Goal: Task Accomplishment & Management: Manage account settings

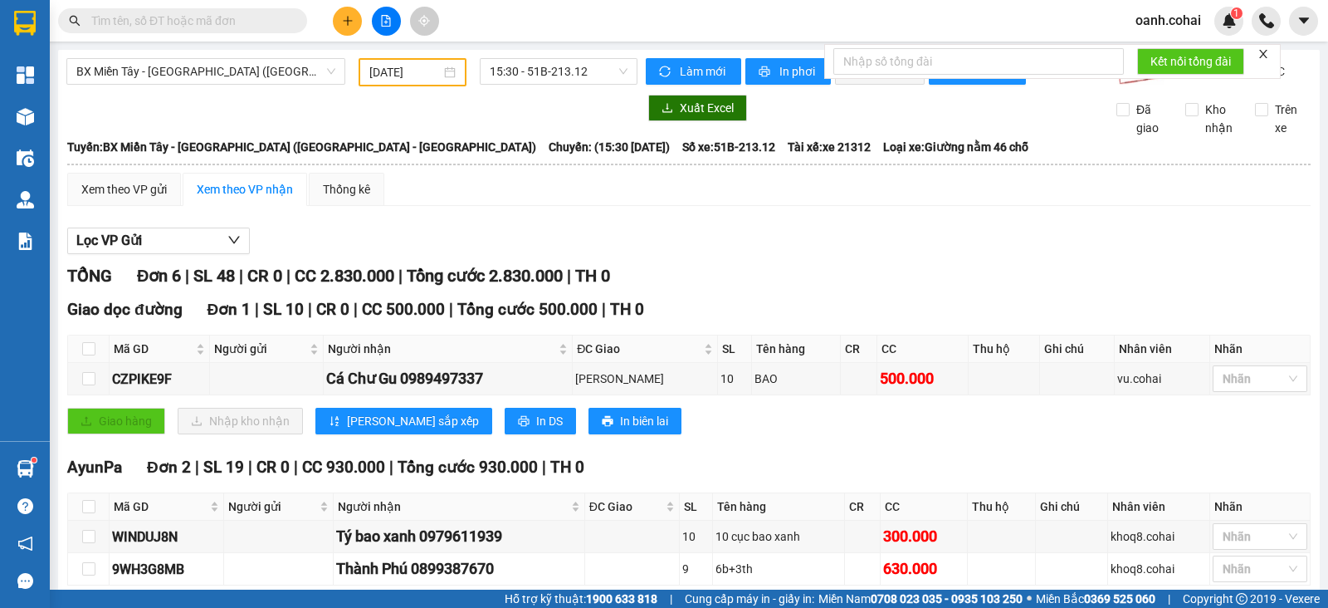
click at [249, 16] on input "text" at bounding box center [189, 21] width 196 height 18
type input "D"
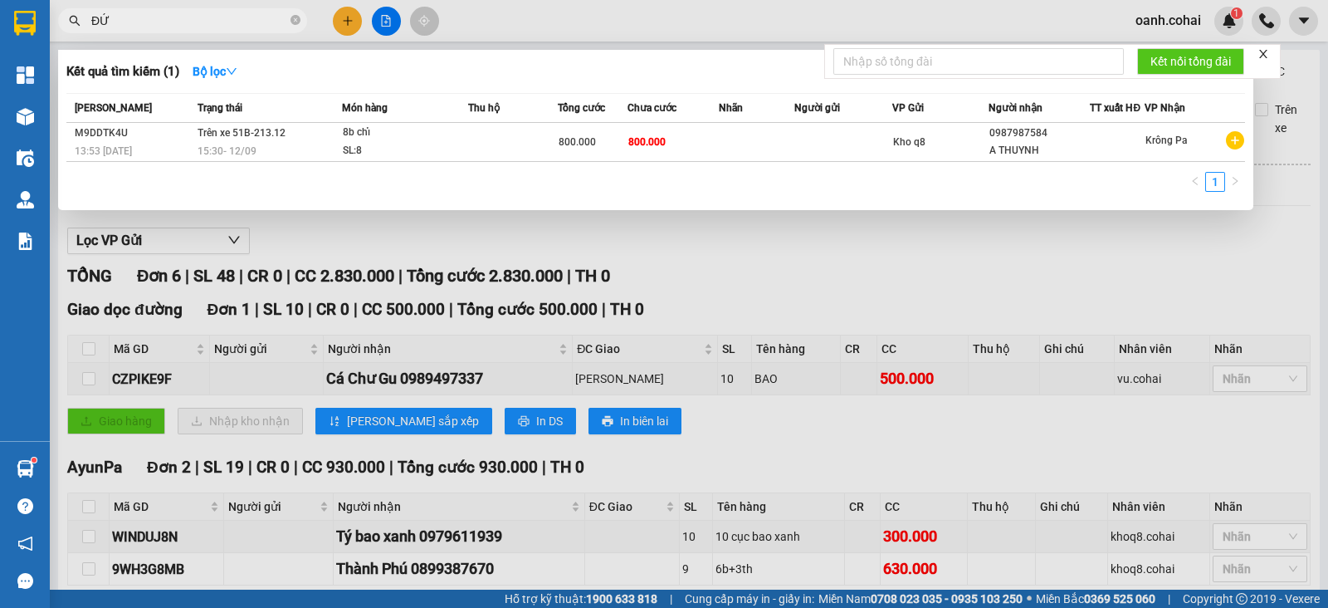
type input "ĐỨC"
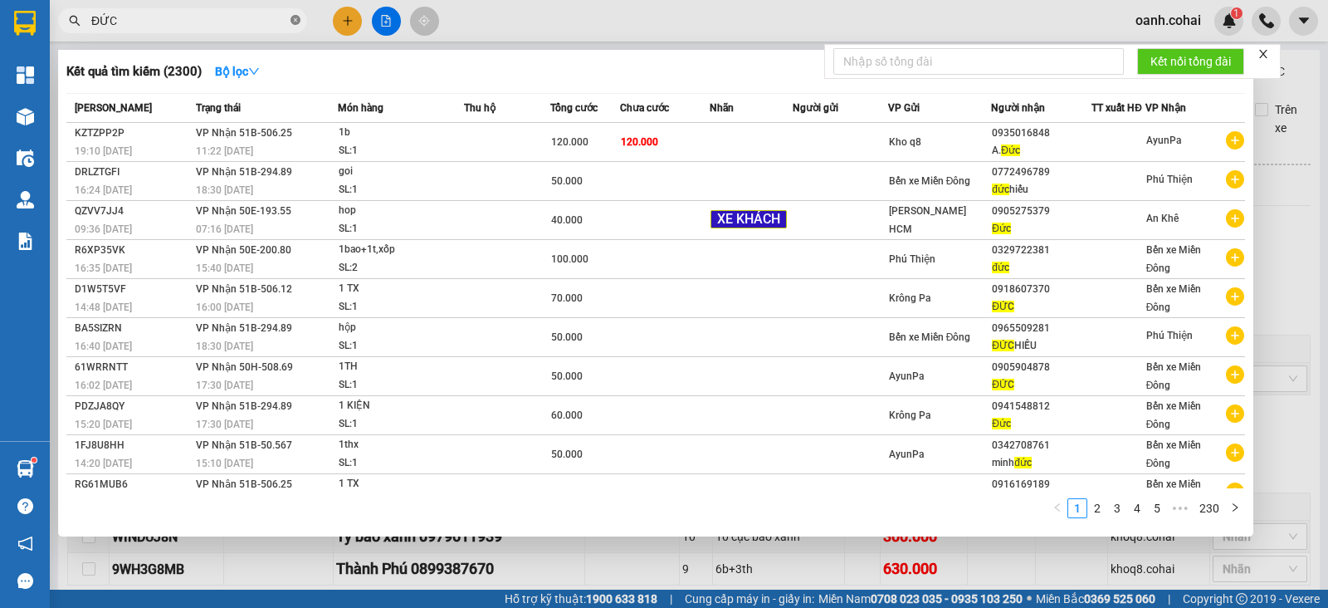
click at [294, 20] on icon "close-circle" at bounding box center [296, 20] width 10 height 10
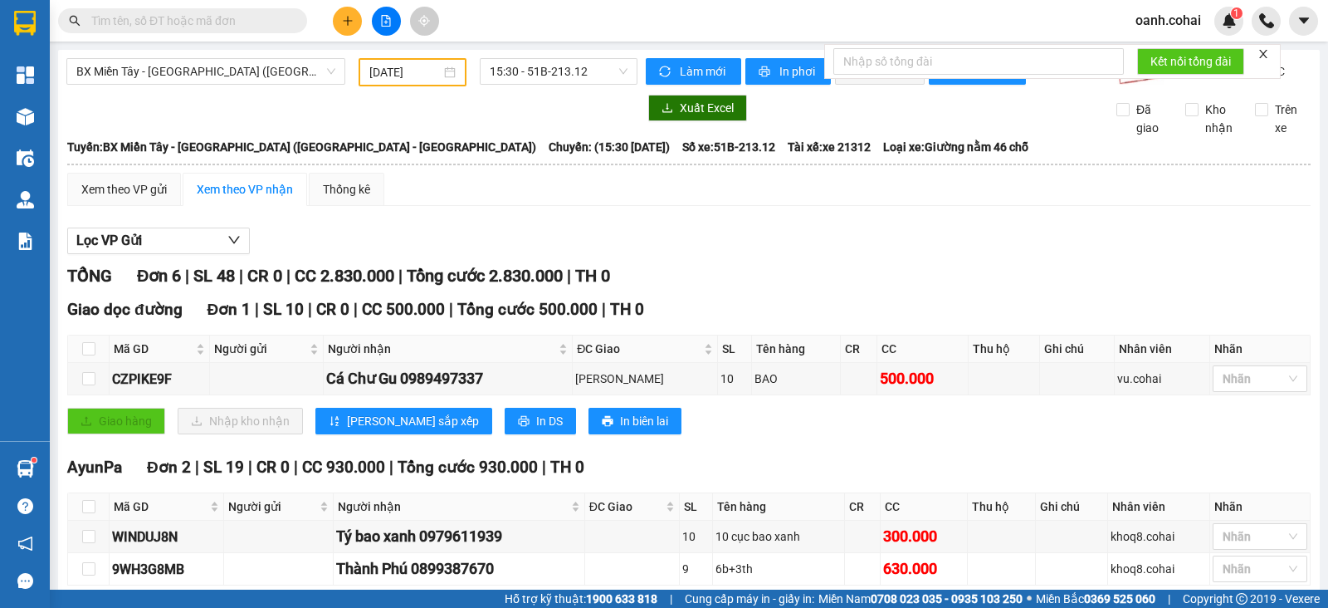
click at [189, 22] on input "text" at bounding box center [189, 21] width 196 height 18
click at [345, 25] on icon "plus" at bounding box center [348, 21] width 12 height 12
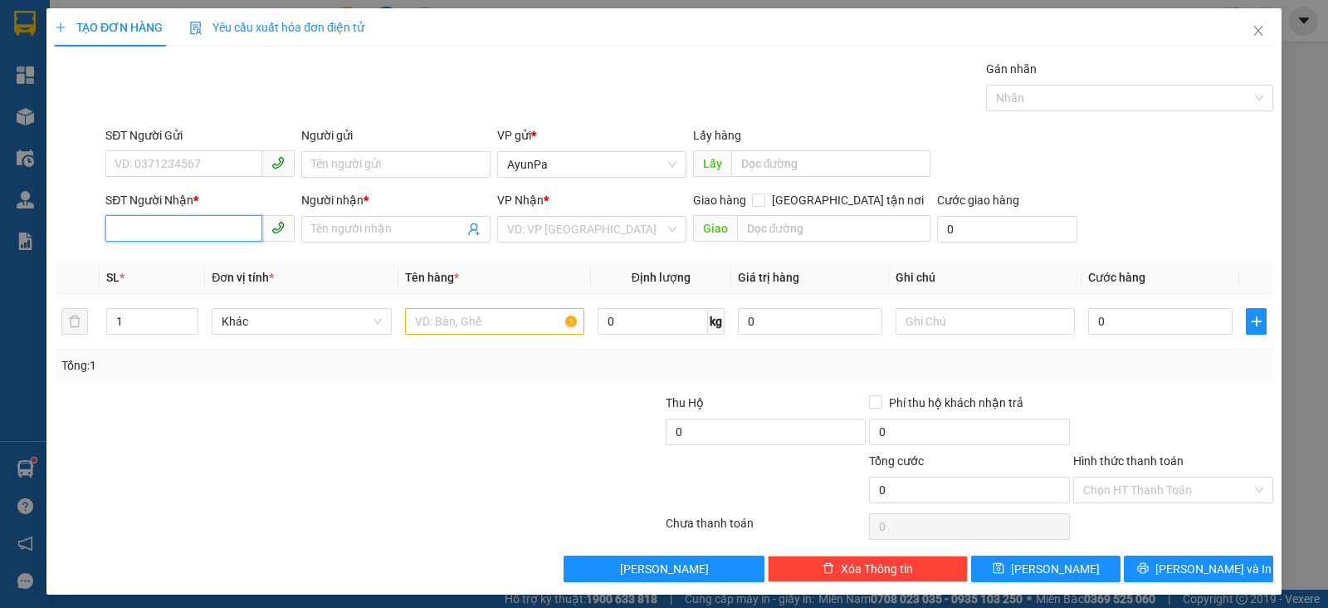
click at [167, 226] on input "SĐT Người Nhận *" at bounding box center [183, 228] width 157 height 27
type input "0785755038"
click at [196, 259] on div "0785755038 - S1 T3 PHONG" at bounding box center [226, 261] width 222 height 18
type input "S1 T3 PHONG"
type input "0785755038"
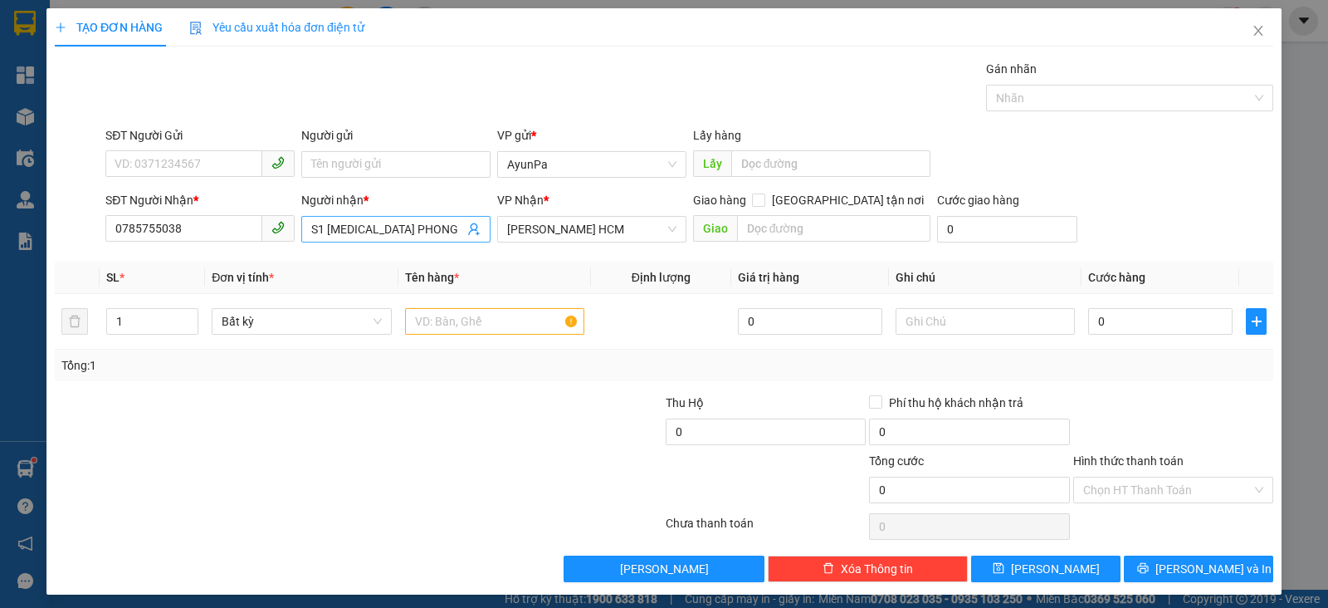
click at [335, 226] on input "S1 T3 PHONG" at bounding box center [387, 229] width 153 height 18
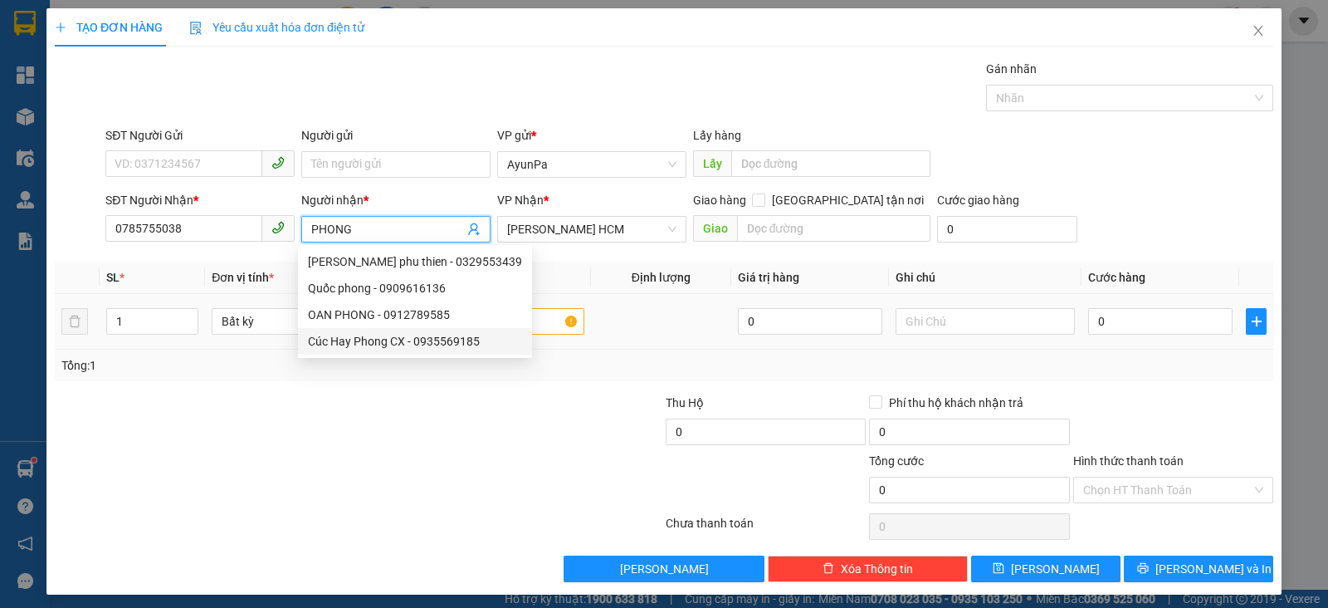
type input "PHONG"
click at [525, 325] on input "text" at bounding box center [494, 321] width 179 height 27
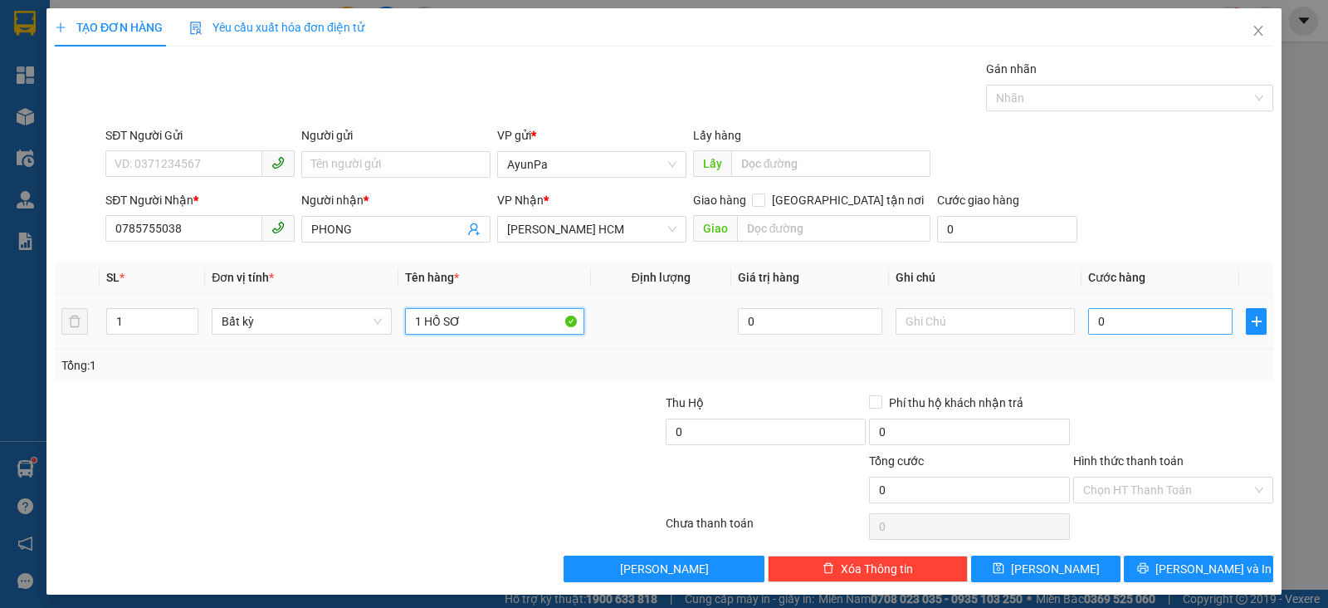
type input "1 HỒ SƠ"
click at [1130, 321] on input "0" at bounding box center [1160, 321] width 144 height 27
type input "4"
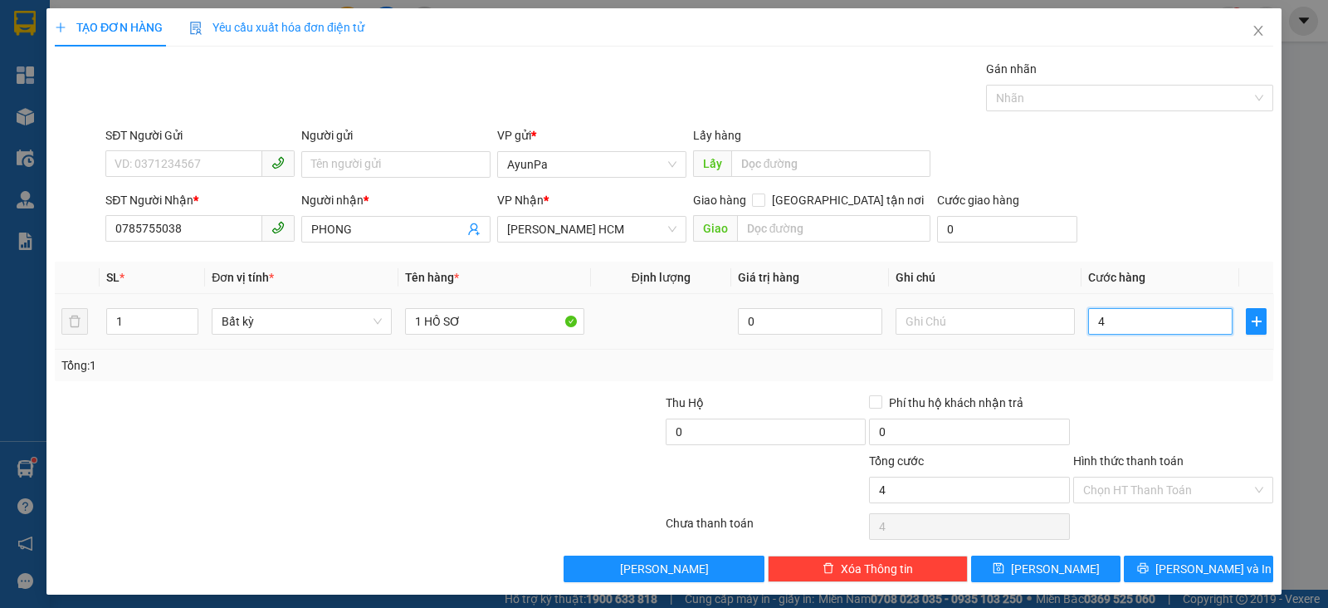
type input "40"
type input "40.000"
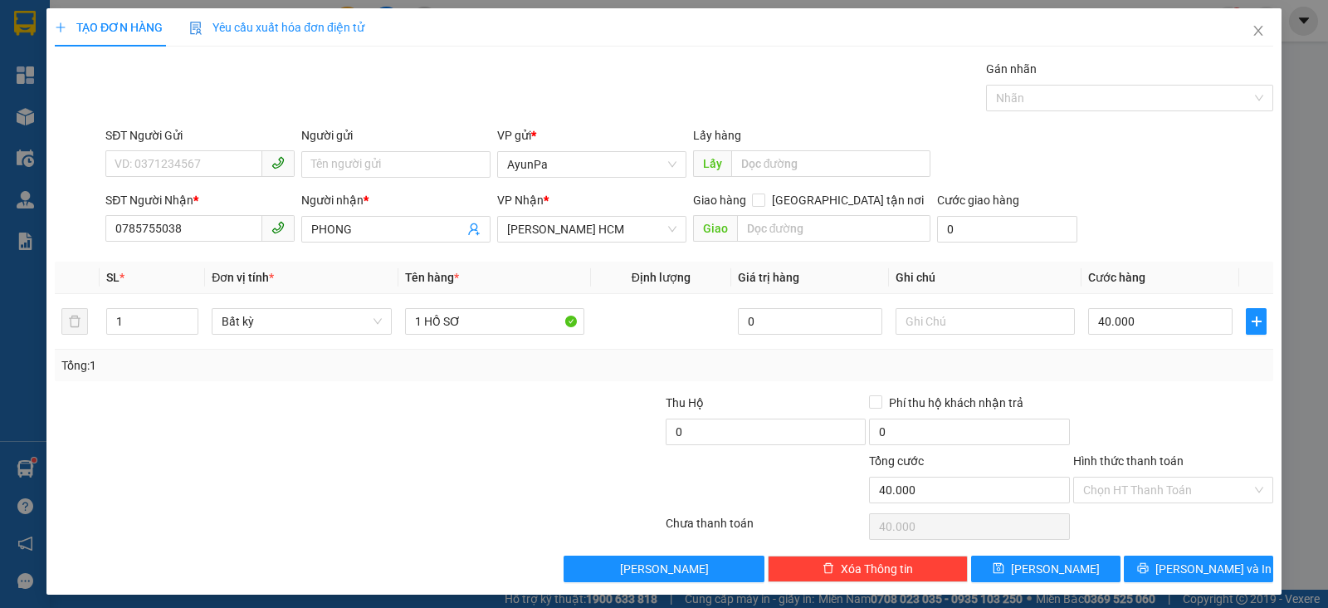
click at [1120, 374] on div "Tổng: 1" at bounding box center [664, 365] width 1219 height 32
click at [1139, 489] on input "Hình thức thanh toán" at bounding box center [1167, 489] width 169 height 25
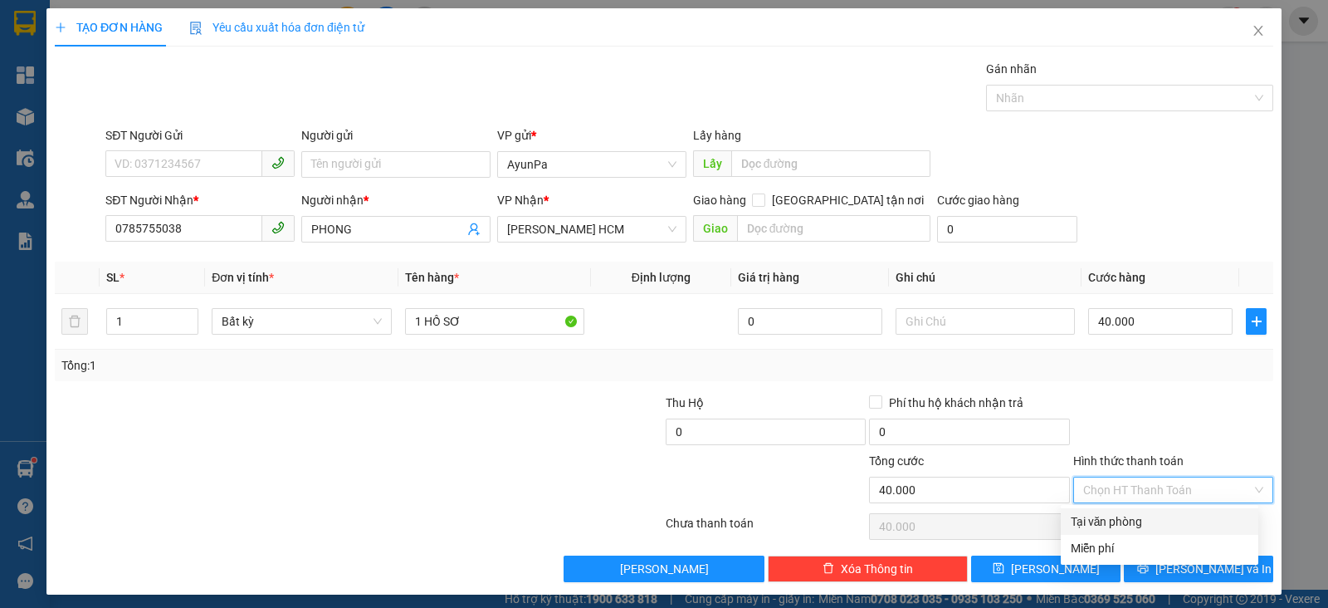
click at [1096, 529] on div "Tại văn phòng" at bounding box center [1160, 521] width 178 height 18
type input "0"
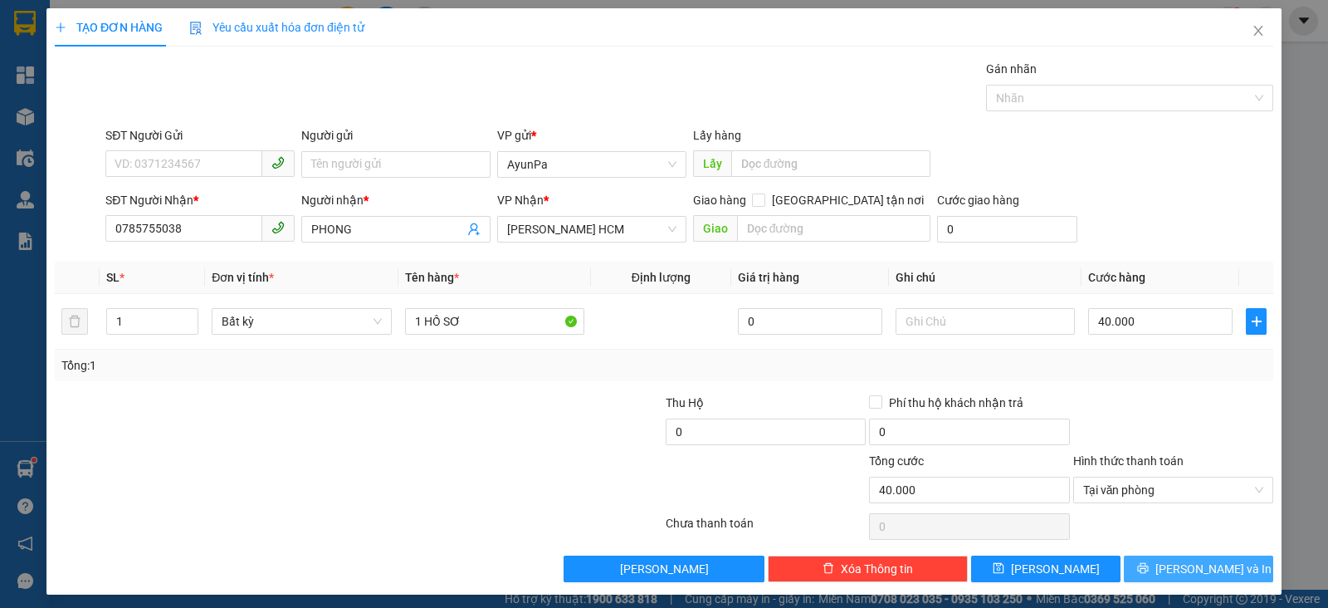
click at [1126, 562] on button "Lưu và In" at bounding box center [1198, 568] width 149 height 27
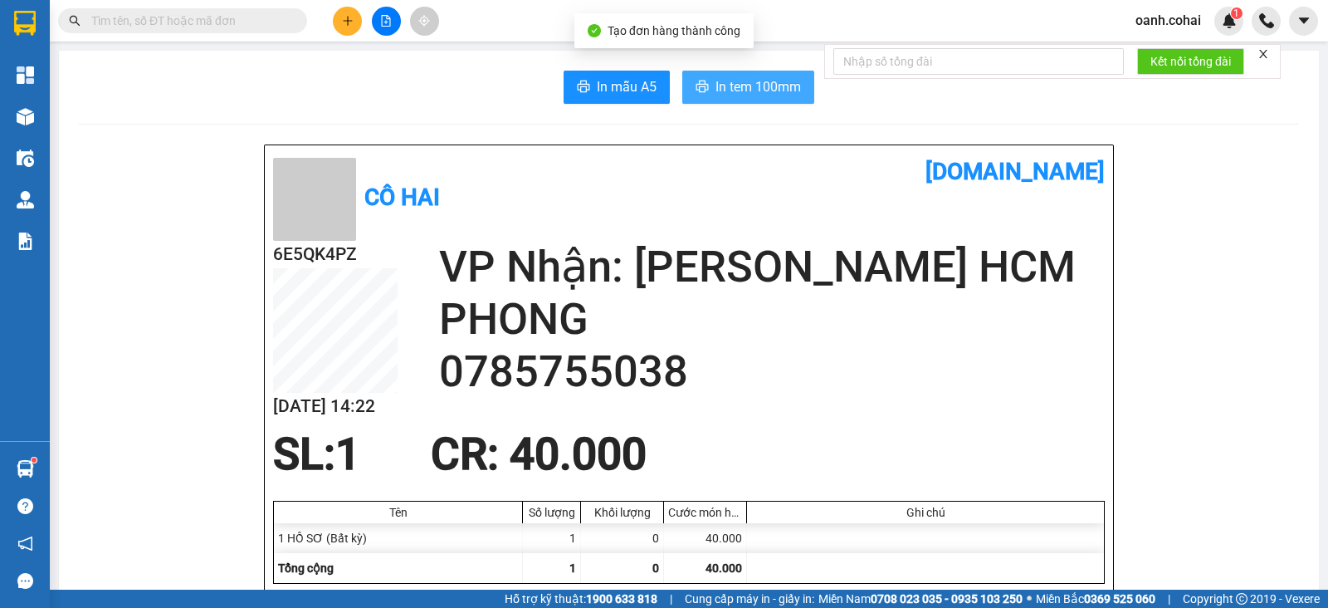
click at [777, 89] on span "In tem 100mm" at bounding box center [759, 86] width 86 height 21
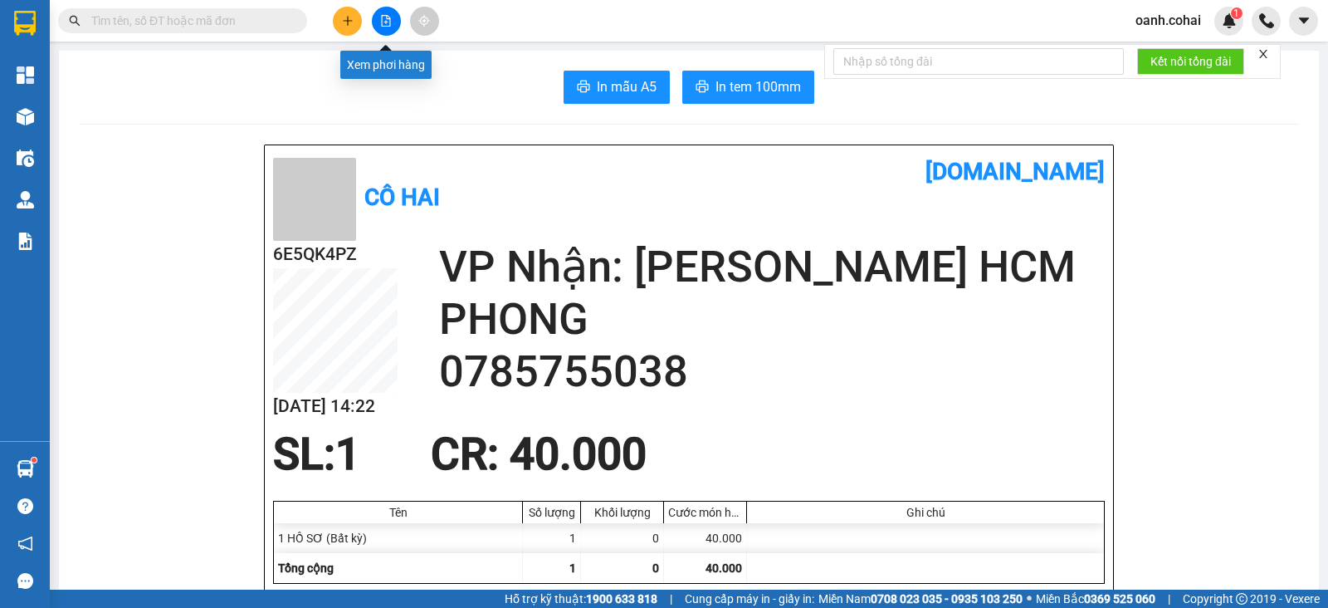
click at [382, 12] on button at bounding box center [386, 21] width 29 height 29
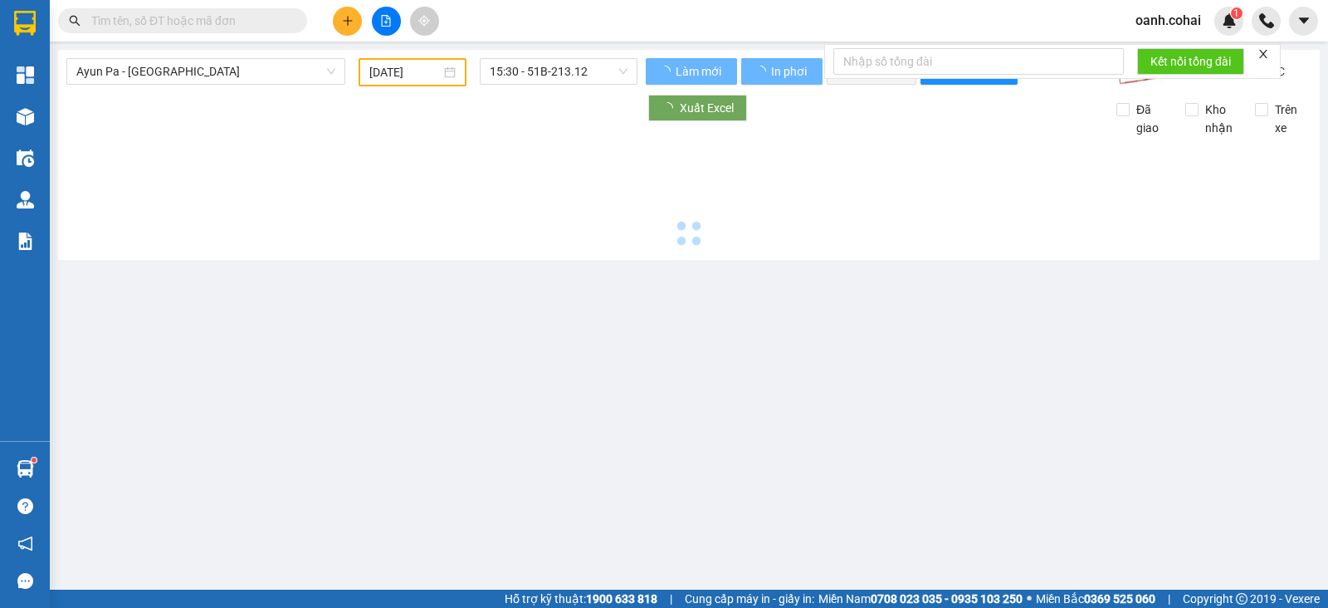
type input "[DATE]"
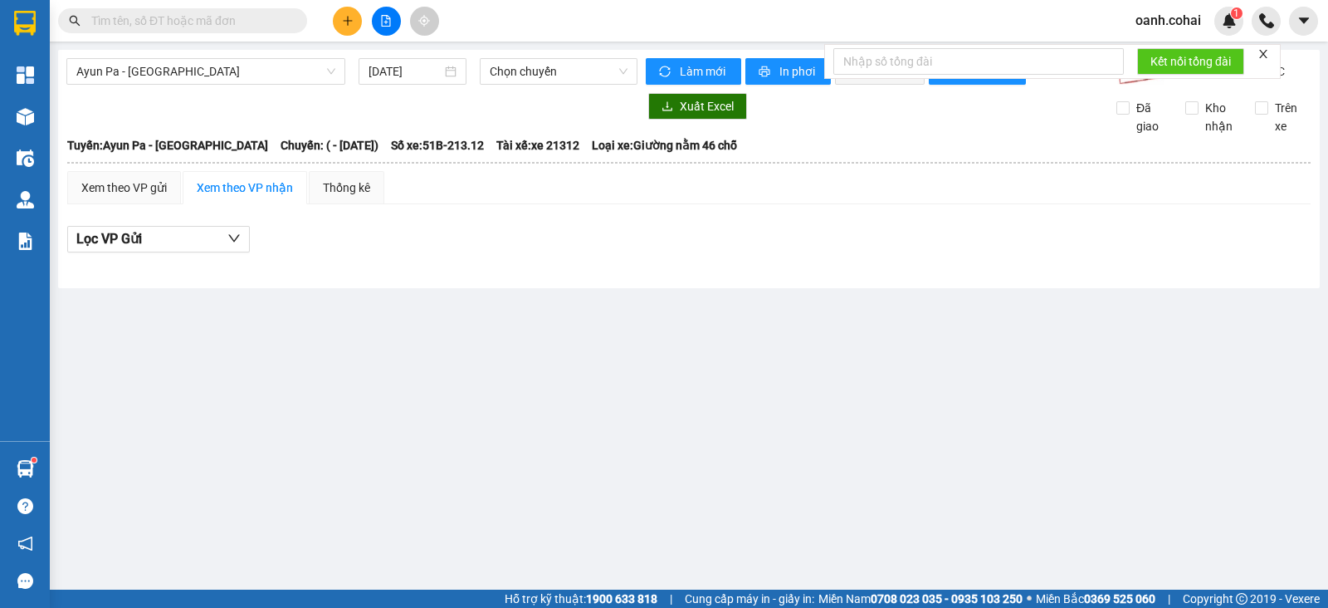
click at [294, 56] on div "Ayun Pa - Sài Gòn 13/09/2025 Chọn chuyến Làm mới In phơi In đơn chọn Thống kê L…" at bounding box center [689, 169] width 1262 height 238
click at [308, 71] on span "Ayun Pa - Sài Gòn" at bounding box center [205, 71] width 259 height 25
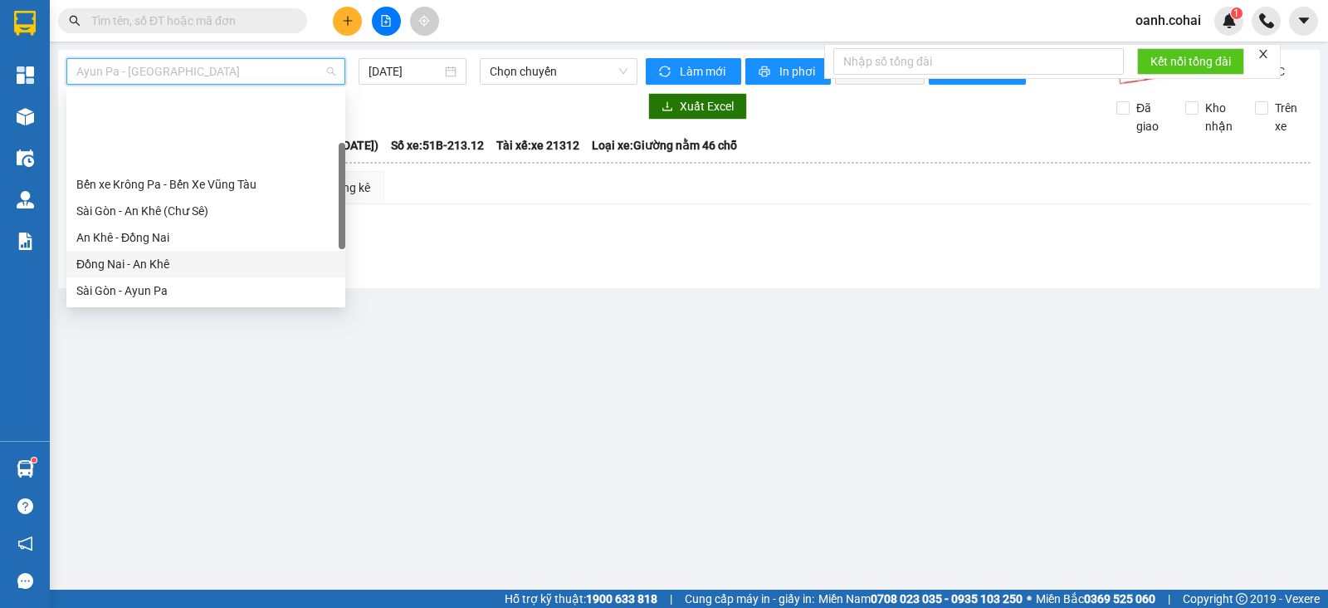
scroll to position [207, 0]
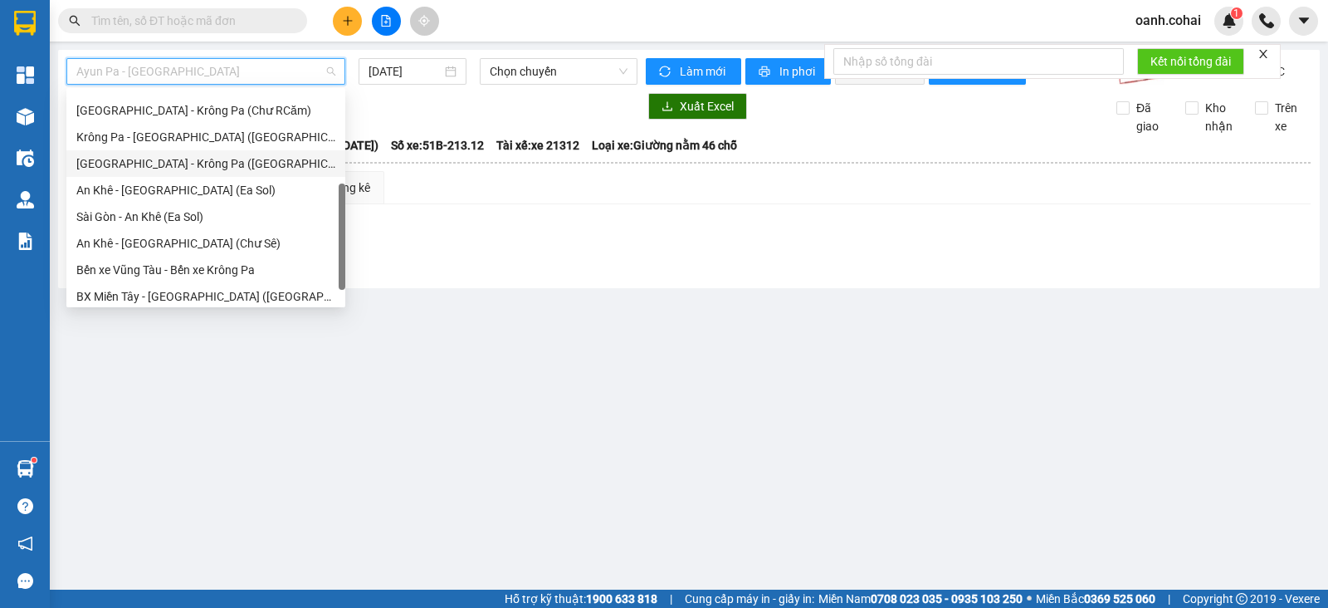
click at [167, 155] on div "Sài Gòn - Krông Pa (Uar)" at bounding box center [205, 163] width 259 height 18
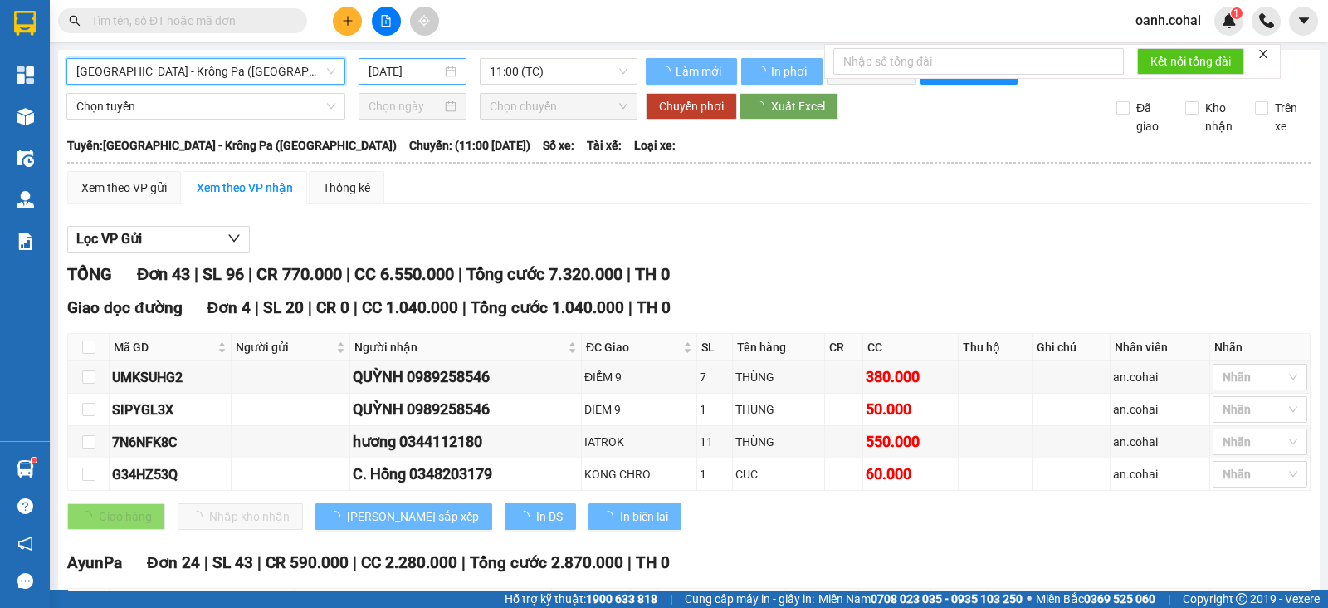
click at [410, 69] on input "[DATE]" at bounding box center [406, 71] width 74 height 18
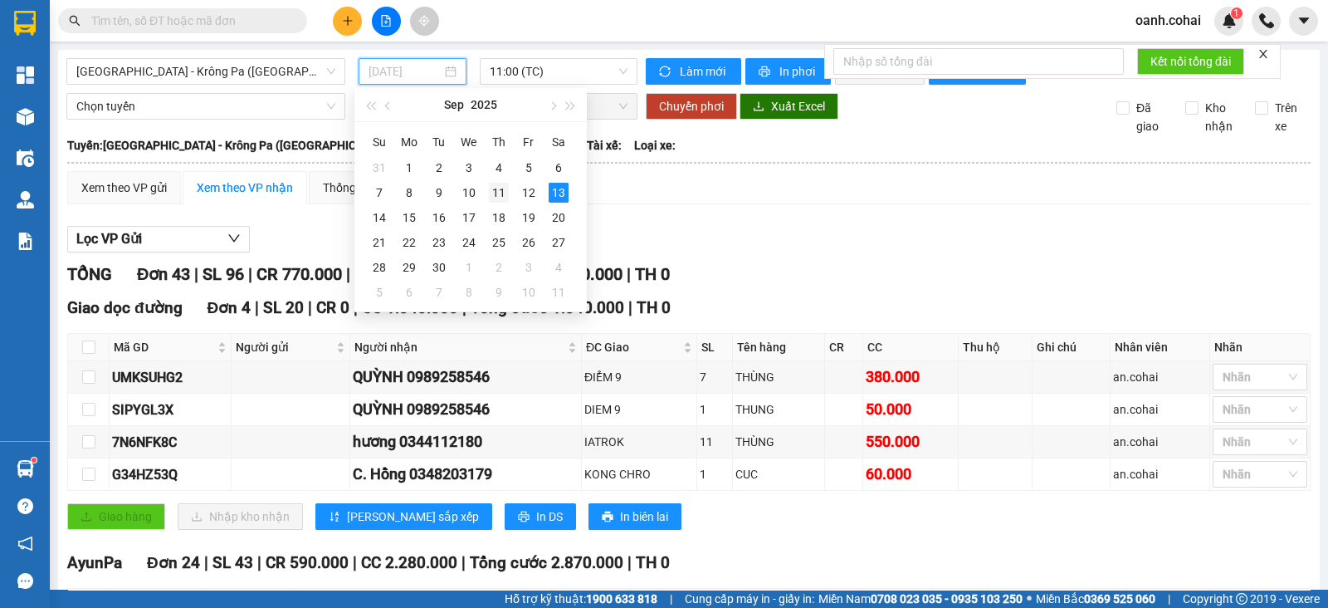
click at [502, 192] on div "11" at bounding box center [499, 193] width 20 height 20
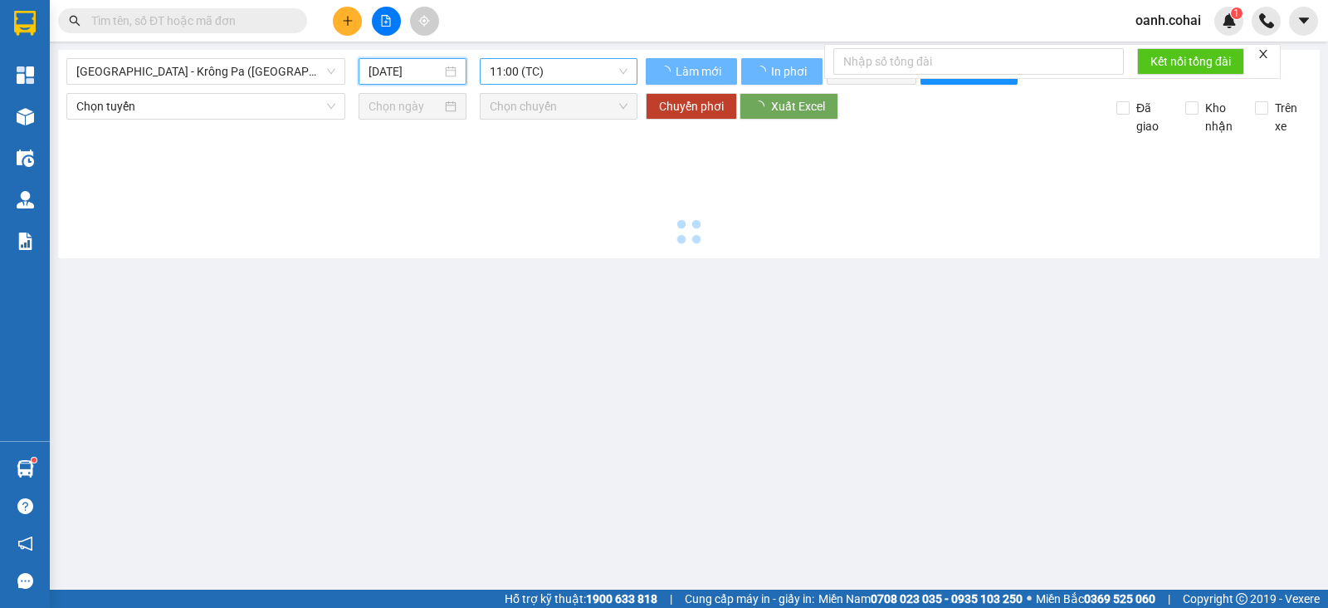
type input "11/09/2025"
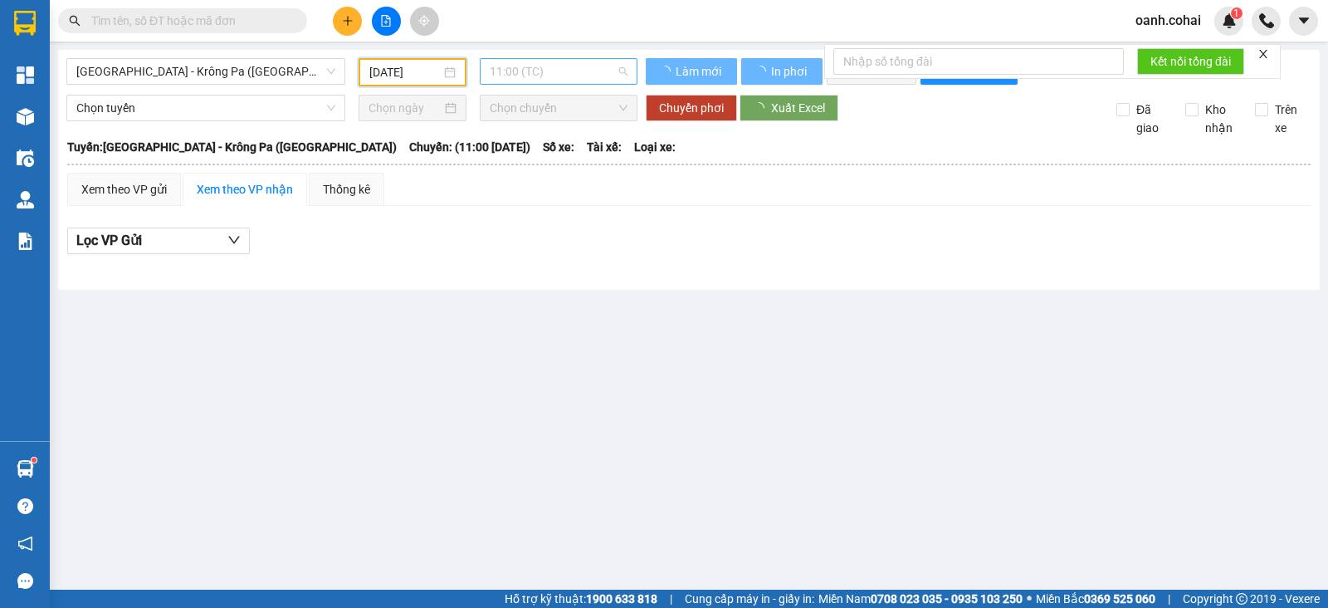
click at [598, 71] on span "11:00 (TC)" at bounding box center [558, 71] width 137 height 25
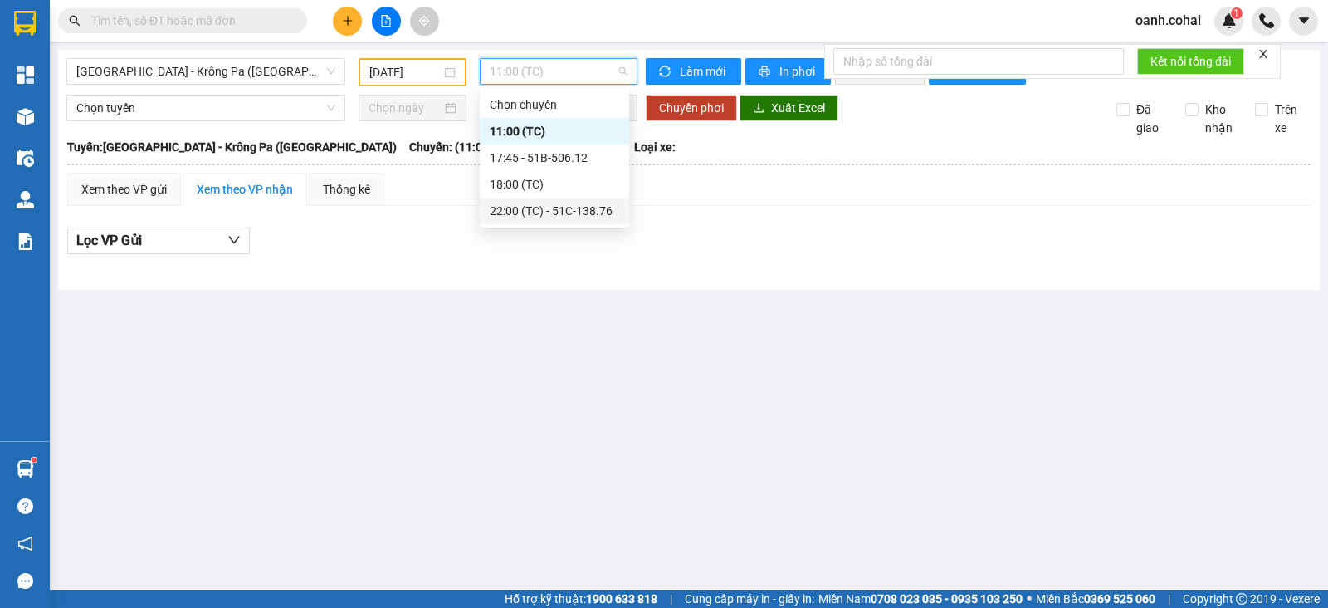
click at [560, 208] on div "22:00 (TC) - 51C-138.76" at bounding box center [554, 211] width 129 height 18
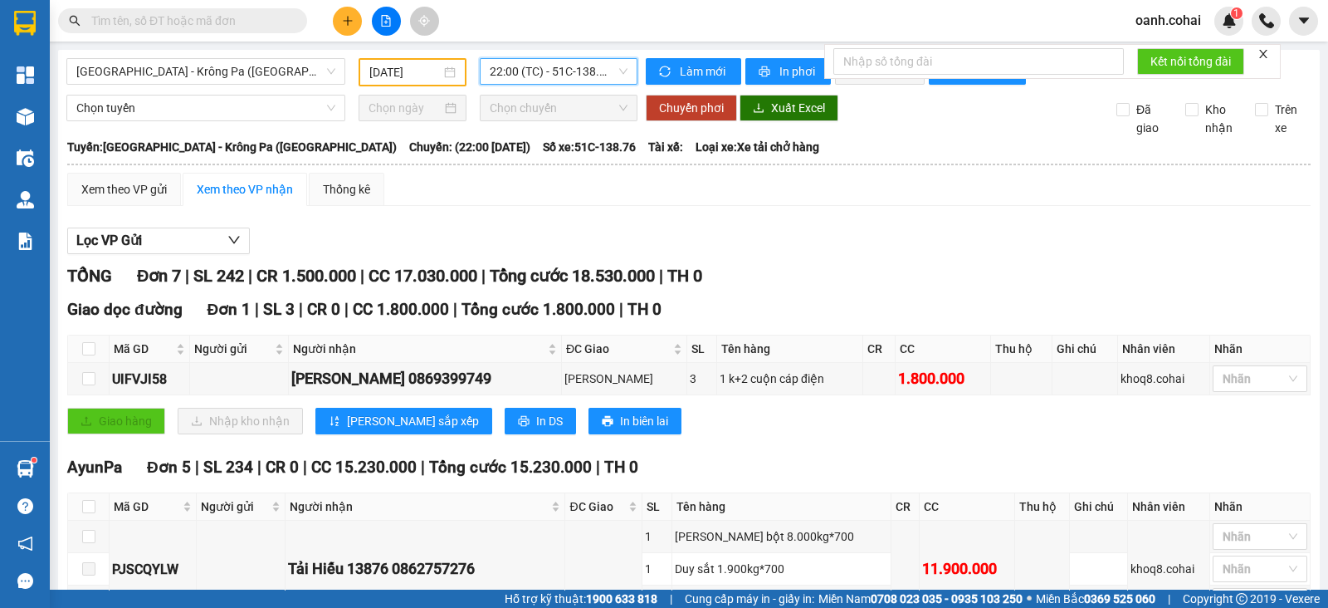
click at [342, 24] on icon "plus" at bounding box center [348, 21] width 12 height 12
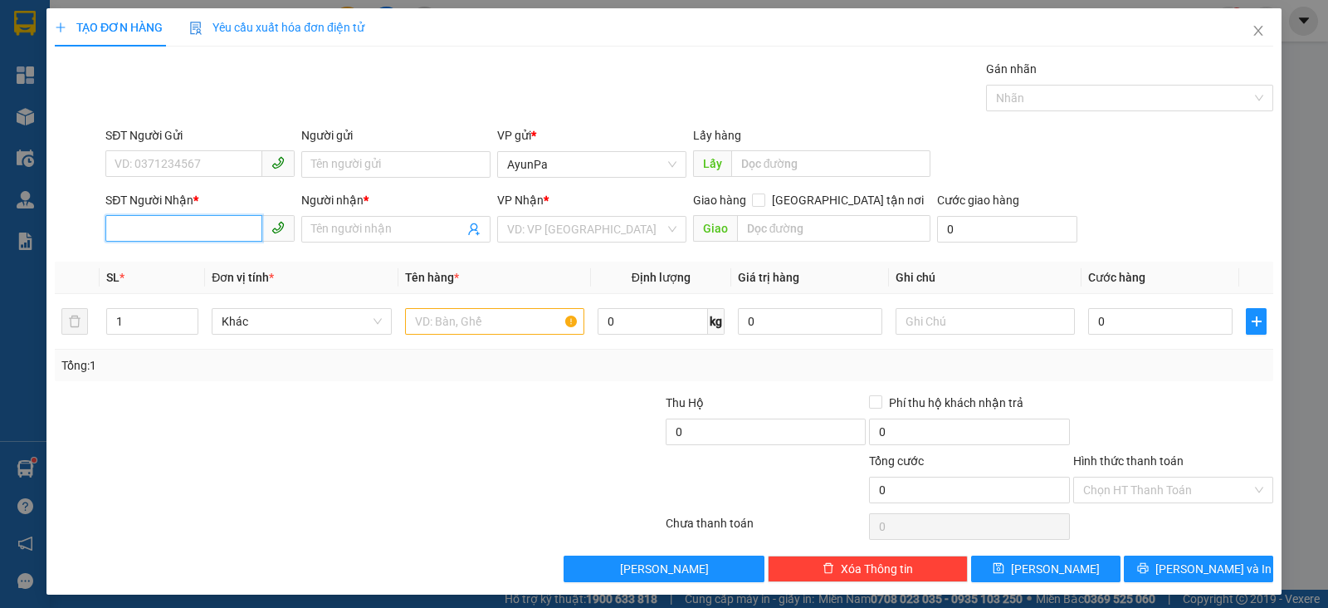
click at [184, 219] on input "SĐT Người Nhận *" at bounding box center [183, 228] width 157 height 27
type input "0896148871"
click at [213, 239] on input "0896148871" at bounding box center [183, 228] width 157 height 27
click at [237, 264] on div "0896148871 - KO TÊN" at bounding box center [198, 261] width 167 height 18
type input "KO TÊN"
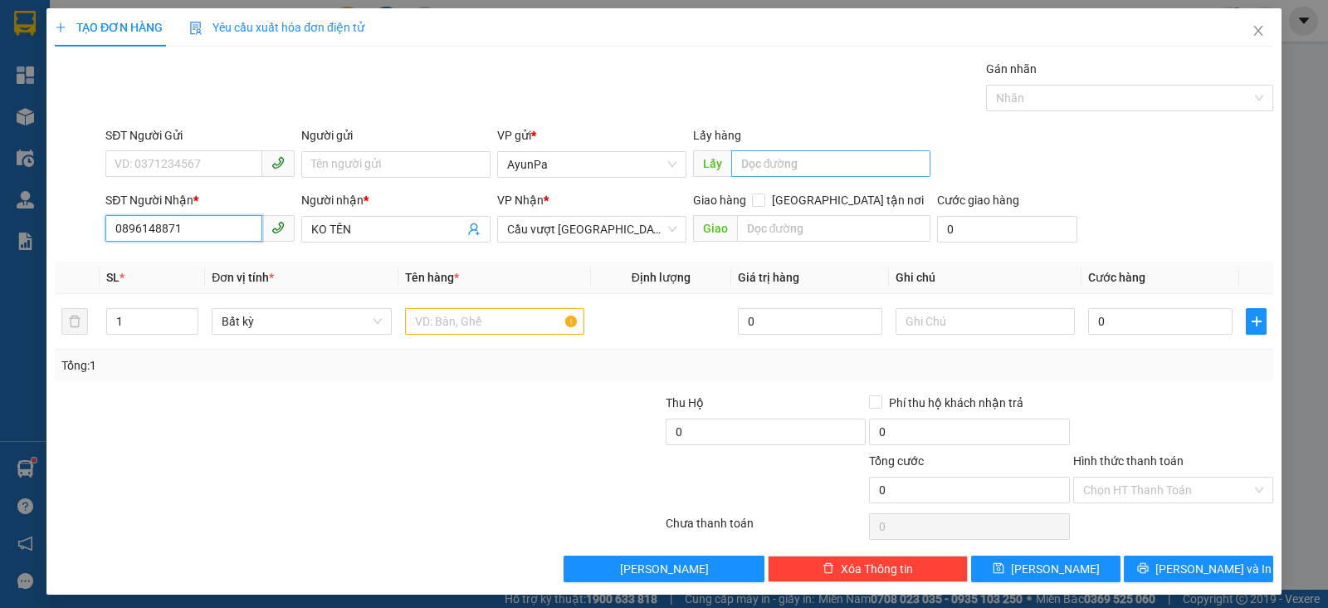
type input "0896148871"
drag, startPoint x: 830, startPoint y: 168, endPoint x: 824, endPoint y: 180, distance: 13.7
click at [824, 180] on div "Lấy hàng Lấy" at bounding box center [812, 155] width 238 height 58
click at [734, 251] on div "Transit Pickup Surcharge Ids Transit Deliver Surcharge Ids Transit Deliver Surc…" at bounding box center [664, 321] width 1219 height 522
click at [750, 226] on input "text" at bounding box center [834, 228] width 194 height 27
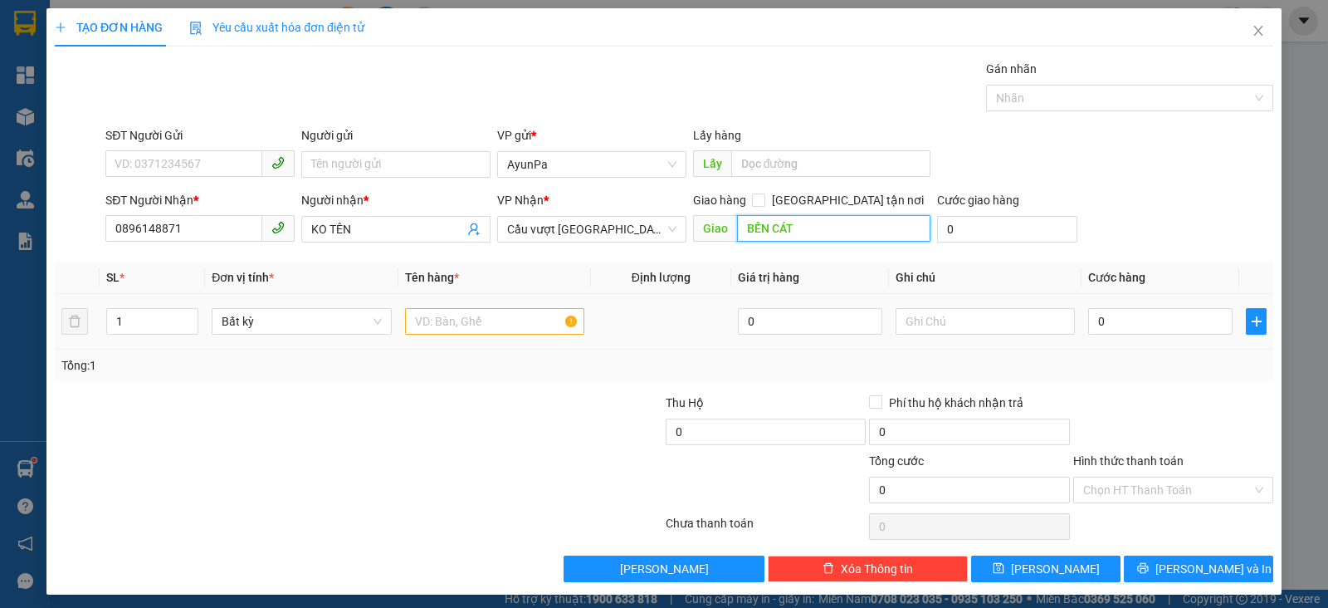
type input "BẾN CÁT"
click at [470, 309] on input "text" at bounding box center [494, 321] width 179 height 27
click at [841, 229] on input "BẾN CÁT" at bounding box center [834, 228] width 194 height 27
type input "N3 CON CÒ"
click at [460, 308] on input "text" at bounding box center [494, 321] width 179 height 27
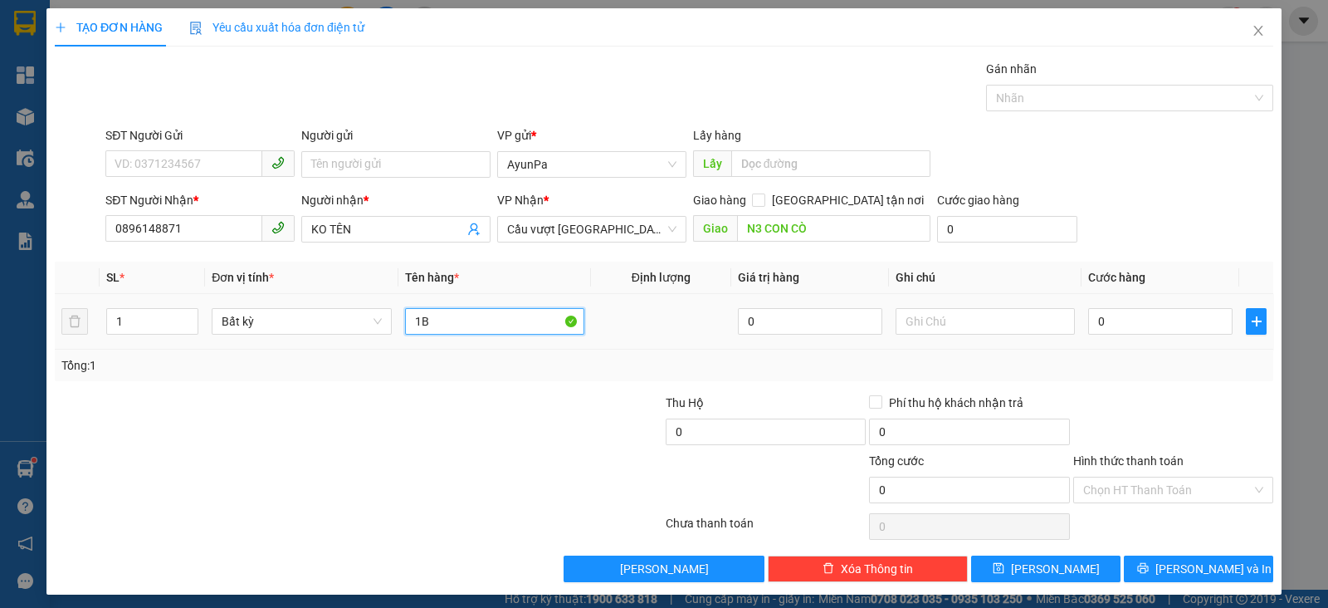
type input "1B"
click at [1187, 305] on div "0" at bounding box center [1160, 321] width 144 height 33
click at [1102, 320] on input "0" at bounding box center [1160, 321] width 144 height 27
type input "6"
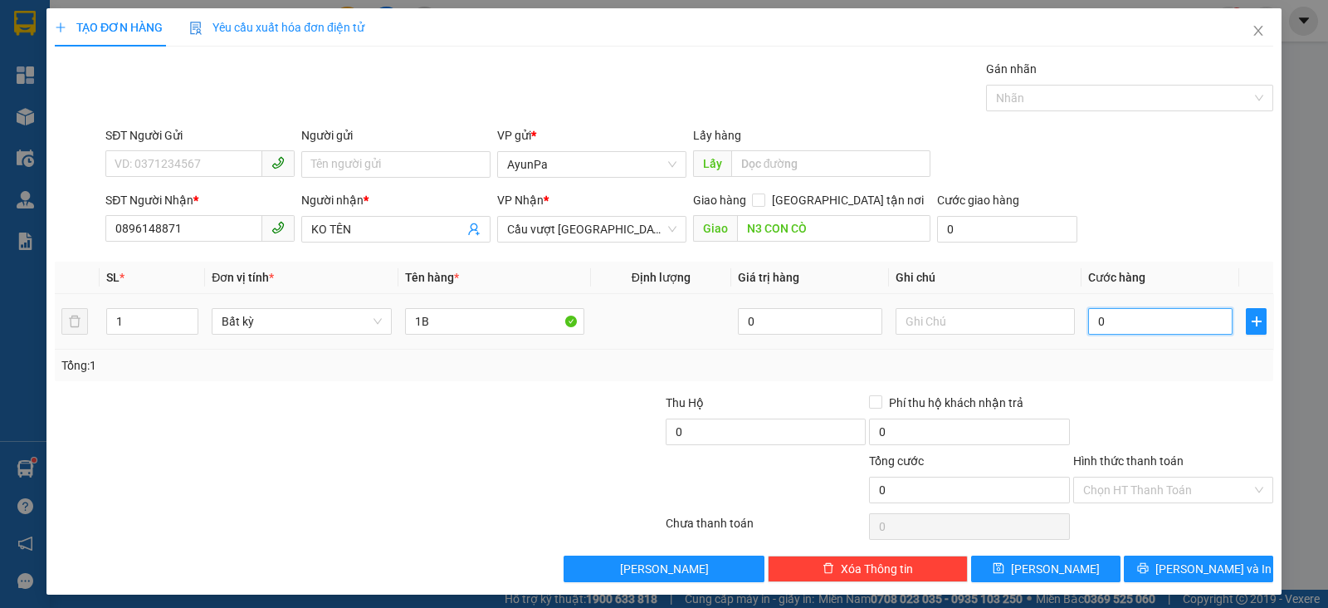
type input "6"
type input "60"
type input "60.000"
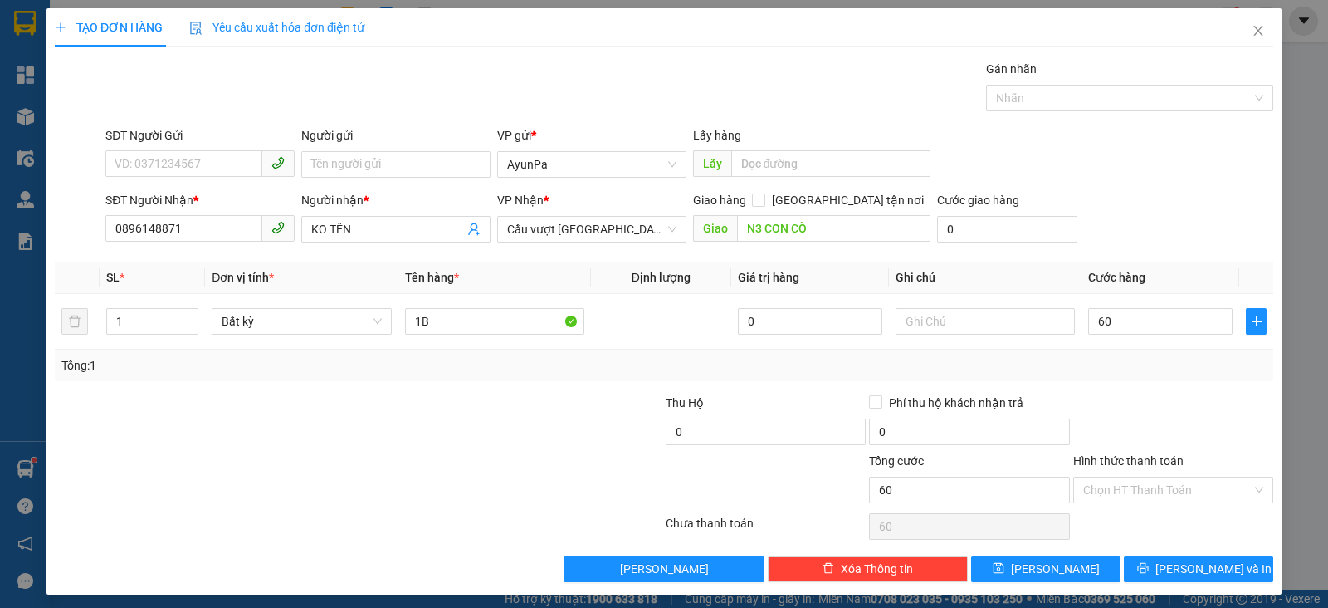
type input "60.000"
click at [1111, 473] on div "Hình thức thanh toán" at bounding box center [1173, 464] width 200 height 25
click at [1131, 493] on input "Hình thức thanh toán" at bounding box center [1167, 489] width 169 height 25
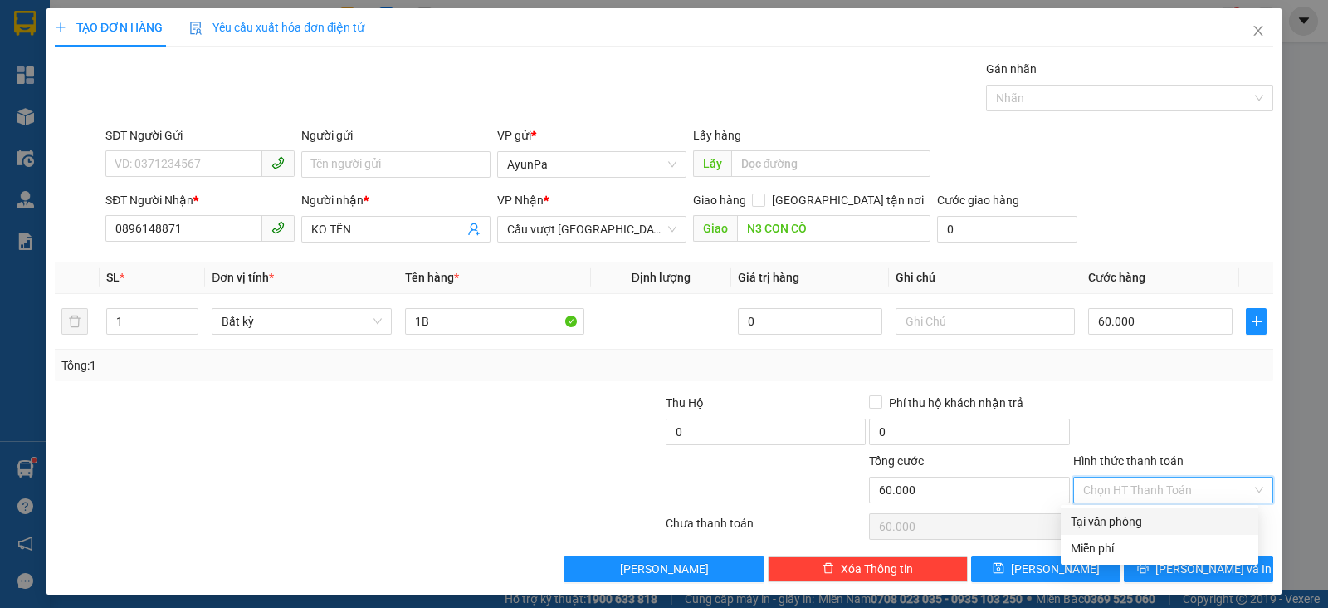
click at [1121, 533] on div "Tại văn phòng" at bounding box center [1160, 521] width 198 height 27
type input "0"
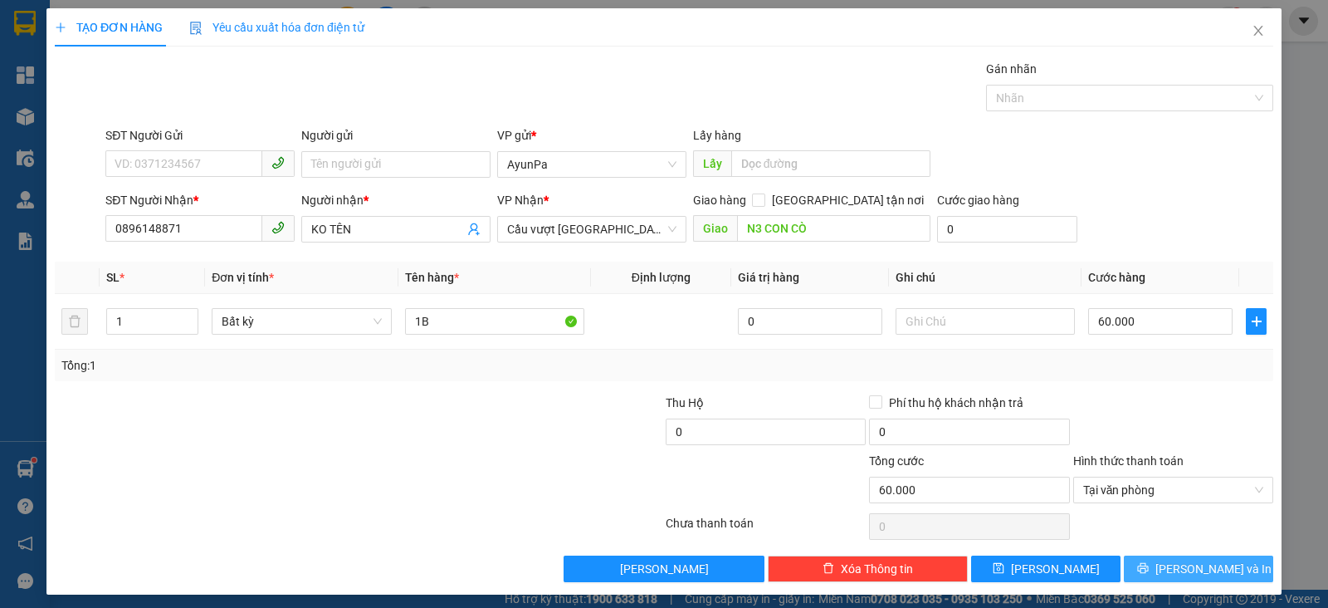
click at [1149, 574] on span "printer" at bounding box center [1143, 568] width 12 height 13
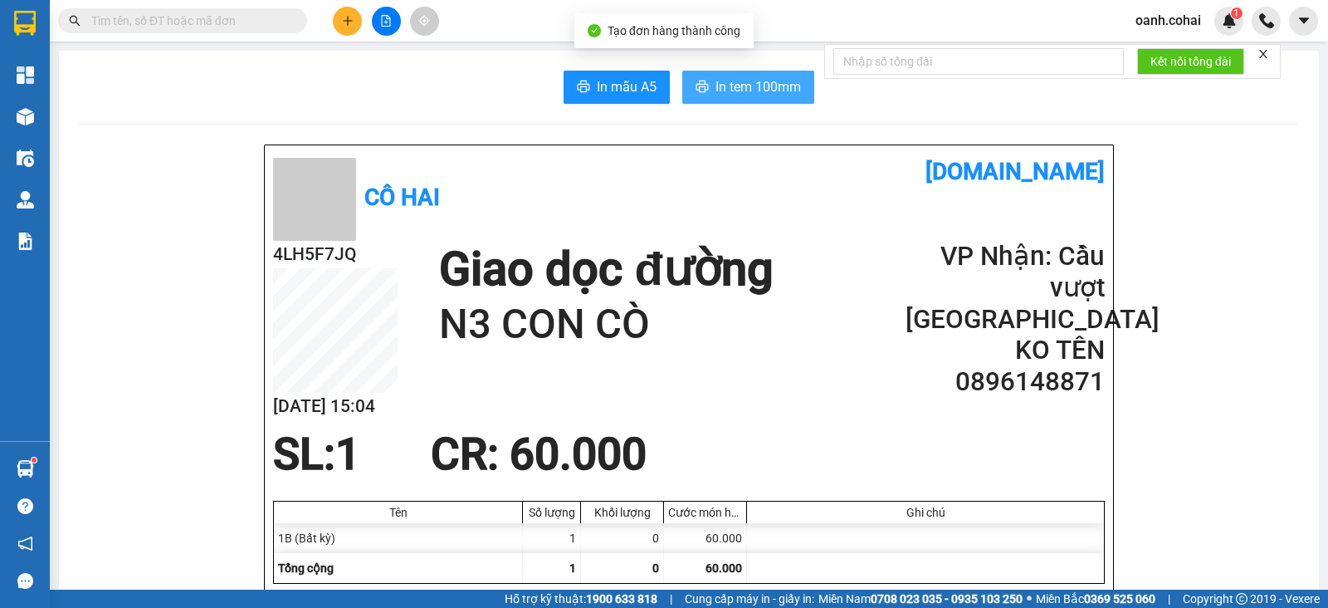
click at [726, 100] on button "In tem 100mm" at bounding box center [748, 87] width 132 height 33
click at [353, 11] on button at bounding box center [347, 21] width 29 height 29
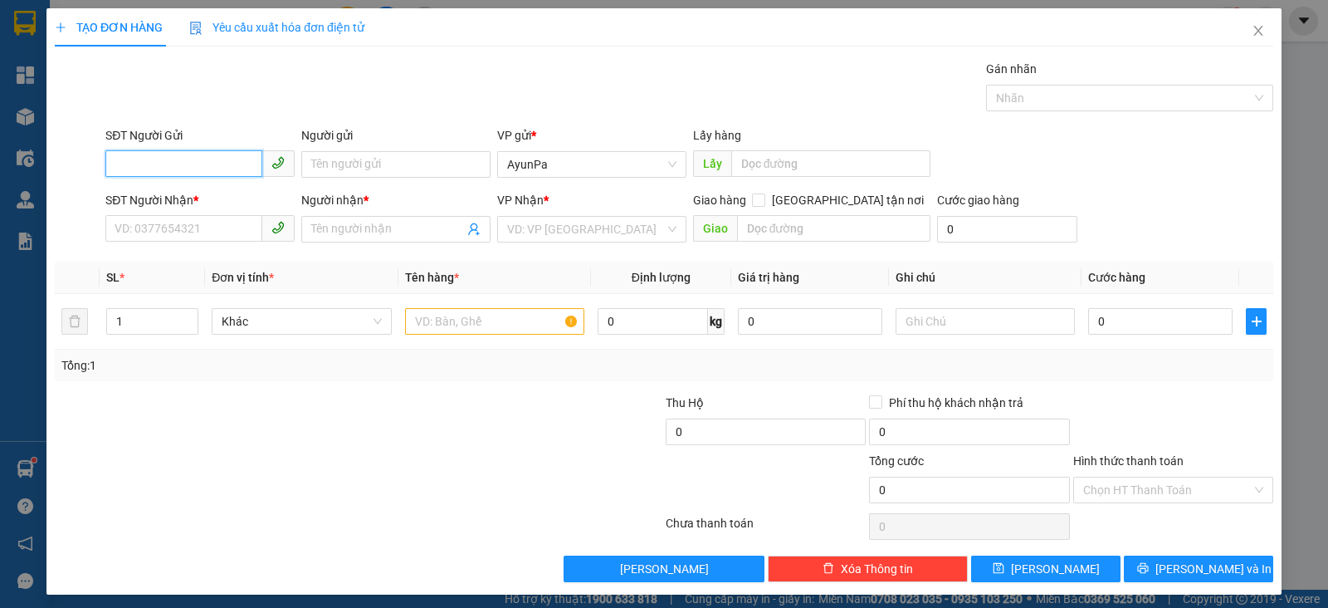
paste input "0328778870"
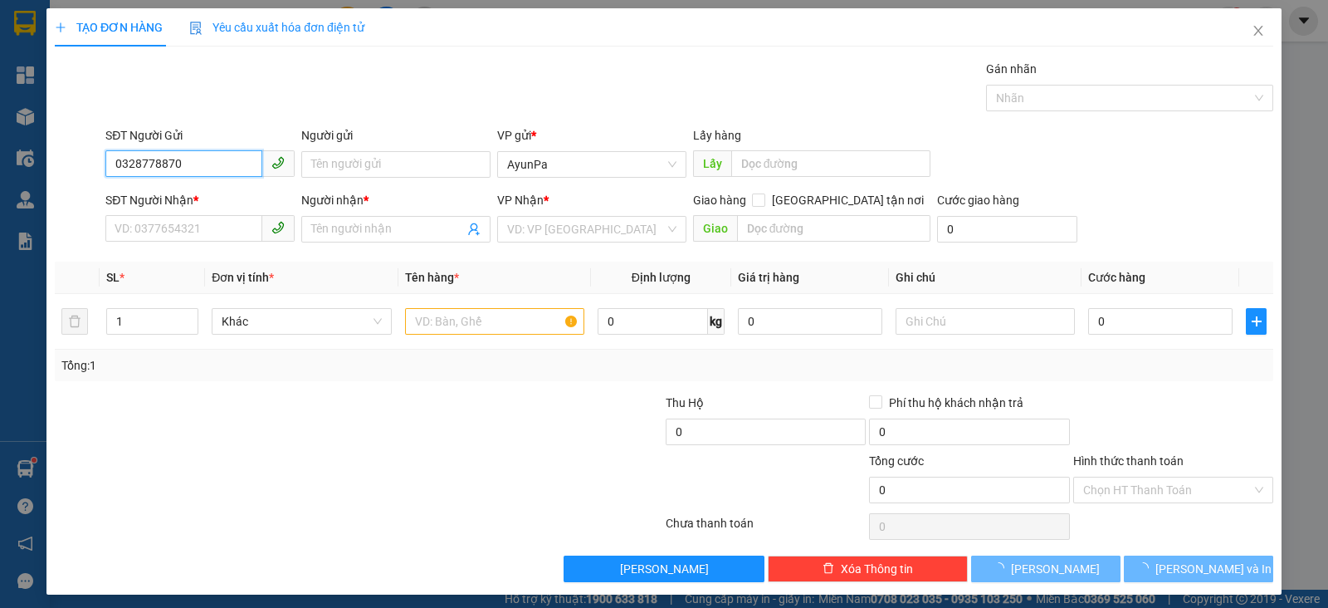
type input "0328778870"
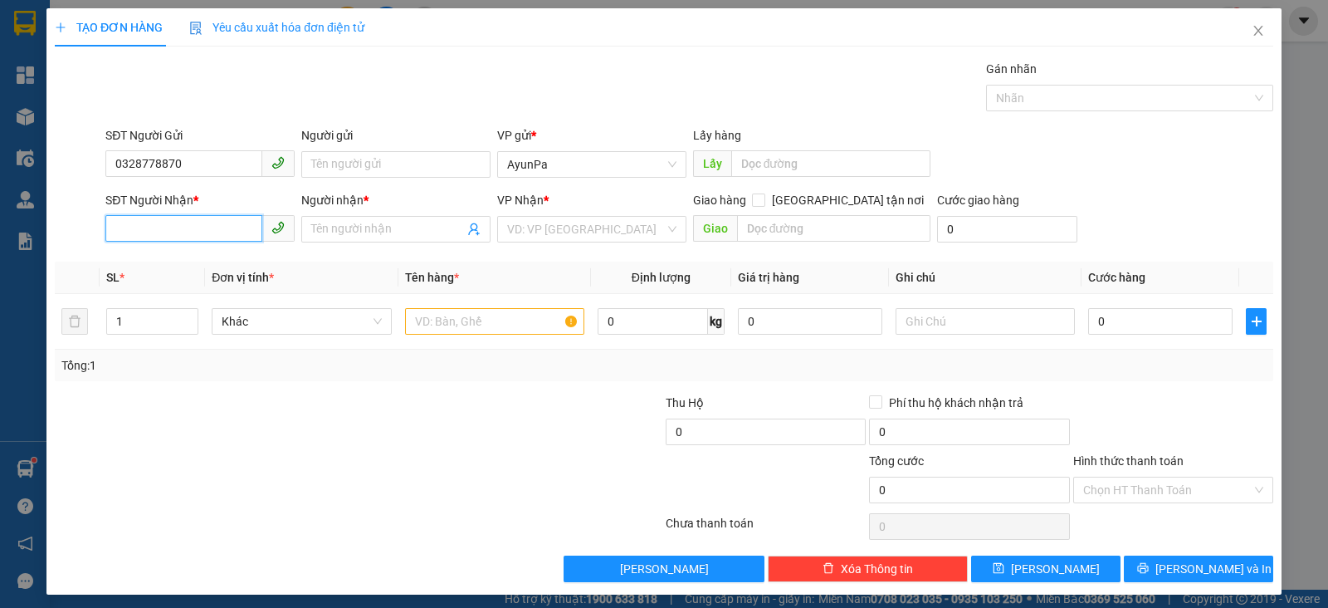
click at [169, 225] on input "SĐT Người Nhận *" at bounding box center [183, 228] width 157 height 27
paste input "0383870717"
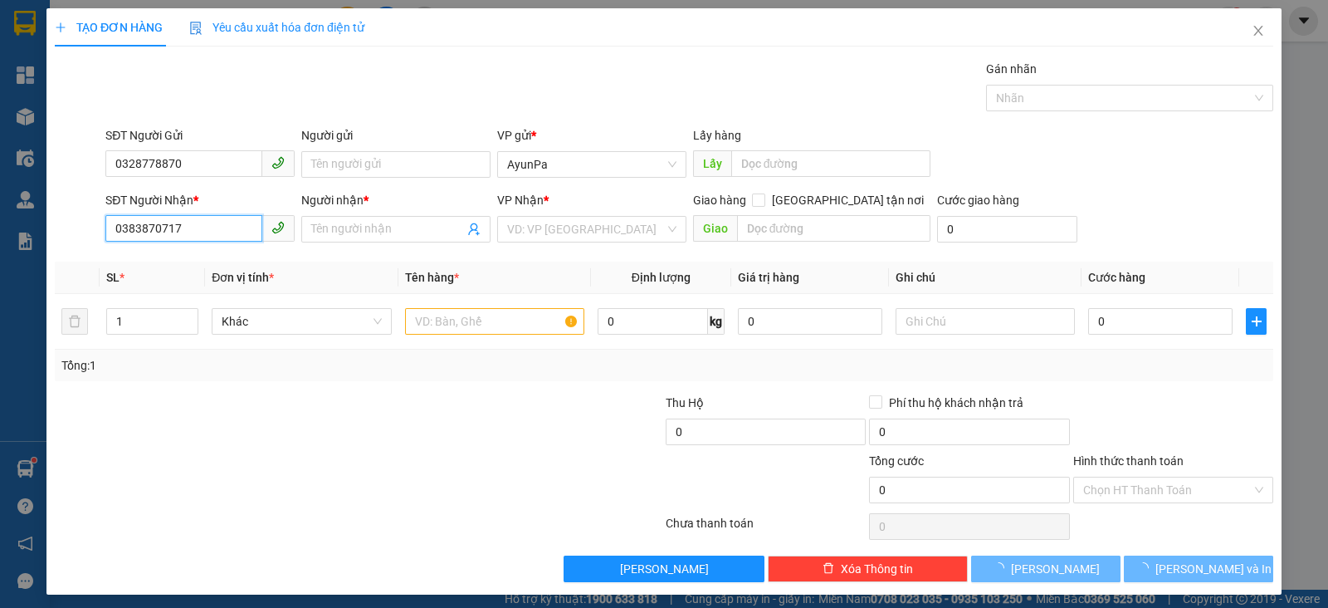
type input "0383870717"
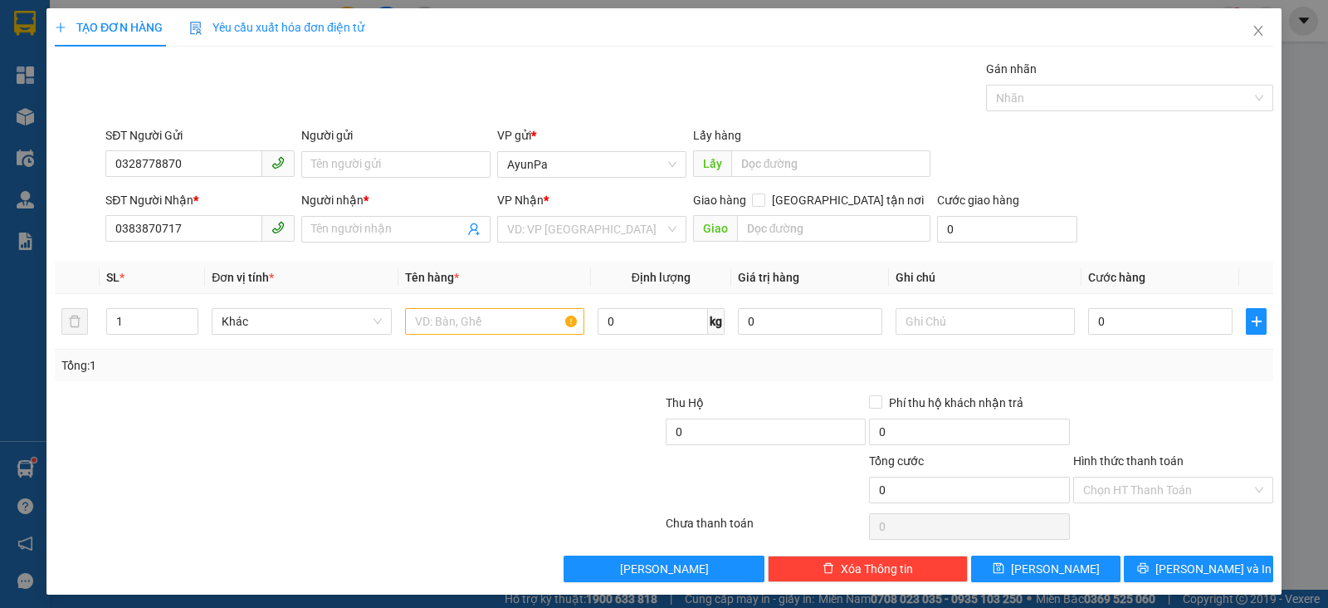
click at [357, 181] on div "Người gửi Tên người gửi" at bounding box center [395, 155] width 189 height 58
click at [365, 164] on input "Người gửi" at bounding box center [395, 164] width 189 height 27
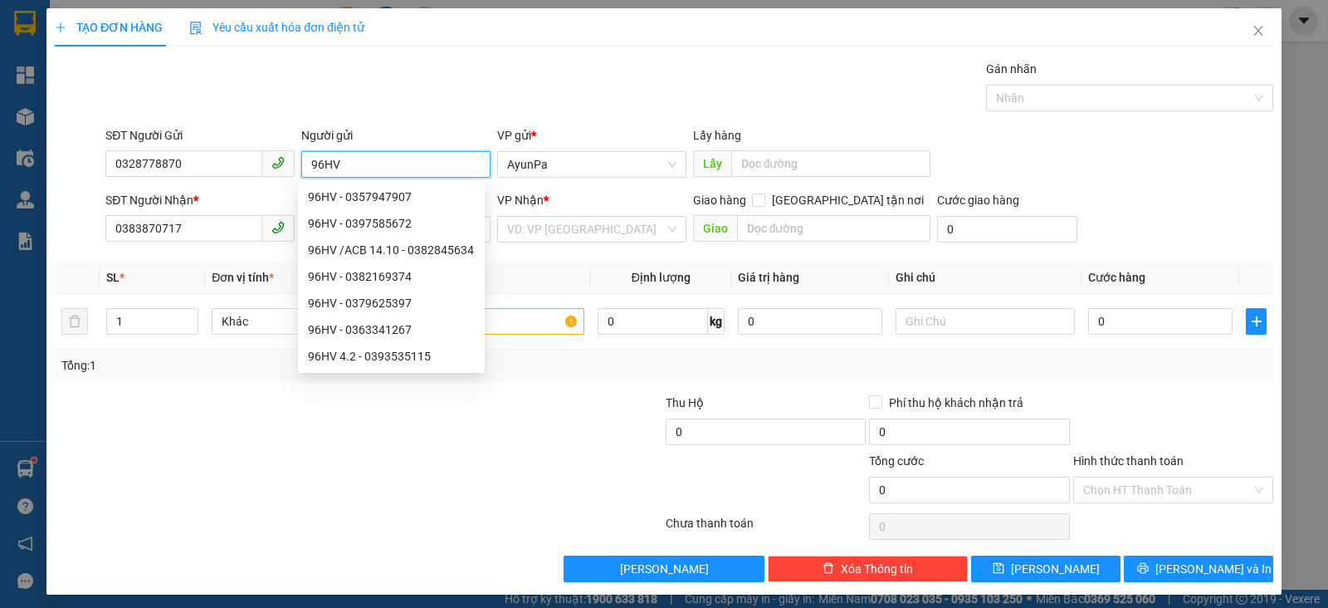
type input "96HV"
click at [241, 546] on div "Transit Pickup Surcharge Ids Transit Deliver Surcharge Ids Transit Deliver Surc…" at bounding box center [664, 321] width 1219 height 522
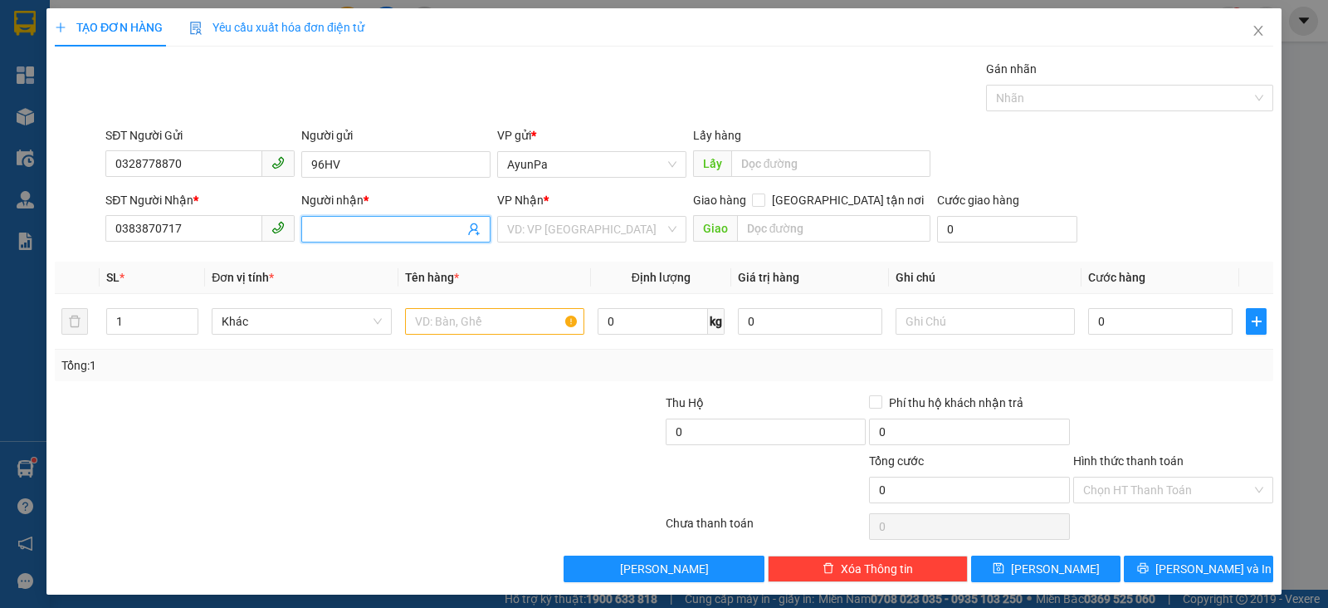
click at [335, 227] on input "Người nhận *" at bounding box center [387, 229] width 153 height 18
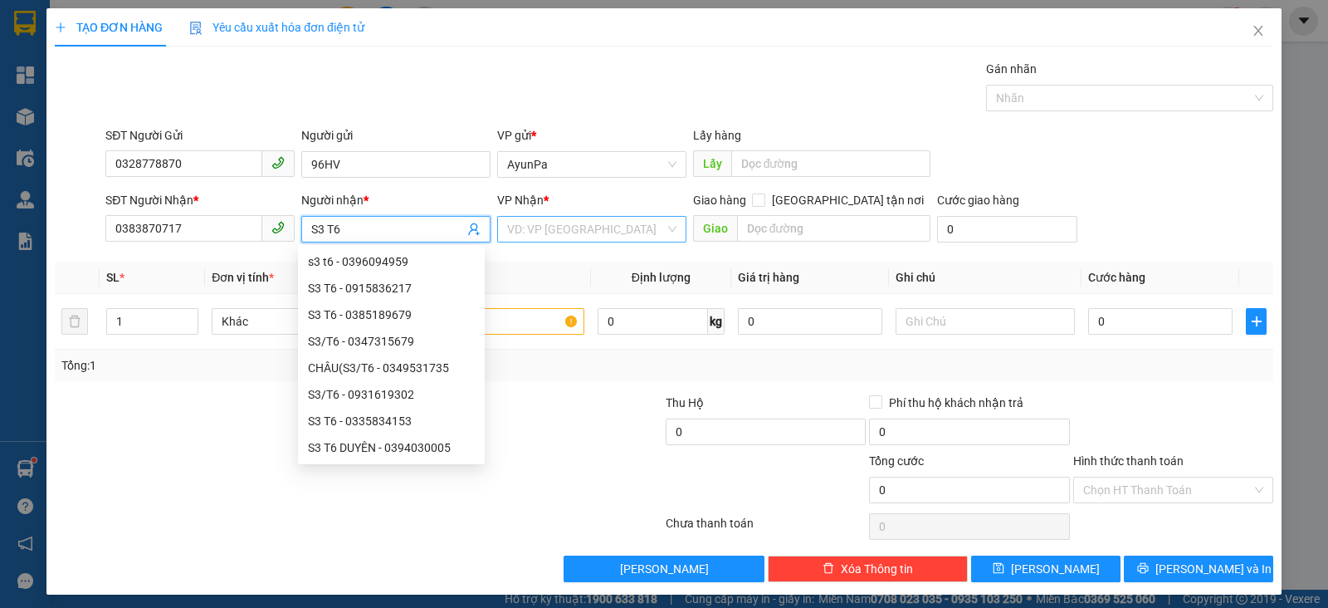
type input "S3 T6"
click at [574, 228] on input "search" at bounding box center [586, 229] width 158 height 25
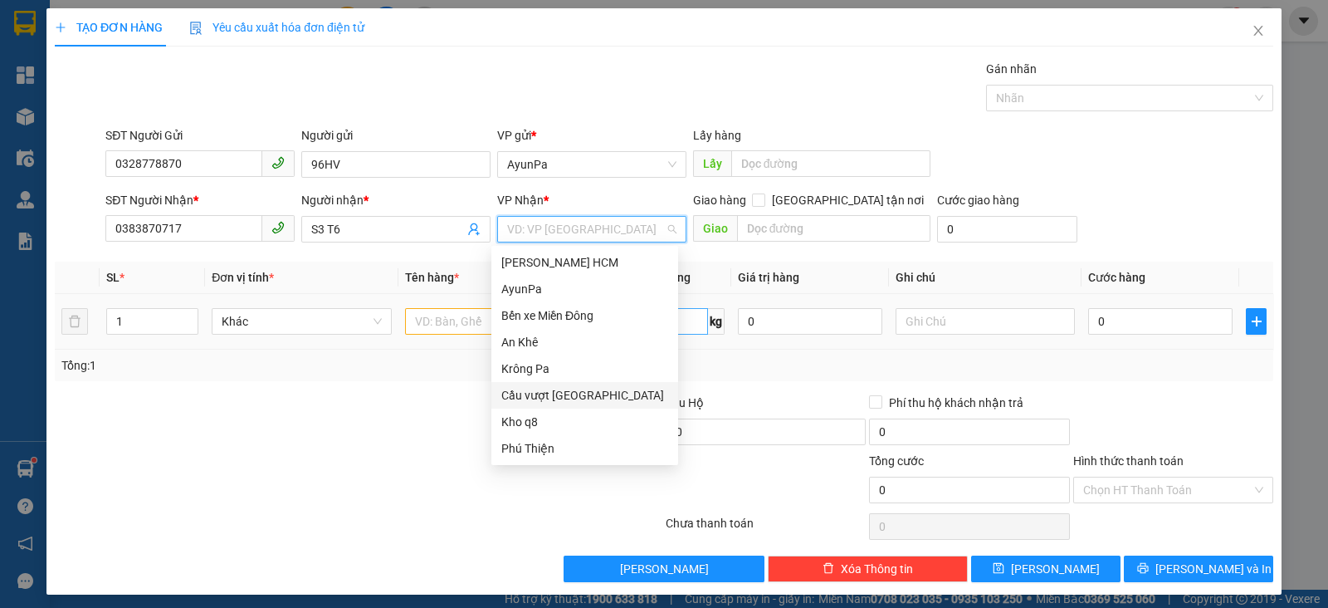
click at [545, 395] on div "Cầu vượt Bình Phước" at bounding box center [584, 395] width 167 height 18
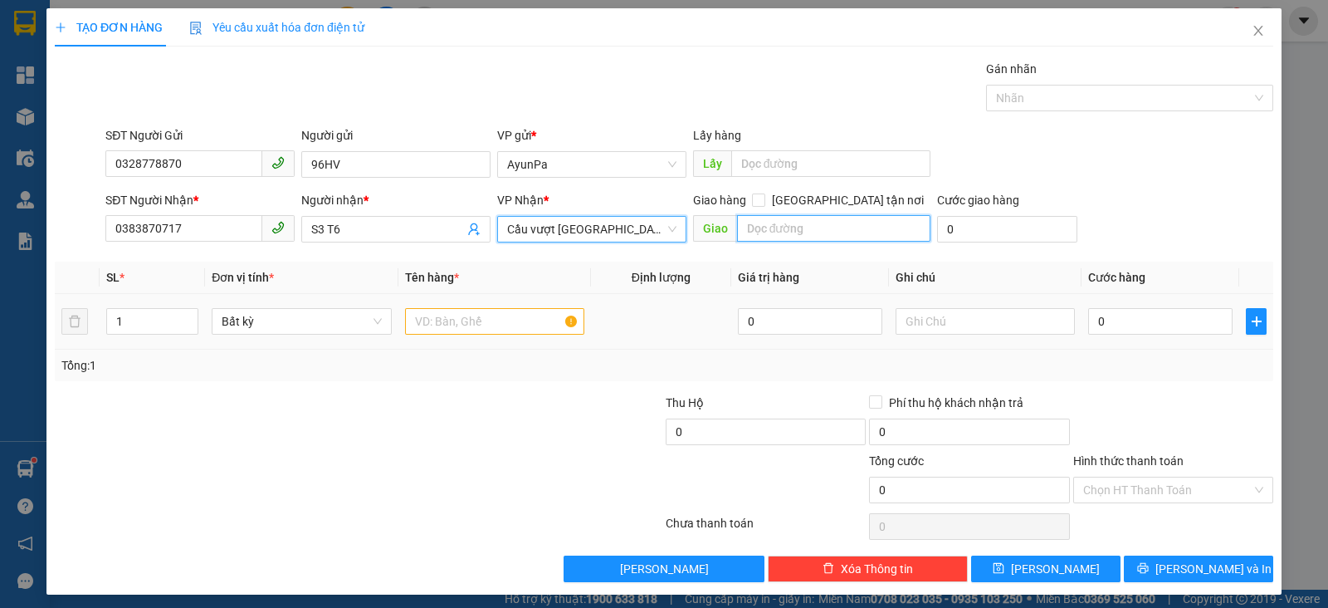
click at [784, 234] on input "text" at bounding box center [834, 228] width 194 height 27
type input "CX HUY HỒNG"
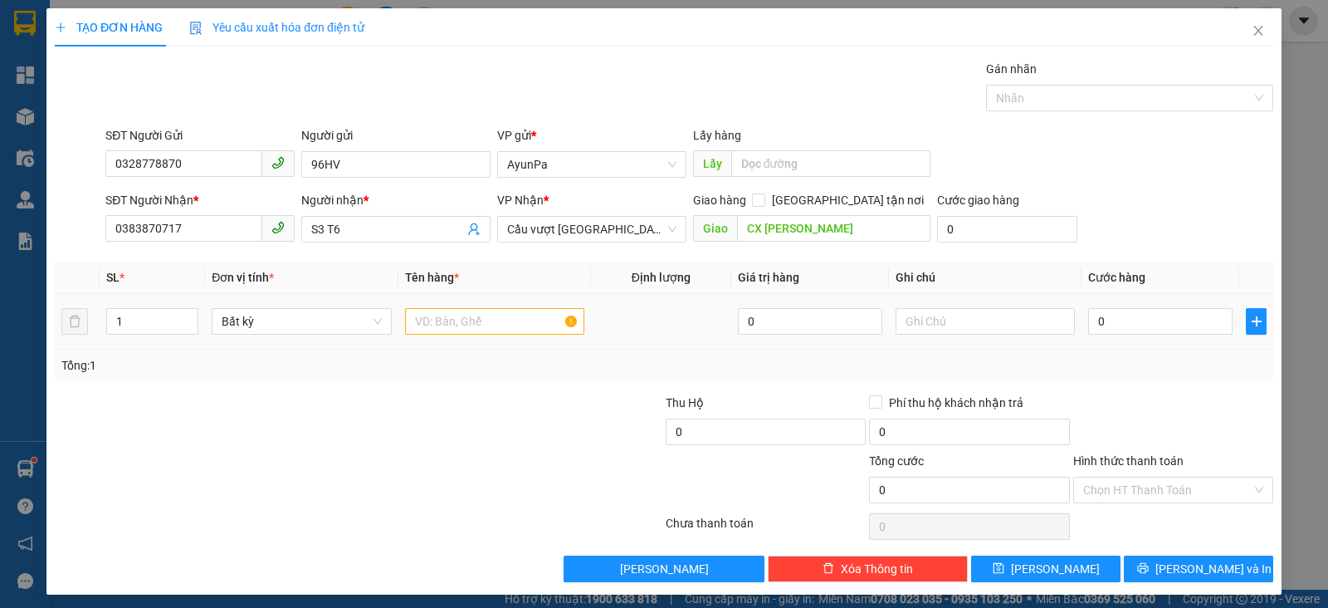
drag, startPoint x: 470, startPoint y: 291, endPoint x: 455, endPoint y: 306, distance: 21.7
click at [458, 301] on table "SL * Đơn vị tính * Tên hàng * Định lượng Giá trị hàng Ghi chú Cước hàng 1 Bất k…" at bounding box center [664, 305] width 1219 height 88
click at [452, 309] on input "text" at bounding box center [494, 321] width 179 height 27
click at [431, 315] on input "text" at bounding box center [494, 321] width 179 height 27
type input "1XE SỐ+1BAO"
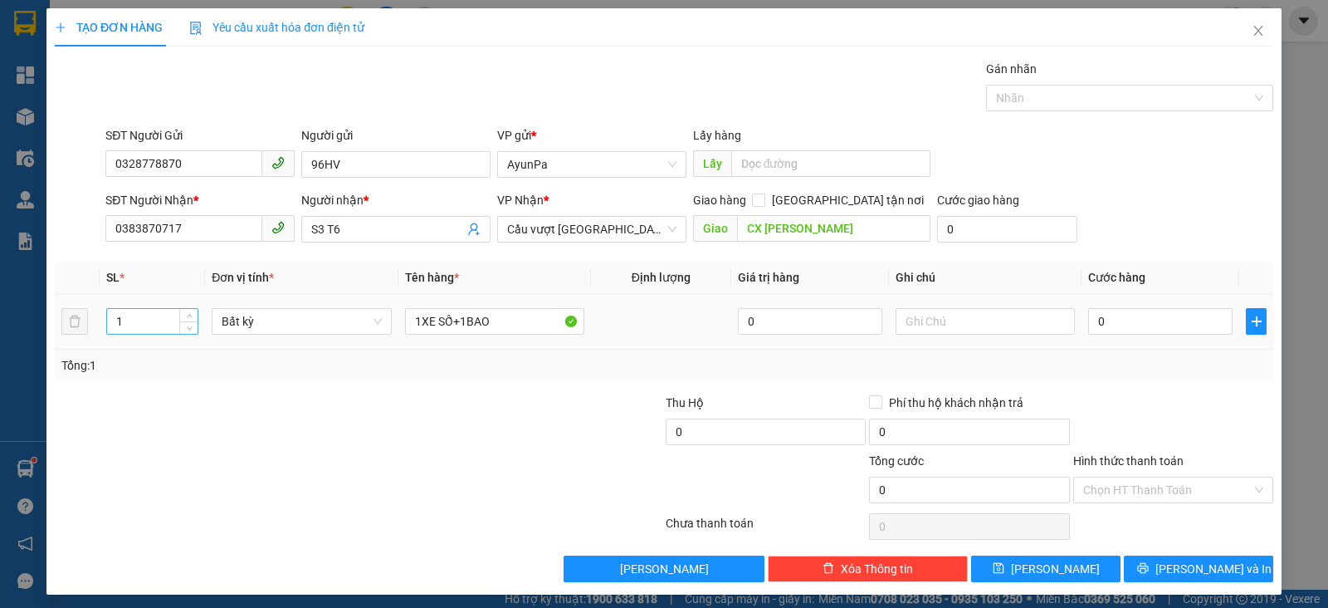
click at [154, 318] on input "1" at bounding box center [152, 321] width 90 height 25
type input "2"
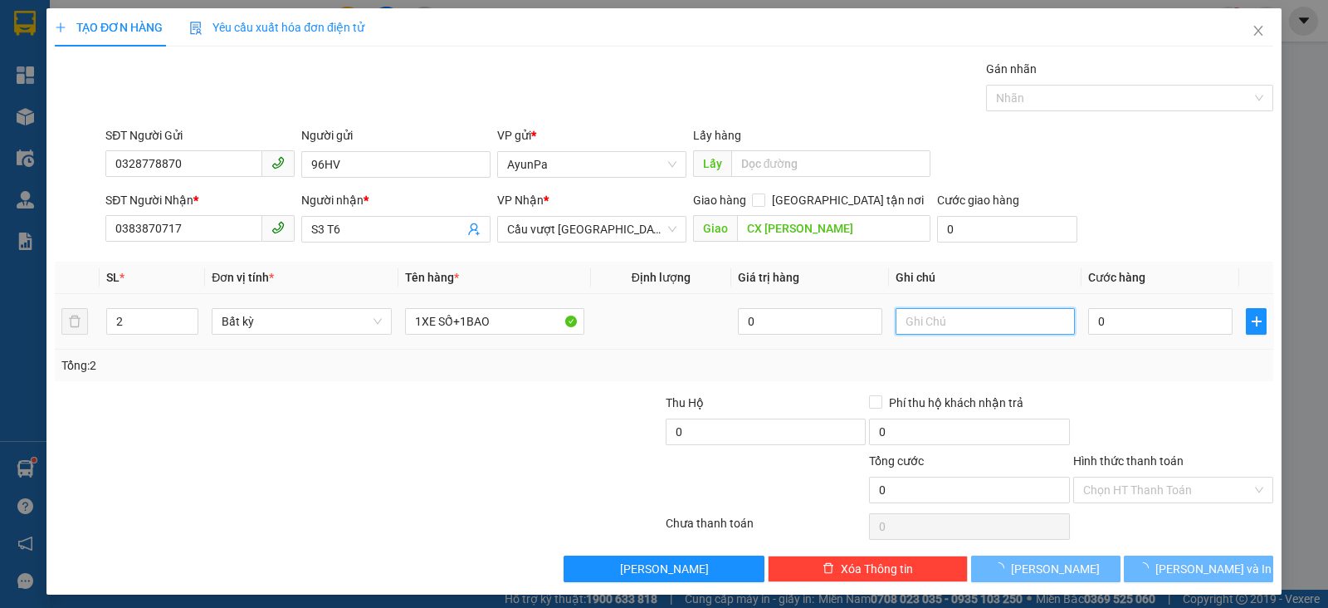
click at [1011, 321] on input "text" at bounding box center [985, 321] width 179 height 27
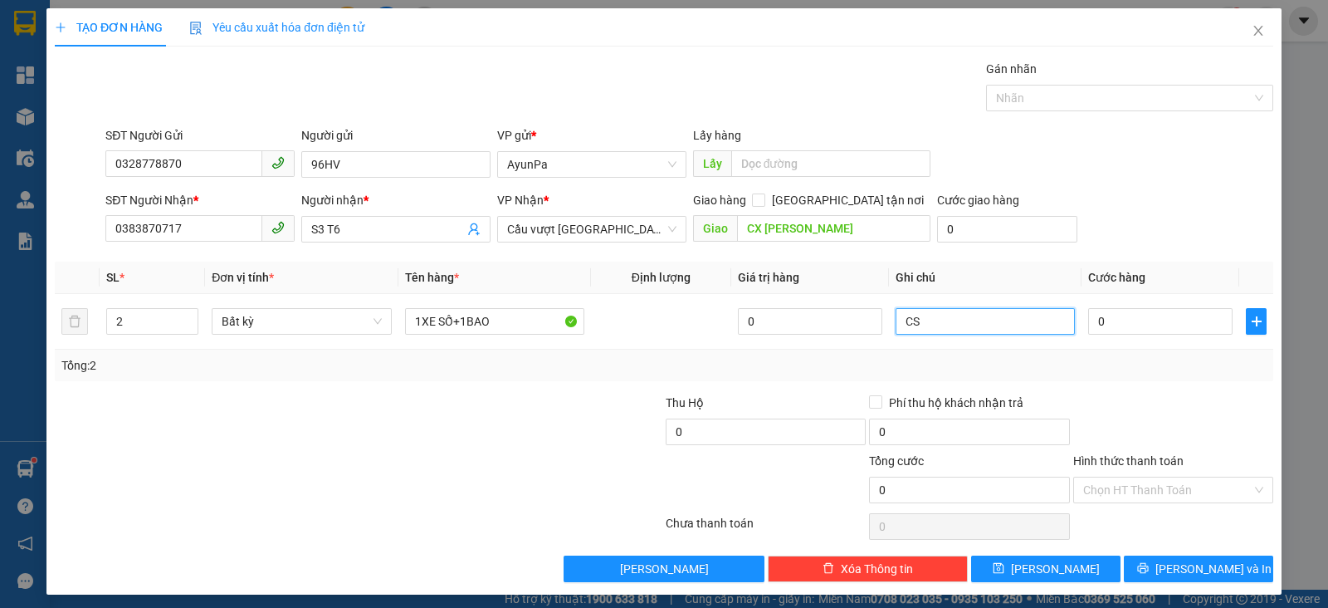
type input "C"
type input "G"
type input "K CÓ GIẤY TỜ"
click at [1154, 313] on input "0" at bounding box center [1160, 321] width 144 height 27
type input "7"
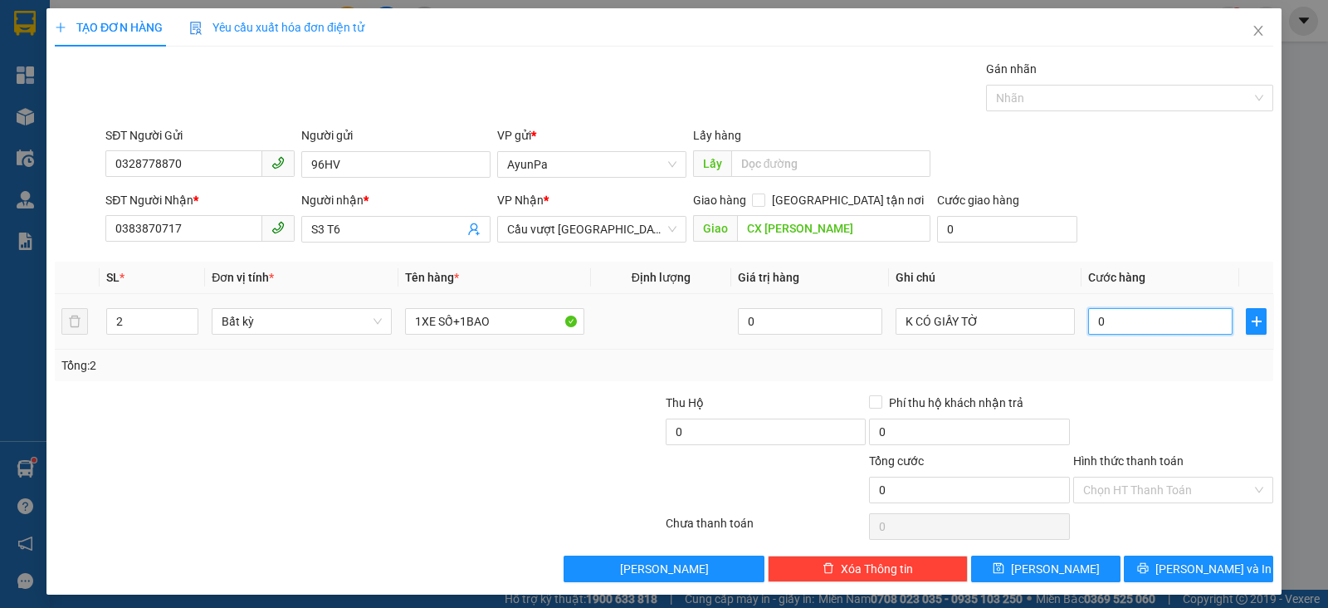
type input "7"
type input "0"
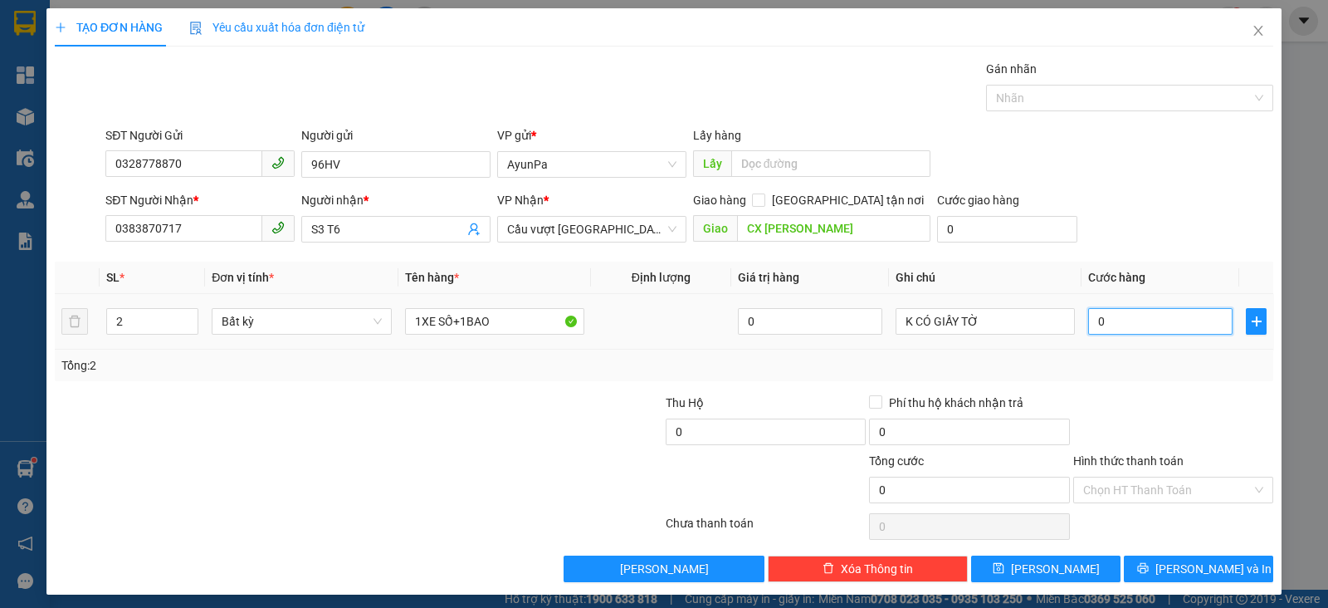
type input "05"
type input "5"
type input "050"
type input "50"
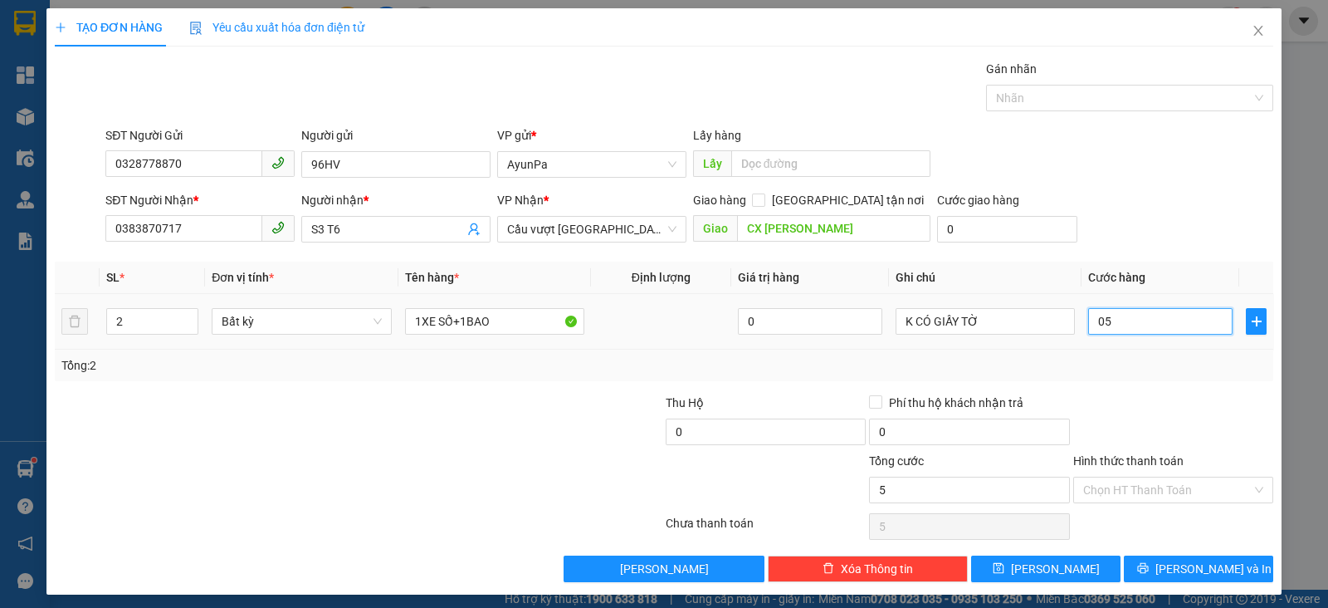
type input "50"
type input "0.500"
type input "500"
type input "500.000"
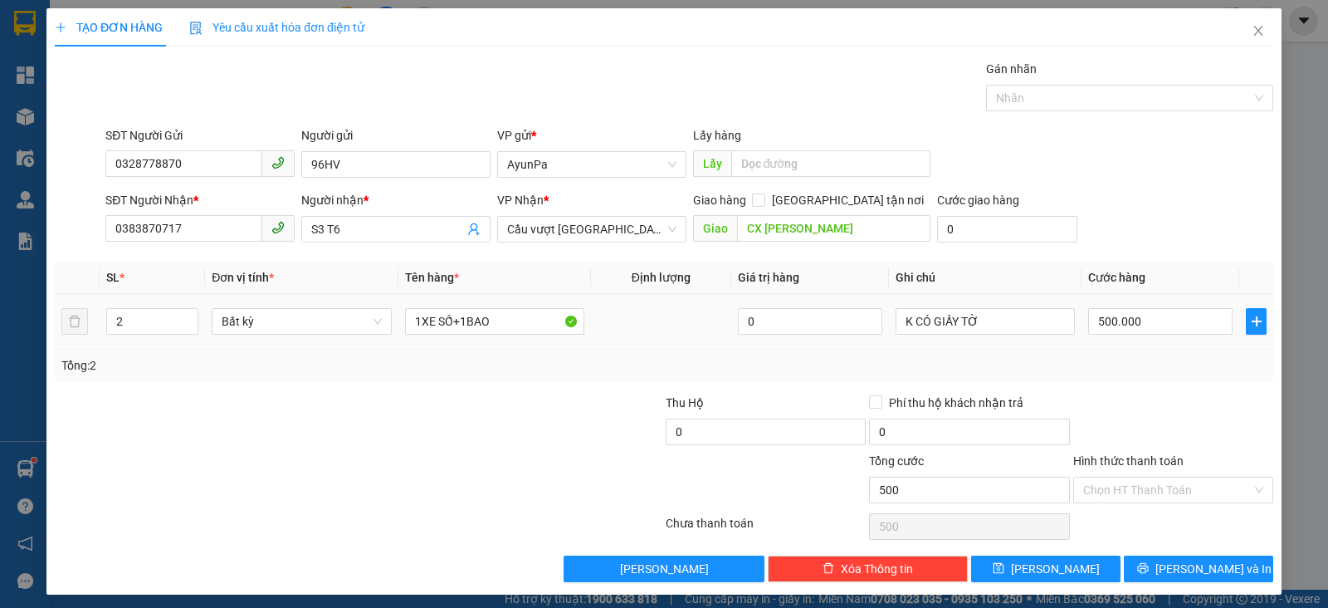
type input "500.000"
click at [1164, 483] on input "Hình thức thanh toán" at bounding box center [1167, 489] width 169 height 25
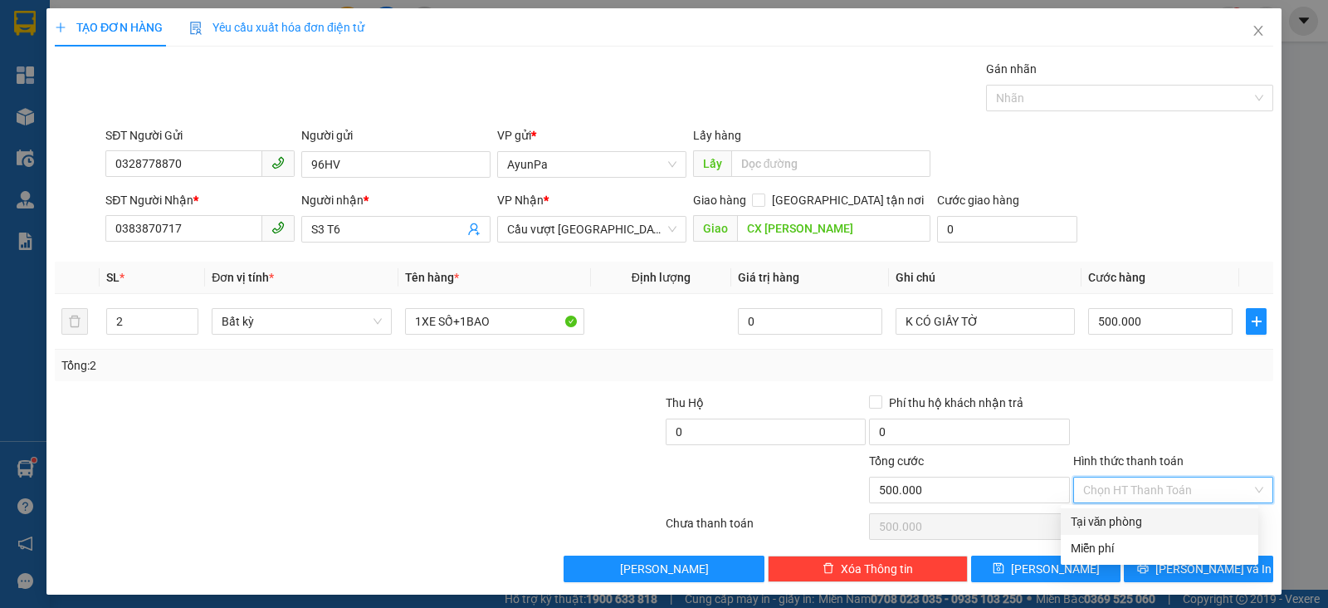
click at [1126, 519] on div "Tại văn phòng" at bounding box center [1160, 521] width 178 height 18
type input "0"
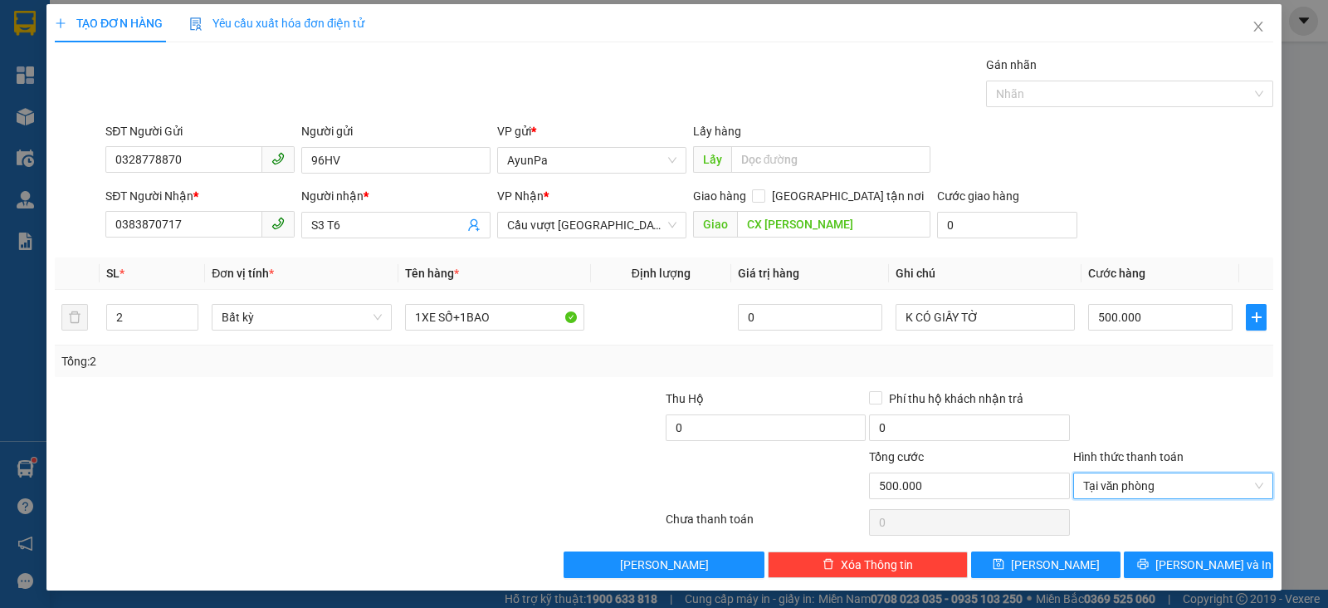
scroll to position [5, 0]
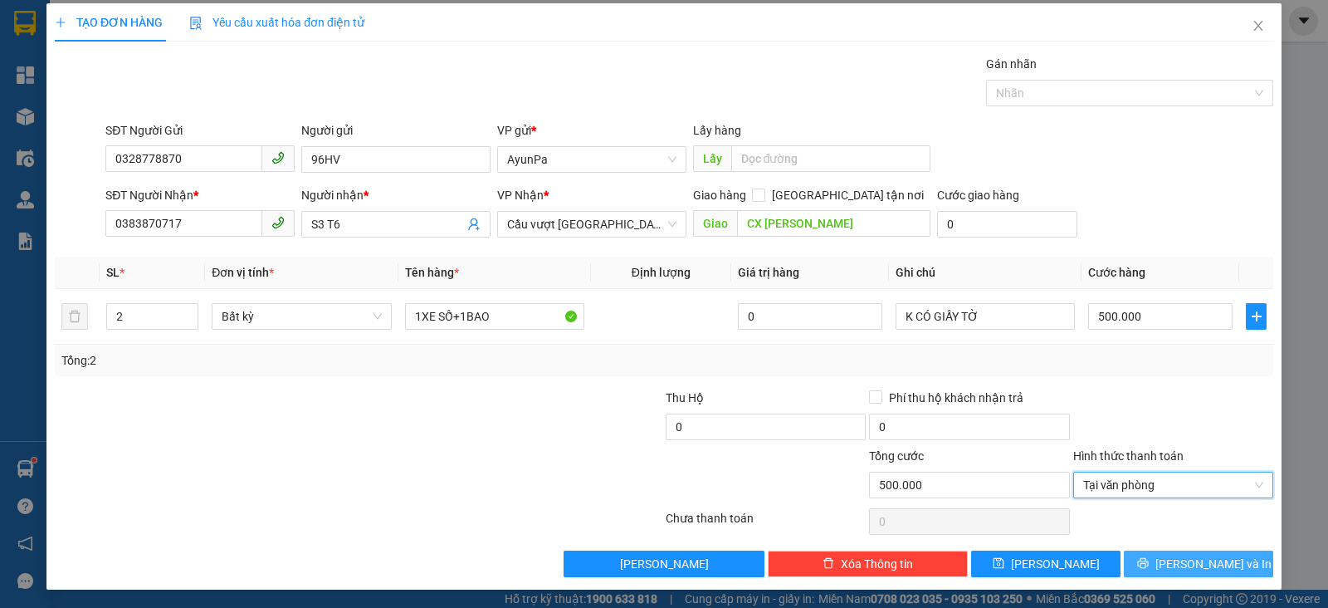
click at [1196, 569] on span "Lưu và In" at bounding box center [1214, 564] width 116 height 18
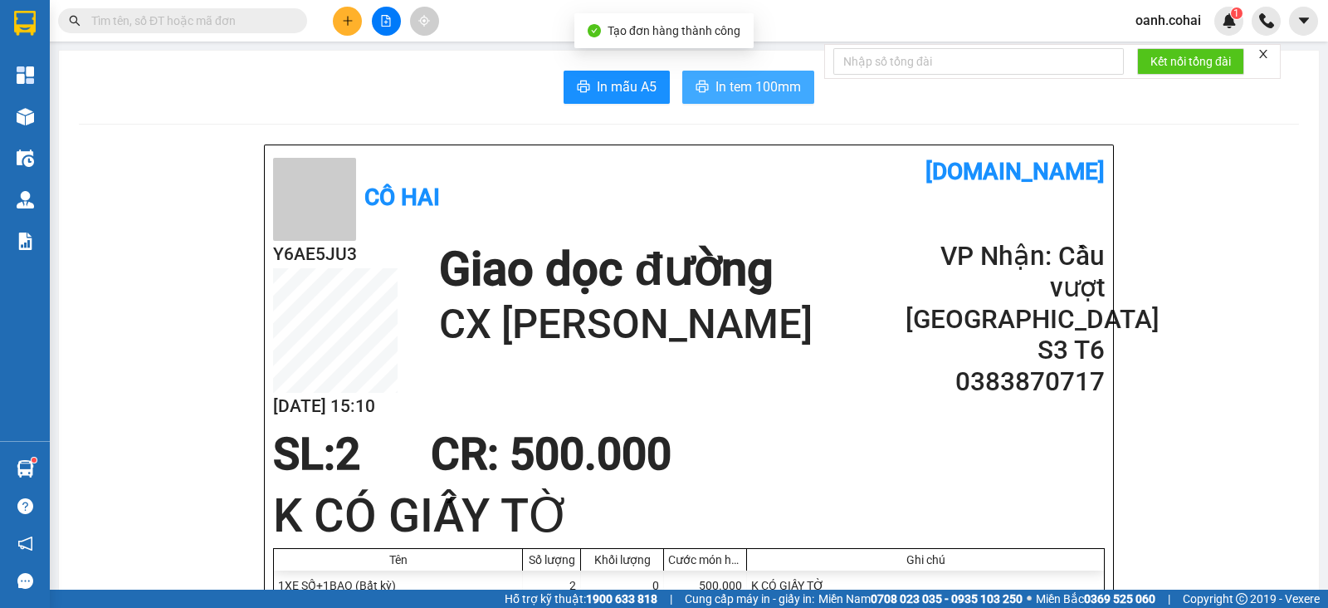
click at [726, 84] on span "In tem 100mm" at bounding box center [759, 86] width 86 height 21
click at [745, 85] on span "In tem 100mm" at bounding box center [759, 86] width 86 height 21
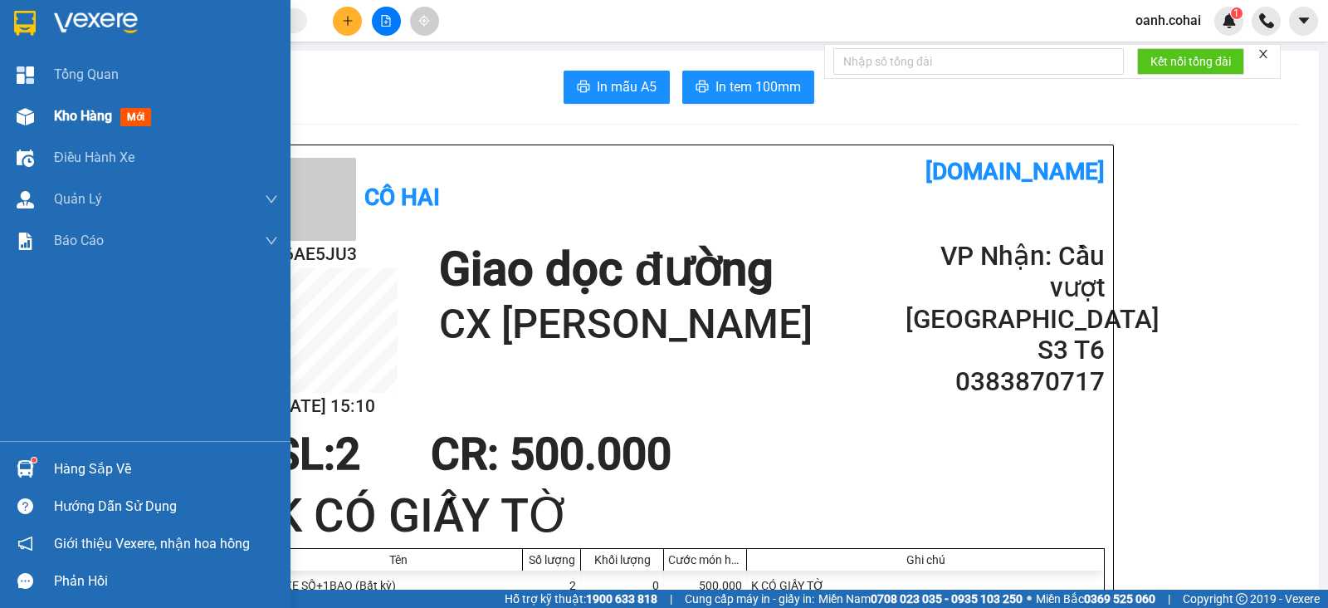
click at [79, 120] on span "Kho hàng" at bounding box center [83, 116] width 58 height 16
click at [79, 119] on span "Kho hàng" at bounding box center [83, 116] width 58 height 16
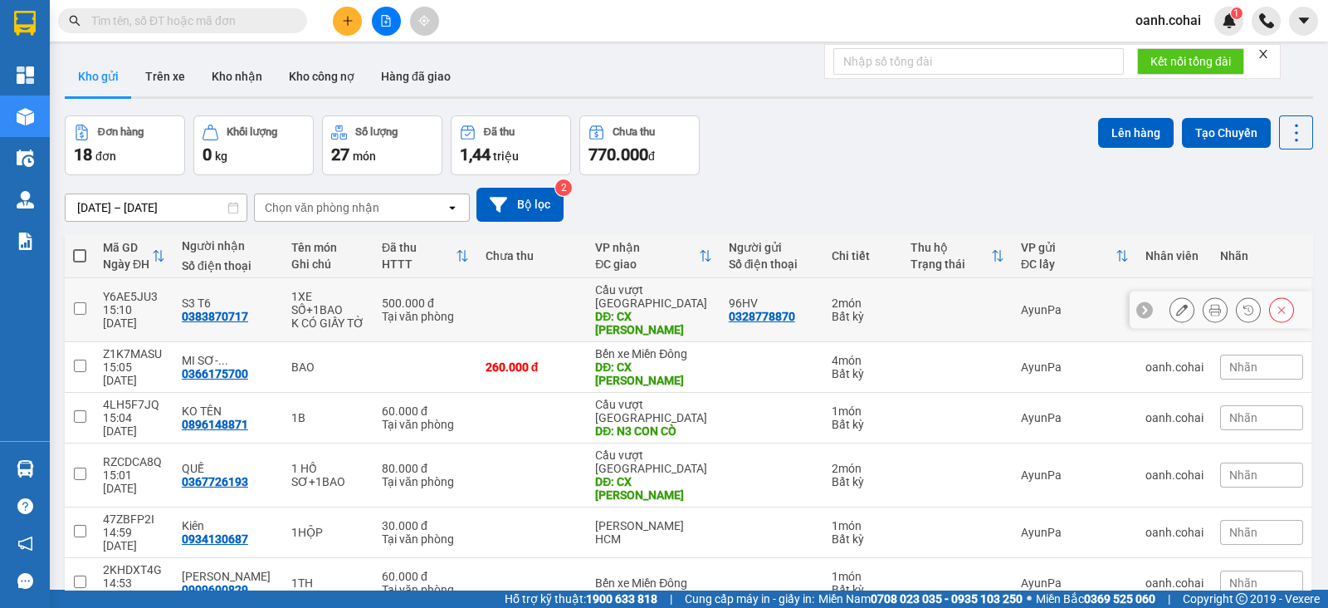
click at [733, 310] on div "0328778870" at bounding box center [762, 316] width 66 height 13
click at [491, 296] on td at bounding box center [532, 310] width 110 height 64
checkbox input "true"
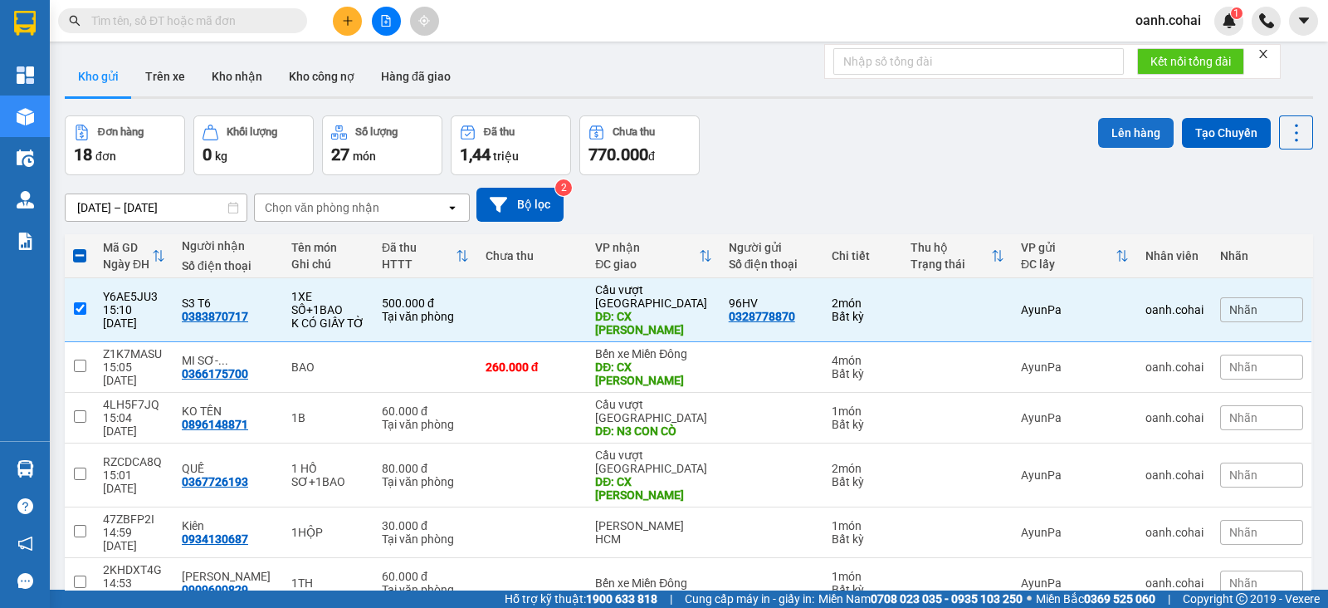
click at [1114, 126] on button "Lên hàng" at bounding box center [1136, 133] width 76 height 30
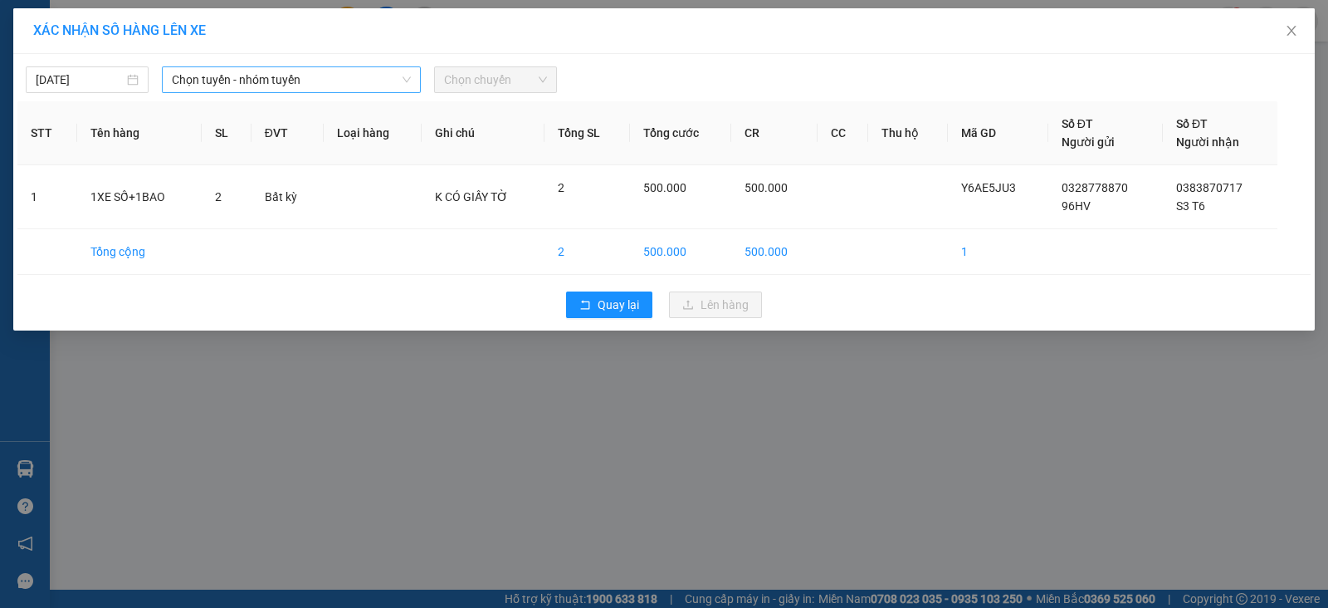
click at [292, 75] on span "Chọn tuyến - nhóm tuyến" at bounding box center [291, 79] width 239 height 25
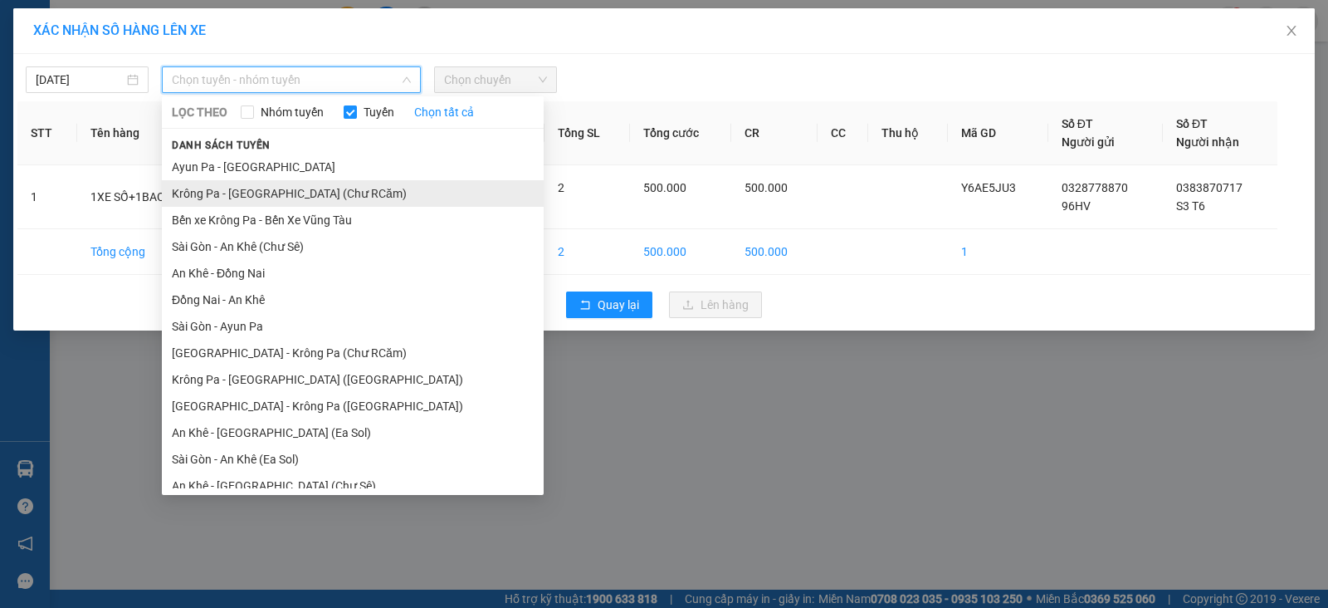
click at [297, 193] on li "Krông Pa - Sài Gòn (Chư RCăm)" at bounding box center [353, 193] width 382 height 27
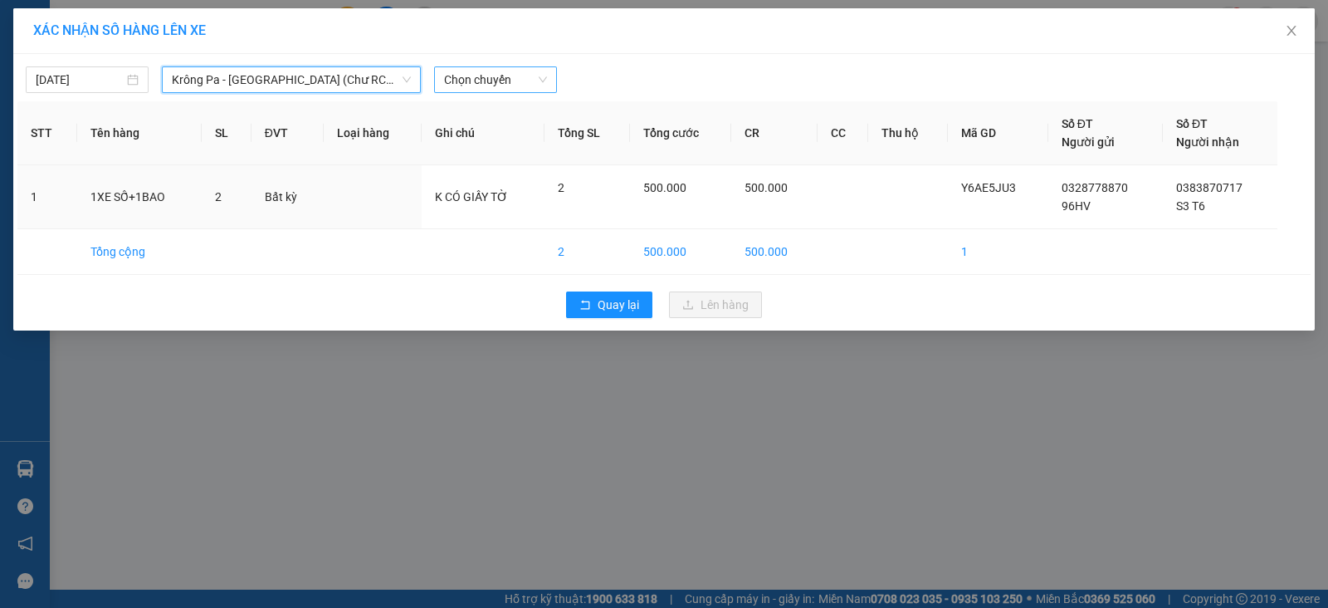
click at [481, 86] on span "Chọn chuyến" at bounding box center [495, 79] width 103 height 25
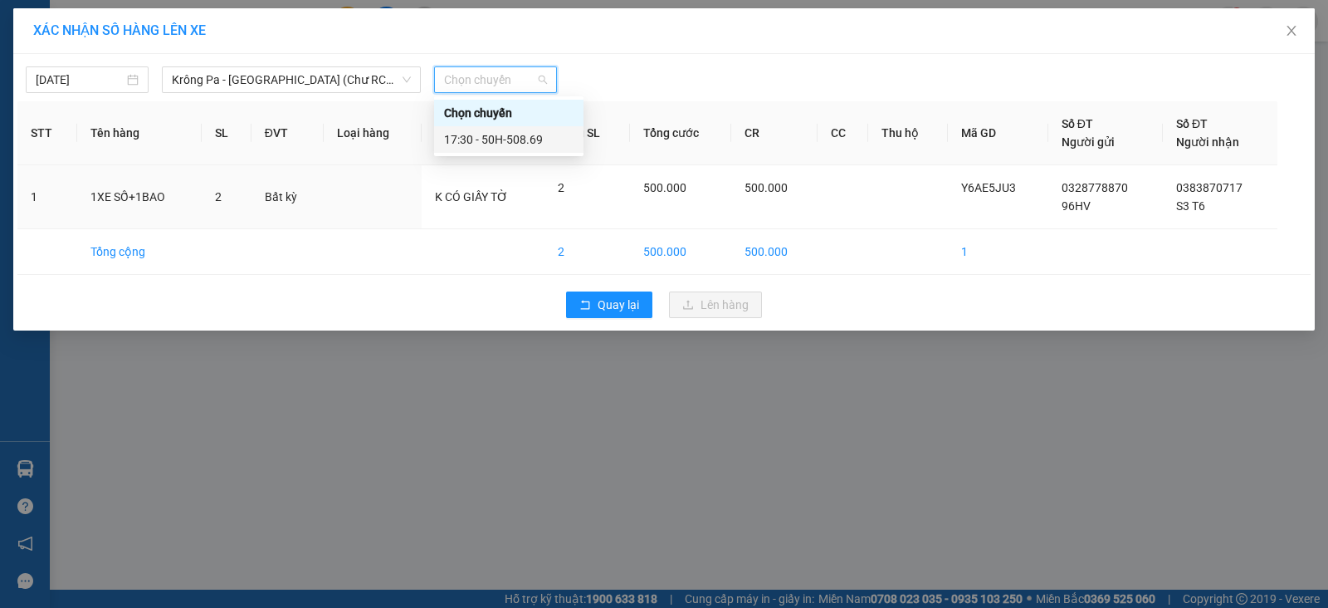
click at [537, 146] on div "17:30 - 50H-508.69" at bounding box center [508, 139] width 129 height 18
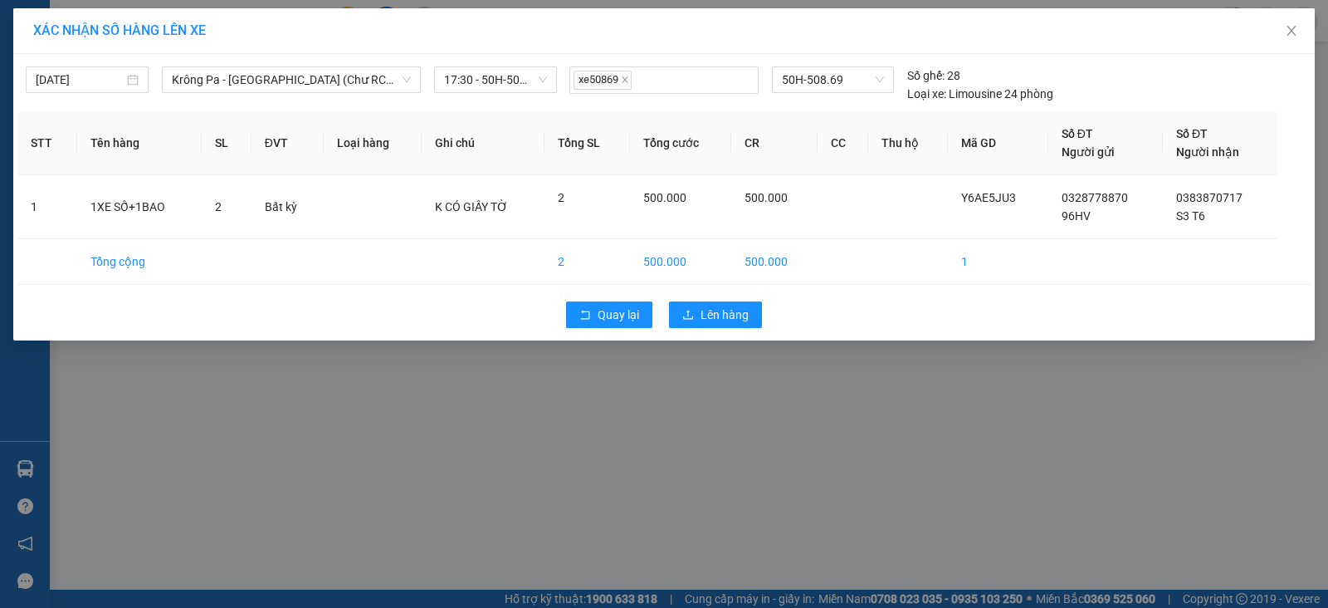
click at [705, 330] on div "Quay lại Lên hàng" at bounding box center [663, 314] width 1293 height 43
click at [713, 312] on span "Lên hàng" at bounding box center [725, 314] width 48 height 18
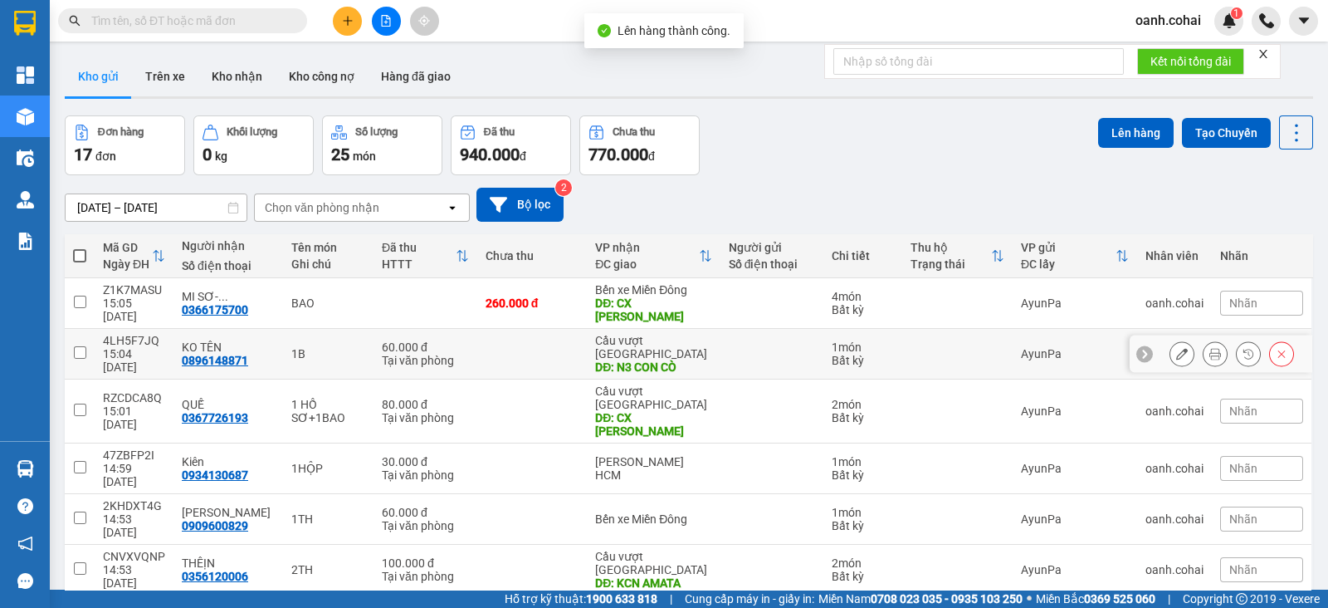
click at [677, 334] on div "Cầu vượt Bình Phước" at bounding box center [653, 347] width 116 height 27
checkbox input "true"
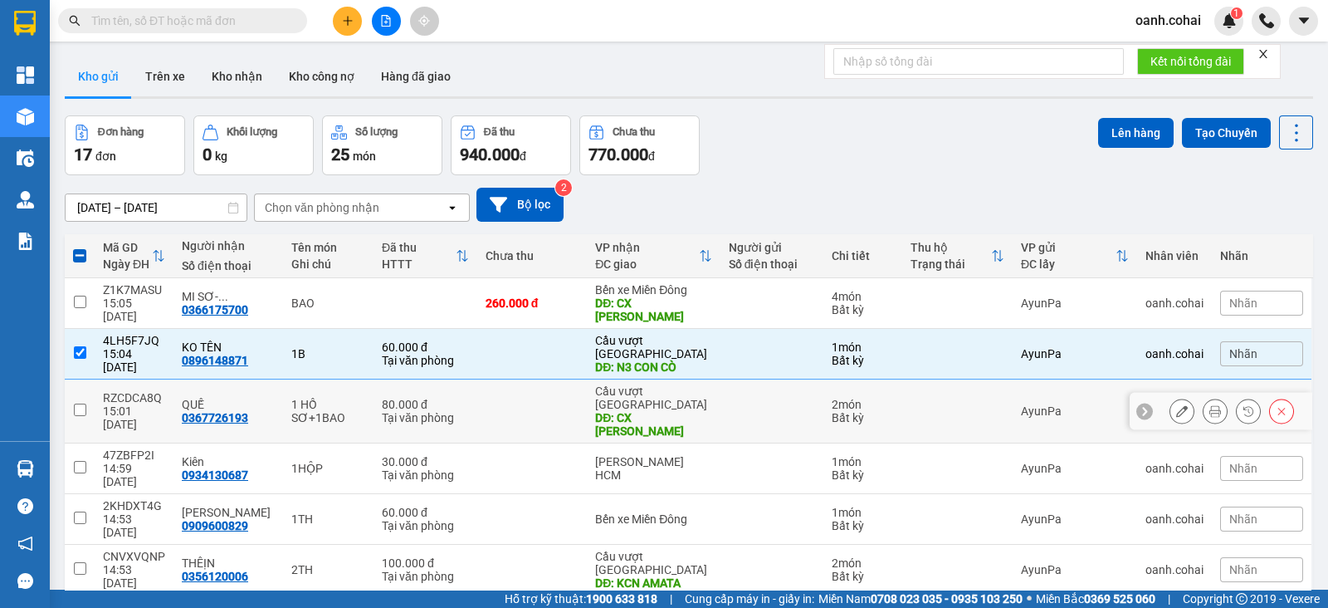
click at [650, 411] on div "DĐ: CX HUY HỒNG" at bounding box center [653, 424] width 116 height 27
checkbox input "true"
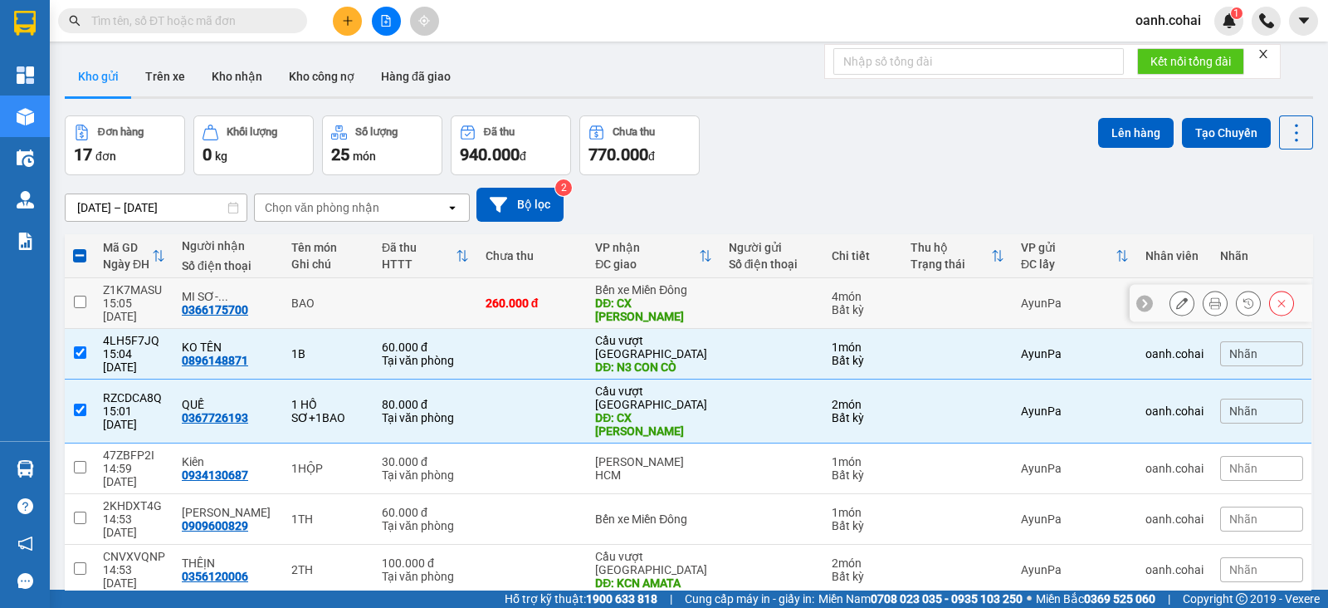
click at [693, 298] on div "DĐ: CX HUY HỒNG" at bounding box center [653, 309] width 116 height 27
checkbox input "true"
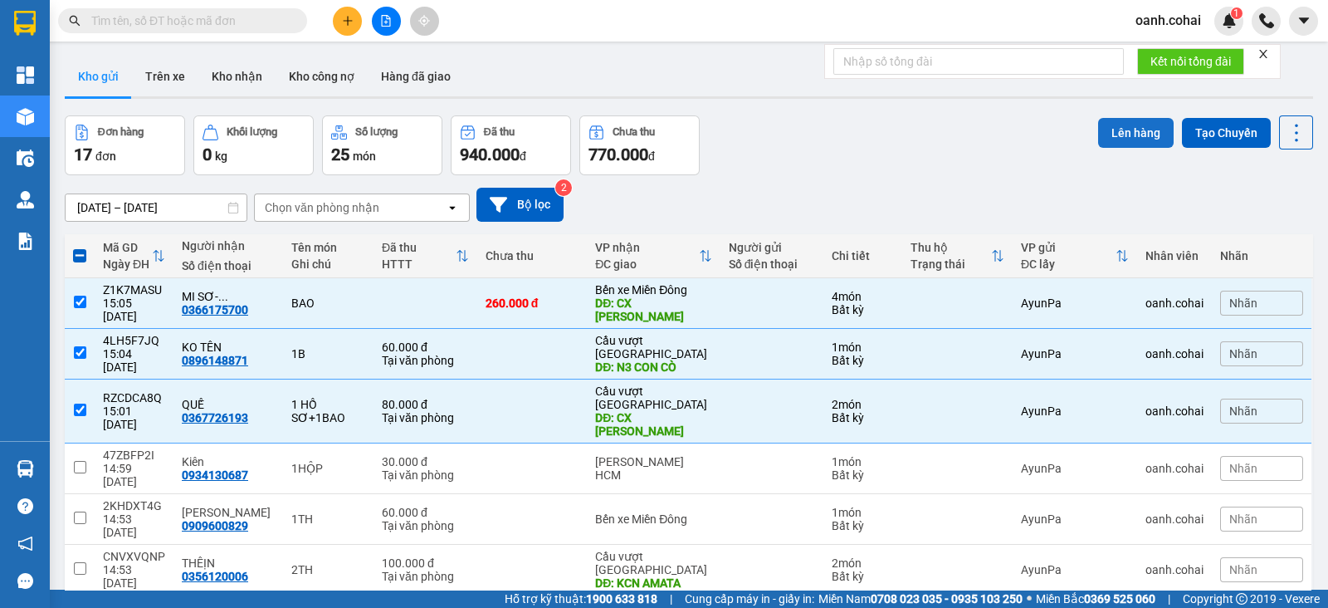
click at [1098, 144] on button "Lên hàng" at bounding box center [1136, 133] width 76 height 30
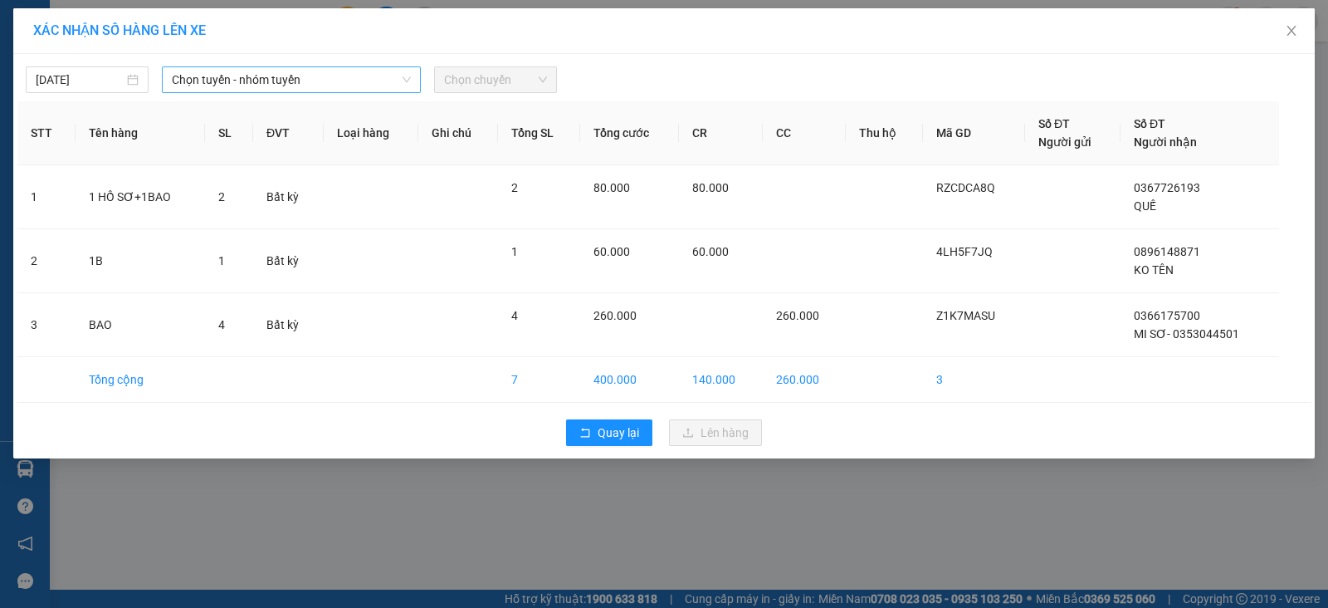
click at [234, 78] on span "Chọn tuyến - nhóm tuyến" at bounding box center [291, 79] width 239 height 25
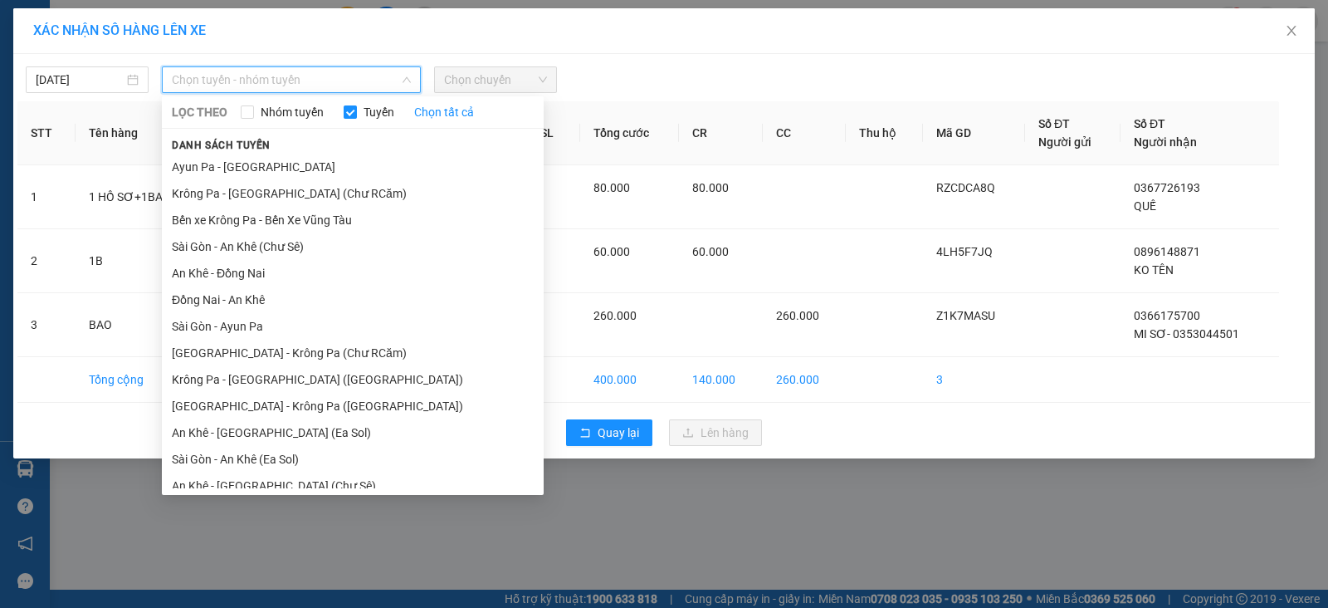
click at [498, 587] on div "XÁC NHẬN SỐ HÀNG LÊN XE 13/09/2025 Chọn tuyến - nhóm tuyến LỌC THEO Nhóm tuyến …" at bounding box center [664, 304] width 1328 height 608
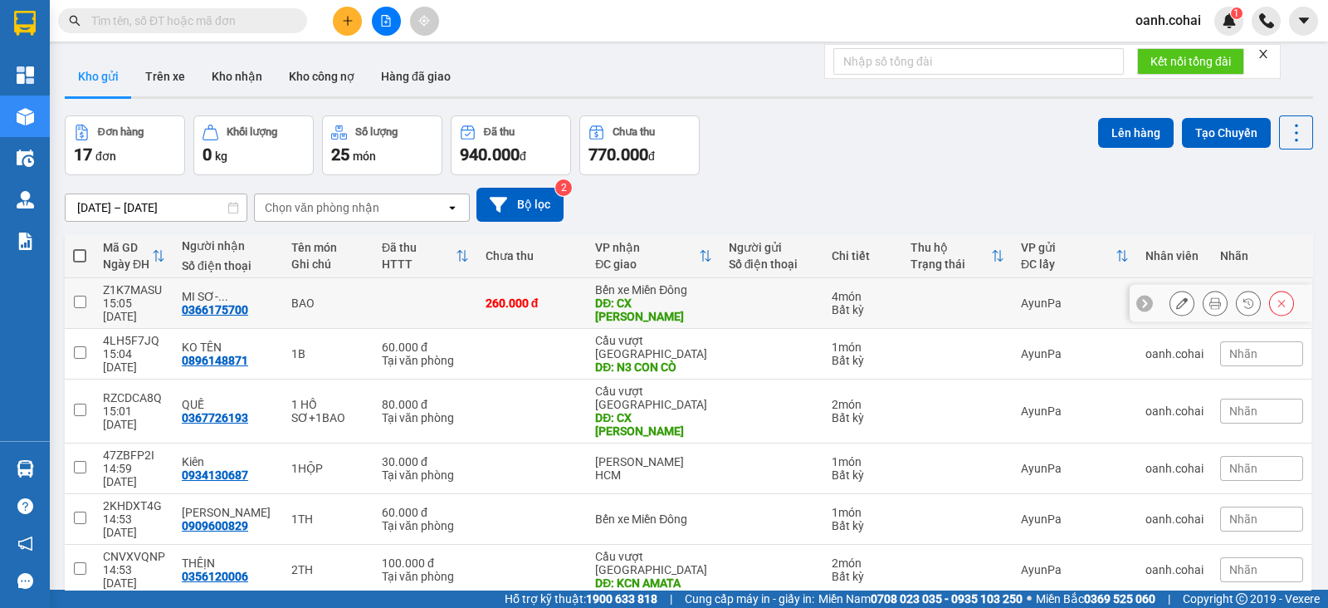
click at [486, 296] on div "260.000 đ" at bounding box center [533, 302] width 94 height 13
checkbox input "true"
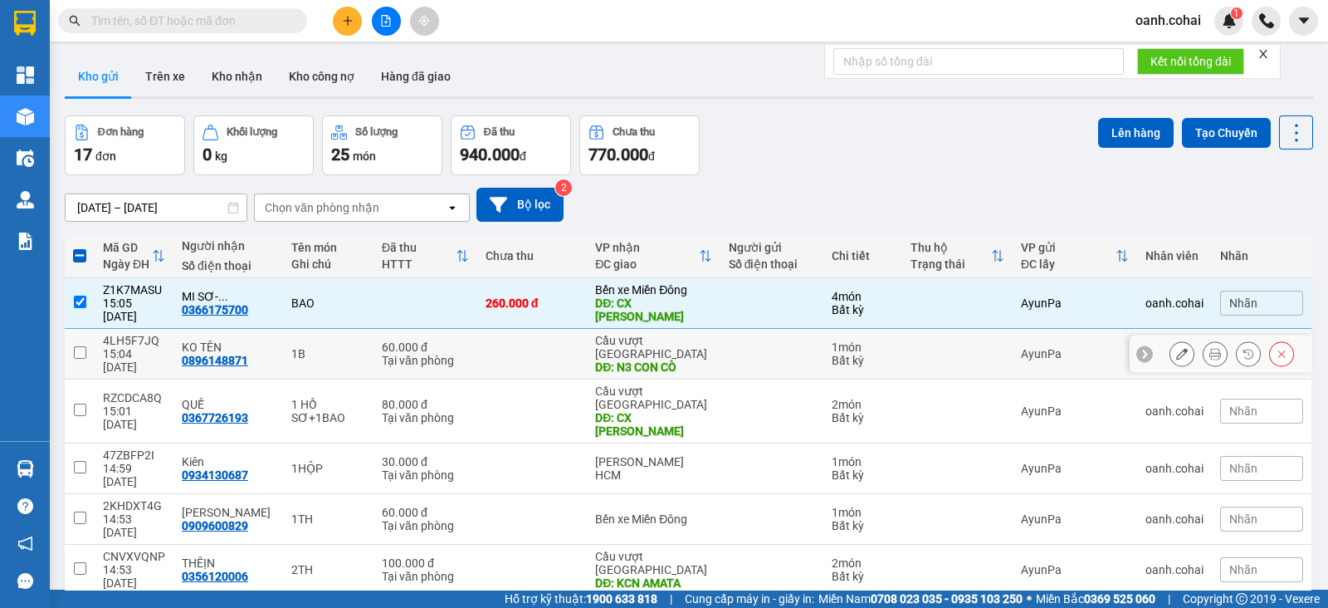
click at [477, 340] on td at bounding box center [532, 354] width 110 height 51
checkbox input "true"
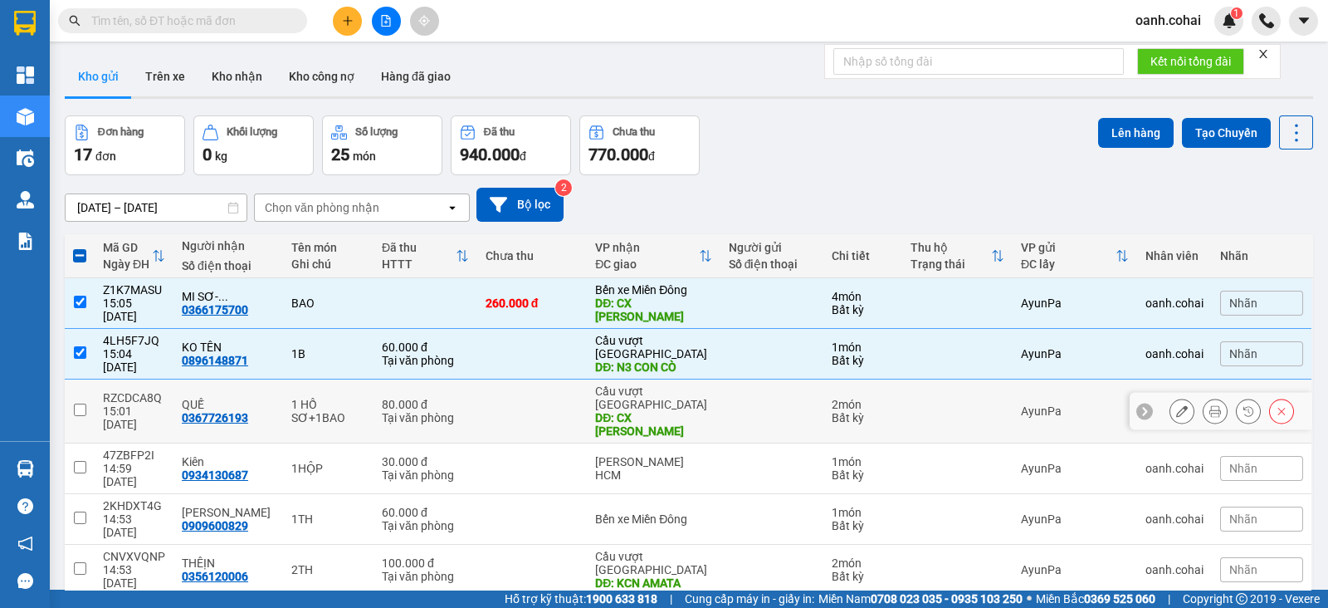
click at [453, 411] on div "Tại văn phòng" at bounding box center [425, 417] width 87 height 13
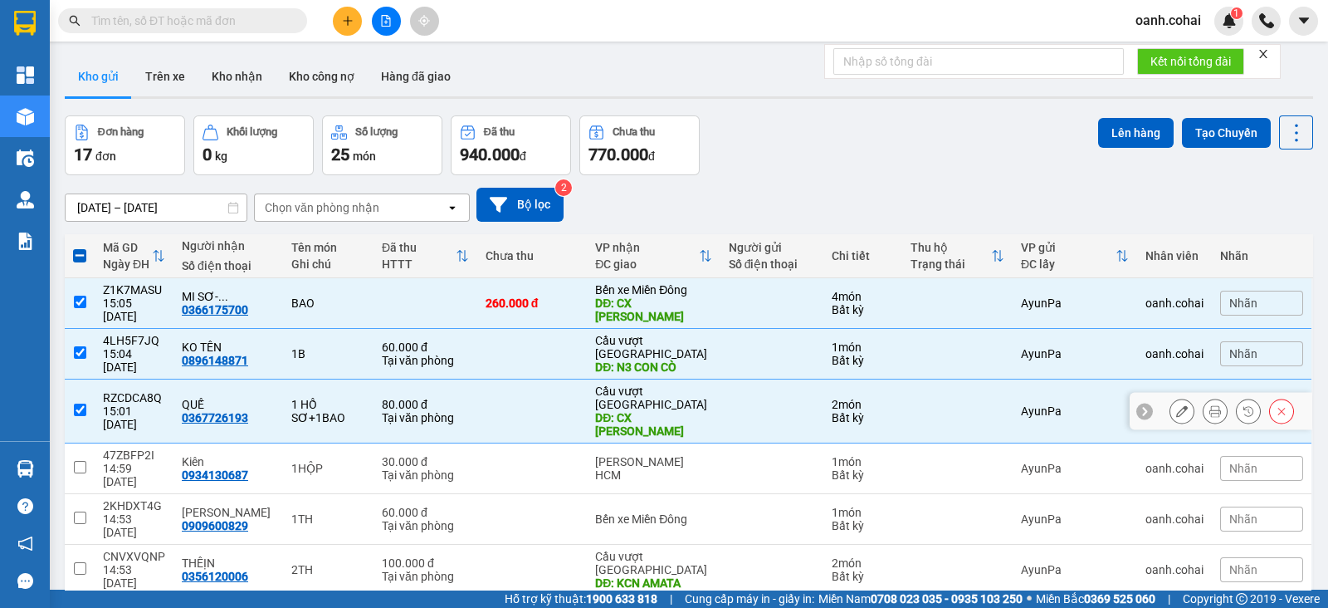
drag, startPoint x: 512, startPoint y: 376, endPoint x: 518, endPoint y: 358, distance: 19.2
click at [511, 379] on td at bounding box center [532, 411] width 110 height 64
checkbox input "false"
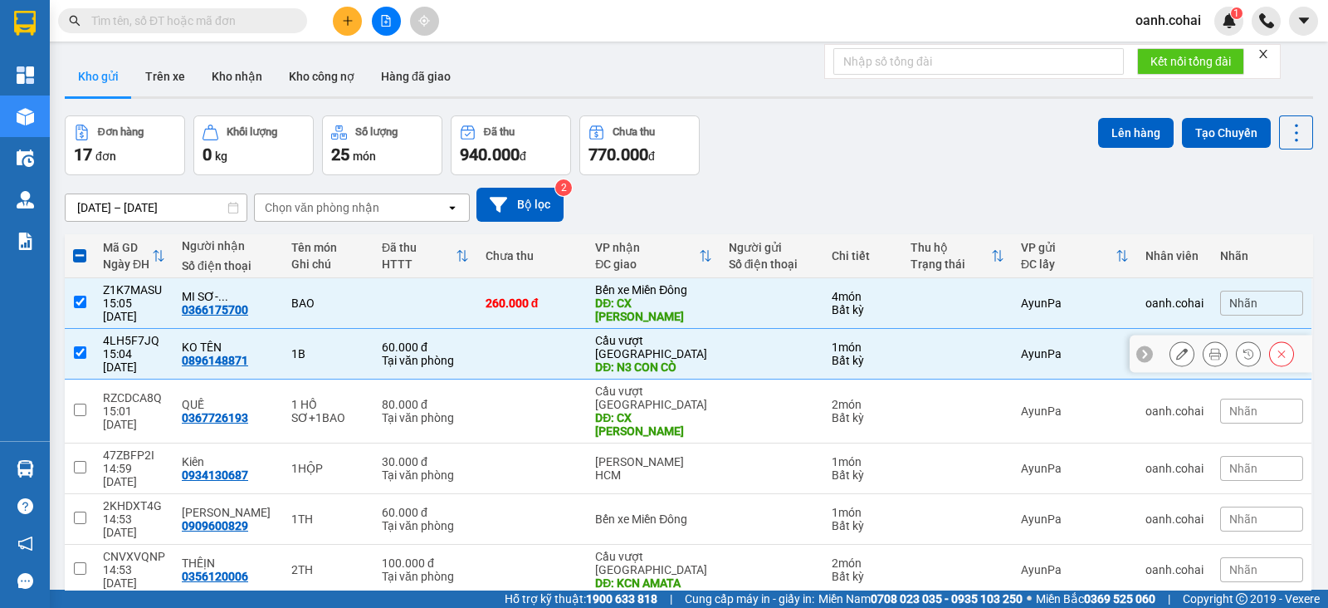
drag, startPoint x: 519, startPoint y: 334, endPoint x: 535, endPoint y: 278, distance: 57.8
click at [519, 332] on td at bounding box center [532, 354] width 110 height 51
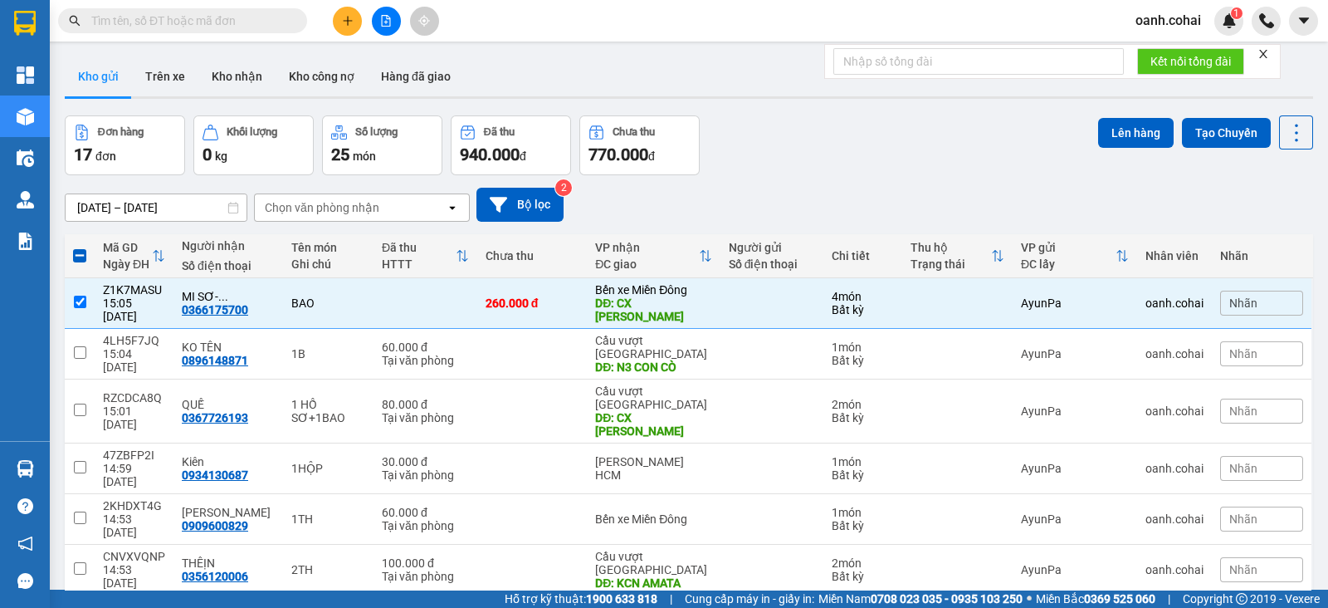
click at [535, 273] on th "Chưa thu" at bounding box center [532, 256] width 110 height 44
click at [535, 329] on td at bounding box center [532, 354] width 110 height 51
checkbox input "true"
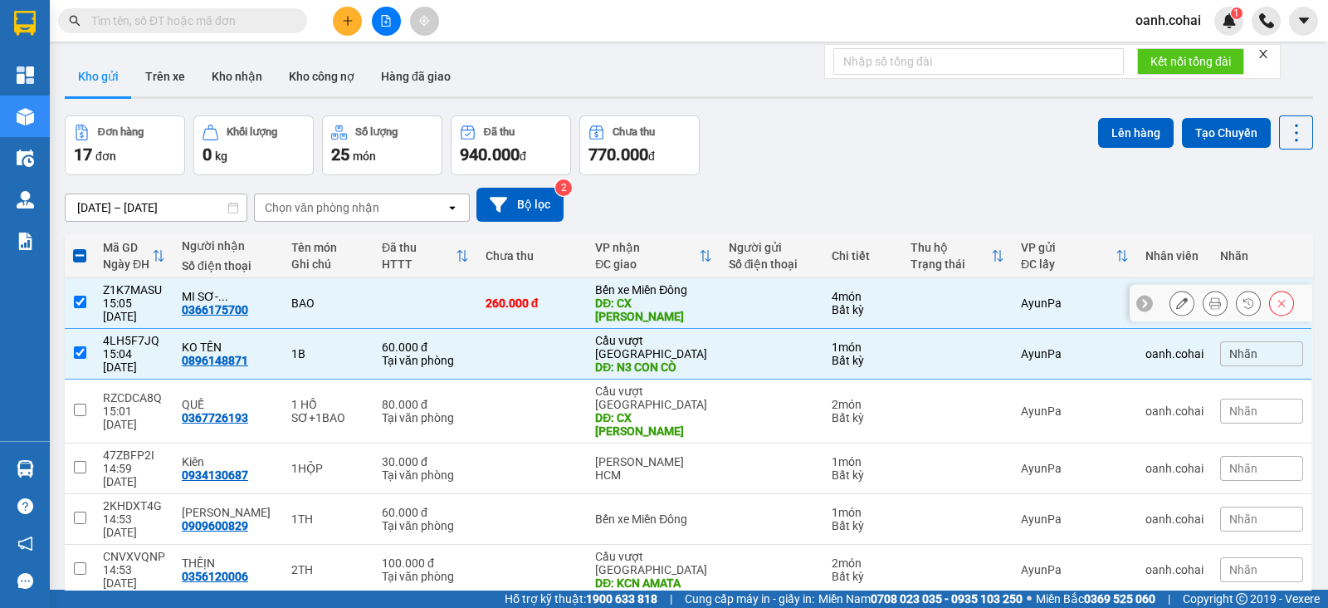
click at [565, 296] on div "260.000 đ" at bounding box center [533, 302] width 94 height 13
checkbox input "false"
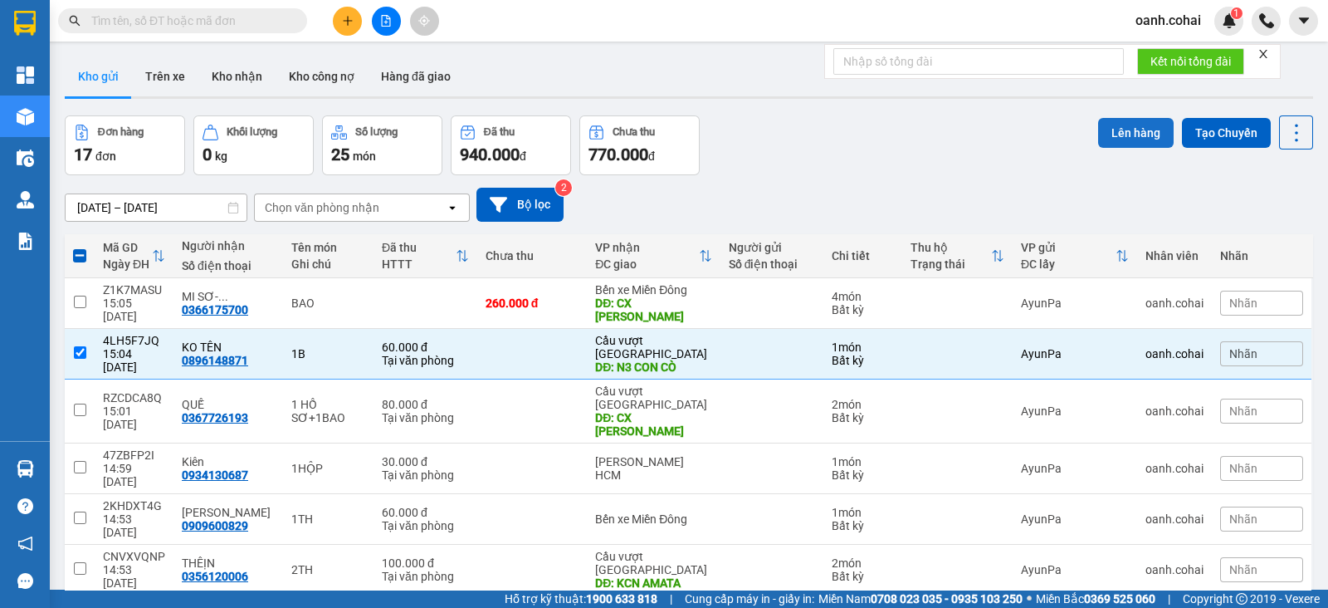
click at [1112, 130] on button "Lên hàng" at bounding box center [1136, 133] width 76 height 30
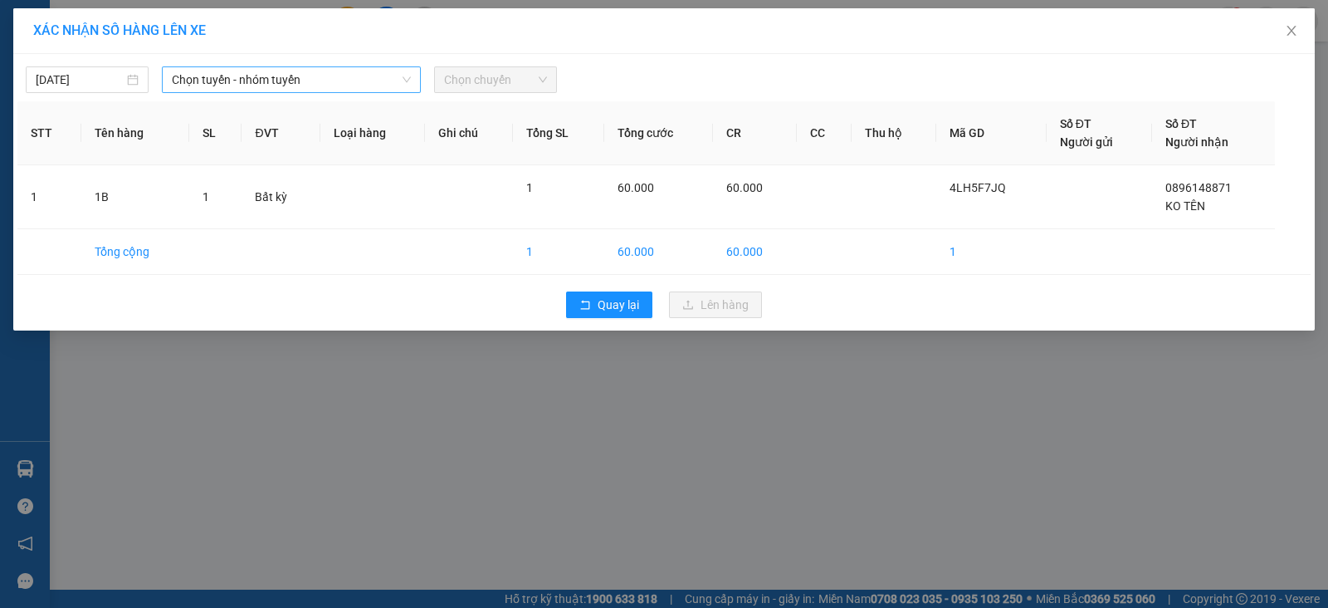
click at [283, 76] on span "Chọn tuyến - nhóm tuyến" at bounding box center [291, 79] width 239 height 25
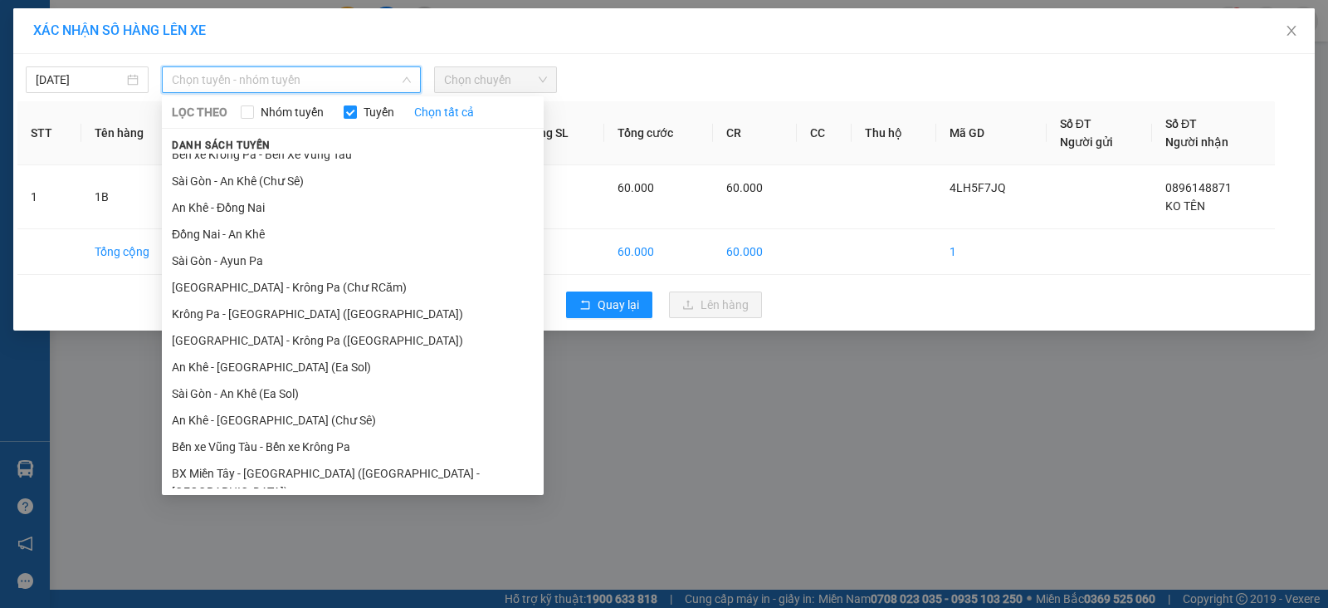
scroll to position [90, 0]
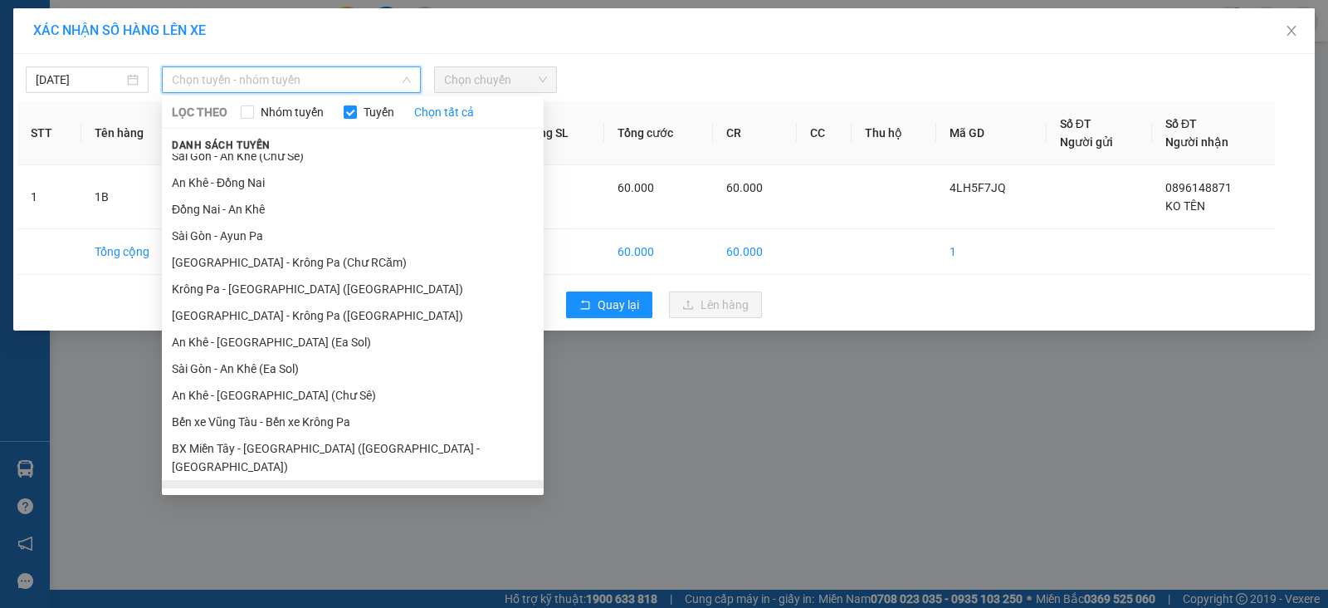
click at [249, 480] on li "BX Krông Pa - BX Miền Tây (Chơn Thành - Chư Rcăm)" at bounding box center [353, 502] width 382 height 45
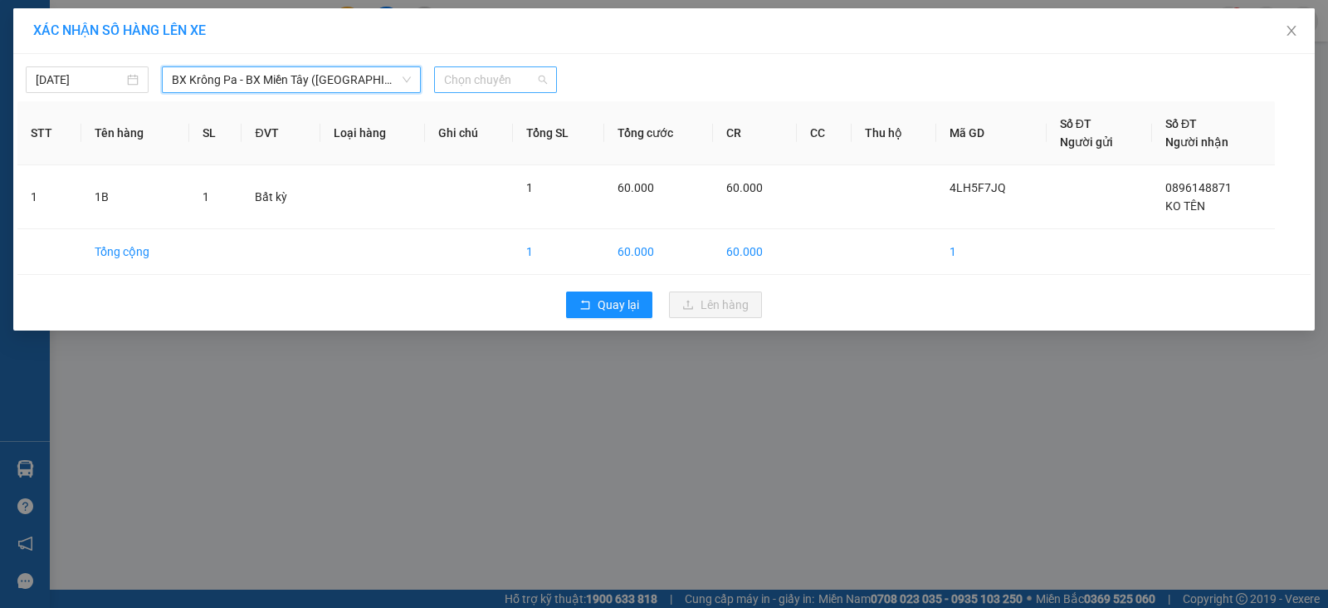
drag, startPoint x: 484, startPoint y: 72, endPoint x: 499, endPoint y: 76, distance: 15.5
click at [485, 72] on span "Chọn chuyến" at bounding box center [495, 79] width 103 height 25
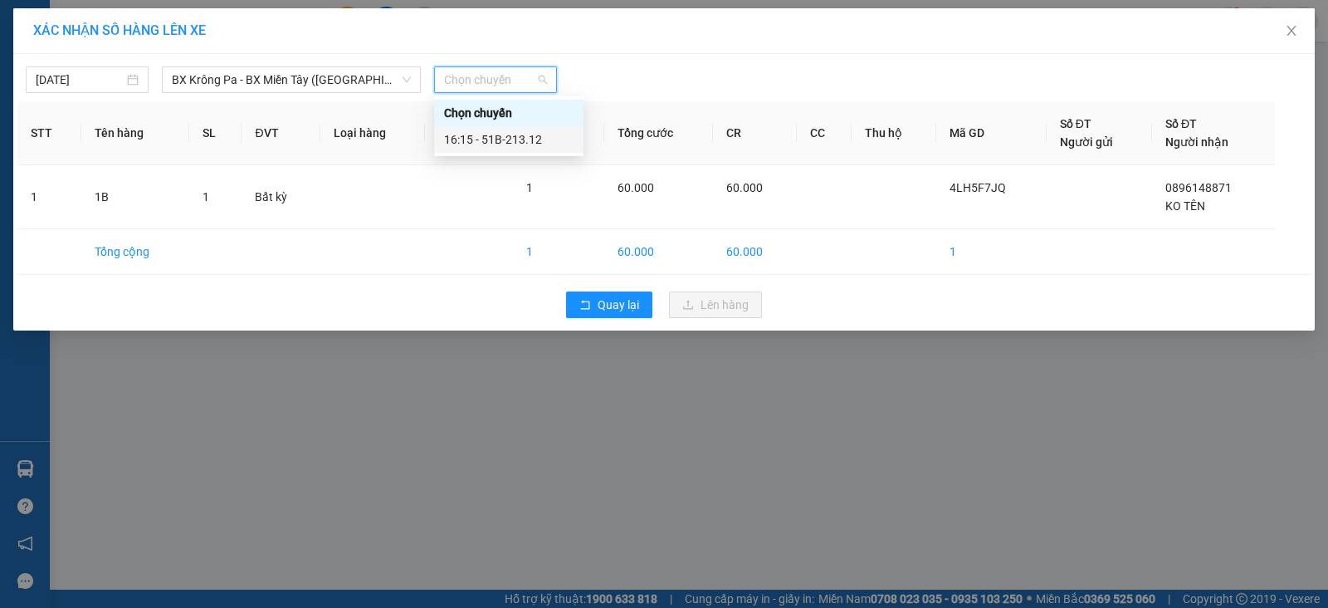
click at [522, 141] on div "16:15 - 51B-213.12" at bounding box center [508, 139] width 129 height 18
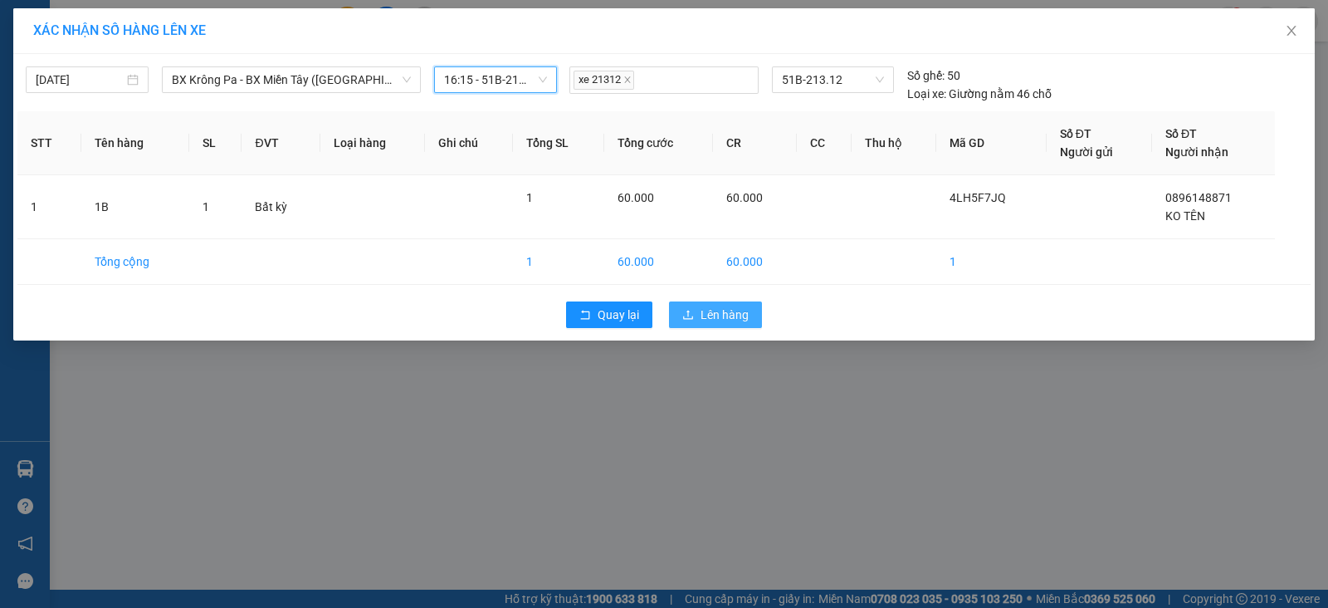
click at [741, 321] on span "Lên hàng" at bounding box center [725, 314] width 48 height 18
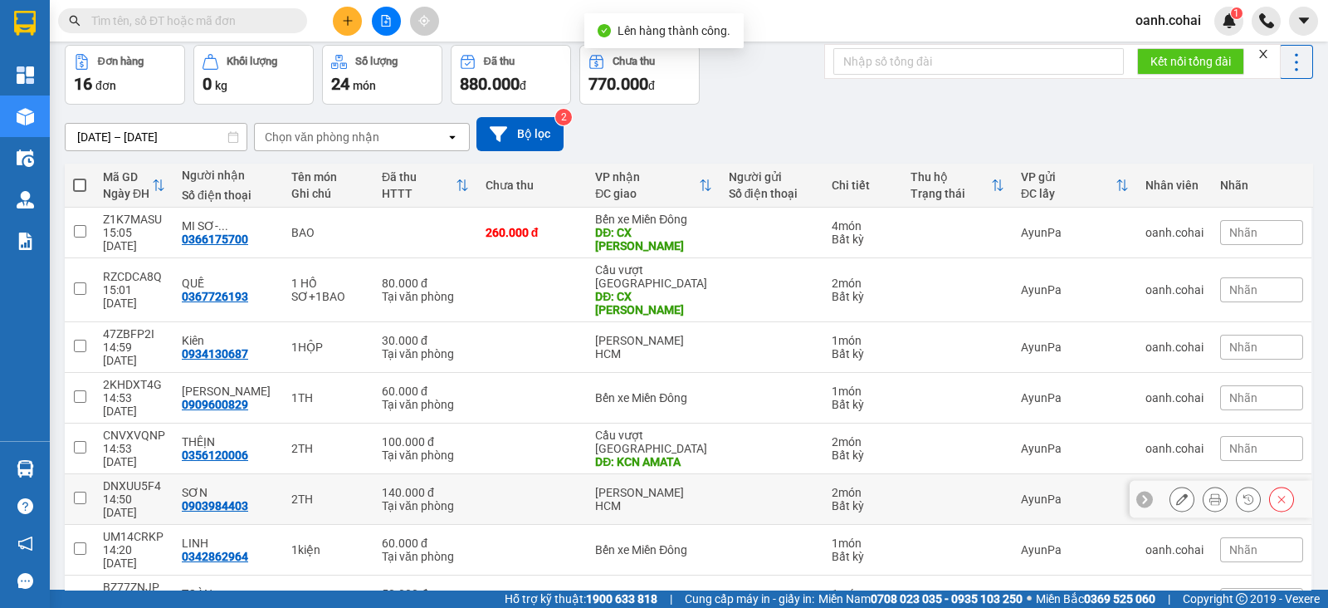
scroll to position [128, 0]
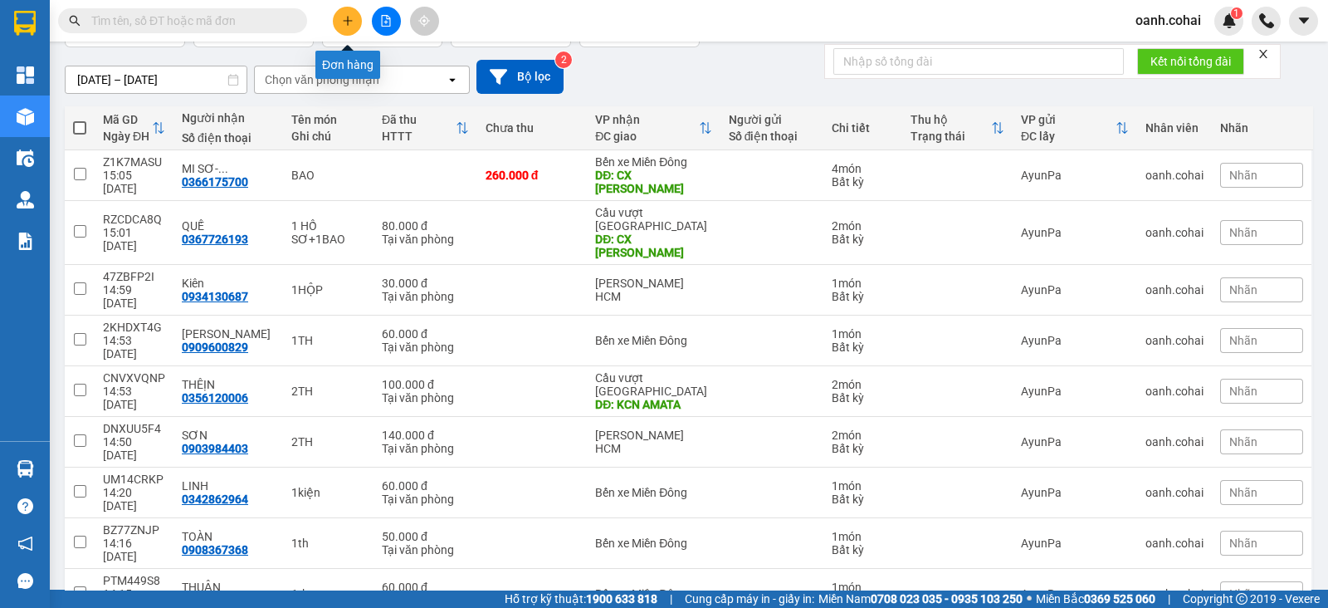
click at [338, 20] on button at bounding box center [347, 21] width 29 height 29
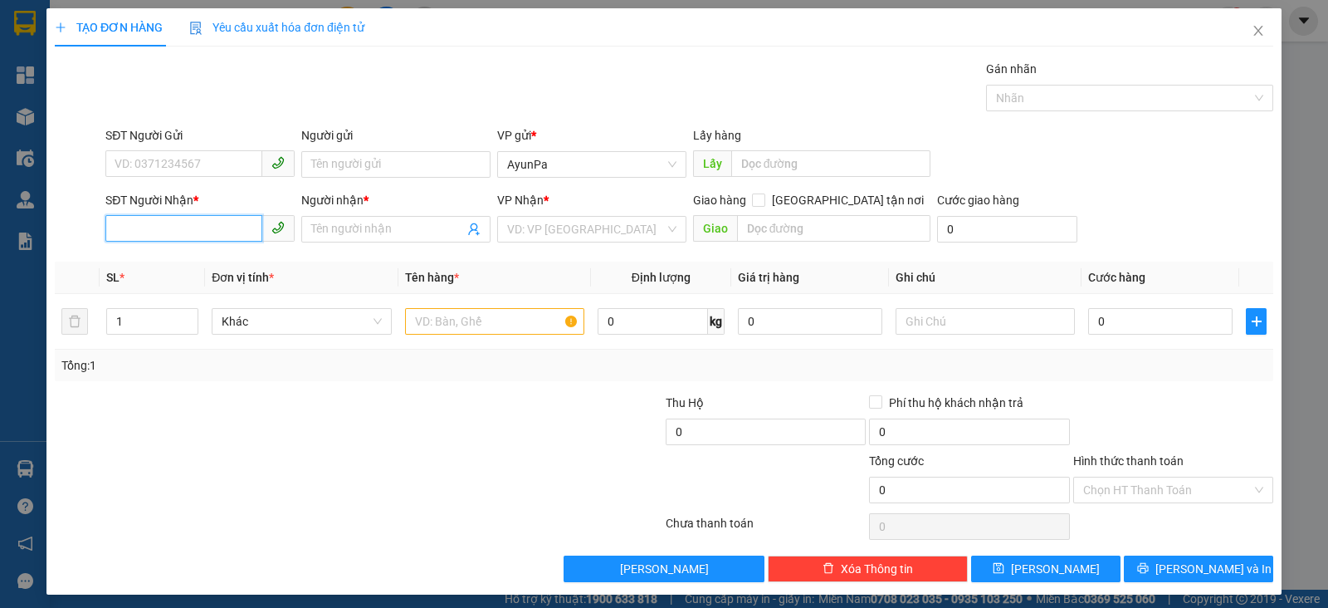
click at [182, 233] on input "SĐT Người Nhận *" at bounding box center [183, 228] width 157 height 27
type input "0963243054"
click at [191, 247] on div "0963243054 0963243054 - Thịnh" at bounding box center [198, 261] width 187 height 33
click at [187, 253] on div "Transit Pickup Surcharge Ids Transit Deliver Surcharge Ids Transit Deliver Surc…" at bounding box center [664, 321] width 1219 height 522
click at [238, 227] on input "0963243054" at bounding box center [183, 228] width 157 height 27
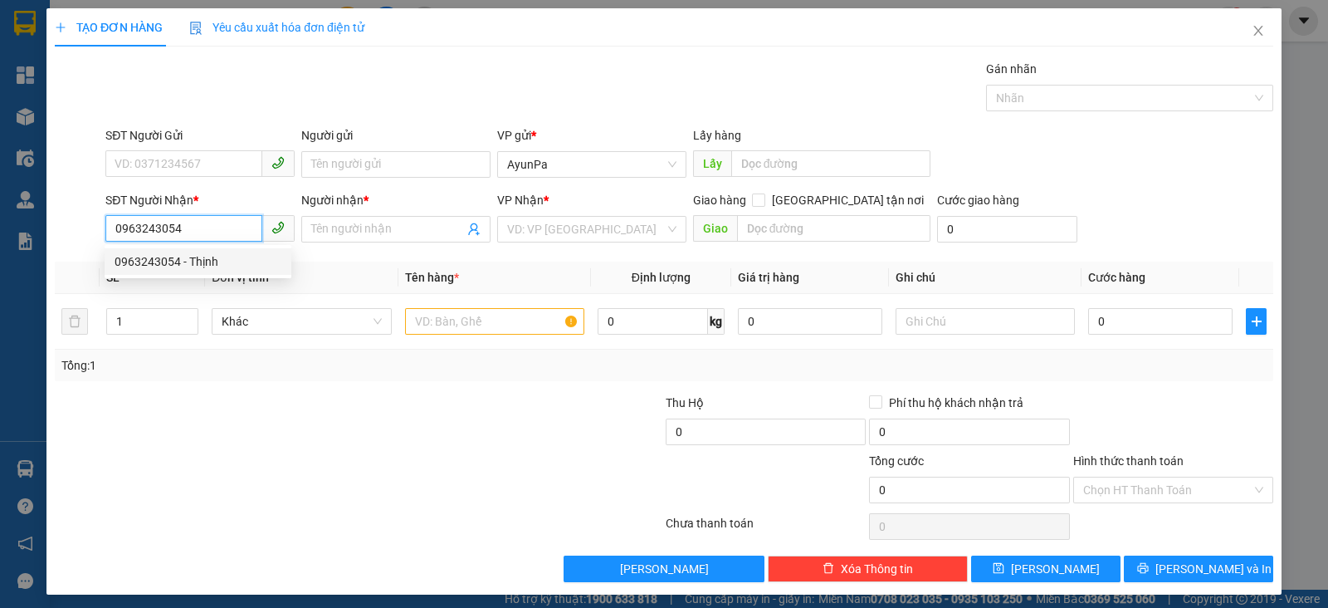
click at [216, 262] on div "0963243054 - Thịnh" at bounding box center [198, 261] width 167 height 18
type input "Thịnh"
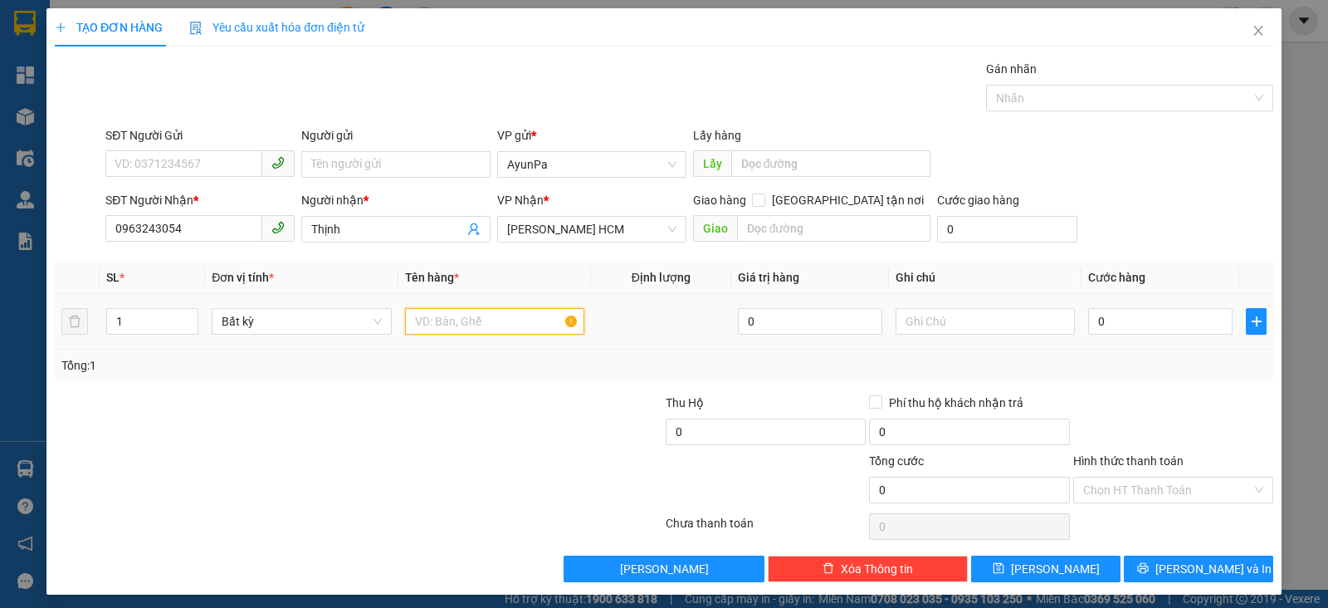
click at [461, 318] on input "text" at bounding box center [494, 321] width 179 height 27
type input "1B GẠO"
type input "5"
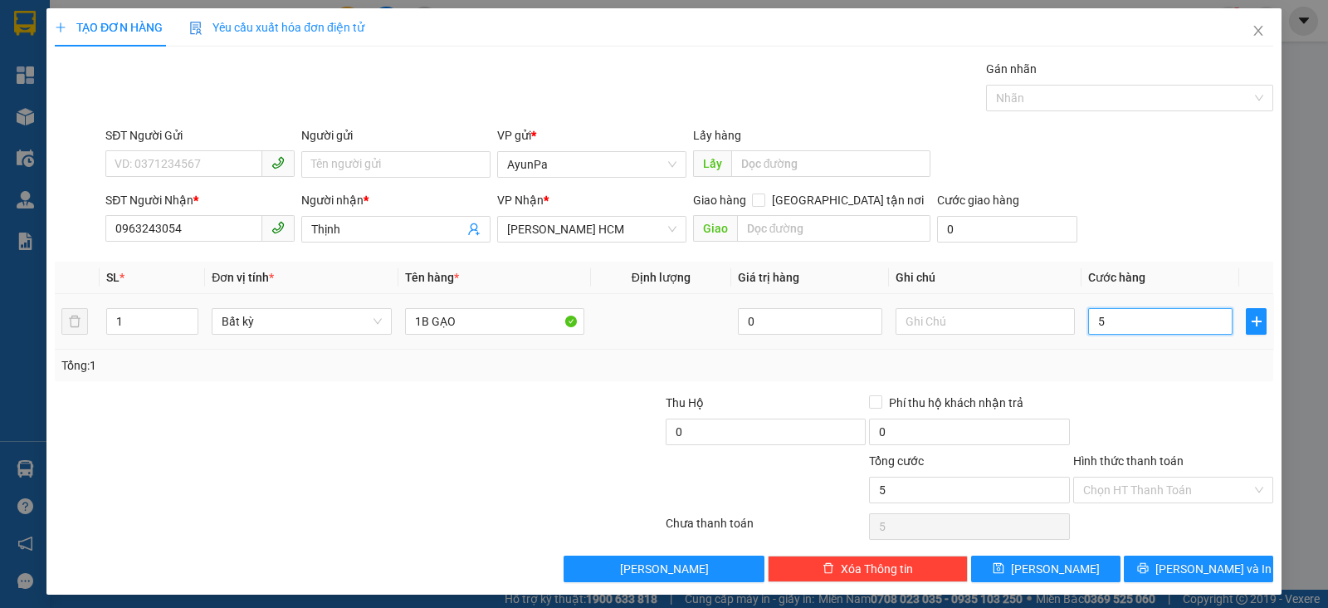
type input "50"
type input "50.000"
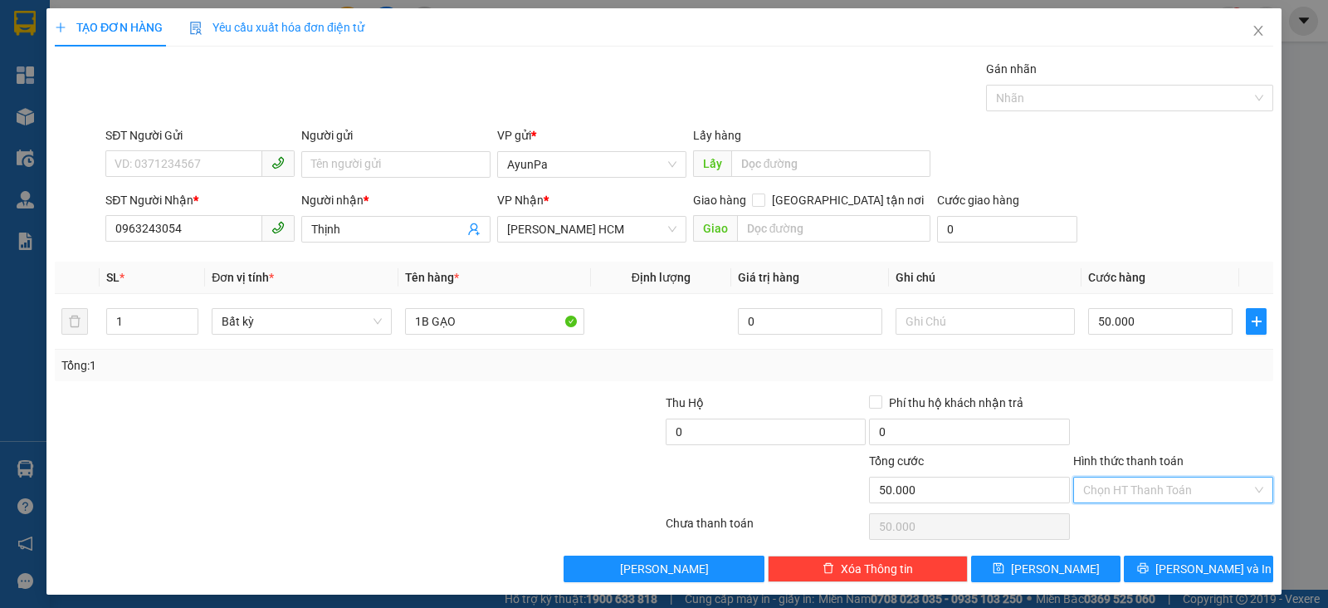
click at [1087, 486] on input "Hình thức thanh toán" at bounding box center [1167, 489] width 169 height 25
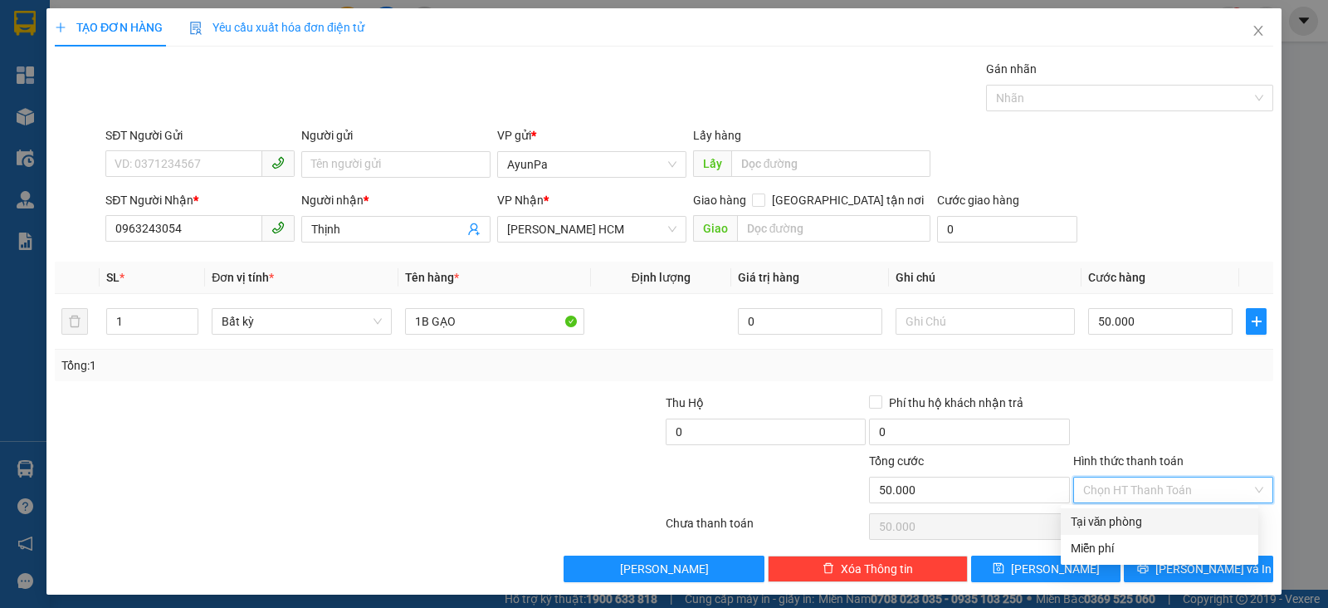
click at [1111, 531] on div "Tại văn phòng" at bounding box center [1160, 521] width 198 height 27
type input "0"
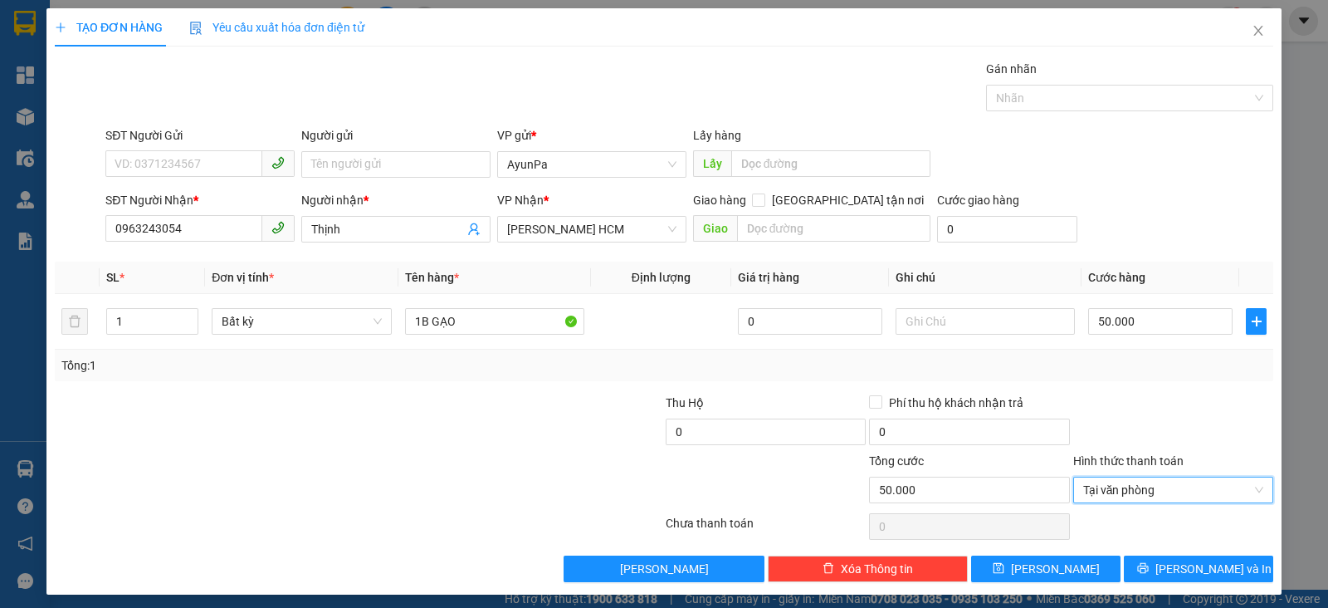
click at [1156, 589] on div "TẠO ĐƠN HÀNG Yêu cầu xuất hóa đơn điện tử Transit Pickup Surcharge Ids Transit …" at bounding box center [663, 301] width 1235 height 586
click at [1166, 570] on button "Lưu và In" at bounding box center [1198, 568] width 149 height 27
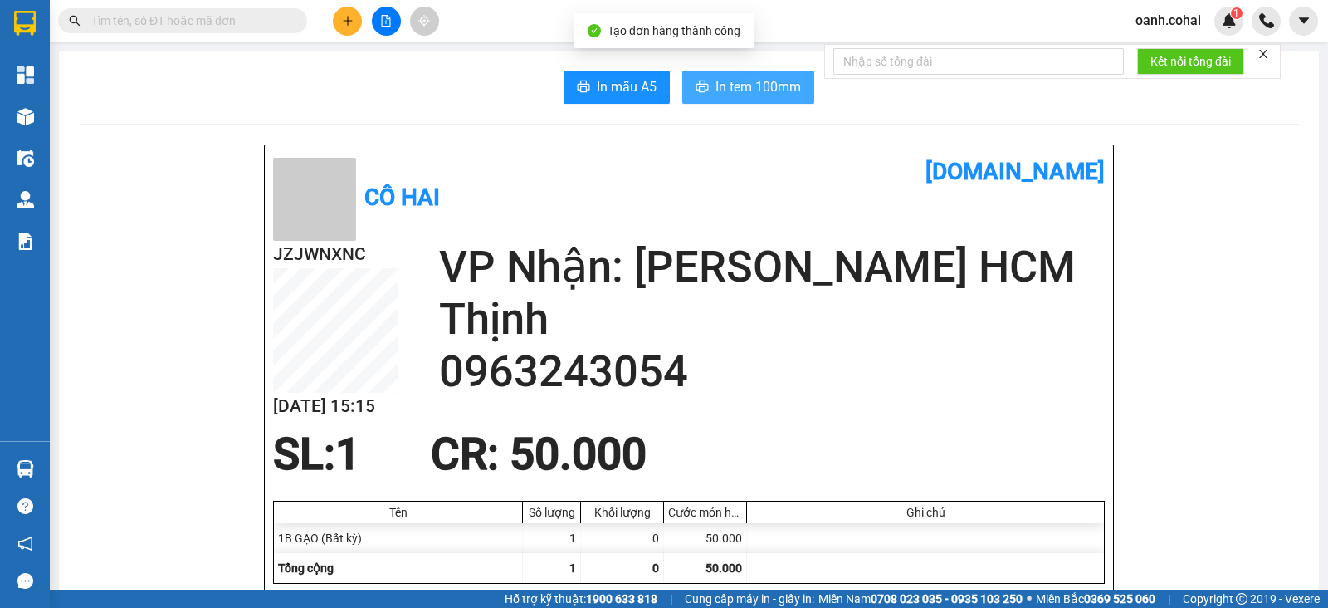
click at [740, 86] on span "In tem 100mm" at bounding box center [759, 86] width 86 height 21
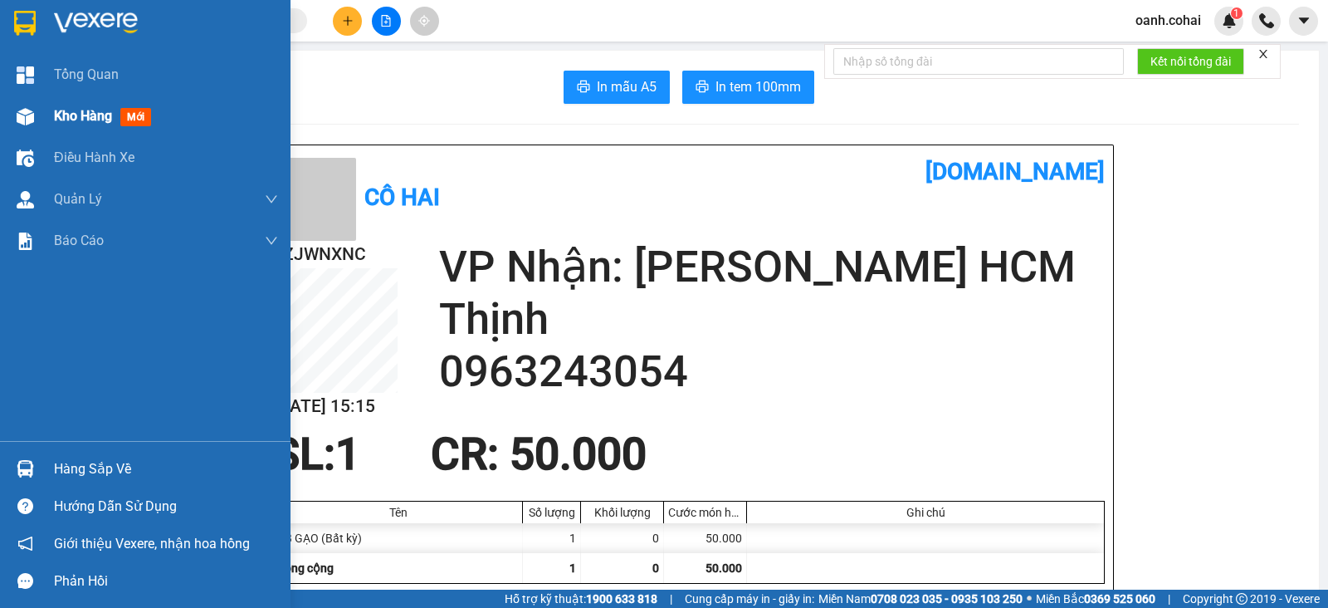
click at [68, 112] on span "Kho hàng" at bounding box center [83, 116] width 58 height 16
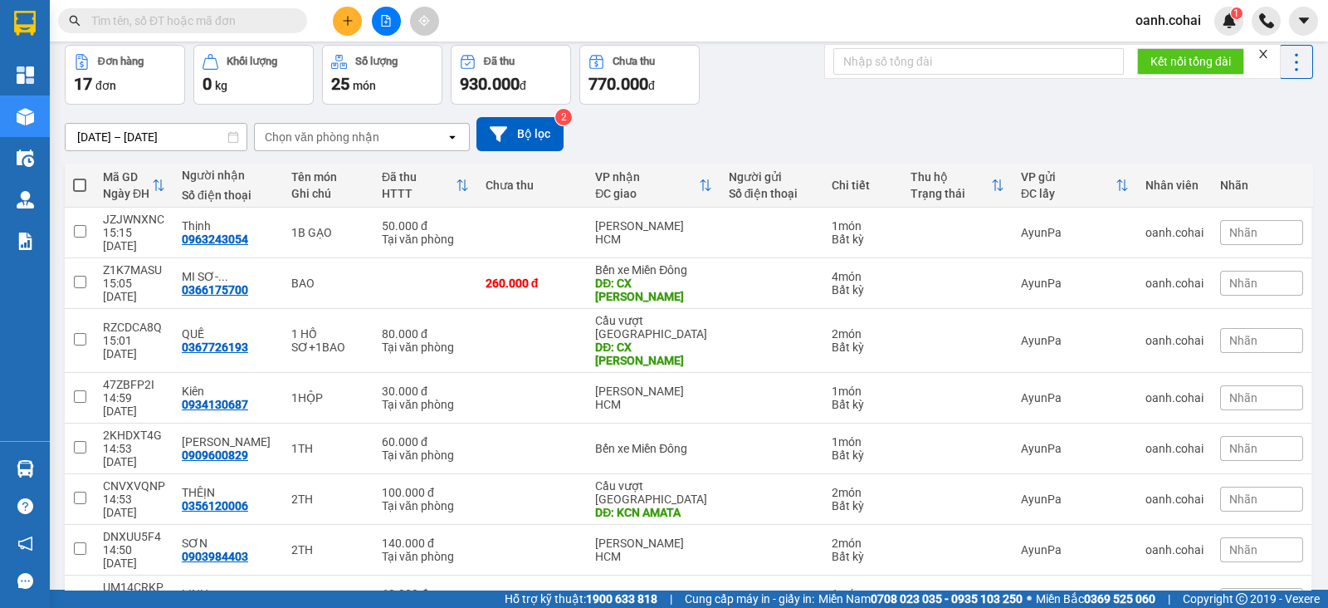
scroll to position [103, 0]
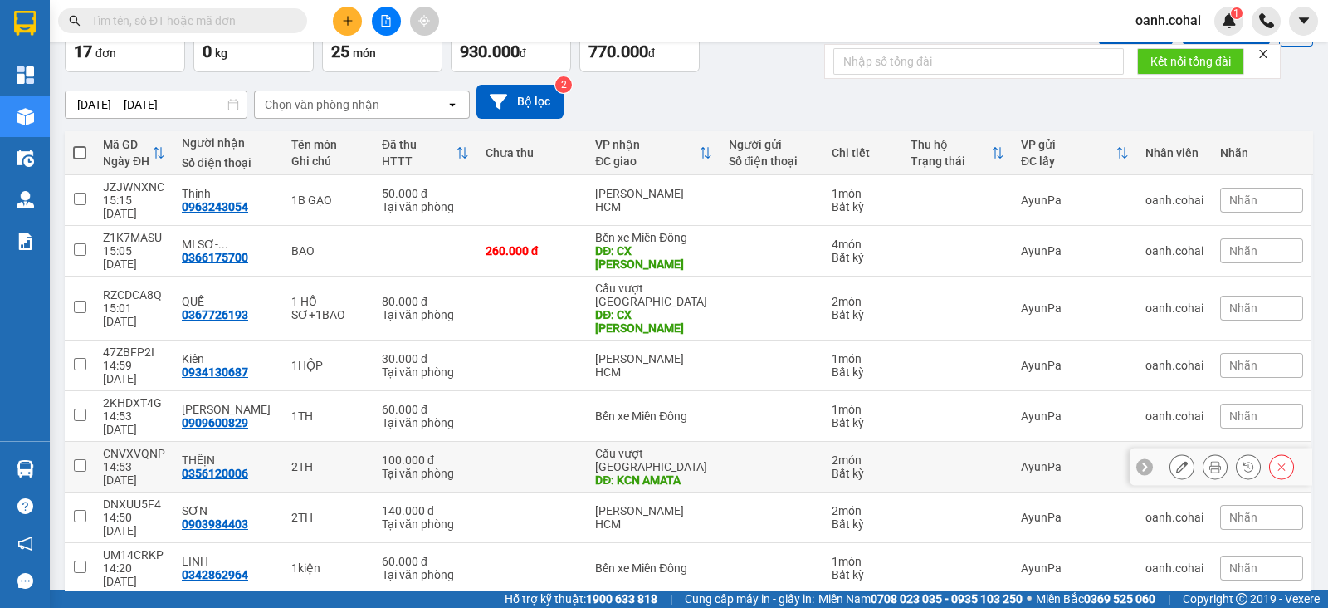
click at [668, 473] on div "DĐ: KCN AMATA" at bounding box center [653, 479] width 116 height 13
checkbox input "true"
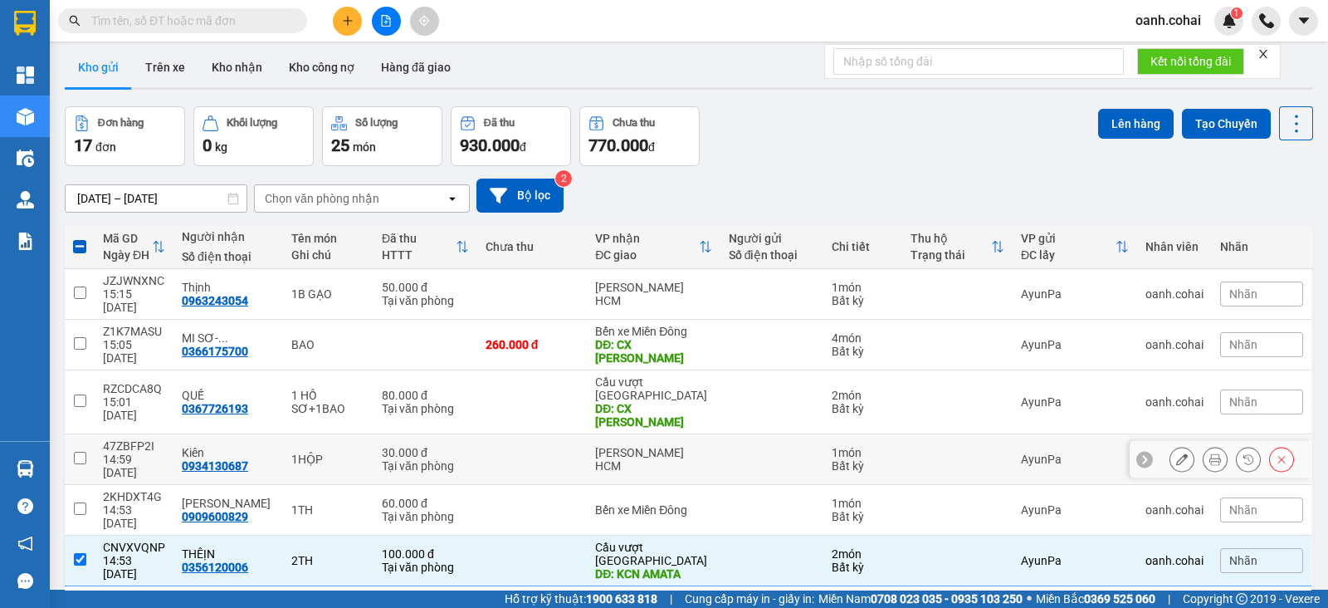
scroll to position [0, 0]
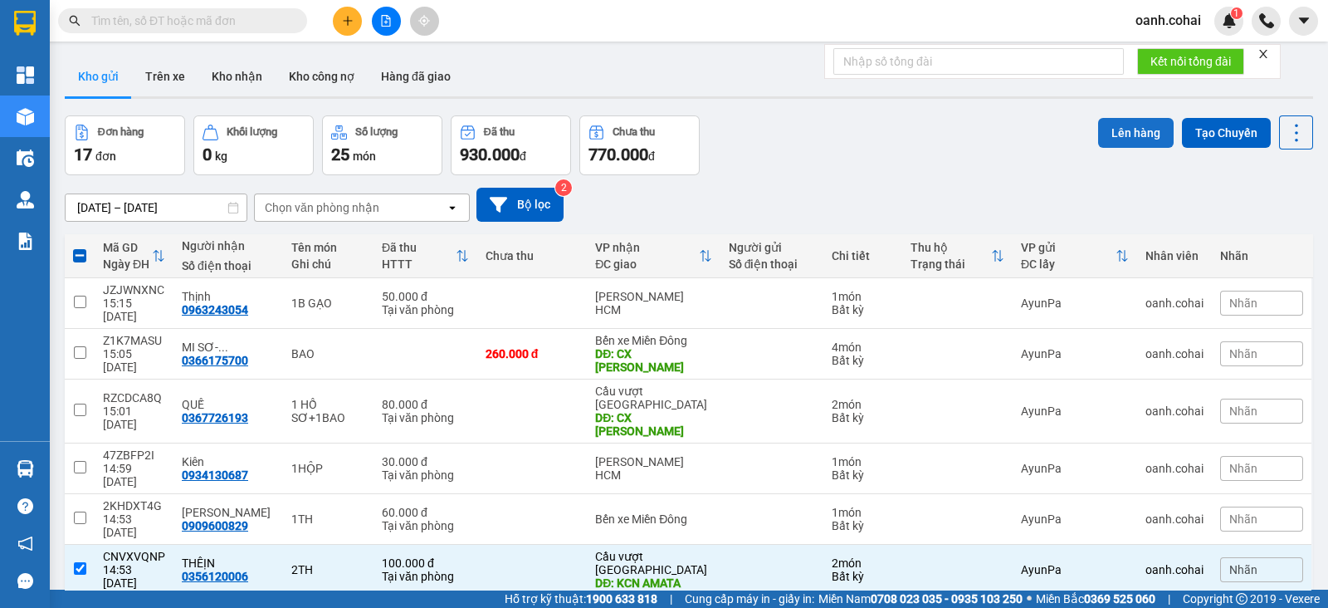
click at [1107, 127] on button "Lên hàng" at bounding box center [1136, 133] width 76 height 30
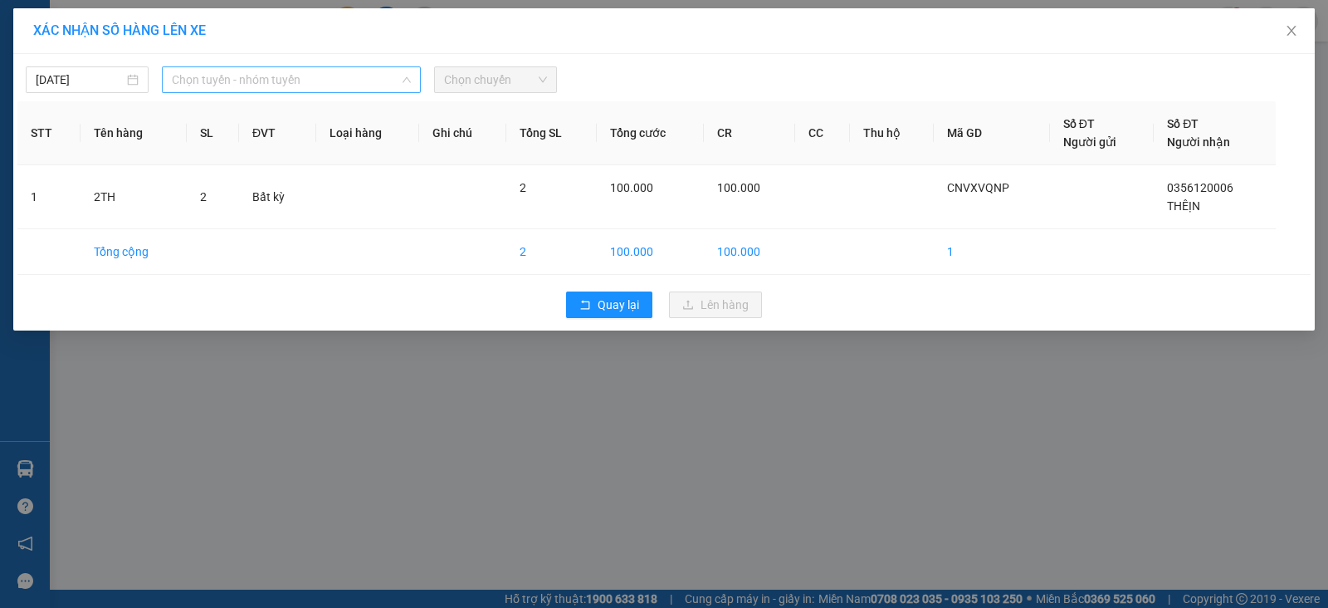
click at [236, 73] on span "Chọn tuyến - nhóm tuyến" at bounding box center [291, 79] width 239 height 25
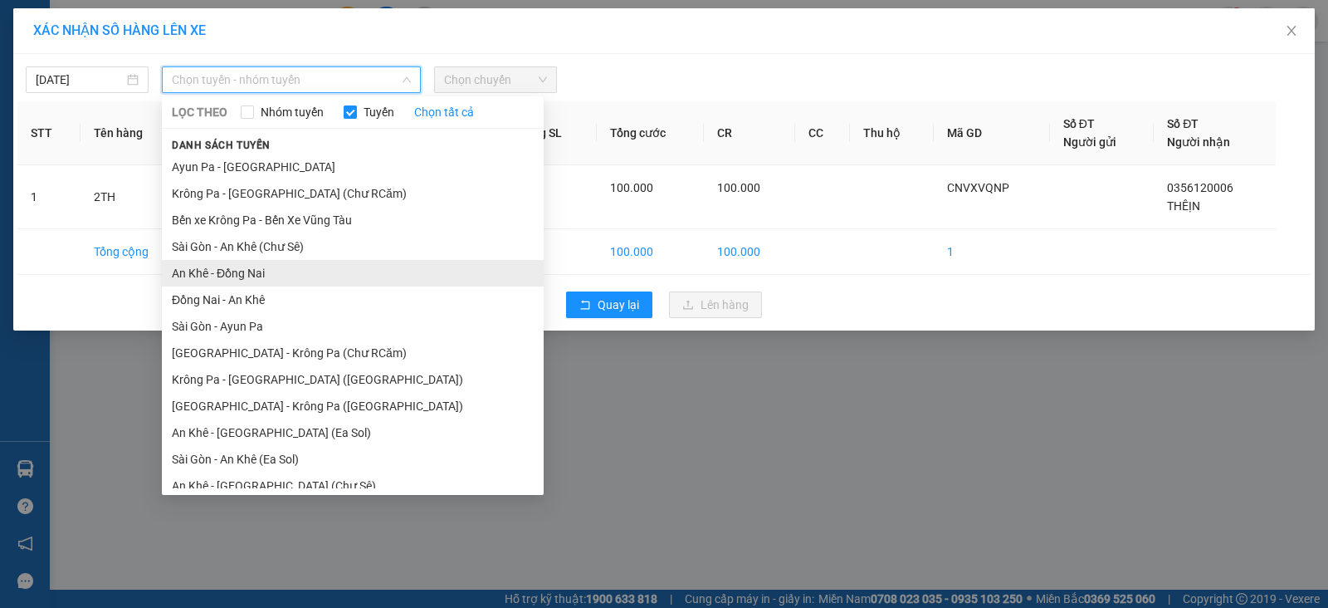
click at [228, 267] on li "An Khê - Đồng Nai" at bounding box center [353, 273] width 382 height 27
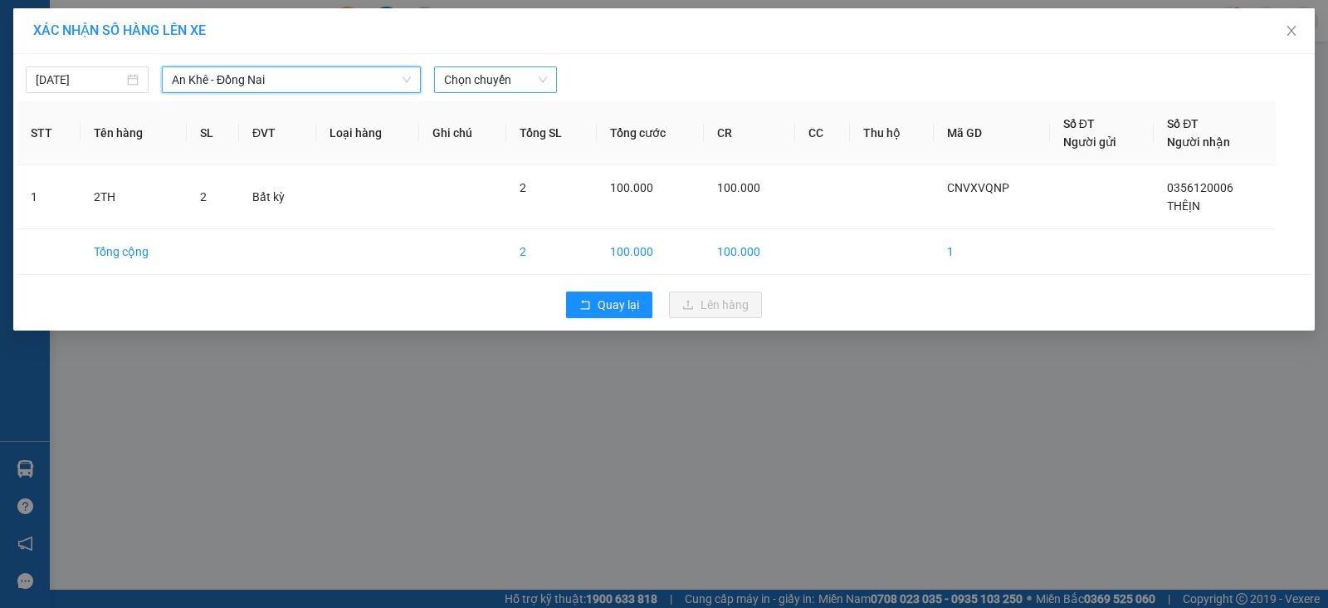
click at [481, 74] on span "Chọn chuyến" at bounding box center [495, 79] width 103 height 25
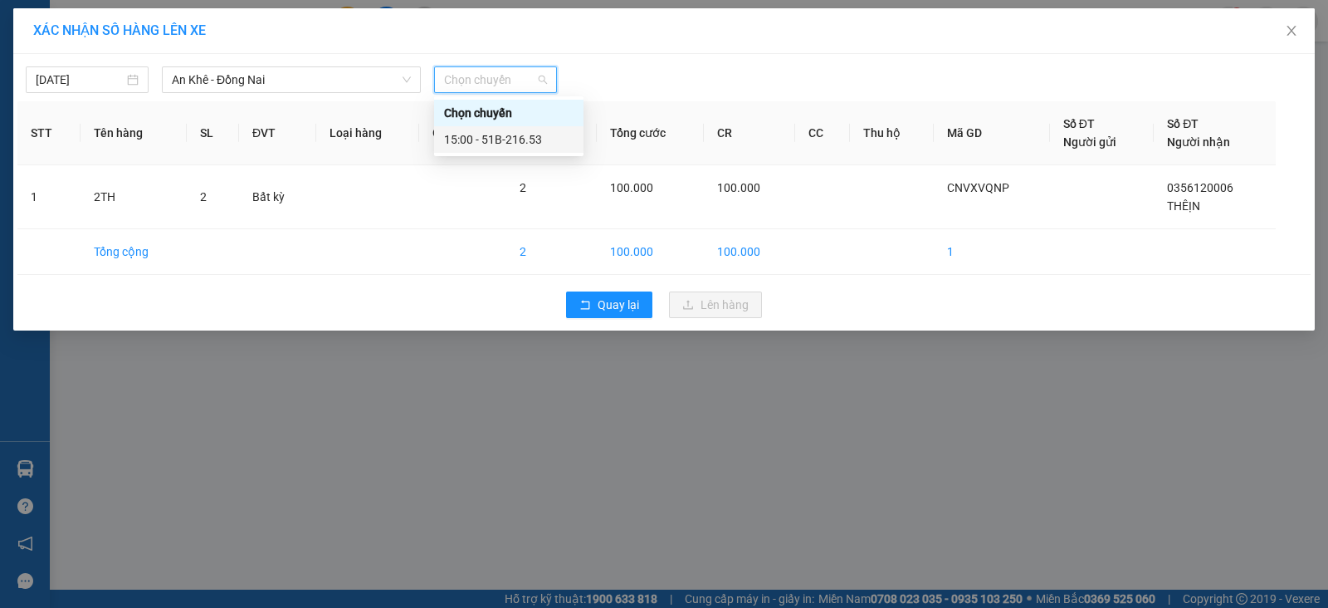
click at [495, 134] on div "15:00 - 51B-216.53" at bounding box center [508, 139] width 129 height 18
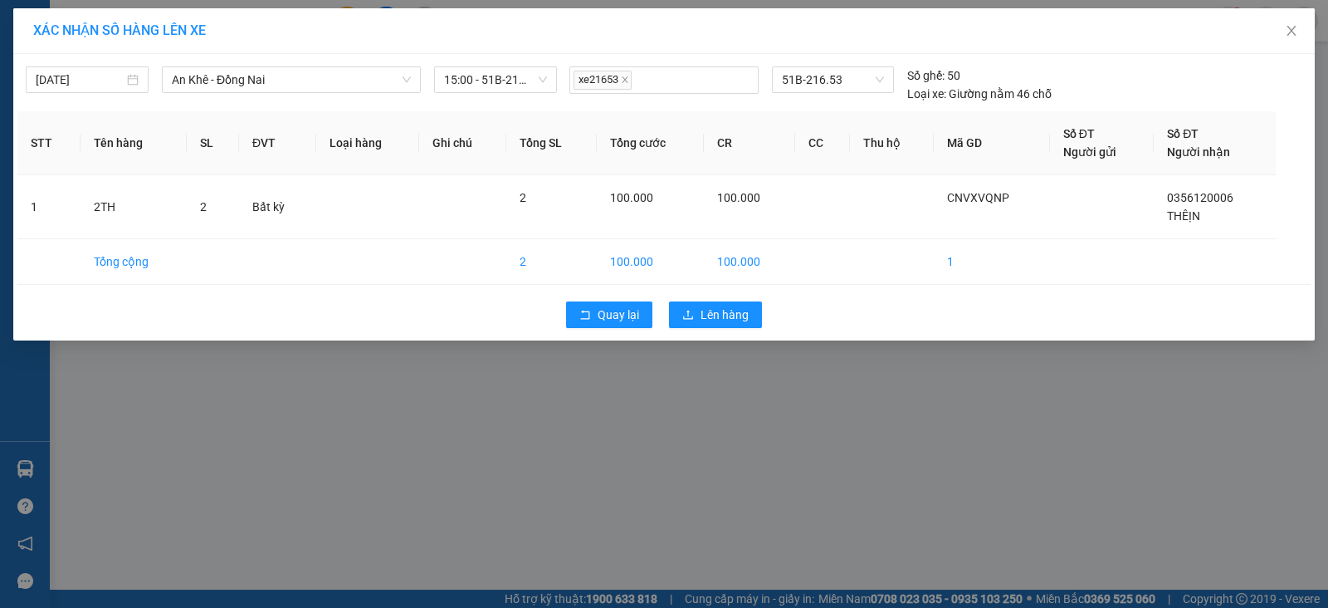
click at [701, 335] on div "Quay lại Lên hàng" at bounding box center [663, 314] width 1293 height 43
click at [703, 325] on button "Lên hàng" at bounding box center [715, 314] width 93 height 27
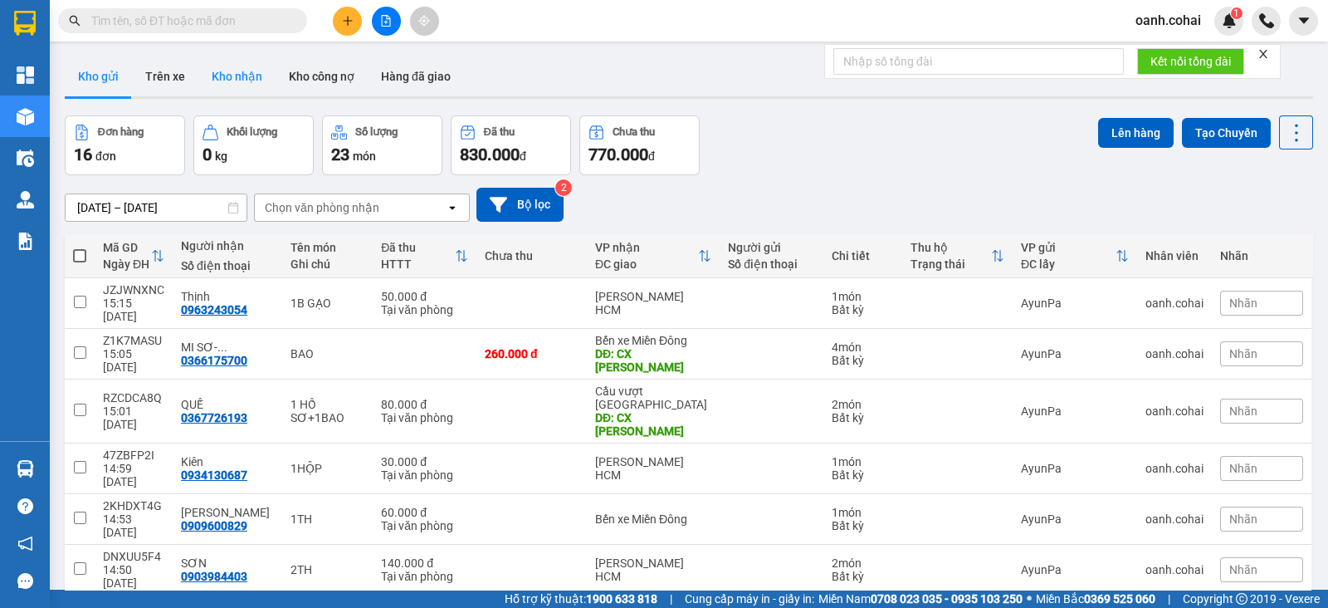
click at [253, 70] on button "Kho nhận" at bounding box center [236, 76] width 77 height 40
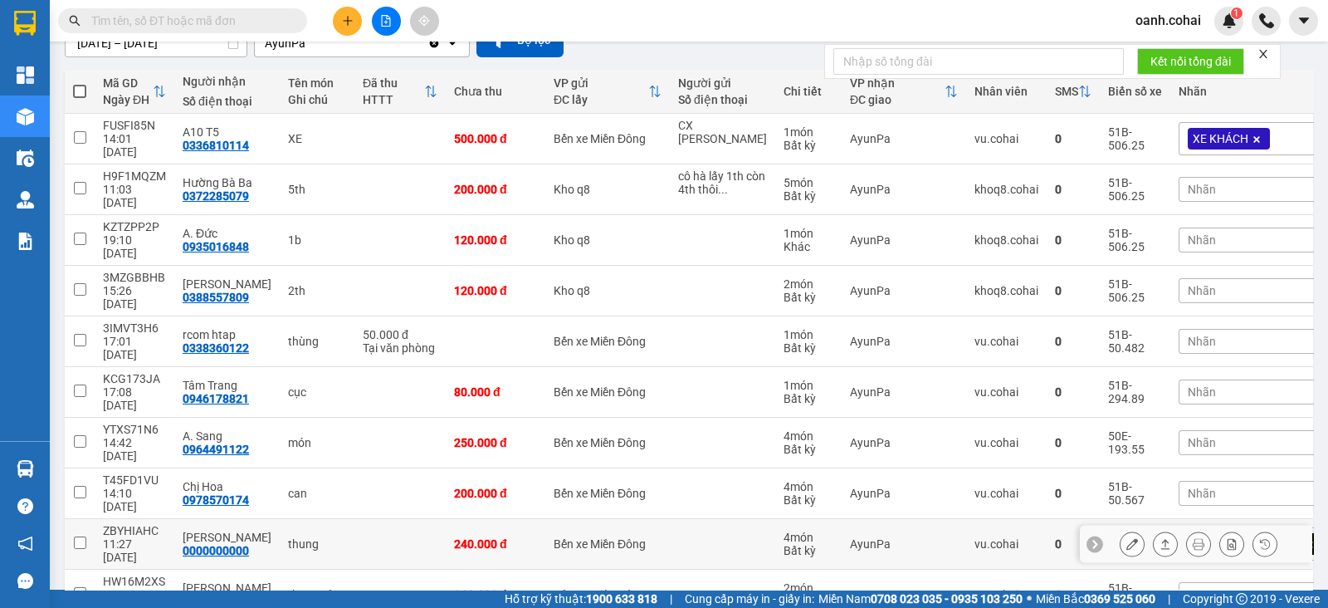
scroll to position [165, 0]
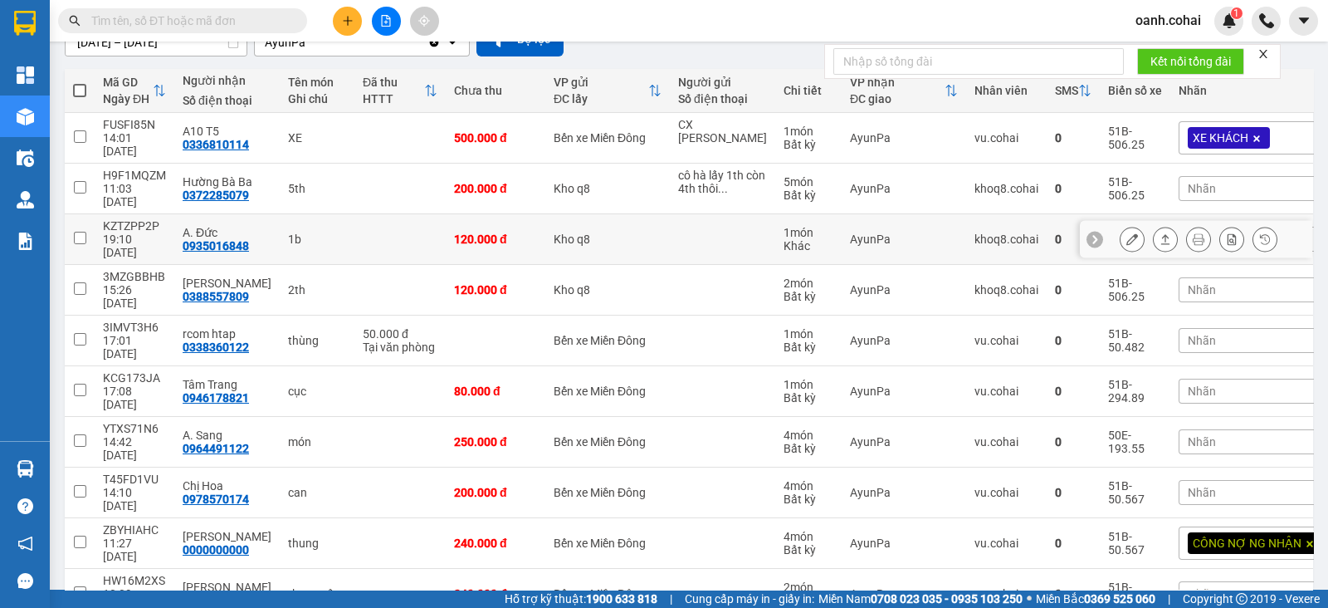
click at [1121, 227] on button at bounding box center [1132, 239] width 23 height 29
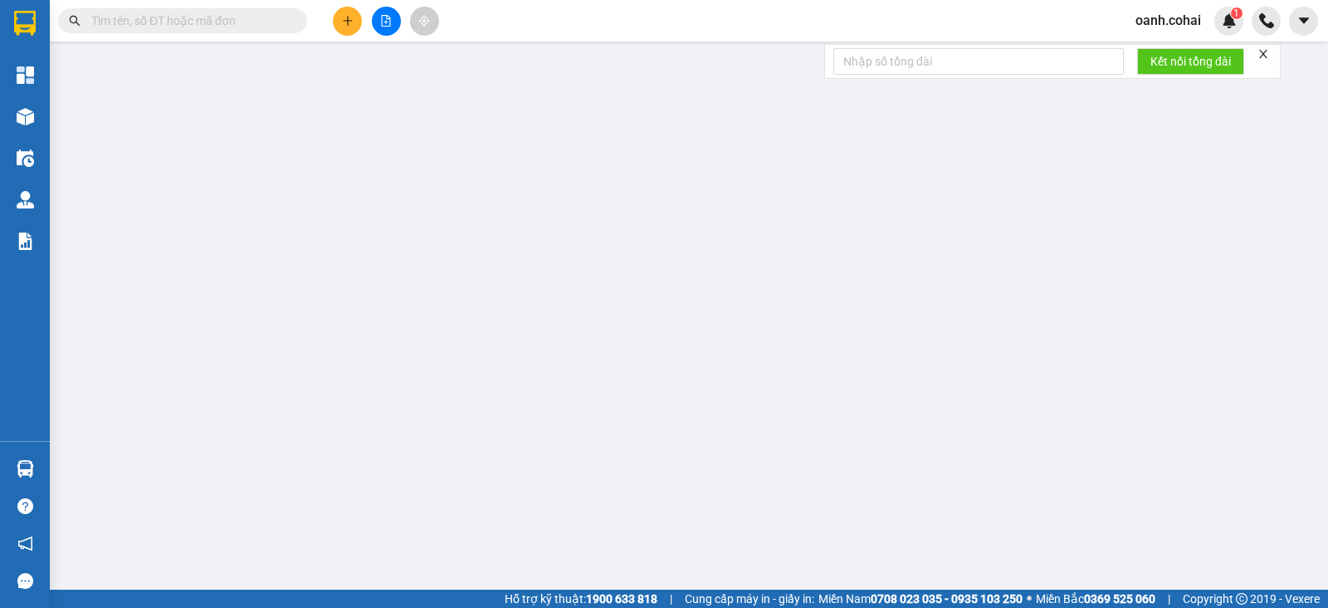
type input "0935016848"
type input "A. Đức"
type input "120.000"
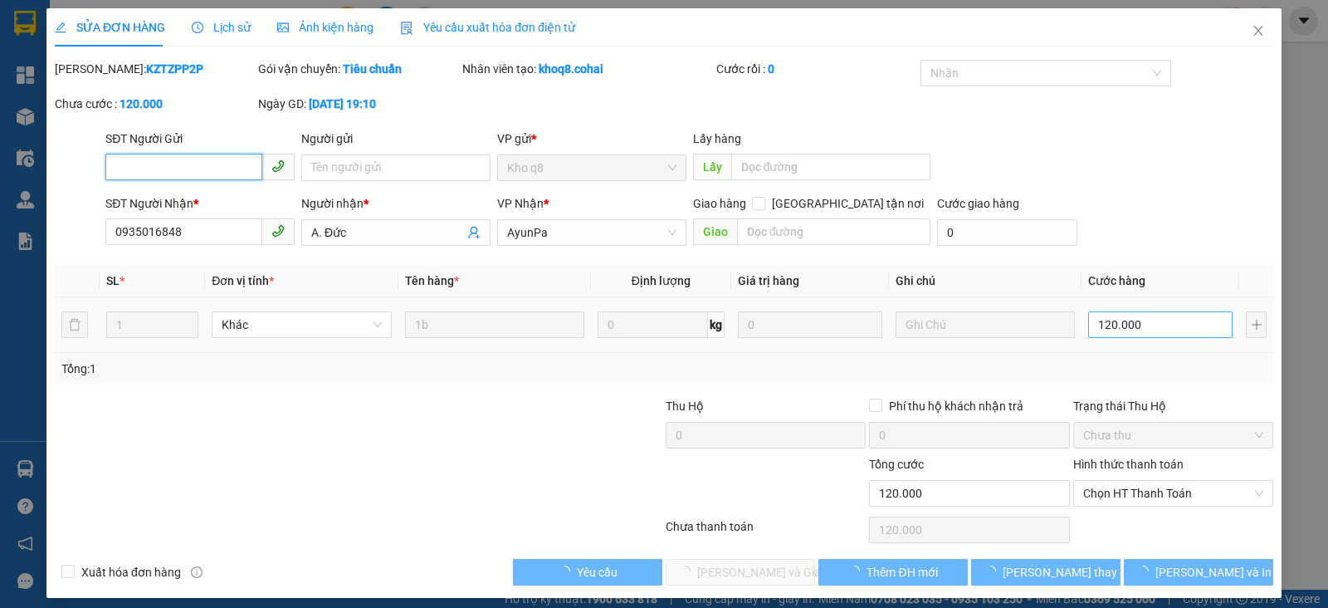
scroll to position [1, 0]
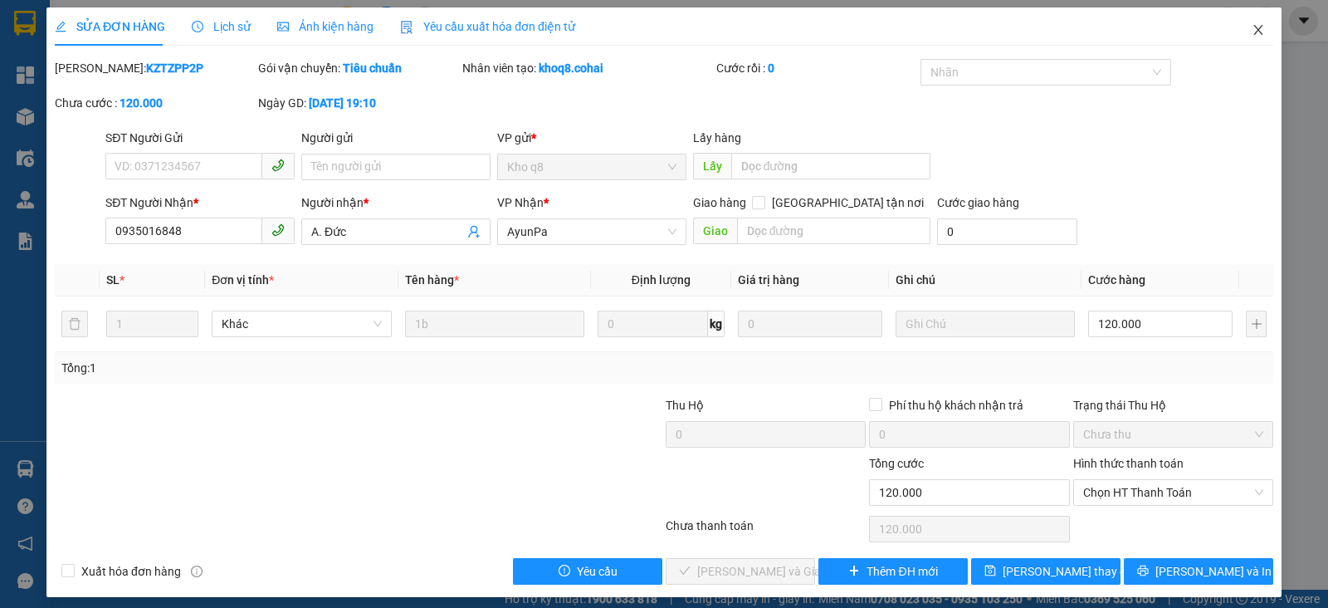
click at [1249, 19] on span "Close" at bounding box center [1258, 30] width 46 height 46
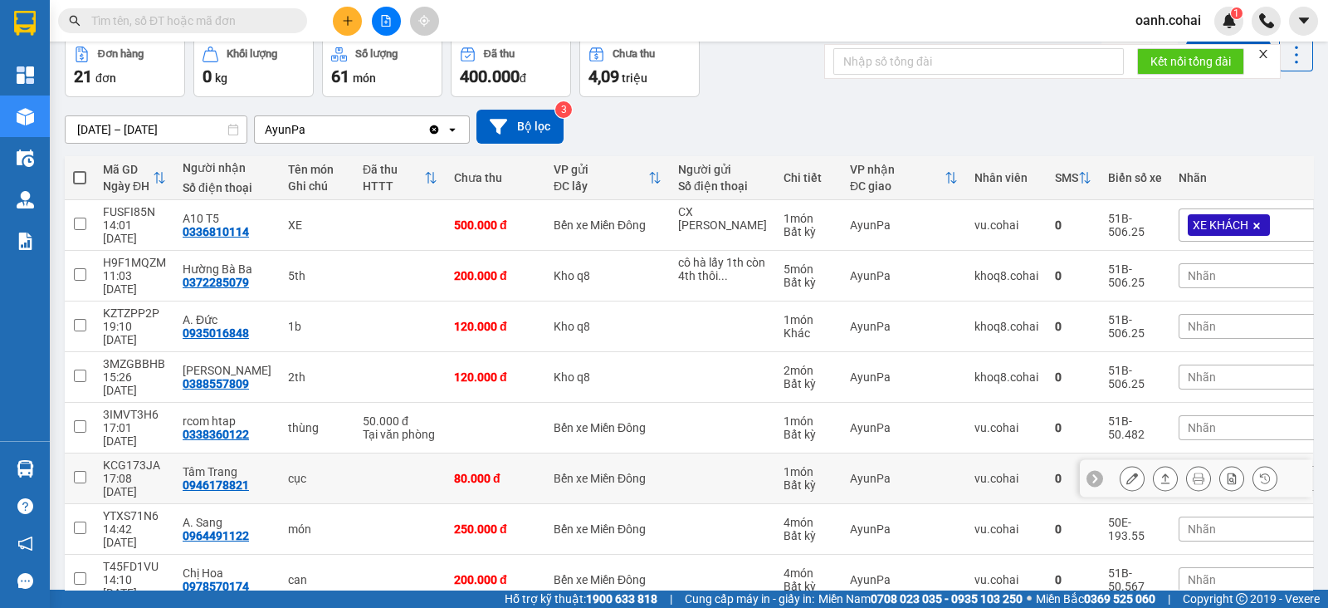
scroll to position [103, 0]
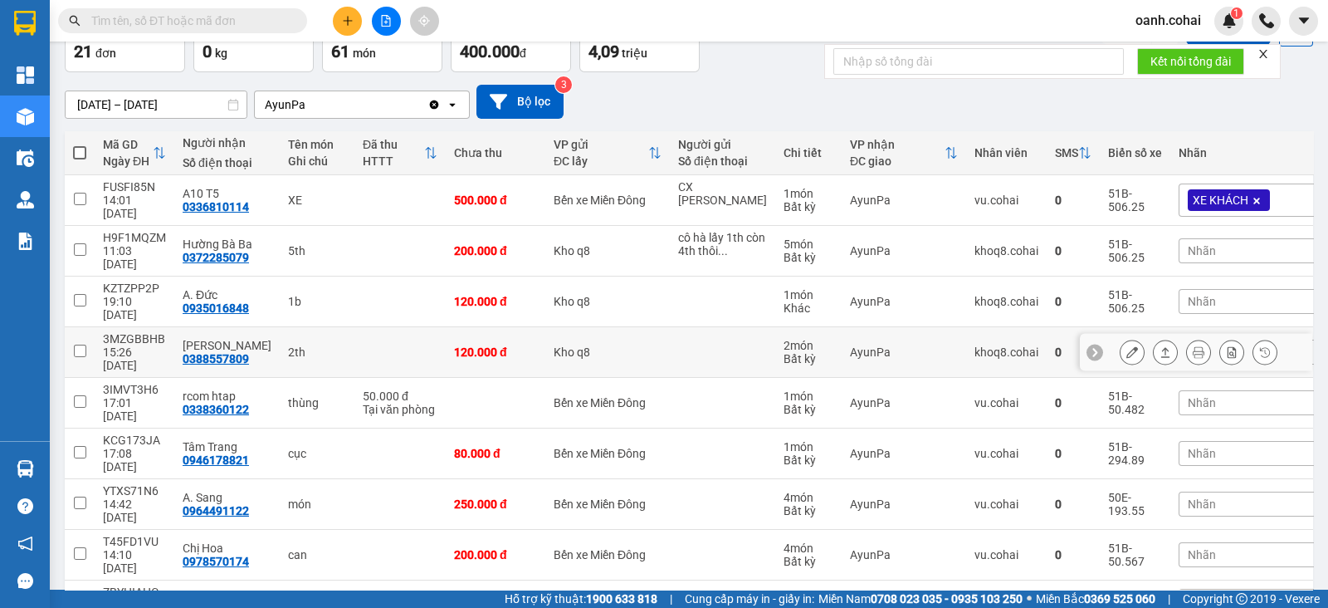
click at [1126, 346] on icon at bounding box center [1132, 352] width 12 height 12
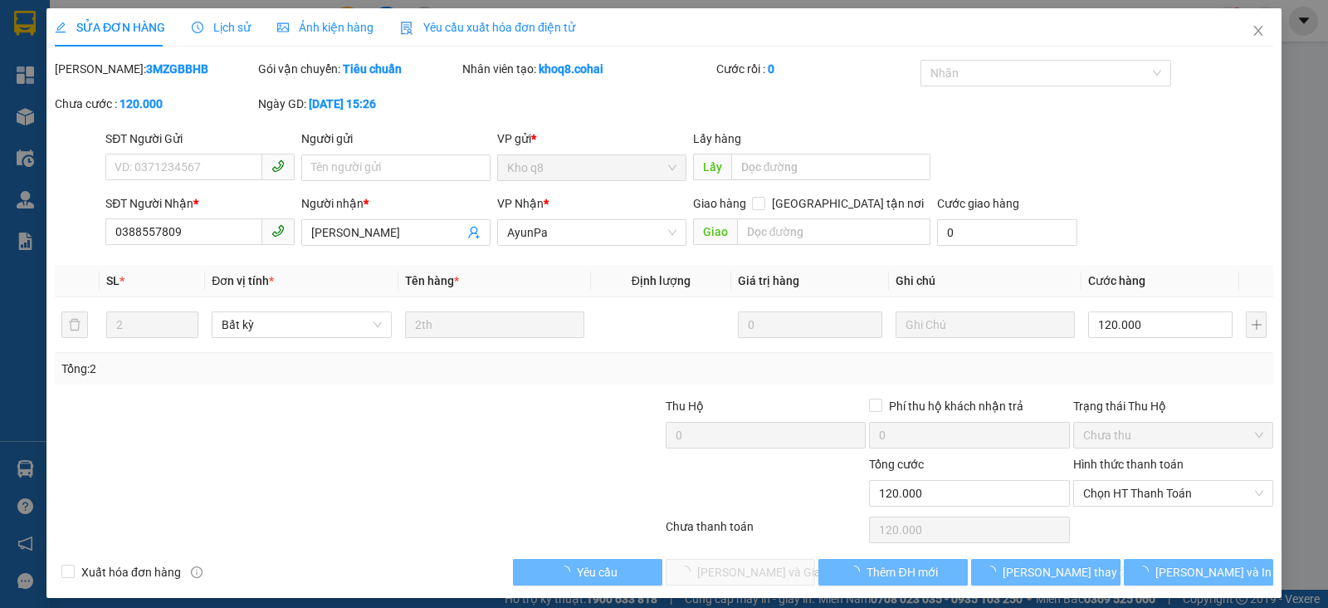
type input "0388557809"
type input "Hà quỳnh Lâm"
type input "120.000"
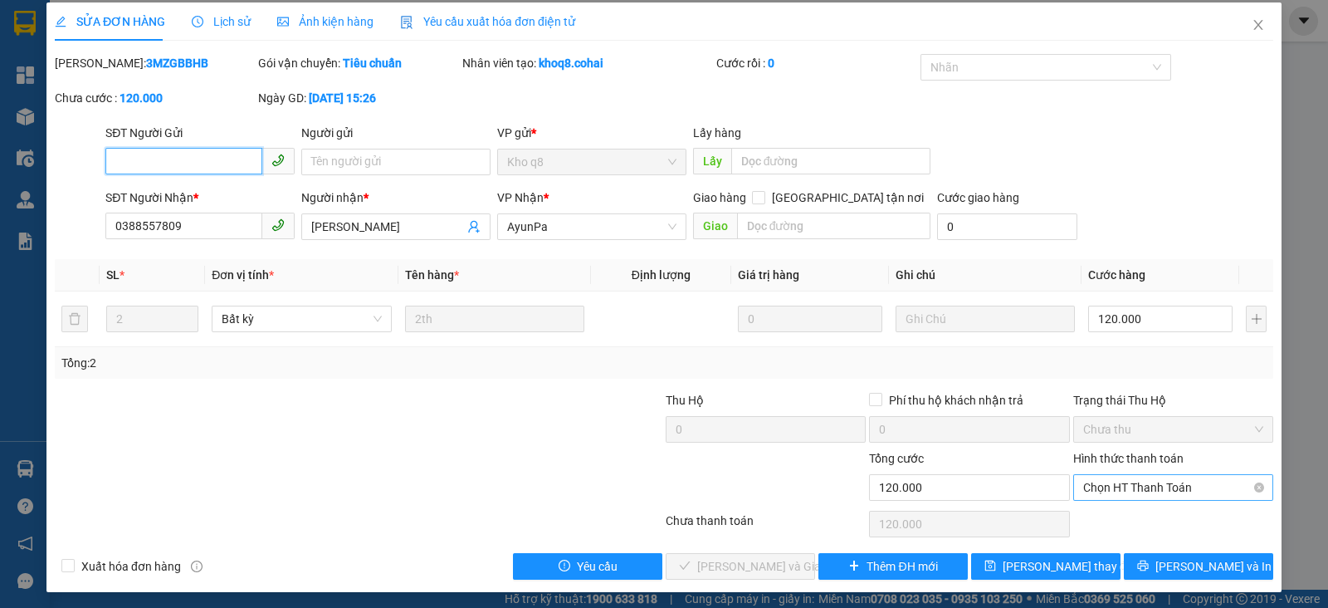
click at [1146, 491] on span "Chọn HT Thanh Toán" at bounding box center [1173, 487] width 180 height 25
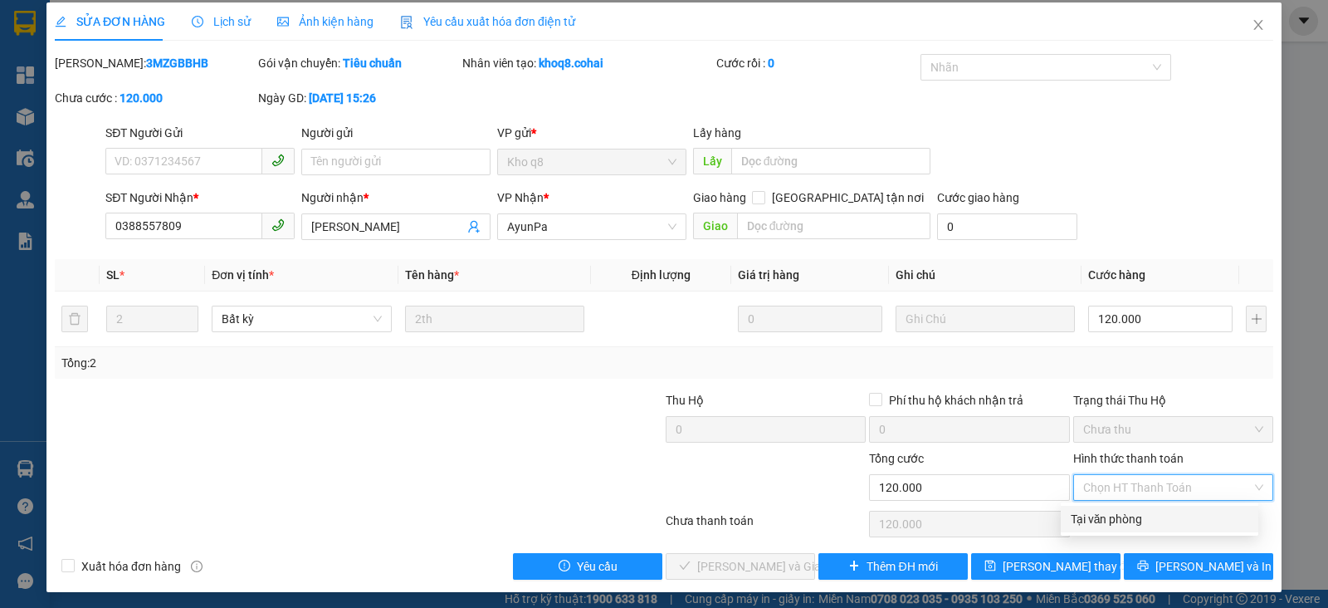
click at [1102, 520] on div "Tại văn phòng" at bounding box center [1160, 519] width 178 height 18
type input "0"
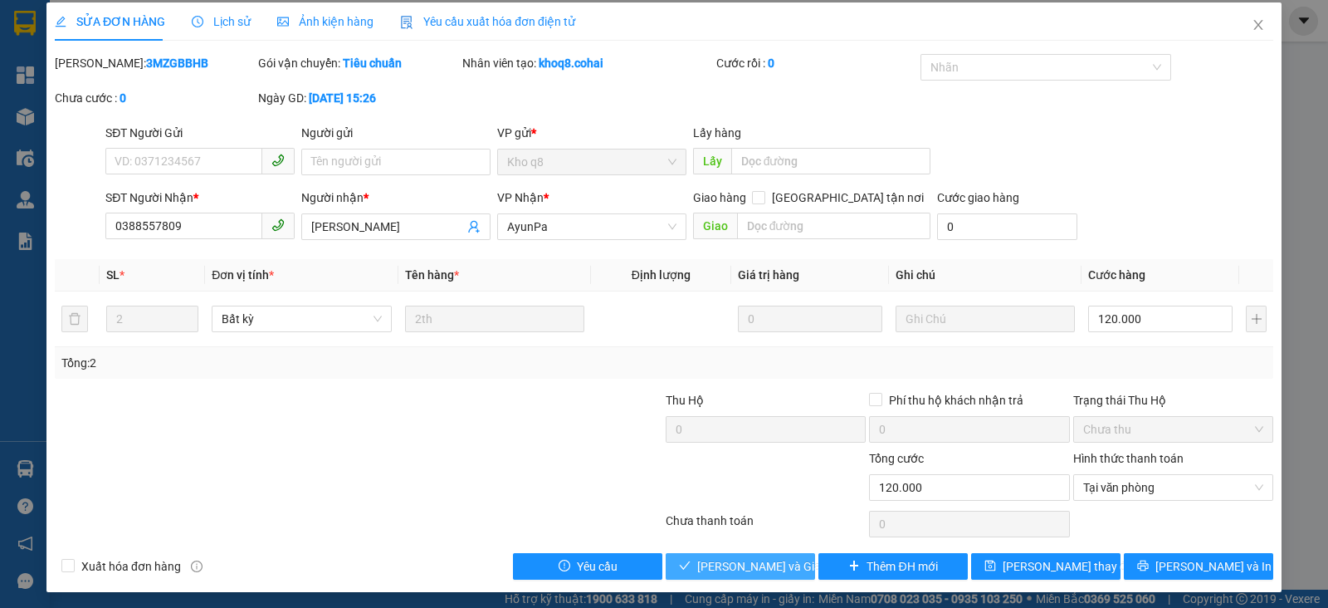
click at [694, 560] on button "Lưu và Giao hàng" at bounding box center [740, 566] width 149 height 27
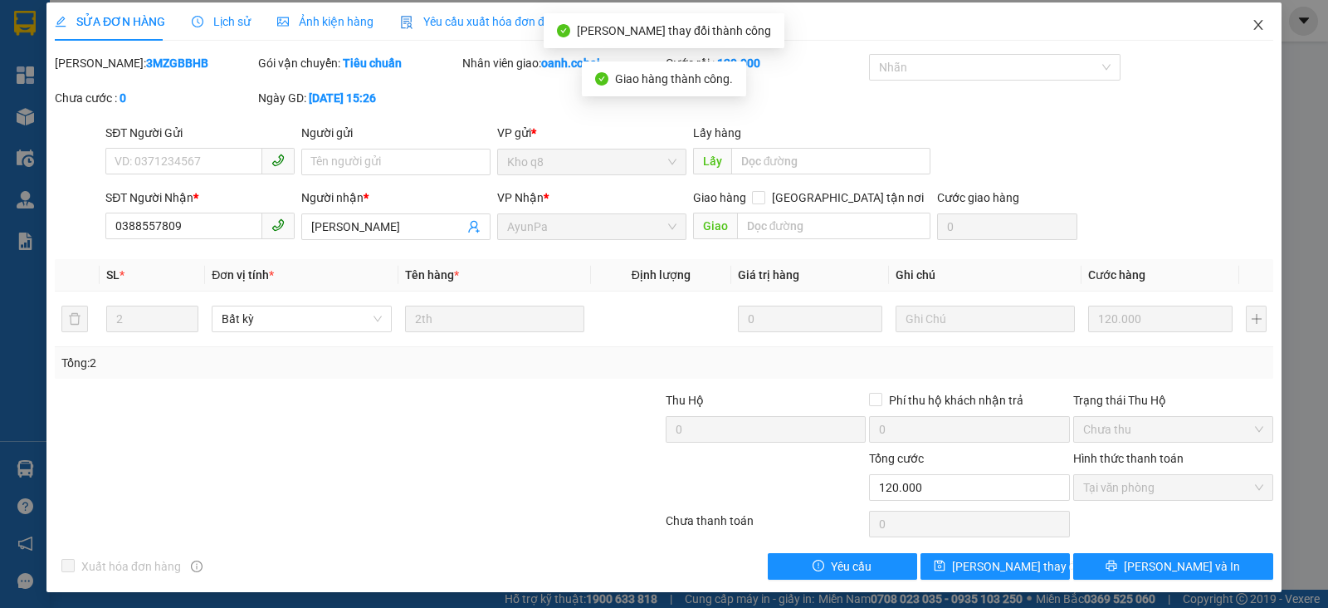
click at [1251, 28] on span "Close" at bounding box center [1258, 25] width 46 height 46
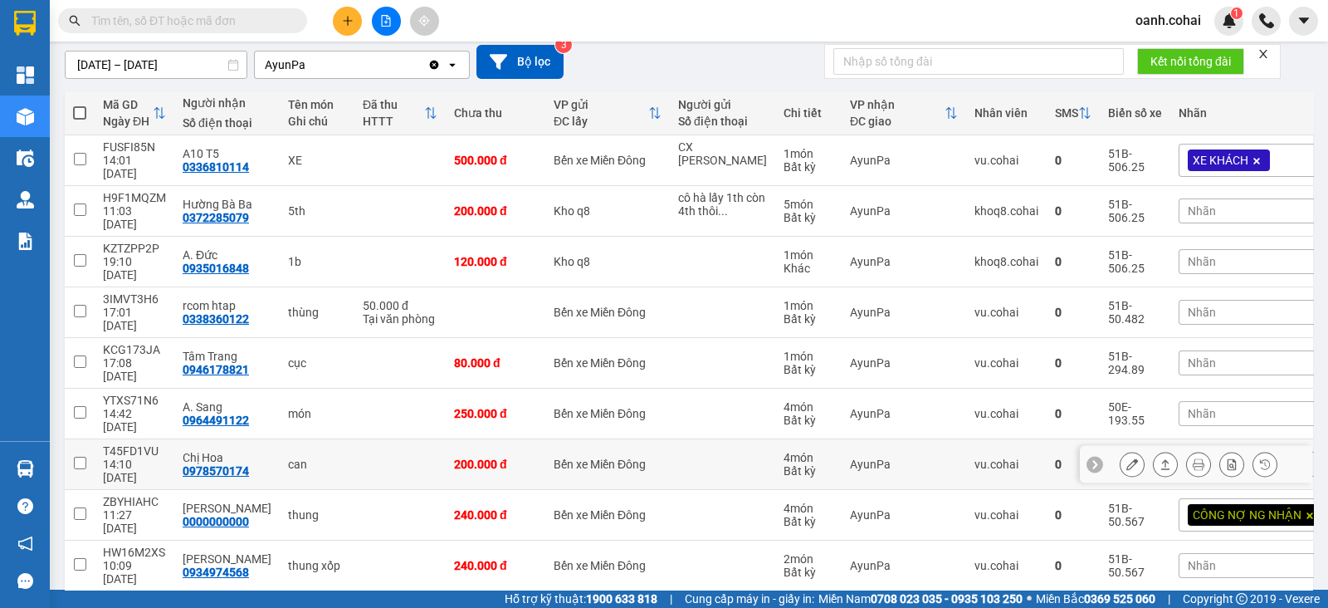
scroll to position [165, 0]
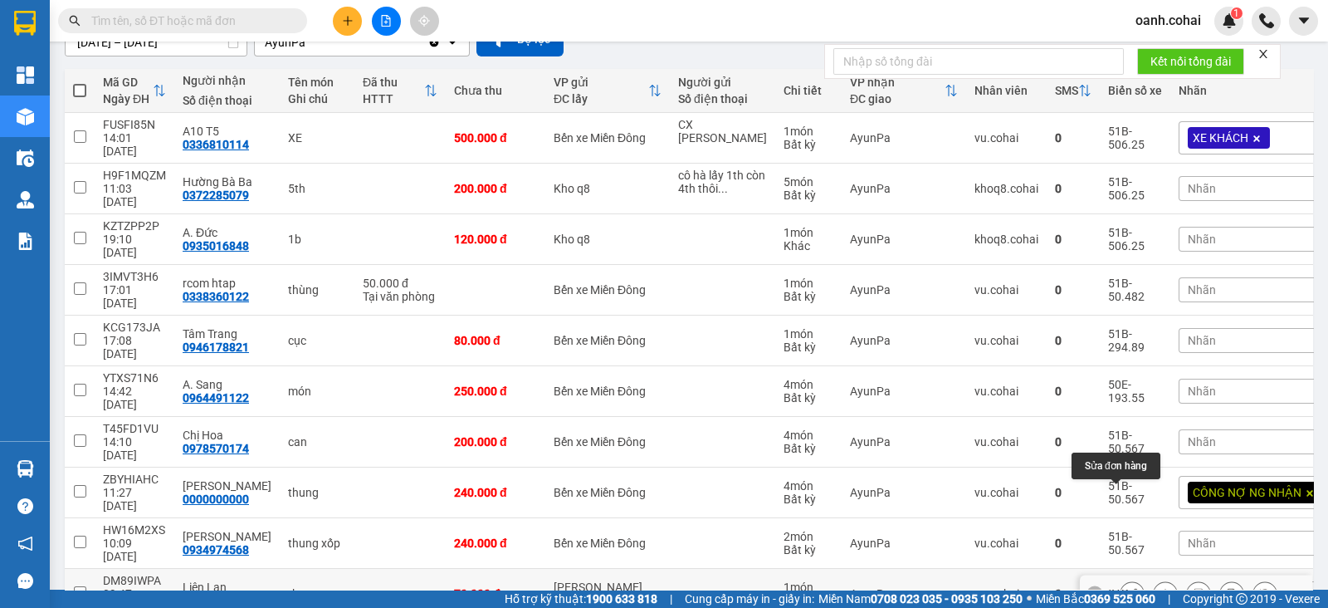
click at [1126, 588] on icon at bounding box center [1132, 594] width 12 height 12
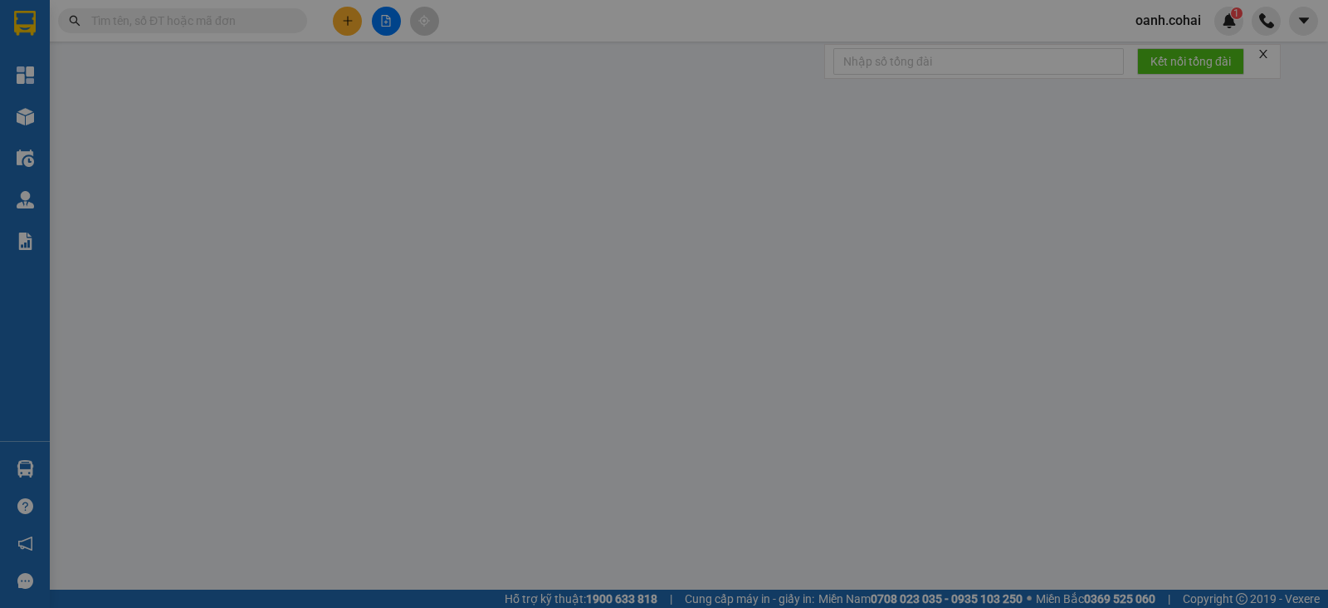
type input "0339630787"
type input "Liên Lan"
type input "70.000"
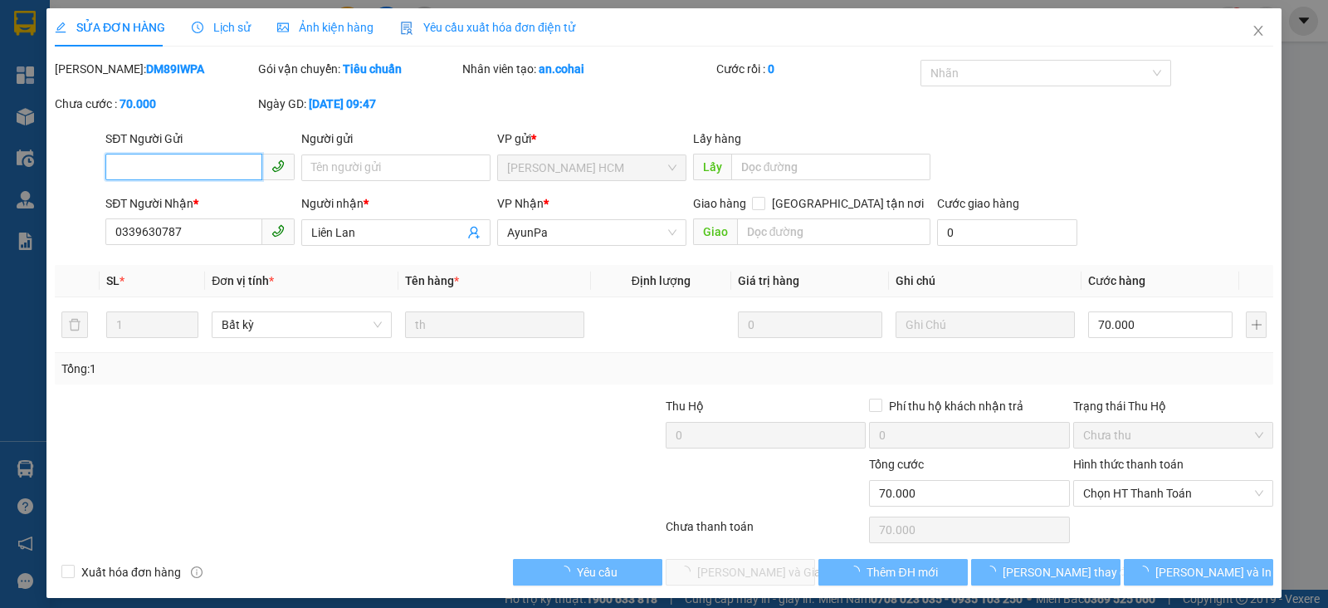
scroll to position [2, 0]
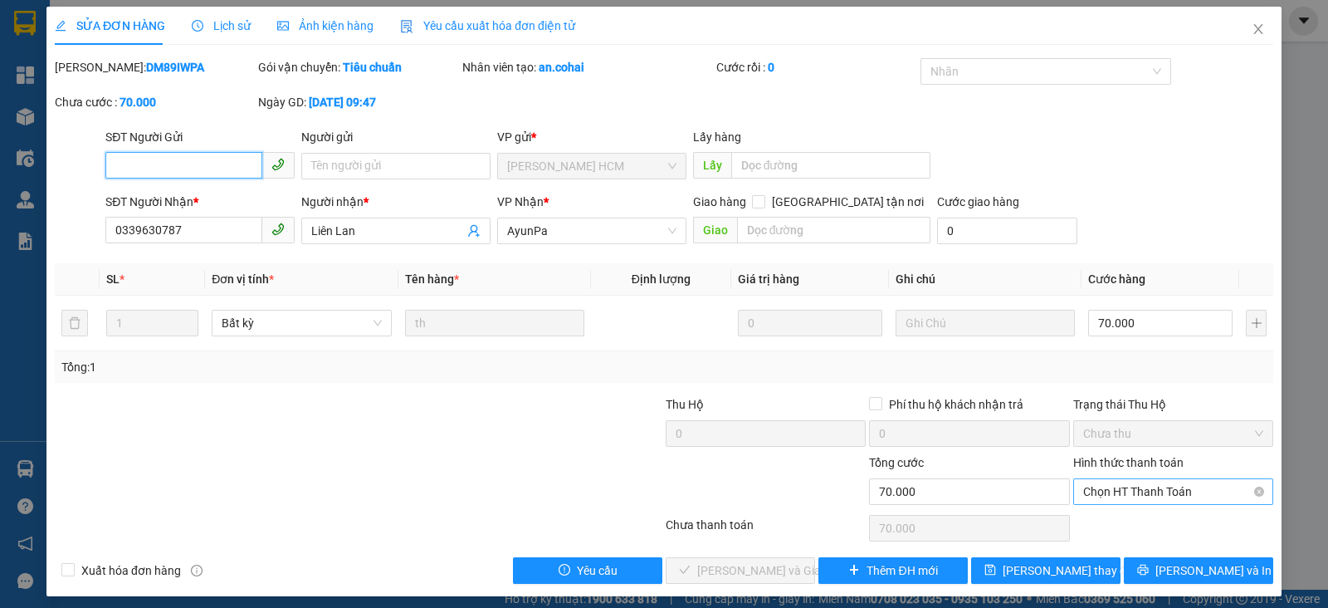
click at [1144, 498] on span "Chọn HT Thanh Toán" at bounding box center [1173, 491] width 180 height 25
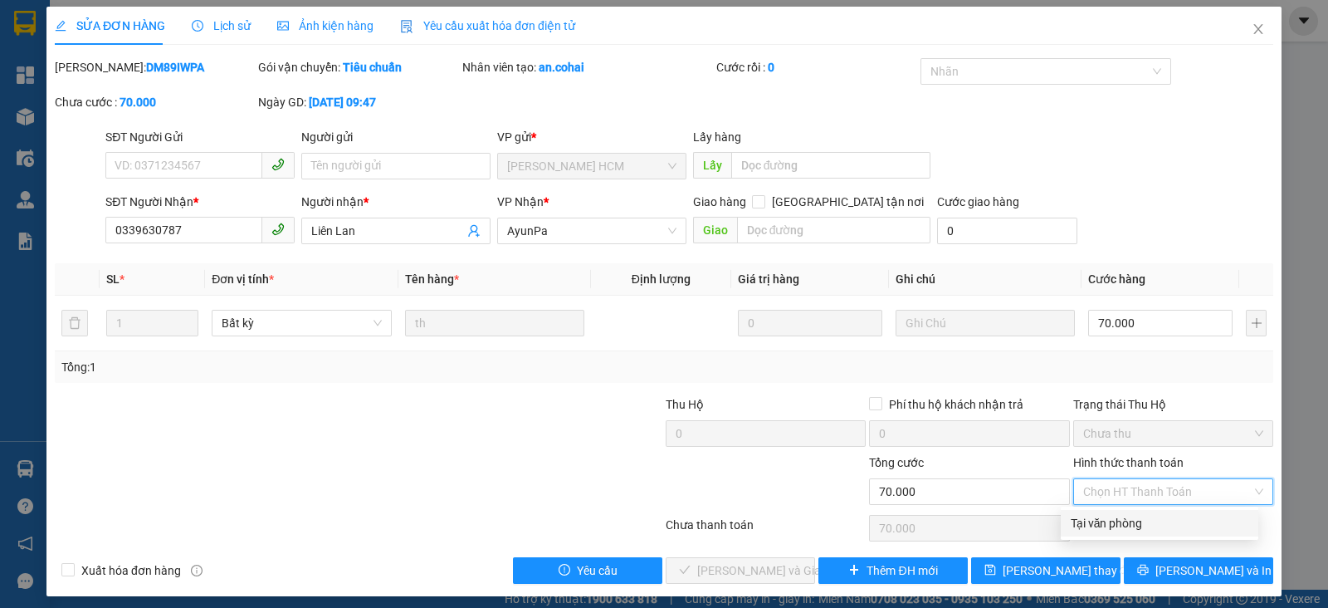
click at [1114, 520] on div "Tại văn phòng" at bounding box center [1160, 523] width 178 height 18
type input "0"
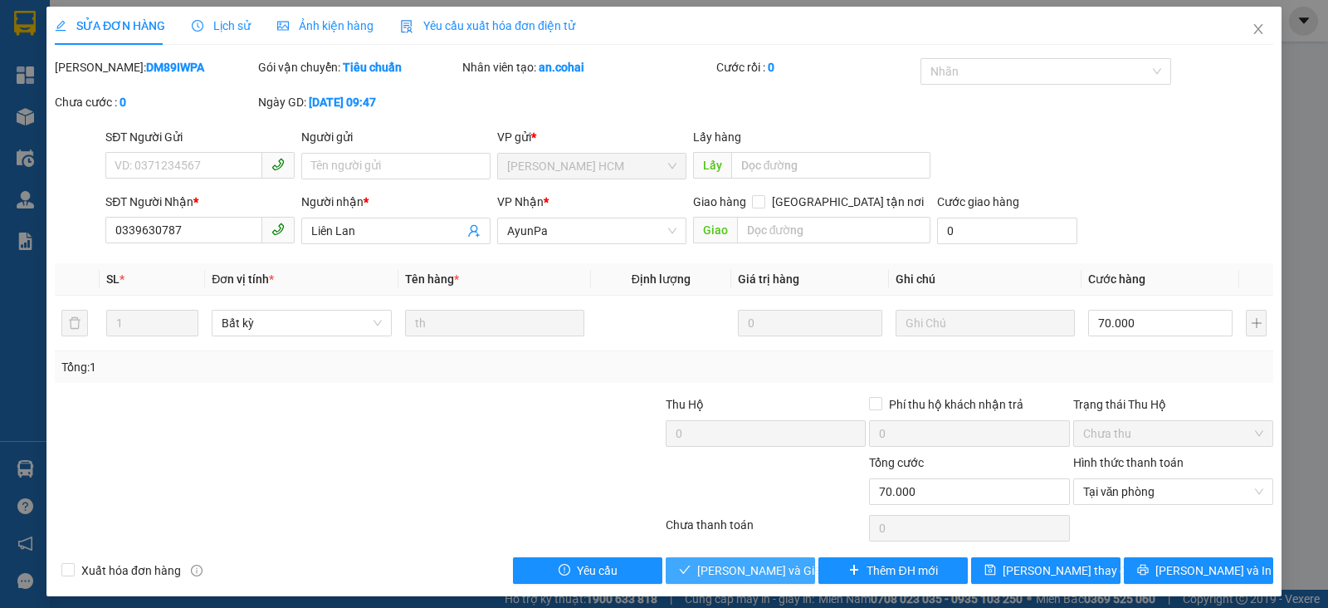
click at [780, 573] on span "Lưu và Giao hàng" at bounding box center [776, 570] width 159 height 18
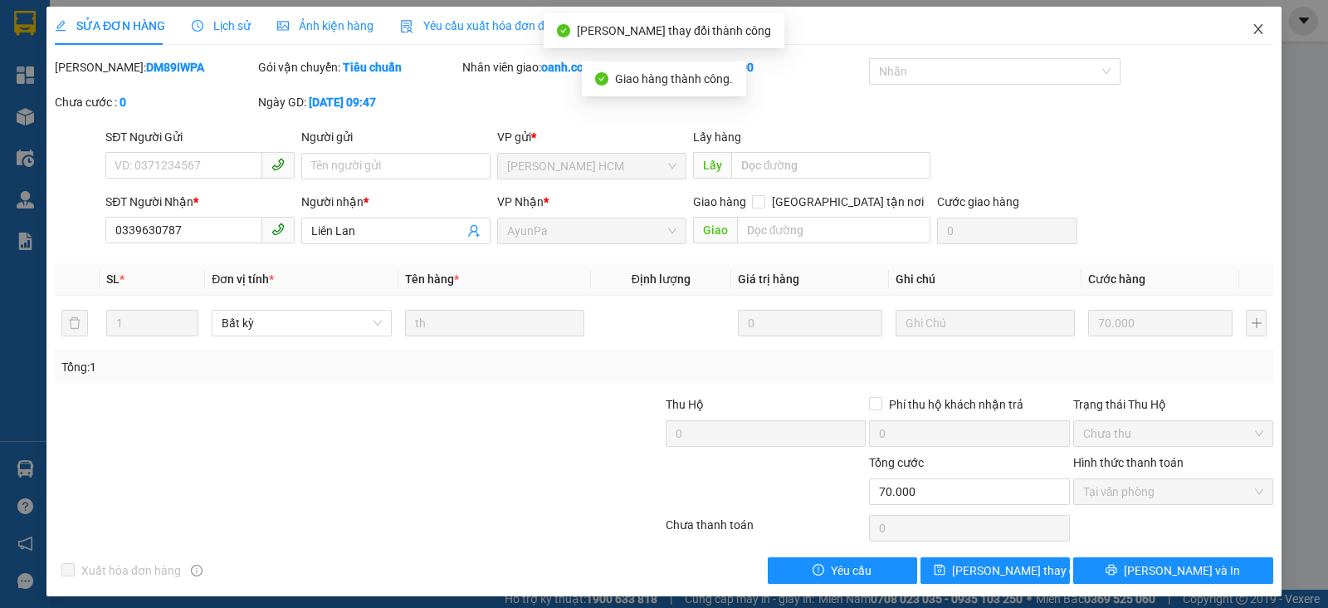
click at [1252, 31] on icon "close" at bounding box center [1258, 28] width 13 height 13
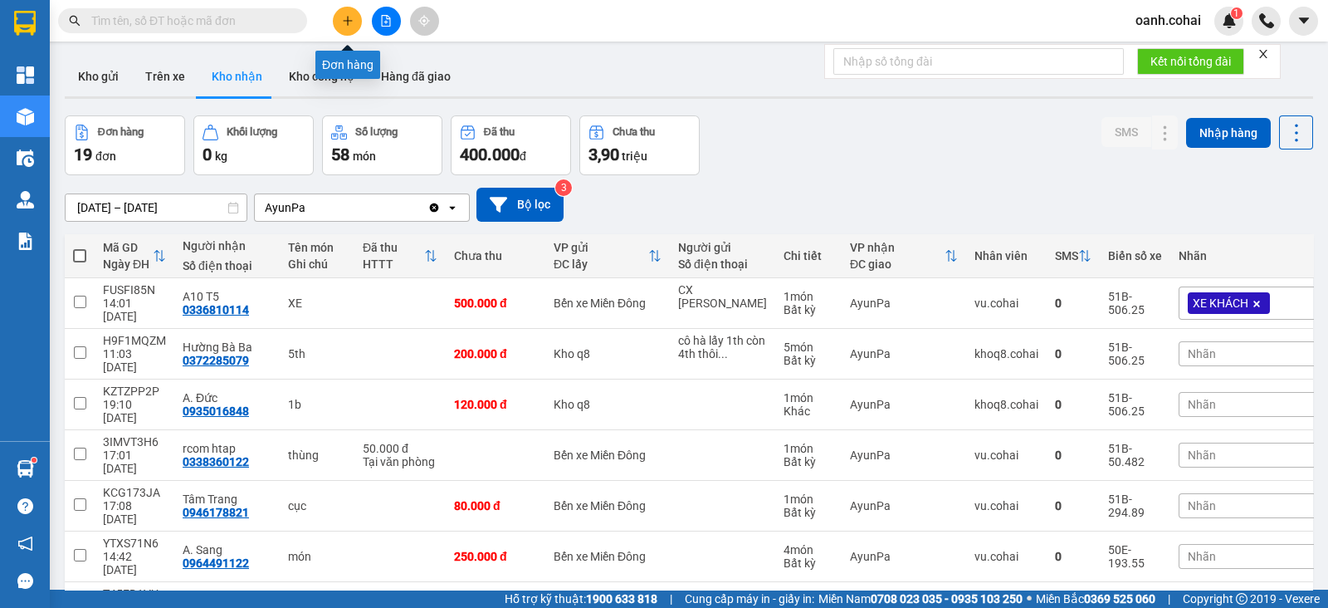
click at [347, 18] on icon "plus" at bounding box center [347, 20] width 1 height 9
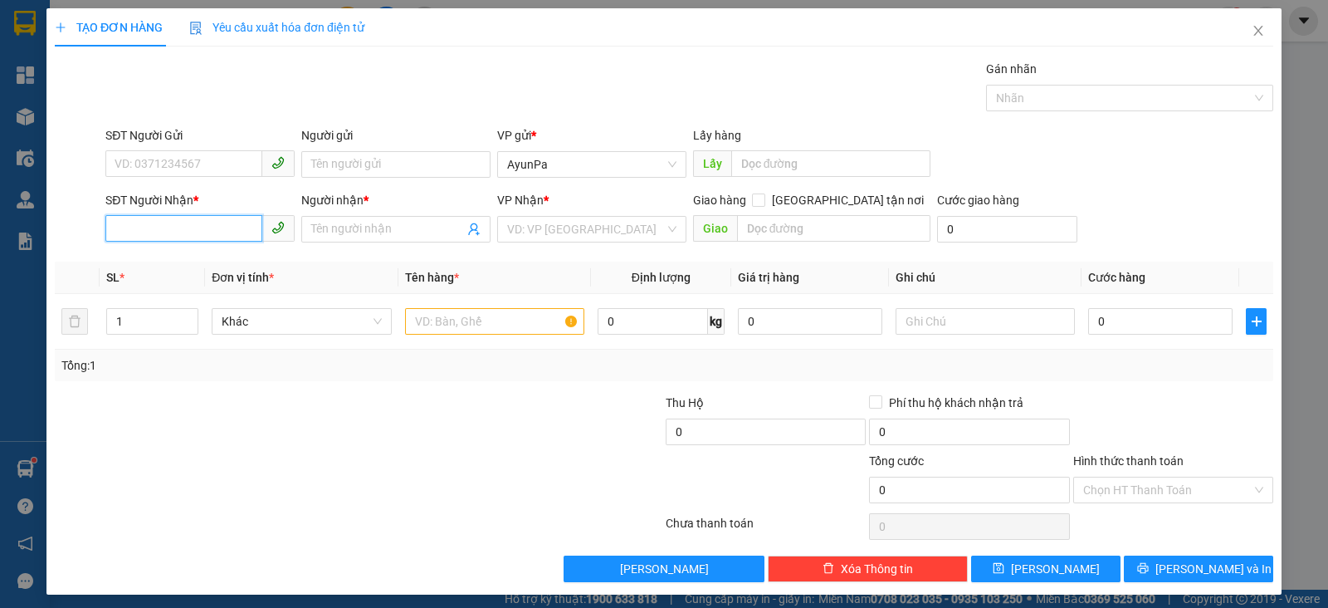
click at [187, 230] on input "SĐT Người Nhận *" at bounding box center [183, 228] width 157 height 27
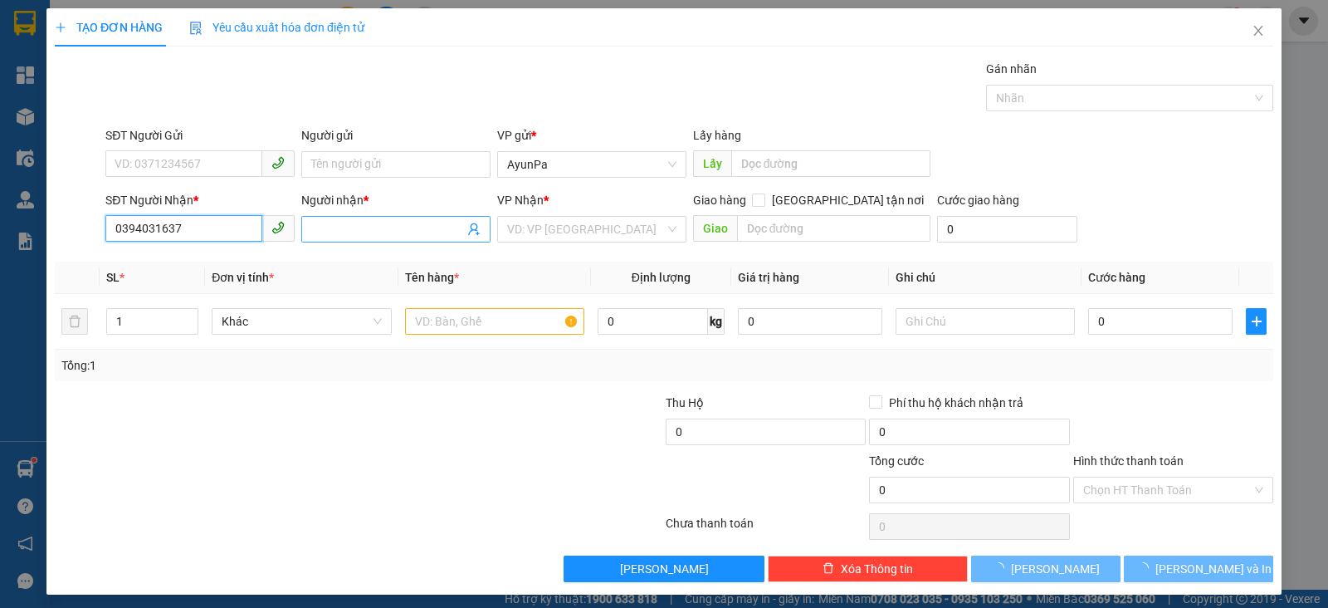
type input "0394031637"
click at [349, 231] on input "Người nhận *" at bounding box center [387, 229] width 153 height 18
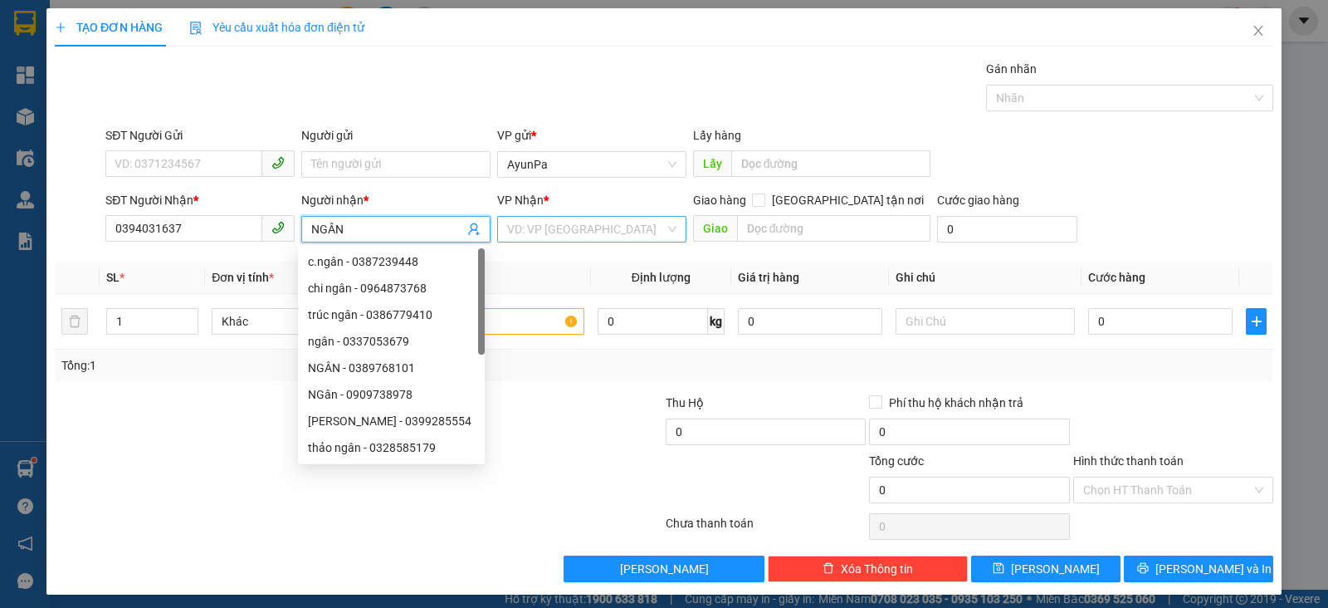
type input "NGÂN"
click at [618, 217] on input "search" at bounding box center [586, 229] width 158 height 25
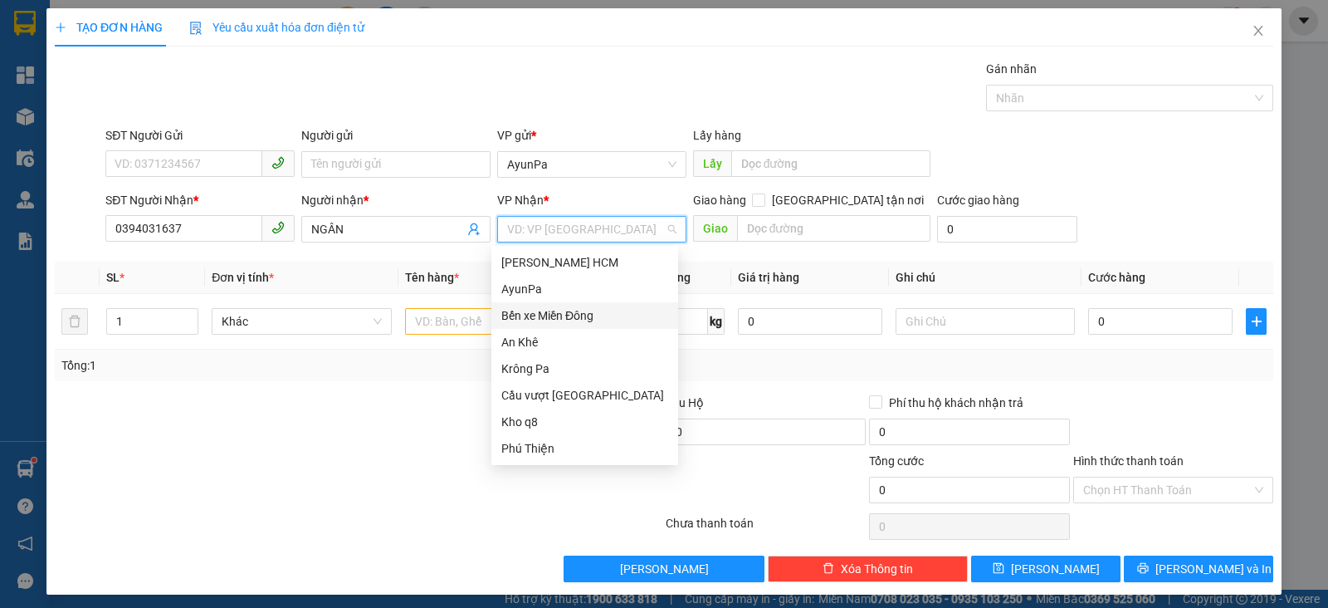
click at [588, 307] on div "Bến xe Miền Đông" at bounding box center [584, 315] width 167 height 18
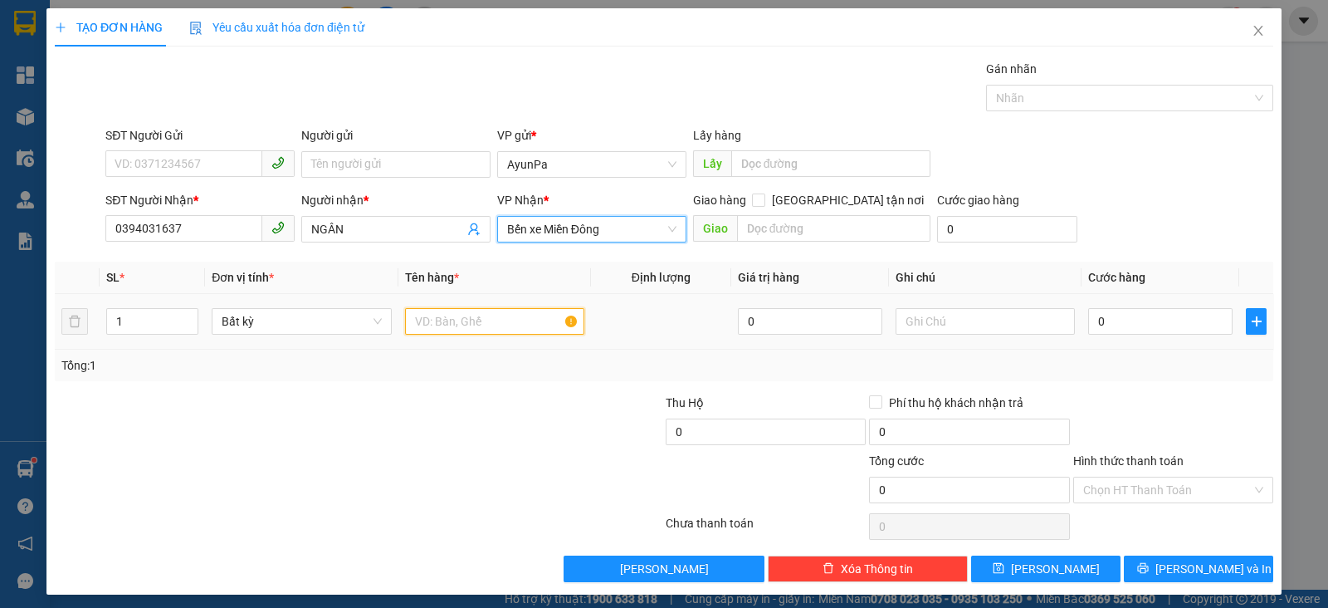
click at [492, 320] on input "text" at bounding box center [494, 321] width 179 height 27
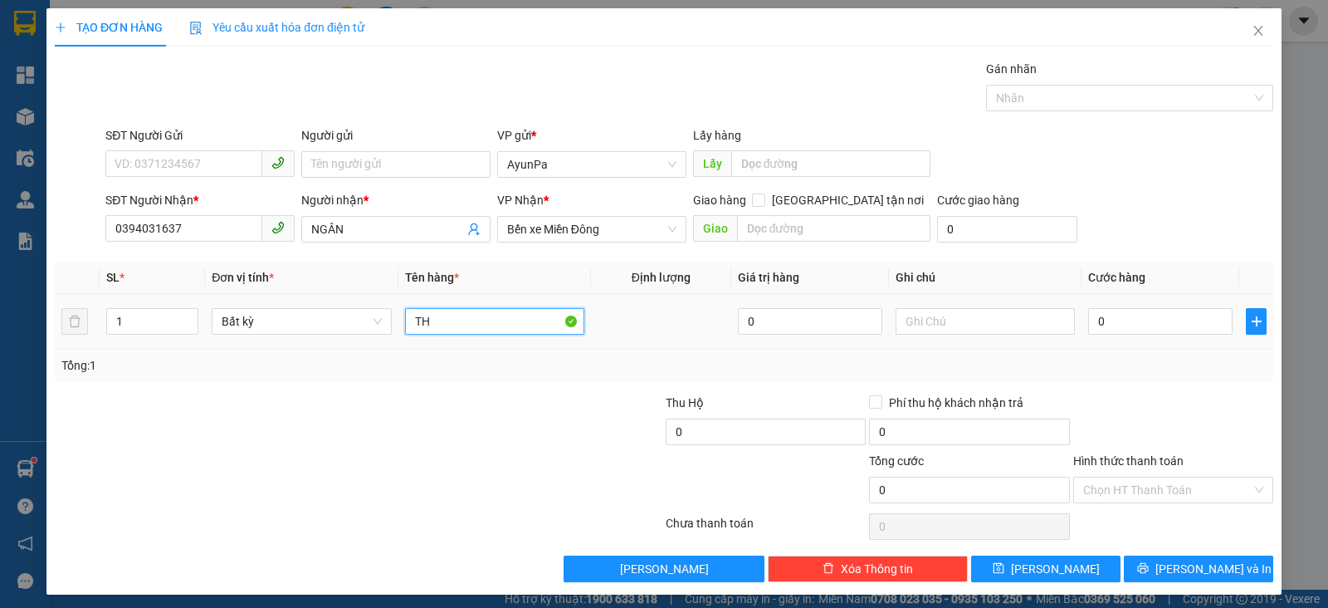
type input "T"
type input "1TH"
click at [1136, 327] on input "0" at bounding box center [1160, 321] width 144 height 27
type input "6"
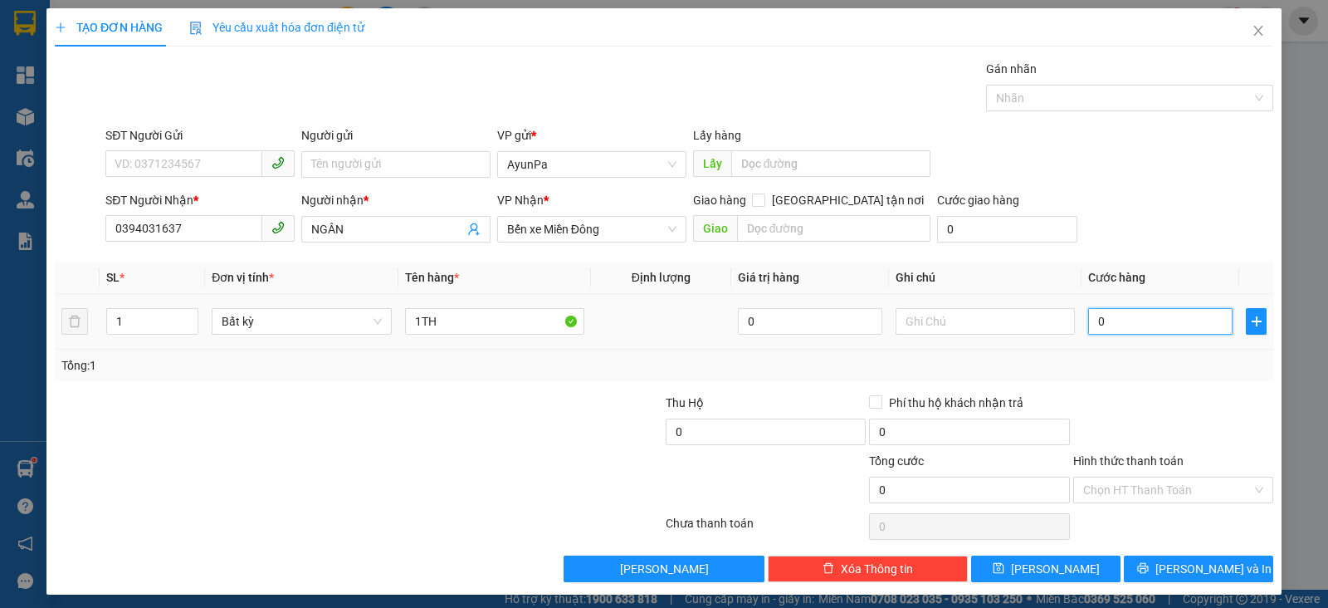
type input "6"
type input "60"
type input "60.000"
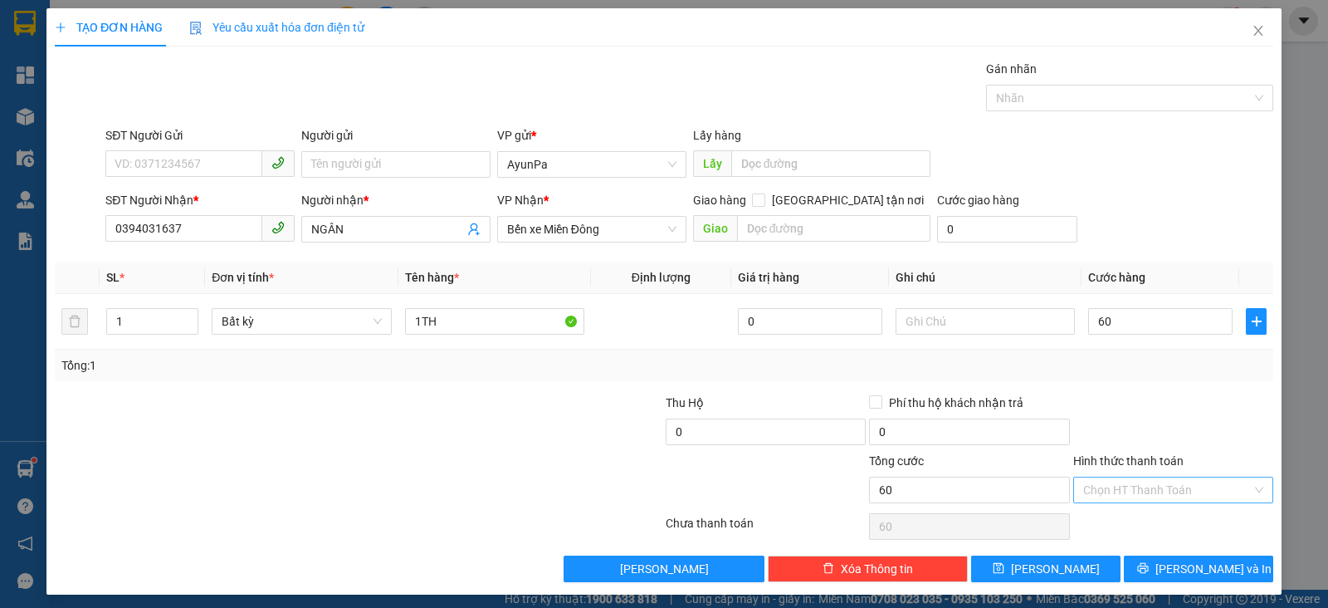
type input "60.000"
drag, startPoint x: 1176, startPoint y: 479, endPoint x: 1125, endPoint y: 530, distance: 72.8
click at [1175, 487] on input "Hình thức thanh toán" at bounding box center [1167, 489] width 169 height 25
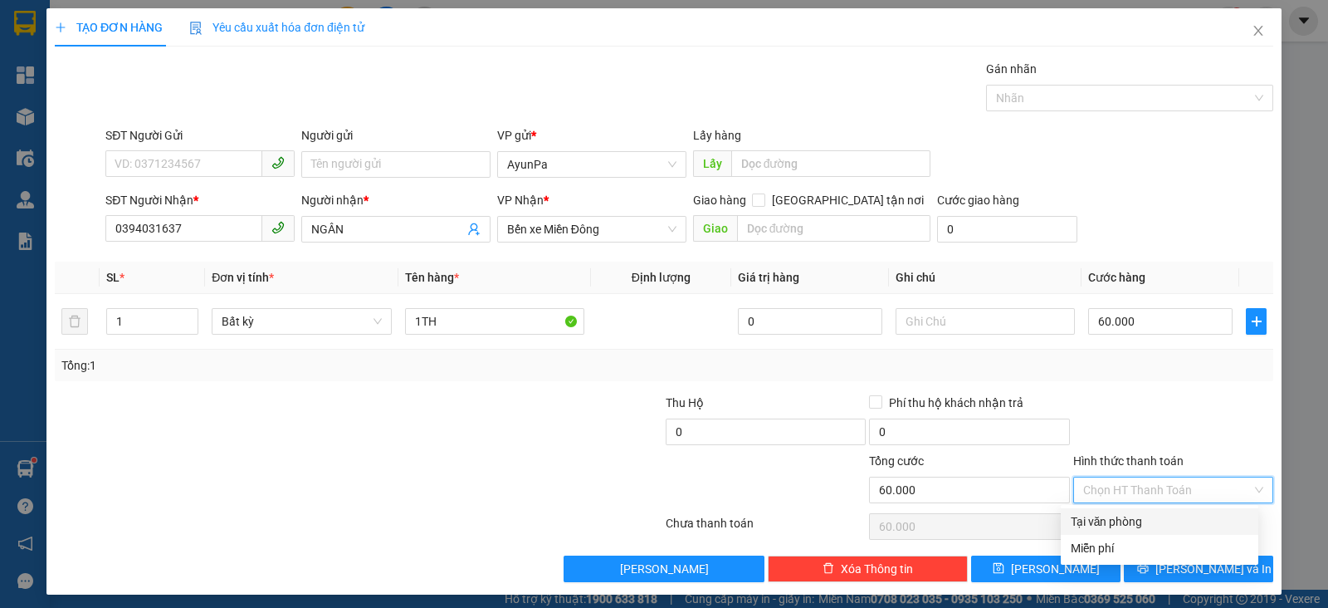
click at [1112, 530] on div "Tại văn phòng" at bounding box center [1160, 521] width 198 height 27
type input "0"
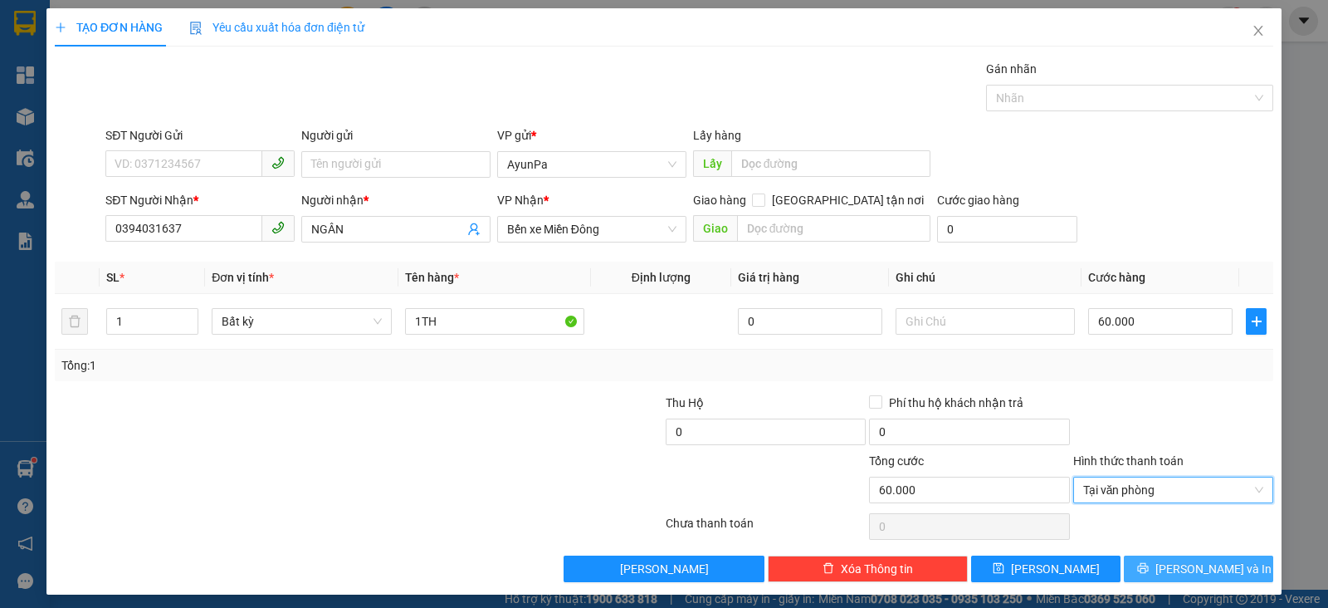
click at [1148, 574] on button "Lưu và In" at bounding box center [1198, 568] width 149 height 27
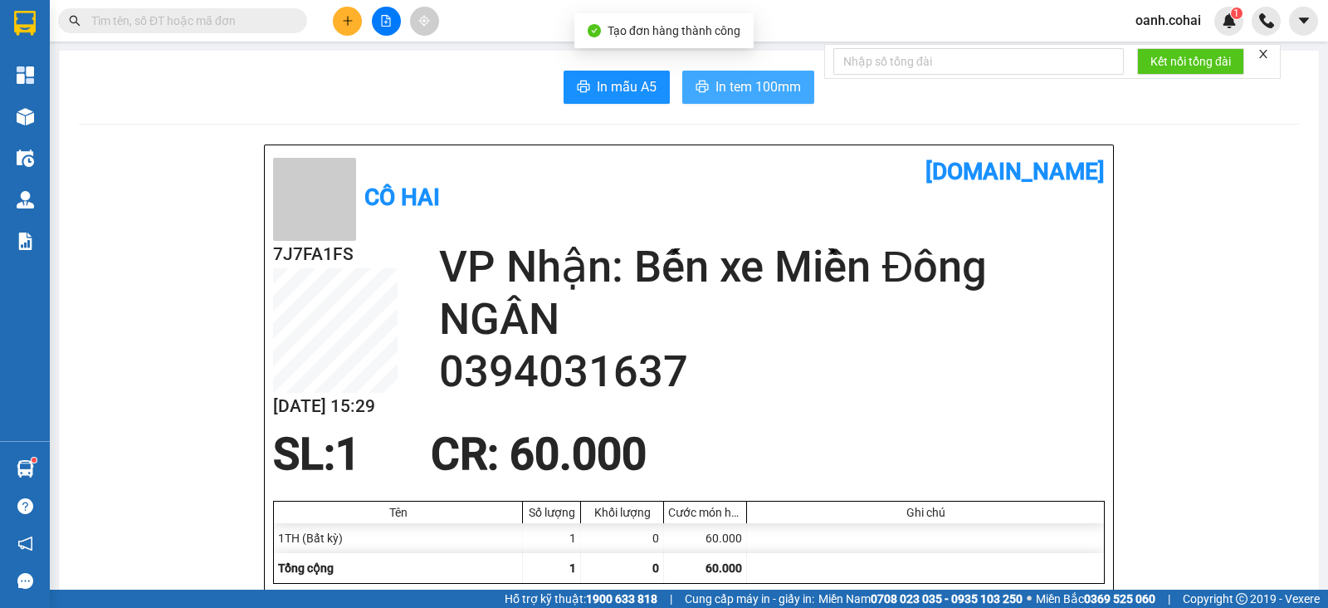
click at [724, 86] on span "In tem 100mm" at bounding box center [759, 86] width 86 height 21
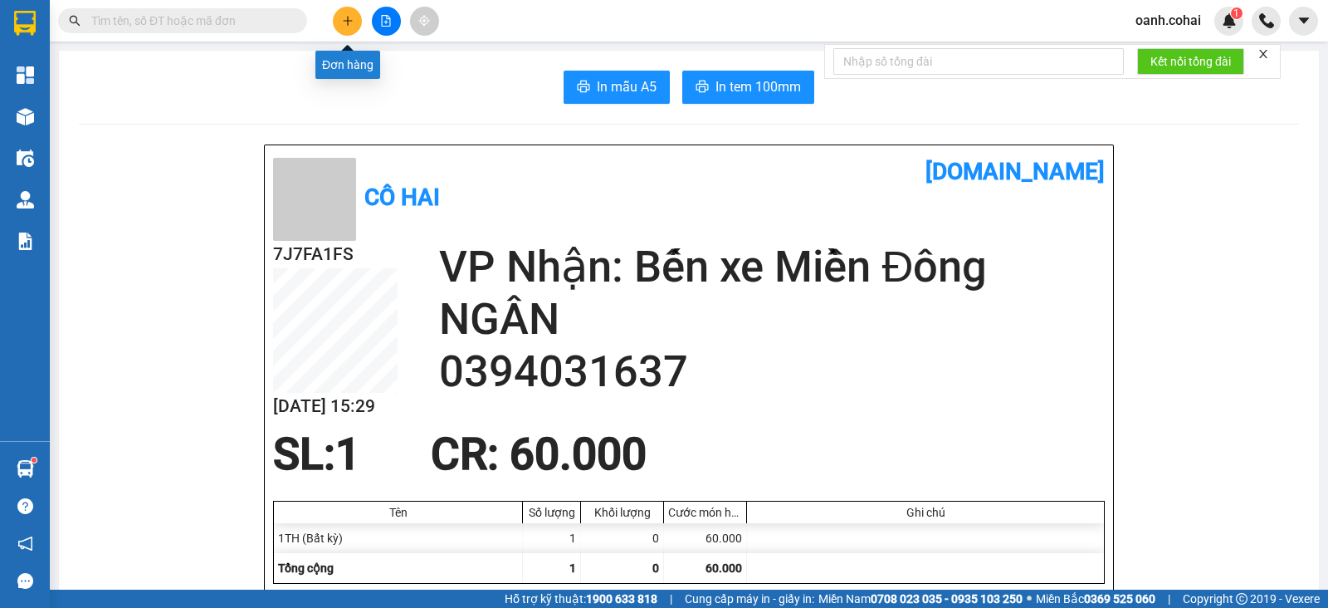
click at [351, 17] on icon "plus" at bounding box center [348, 21] width 12 height 12
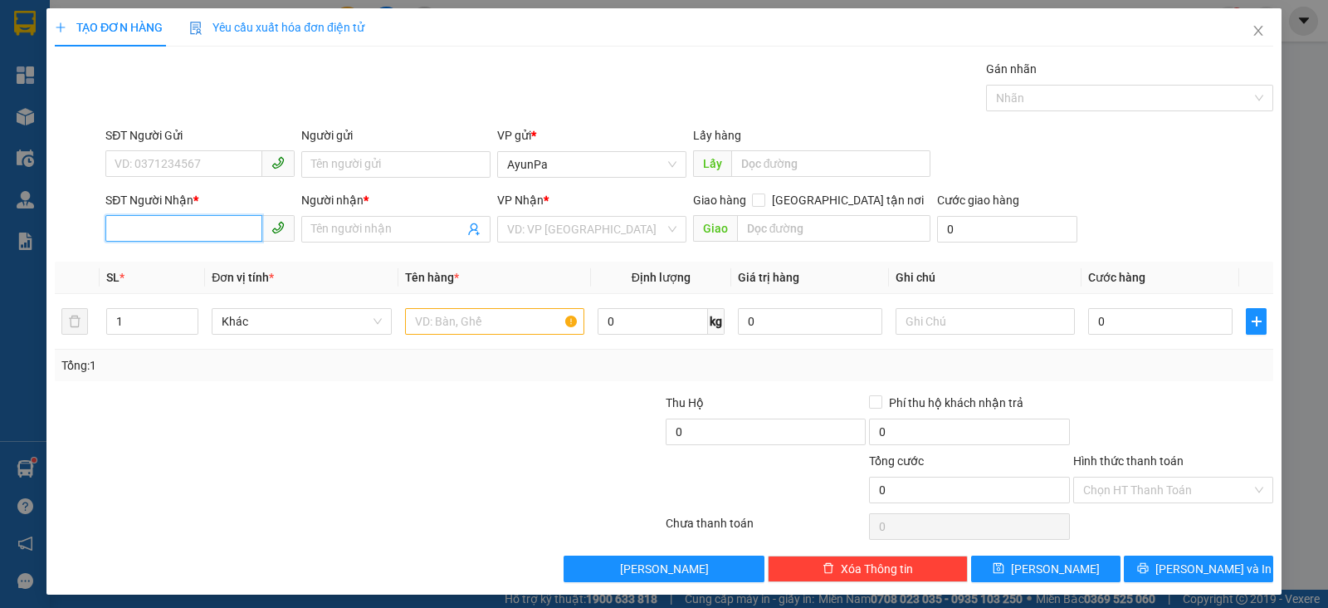
click at [247, 224] on input "SĐT Người Nhận *" at bounding box center [183, 228] width 157 height 27
type input "0395850591"
click at [171, 265] on div "0395850591 - TUẤN" at bounding box center [198, 261] width 167 height 18
type input "TUẤN"
type input "0395850591"
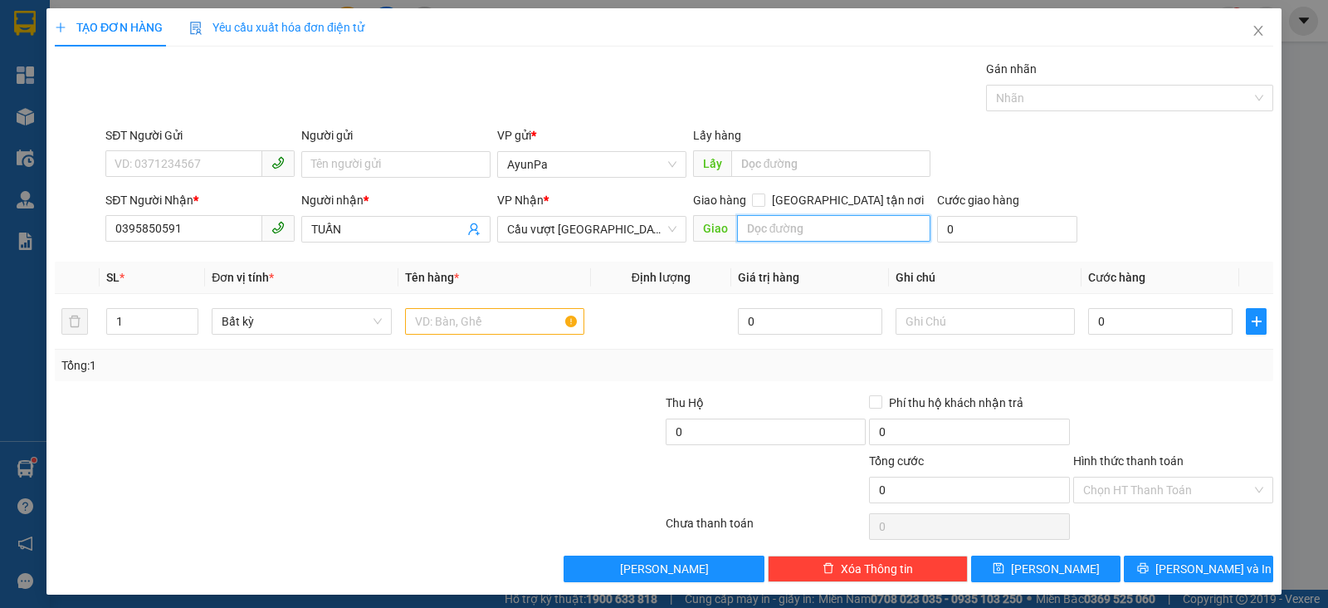
click at [772, 230] on input "text" at bounding box center [834, 228] width 194 height 27
type input "CHỢ MỚI LONG THÀNH"
click at [502, 321] on input "text" at bounding box center [494, 321] width 179 height 27
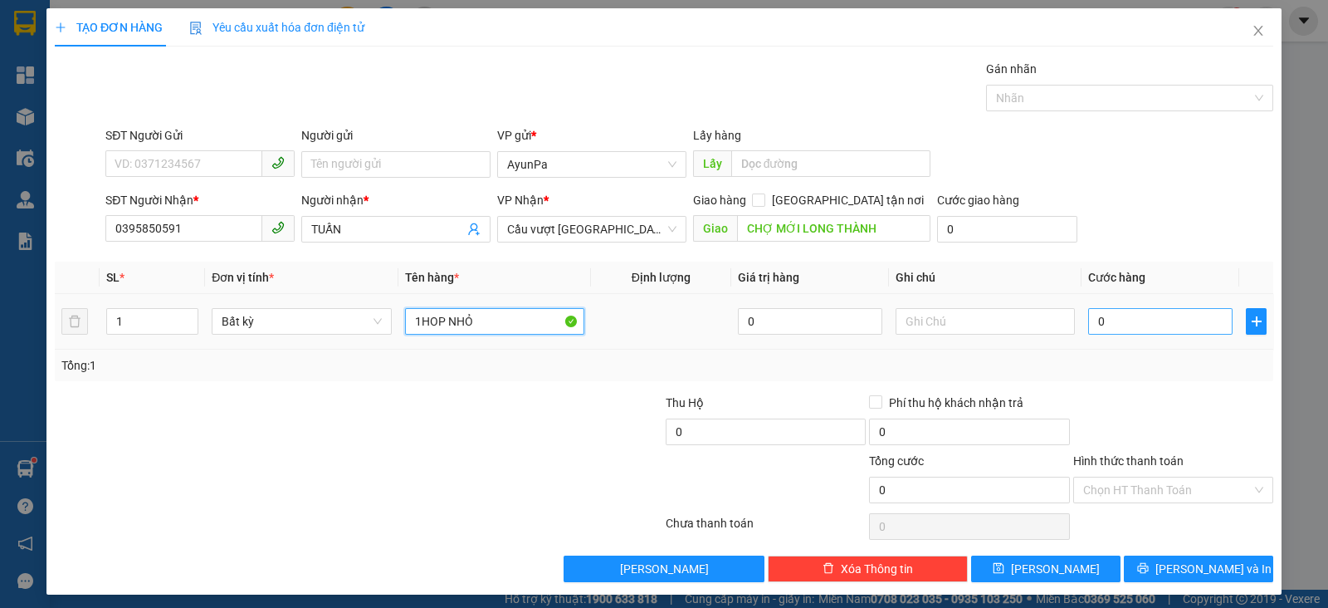
type input "1HOP NHỎ"
click at [1128, 317] on input "0" at bounding box center [1160, 321] width 144 height 27
type input "4"
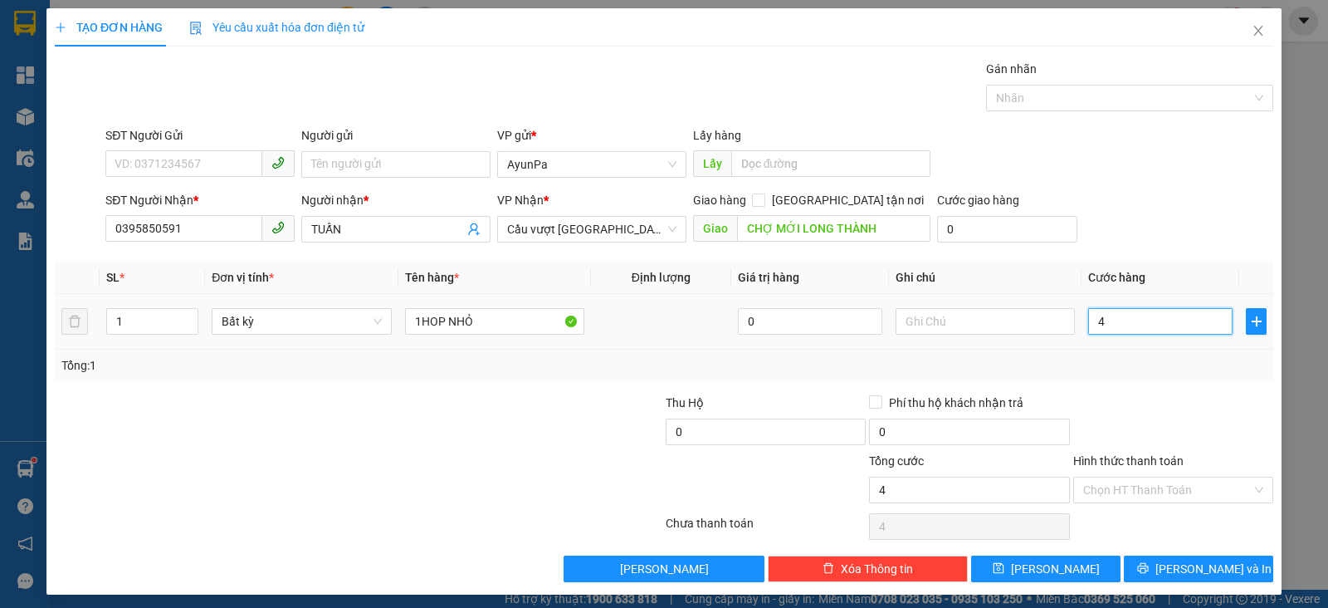
type input "40"
type input "40.000"
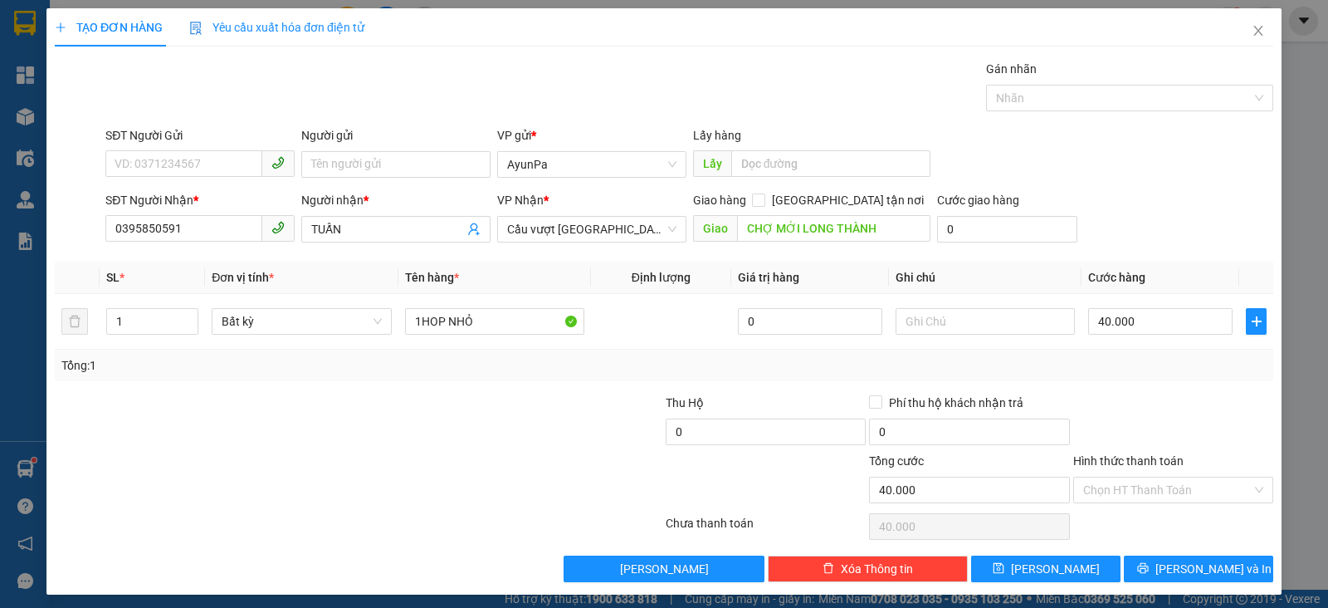
click at [1144, 403] on div at bounding box center [1173, 422] width 203 height 58
drag, startPoint x: 1213, startPoint y: 483, endPoint x: 1204, endPoint y: 491, distance: 12.3
click at [1209, 483] on input "Hình thức thanh toán" at bounding box center [1167, 489] width 169 height 25
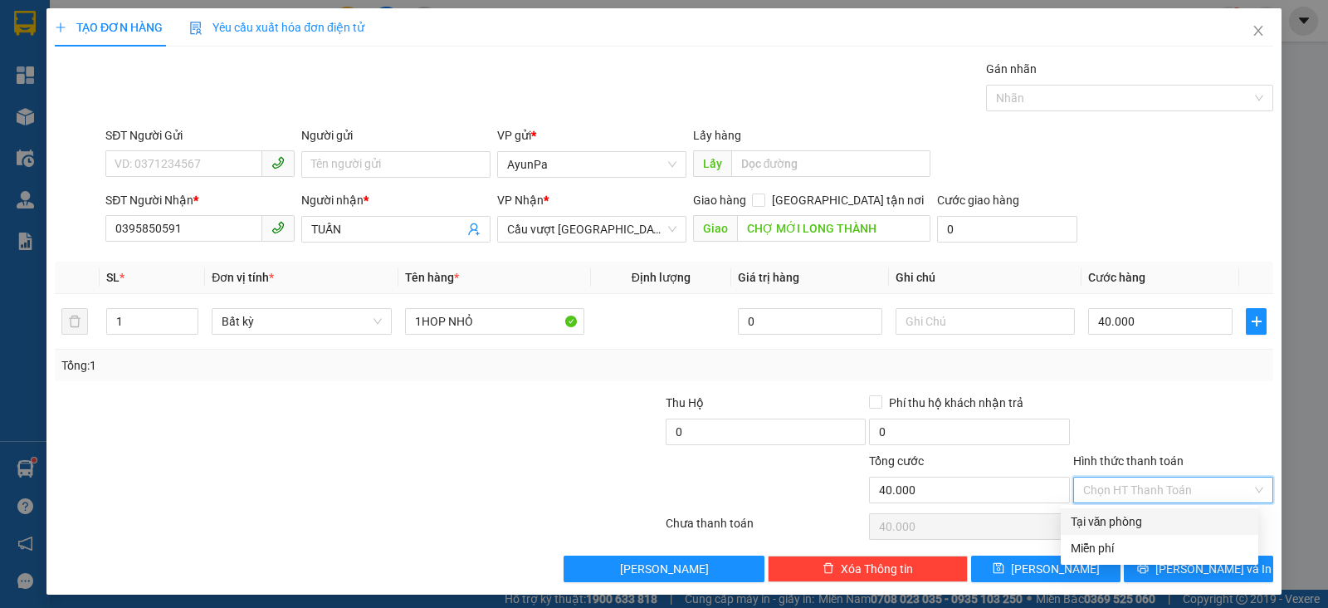
click at [1151, 526] on div "Tại văn phòng" at bounding box center [1160, 521] width 178 height 18
type input "0"
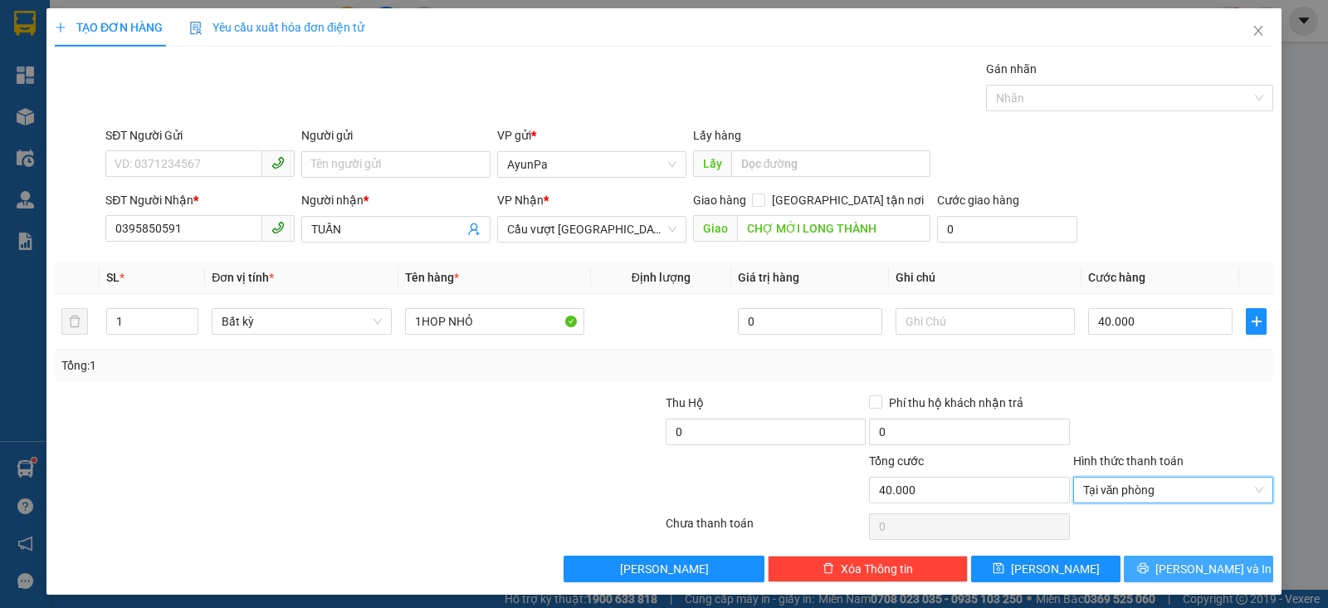
click at [1137, 569] on button "Lưu và In" at bounding box center [1198, 568] width 149 height 27
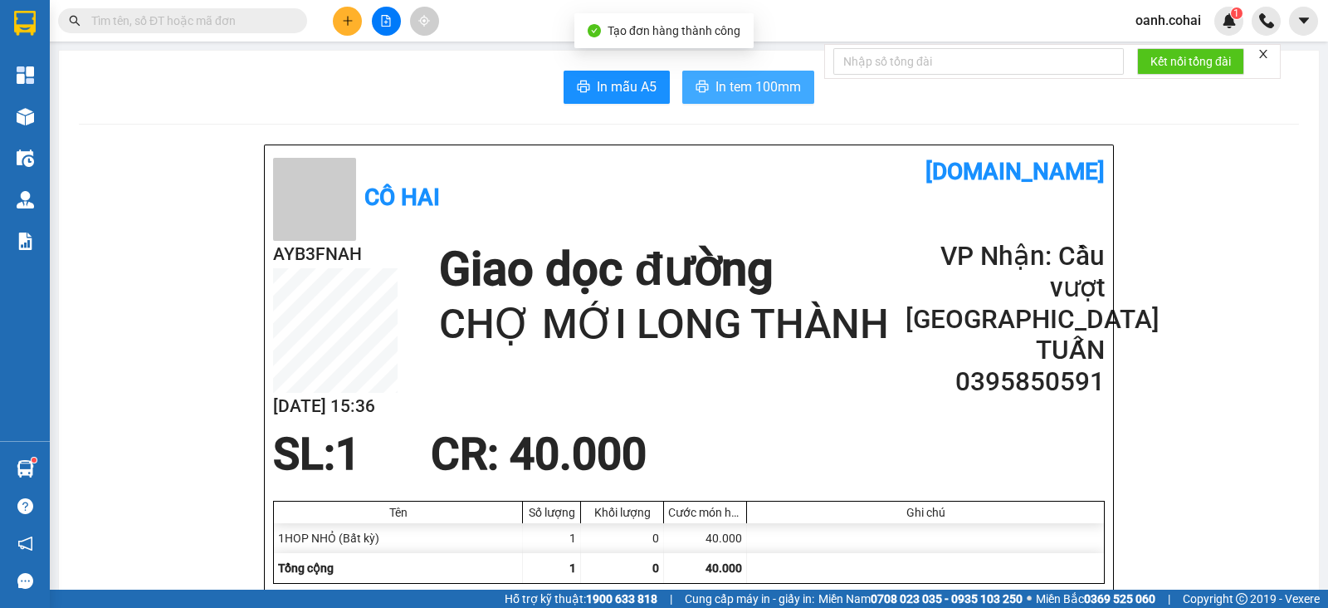
click at [755, 87] on span "In tem 100mm" at bounding box center [759, 86] width 86 height 21
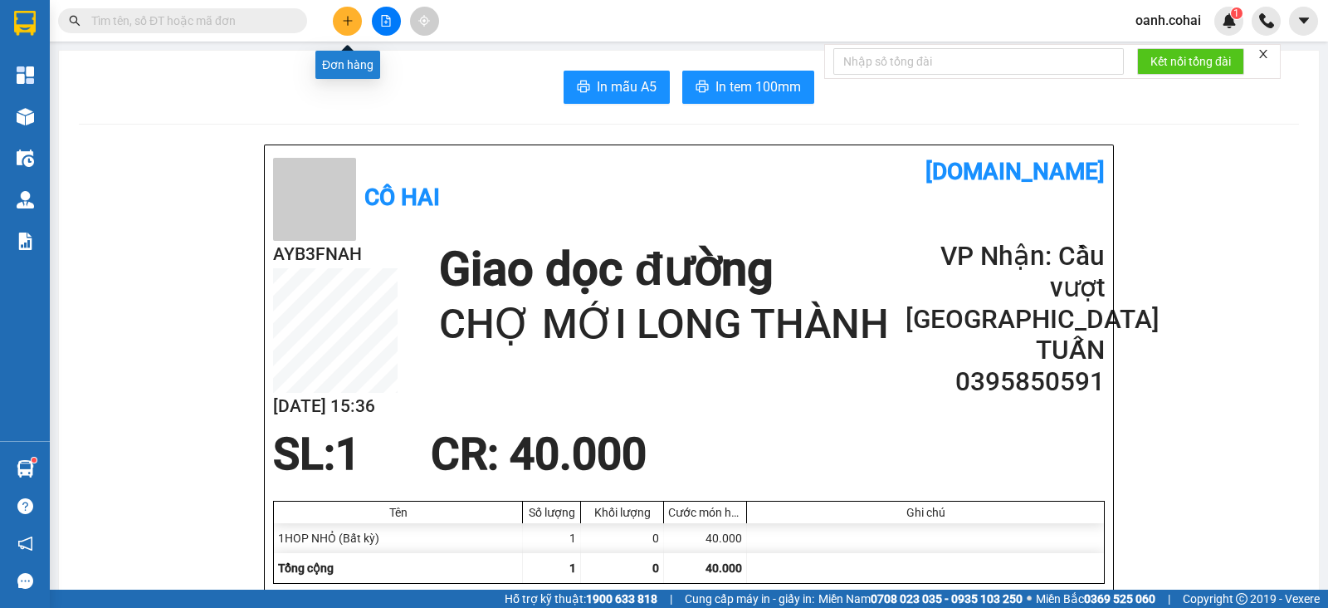
click at [346, 23] on icon "plus" at bounding box center [348, 21] width 12 height 12
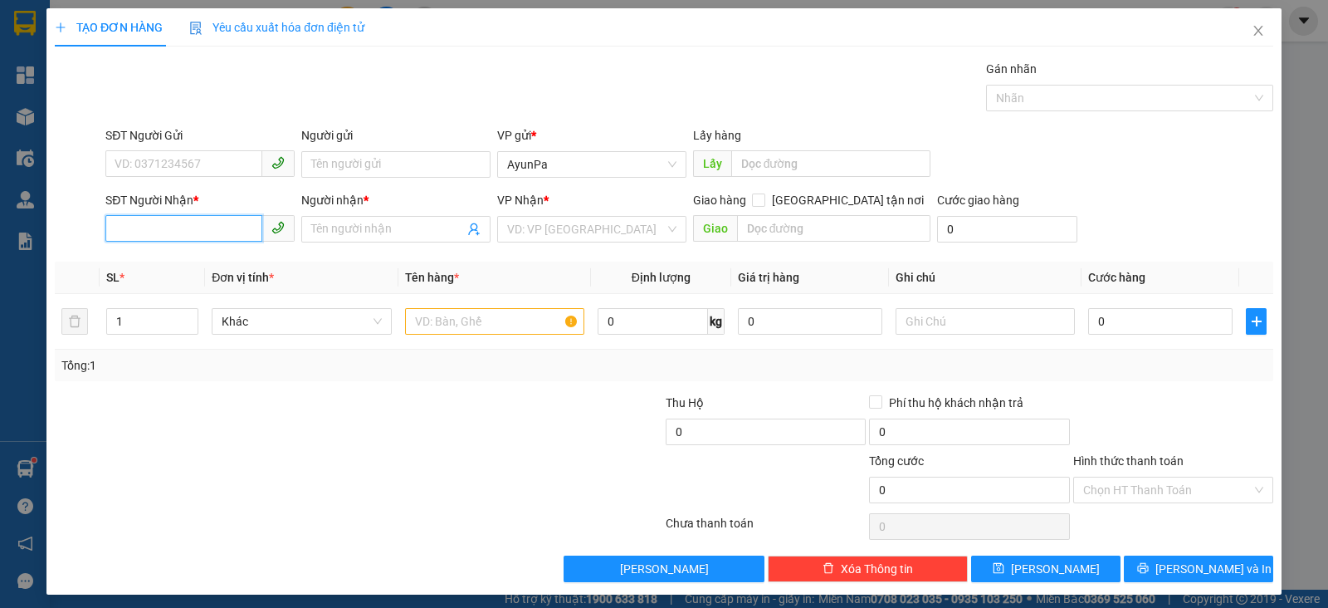
paste input "0962355209"
type input "0962355209"
click at [210, 229] on input "0962355209" at bounding box center [183, 228] width 157 height 27
click at [187, 260] on div "0962355209 - A3,ABC8 T1" at bounding box center [198, 261] width 167 height 18
type input "A3,ABC8 T1"
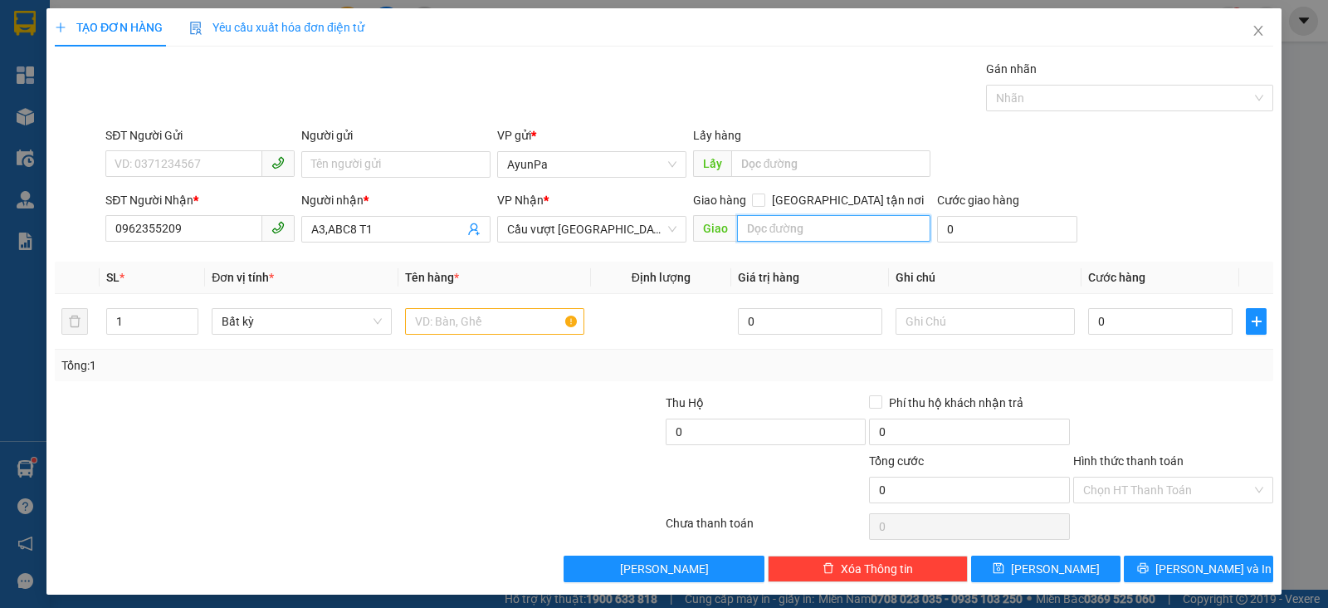
click at [847, 232] on input "text" at bounding box center [834, 228] width 194 height 27
type input "BẾN CAM"
click at [508, 321] on input "text" at bounding box center [494, 321] width 179 height 27
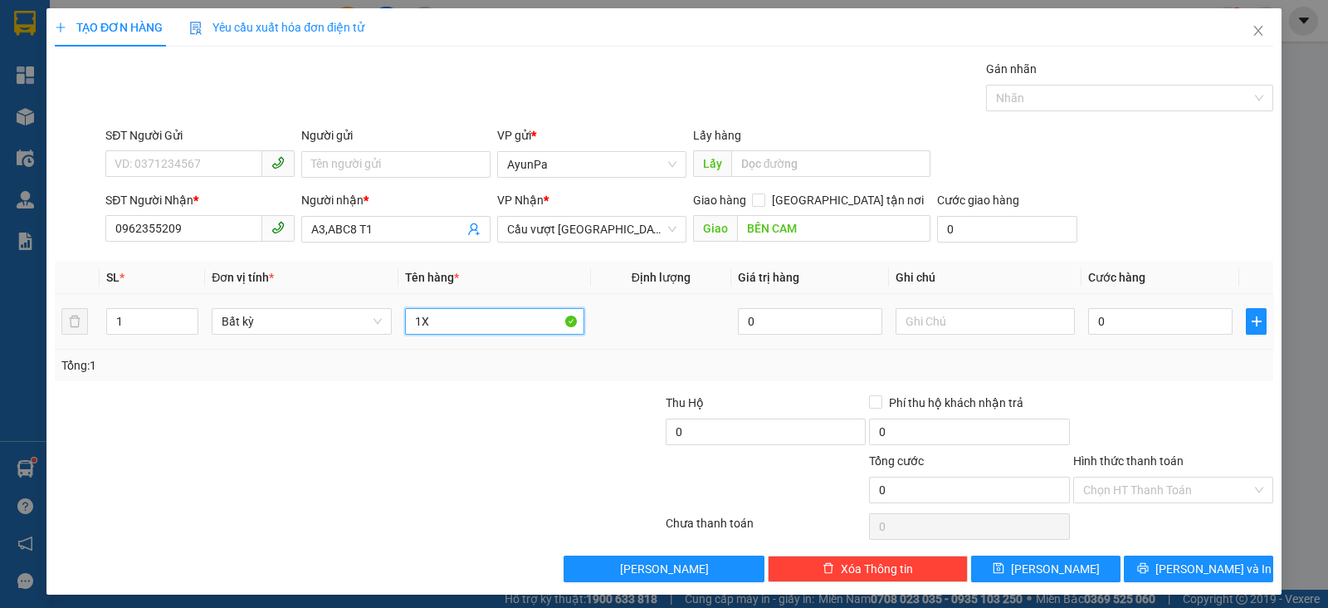
type input "1"
type input "3XE SỐ"
click at [140, 323] on input "1" at bounding box center [152, 321] width 90 height 25
type input "1"
type input "3"
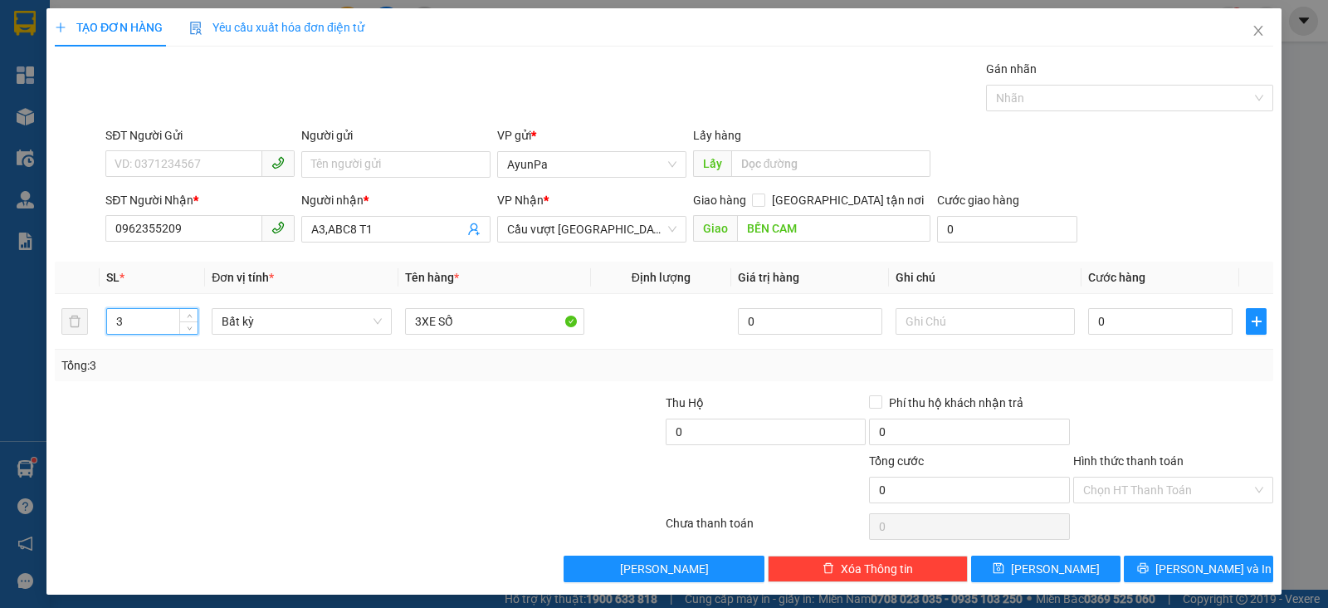
click at [369, 472] on div at bounding box center [257, 481] width 408 height 58
click at [1135, 324] on input "0" at bounding box center [1160, 321] width 144 height 27
type input "1"
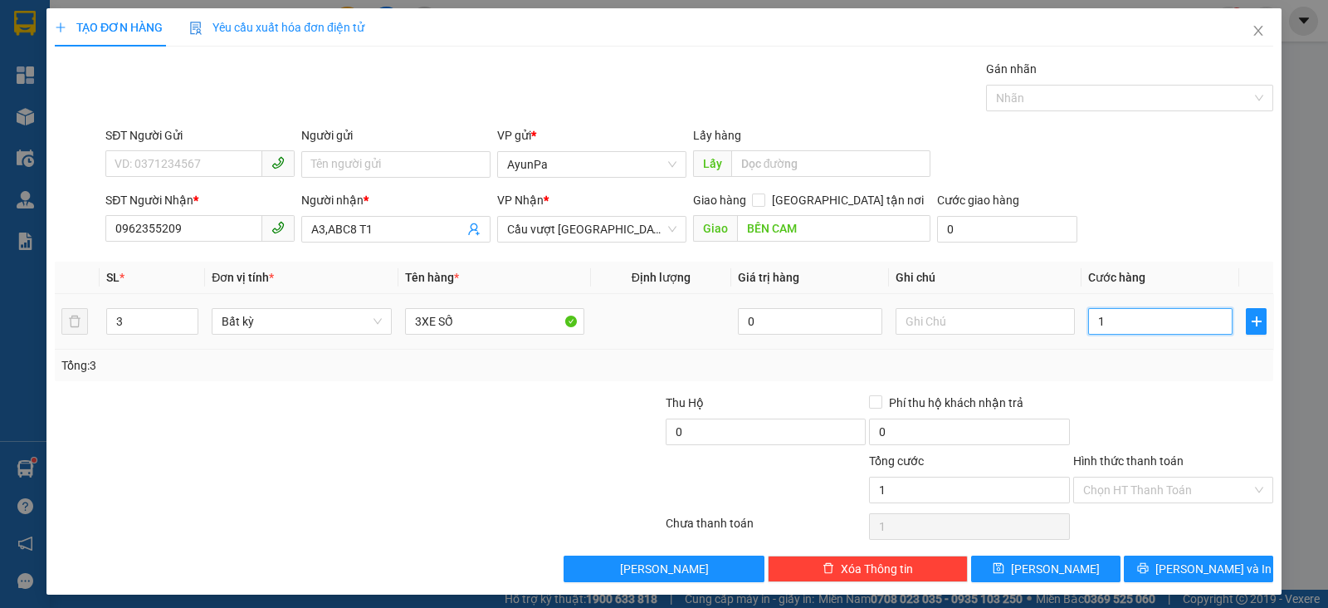
type input "12"
type input "120"
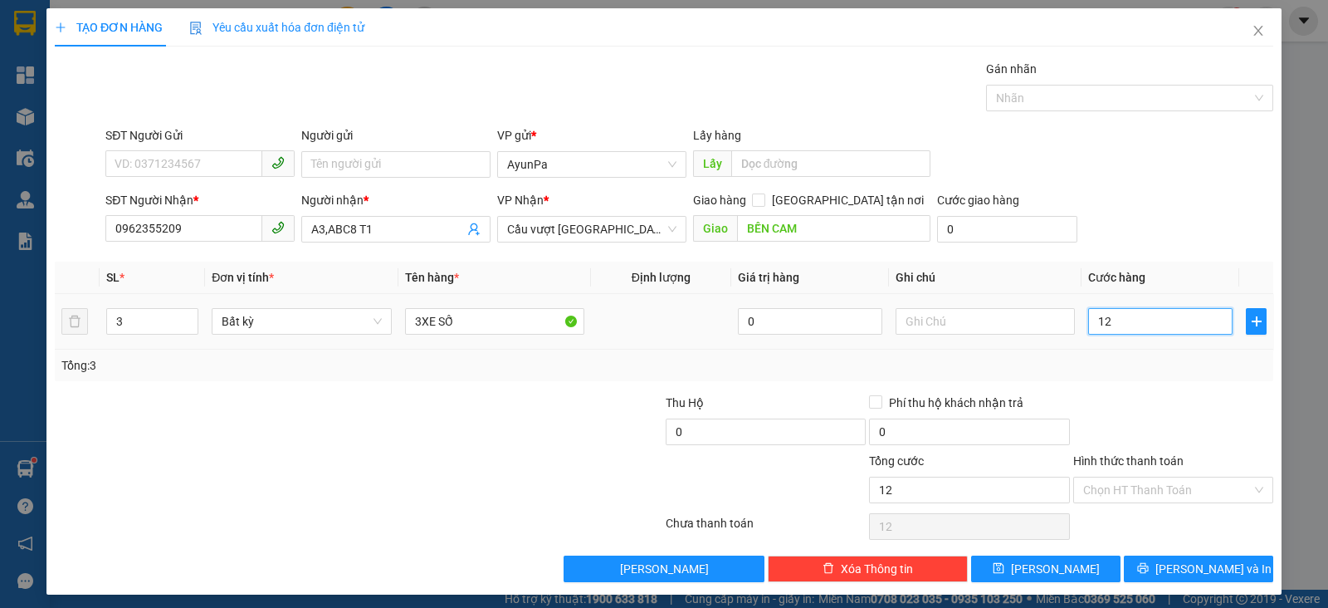
type input "120"
type input "1.200"
type input "1.200.000"
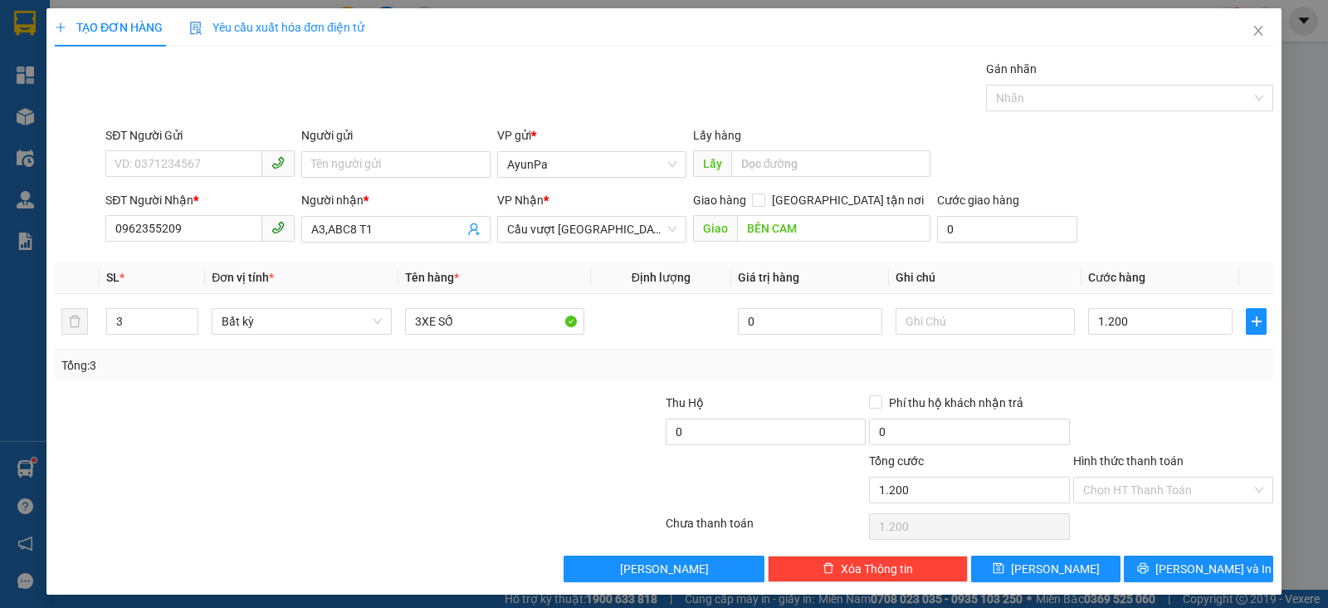
type input "1.200.000"
click at [1129, 388] on div "Transit Pickup Surcharge Ids Transit Deliver Surcharge Ids Transit Deliver Surc…" at bounding box center [664, 321] width 1219 height 522
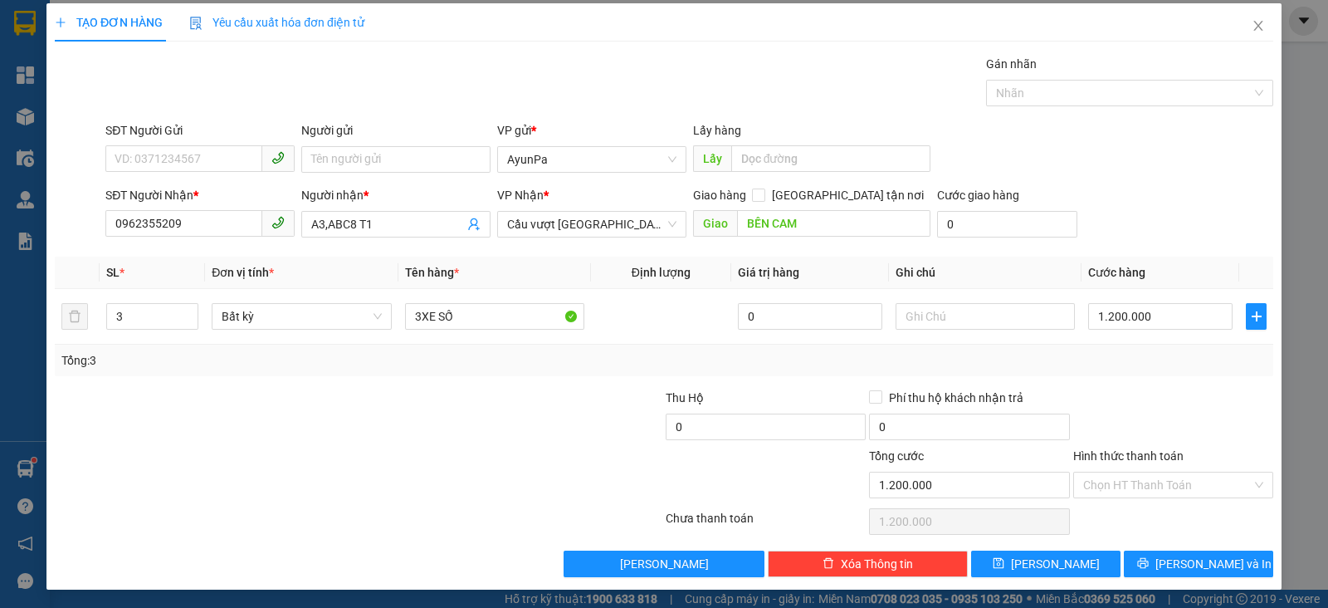
click at [500, 437] on div at bounding box center [562, 417] width 203 height 58
click at [388, 161] on input "Người gửi" at bounding box center [395, 159] width 189 height 27
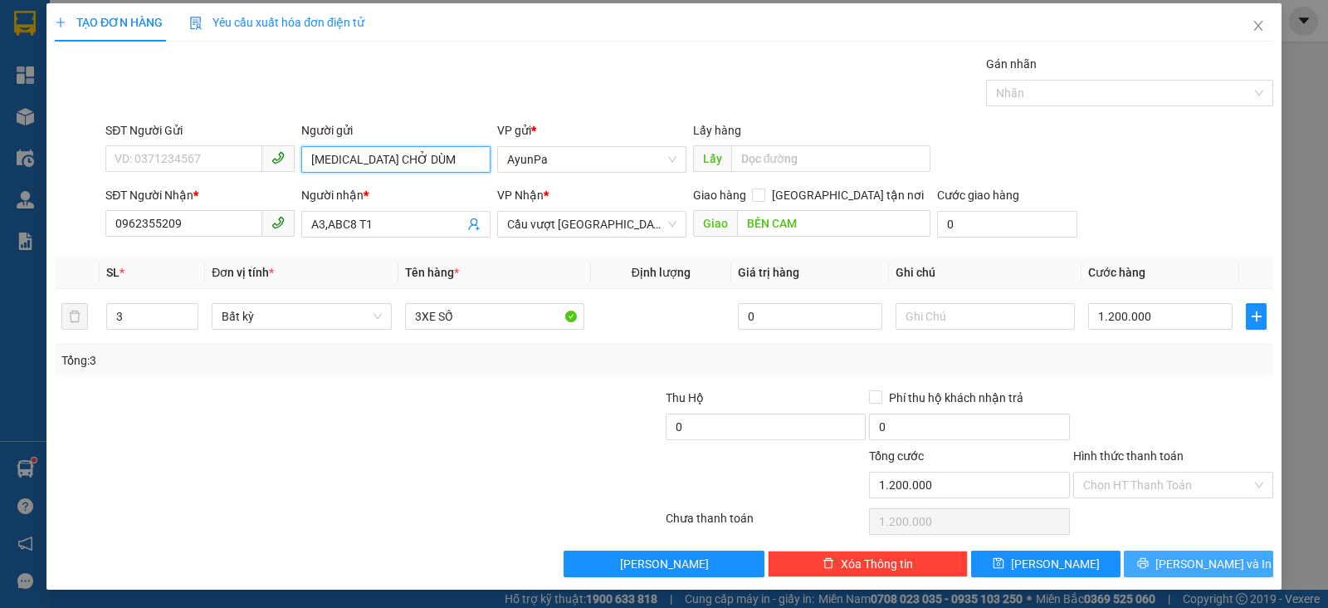
type input "T3 CHỞ DÙM"
click at [1133, 558] on button "Lưu và In" at bounding box center [1198, 563] width 149 height 27
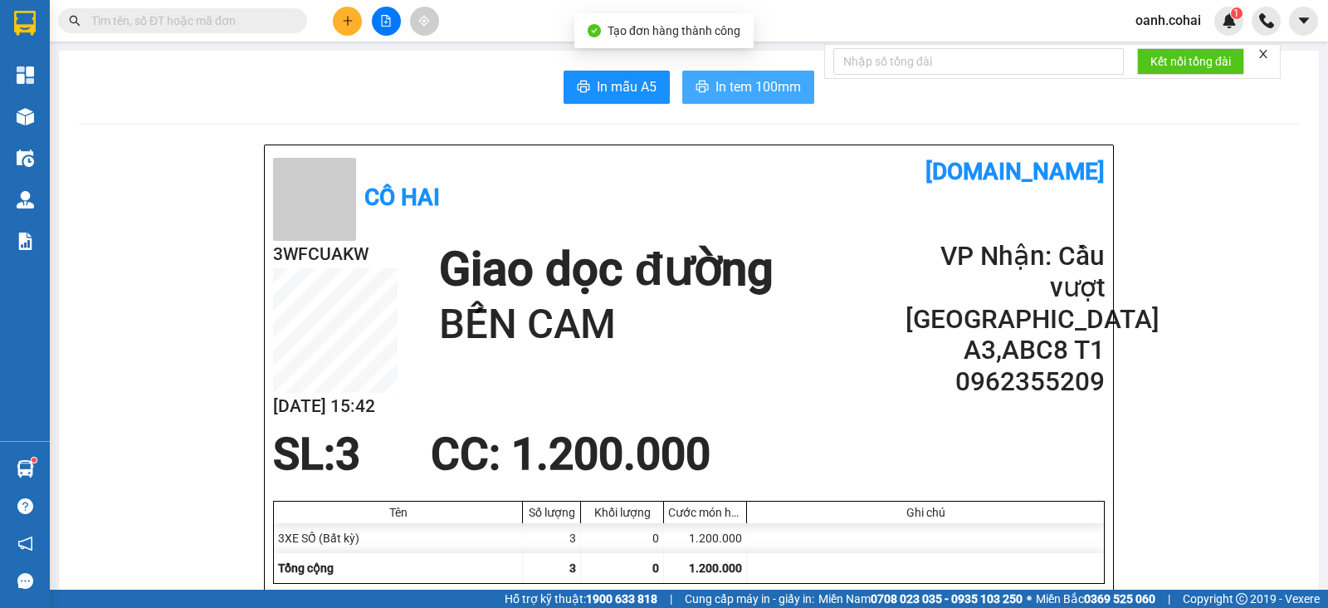
click at [750, 80] on span "In tem 100mm" at bounding box center [759, 86] width 86 height 21
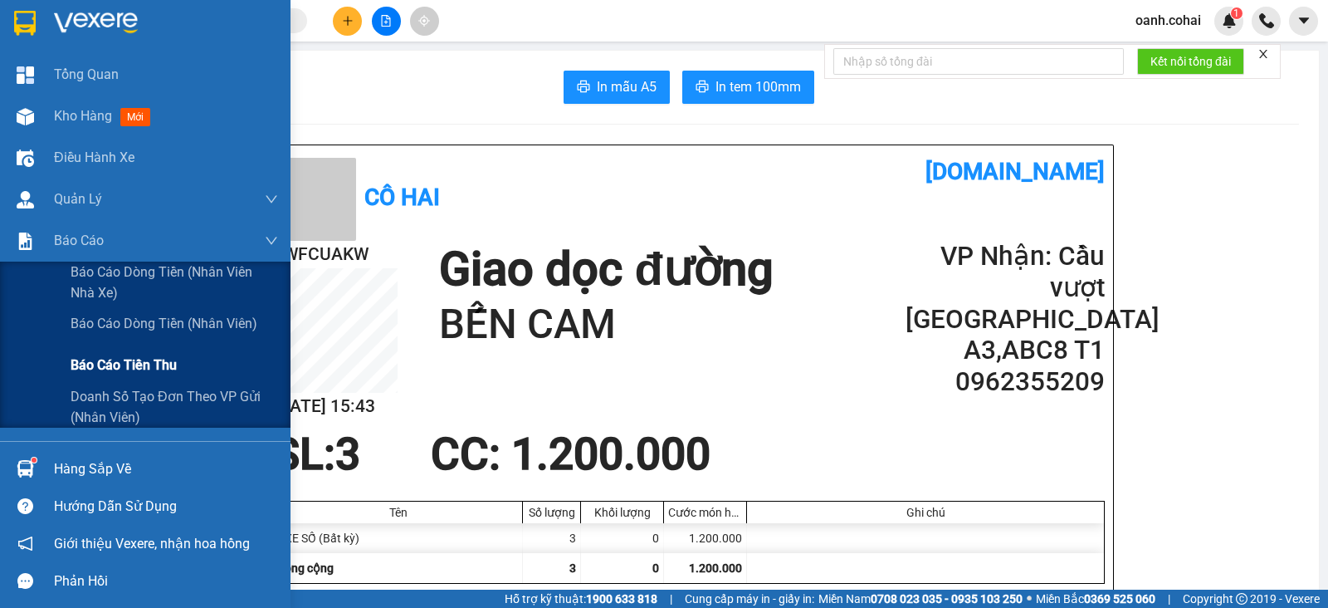
click at [152, 366] on span "Báo cáo tiền thu" at bounding box center [124, 364] width 106 height 21
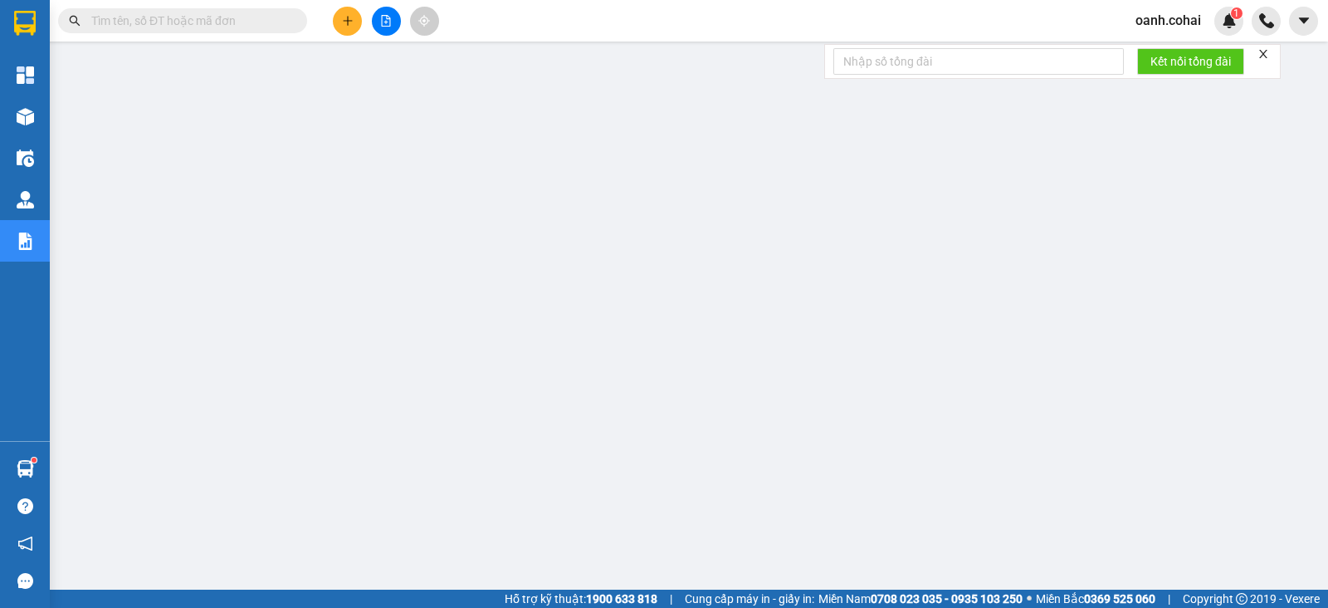
click at [350, 22] on icon "plus" at bounding box center [348, 21] width 12 height 12
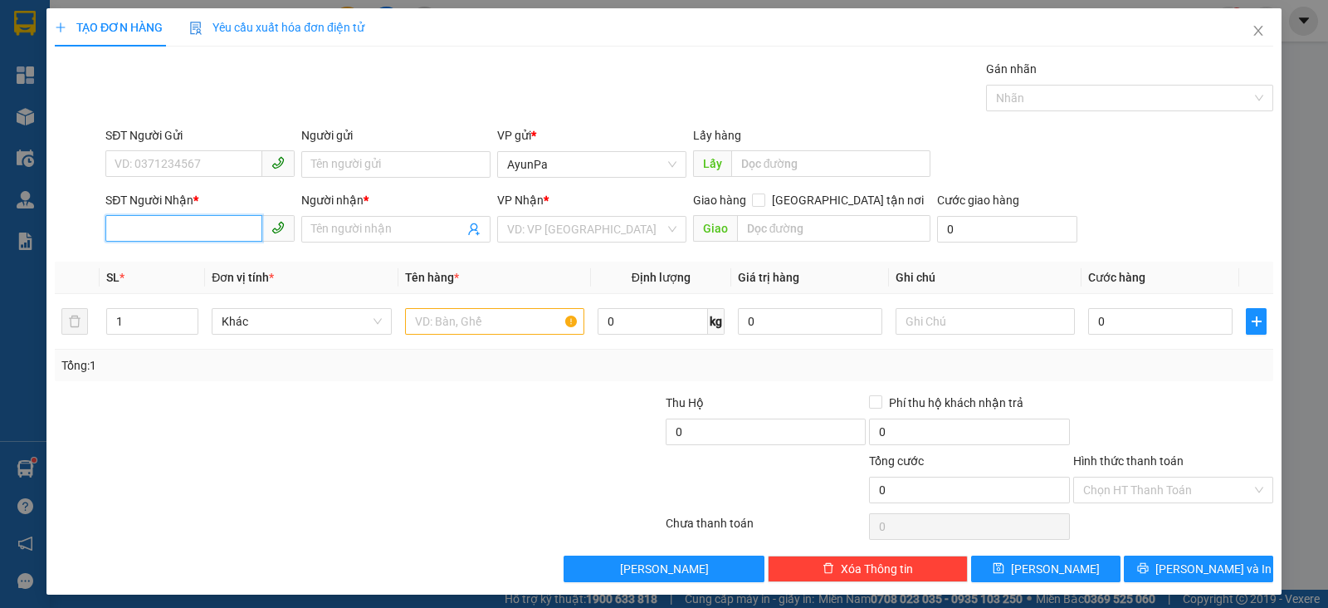
click at [246, 227] on input "SĐT Người Nhận *" at bounding box center [183, 228] width 157 height 27
type input "0706004953"
click at [354, 232] on input "Người nhận *" at bounding box center [387, 229] width 153 height 18
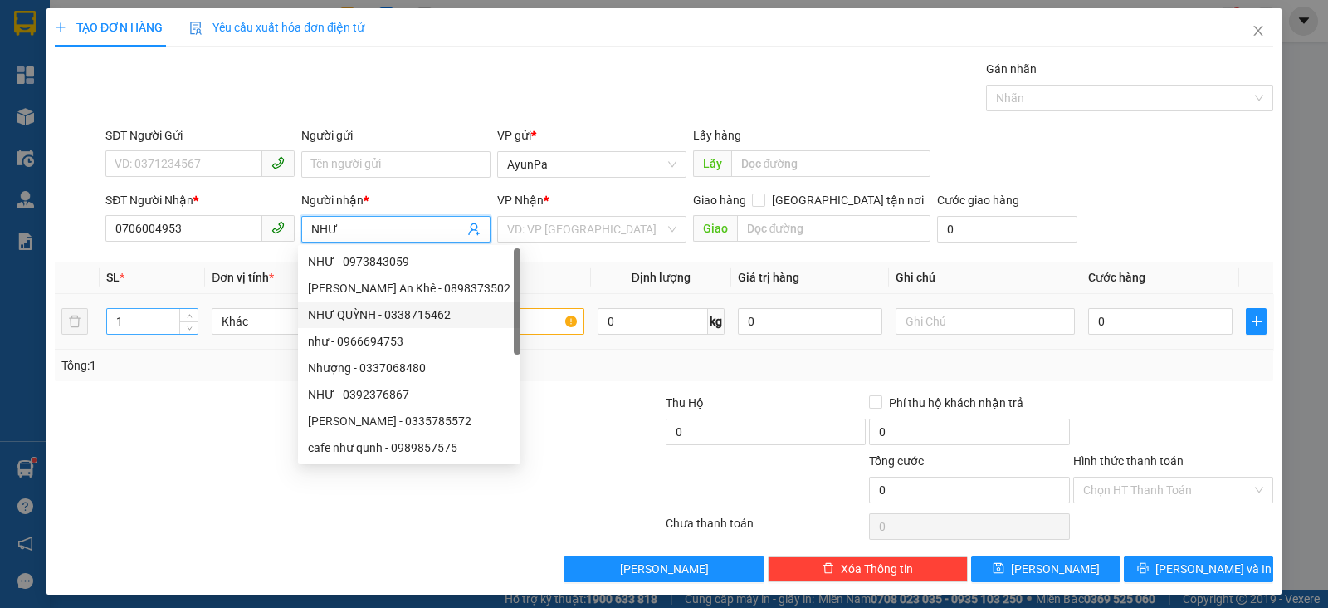
type input "NHƯ"
click at [125, 325] on input "1" at bounding box center [152, 321] width 90 height 25
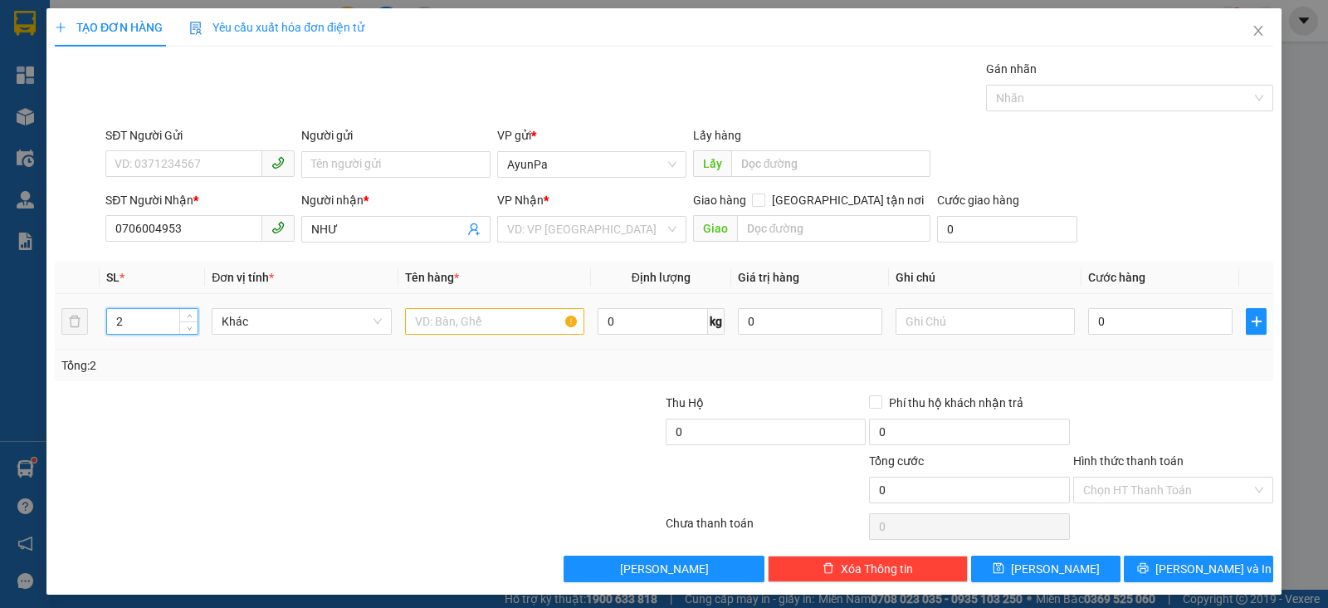
type input "2"
click at [514, 322] on input "text" at bounding box center [494, 321] width 179 height 27
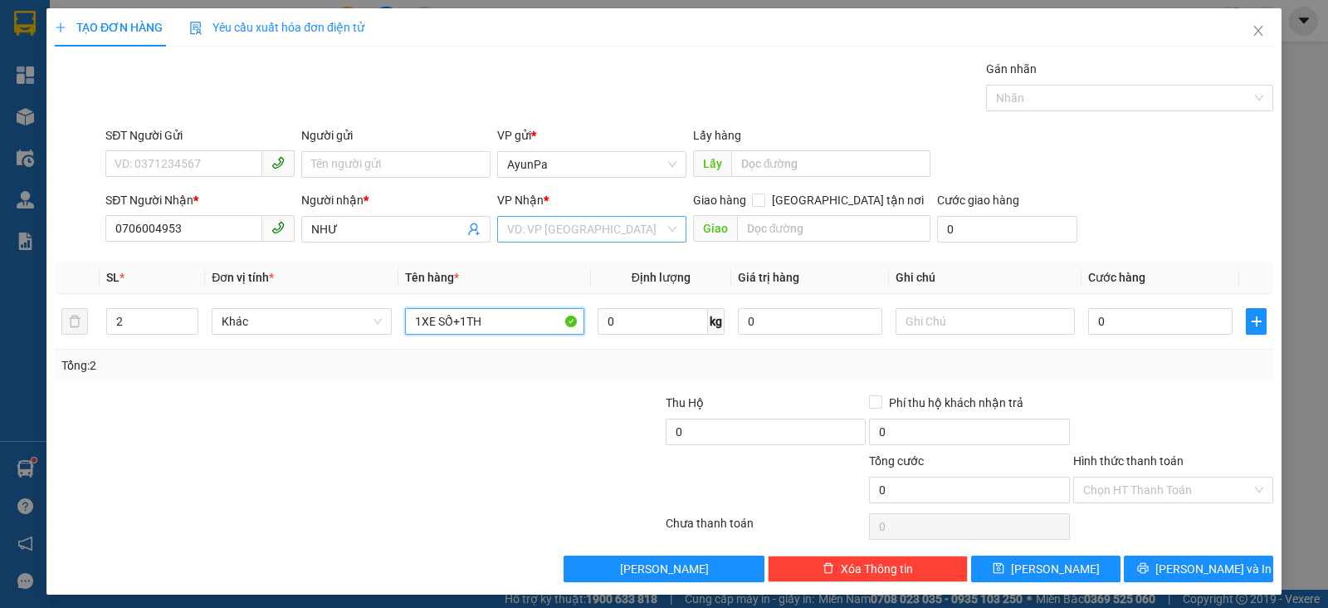
type input "1XE SỐ+1TH"
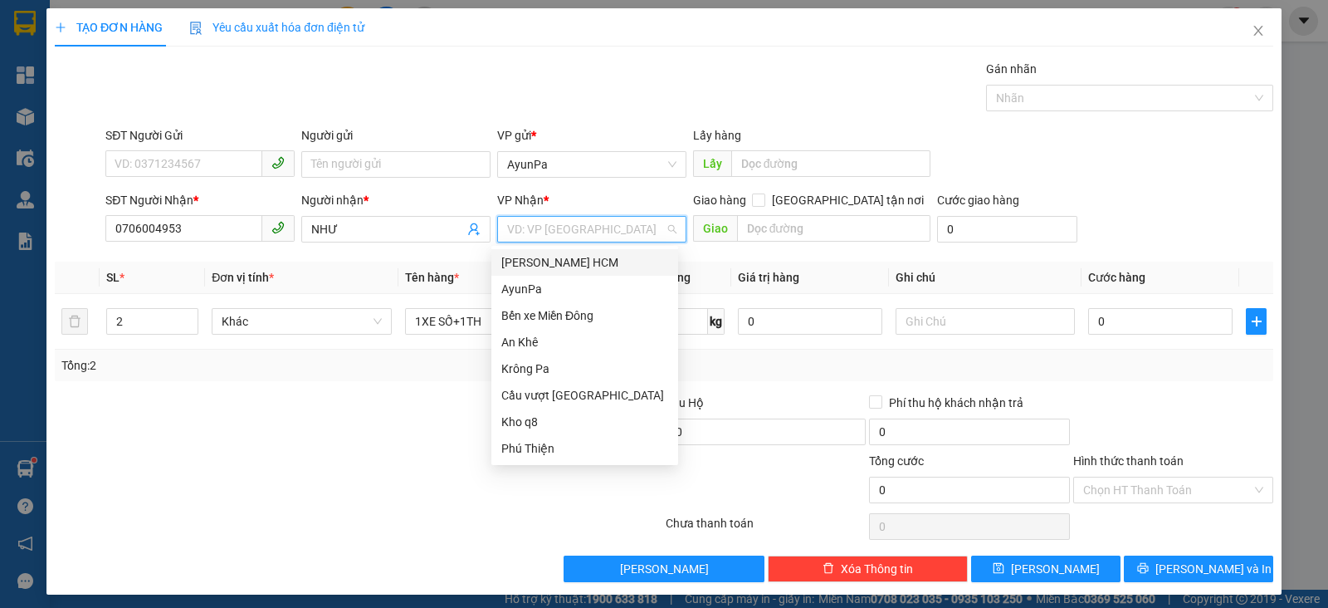
click at [580, 229] on input "search" at bounding box center [586, 229] width 158 height 25
click at [578, 315] on div "Bến xe Miền Đông" at bounding box center [584, 315] width 167 height 18
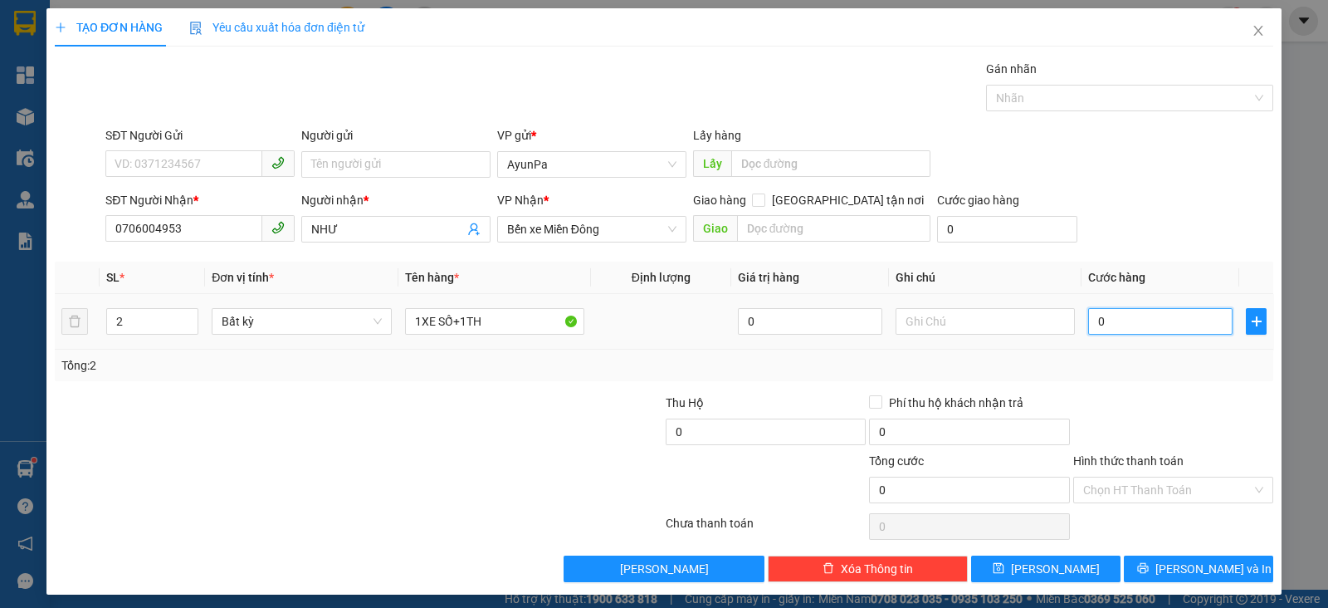
click at [1131, 322] on input "0" at bounding box center [1160, 321] width 144 height 27
type input "5"
type input "50"
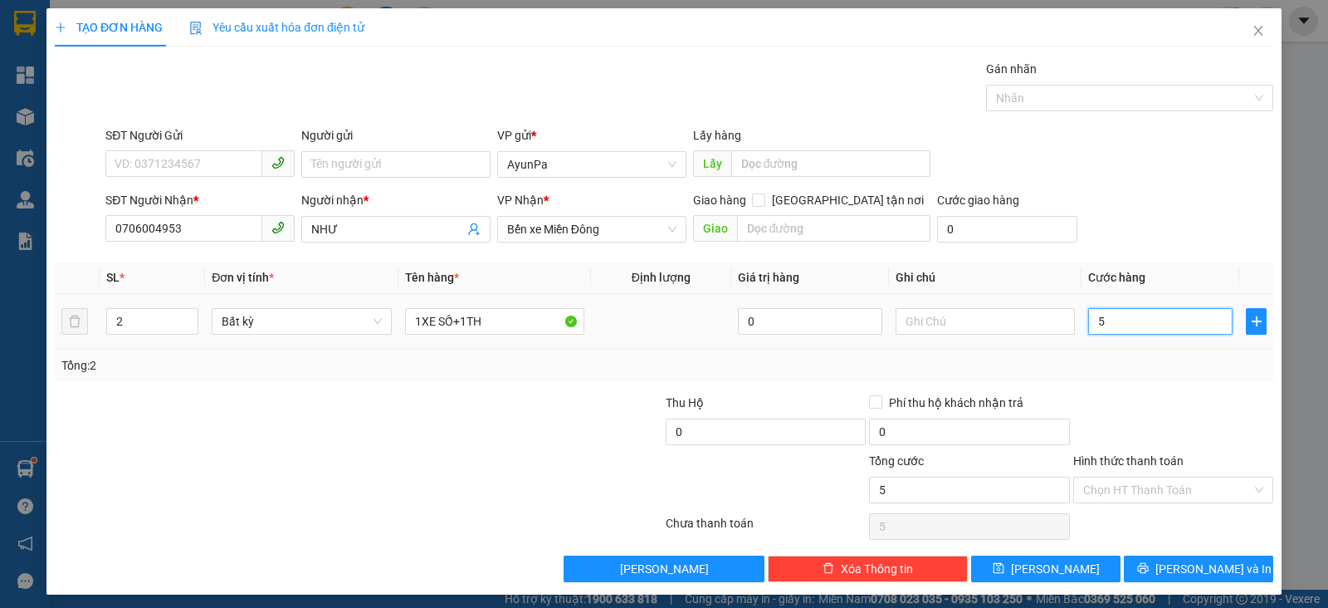
type input "50"
type input "500"
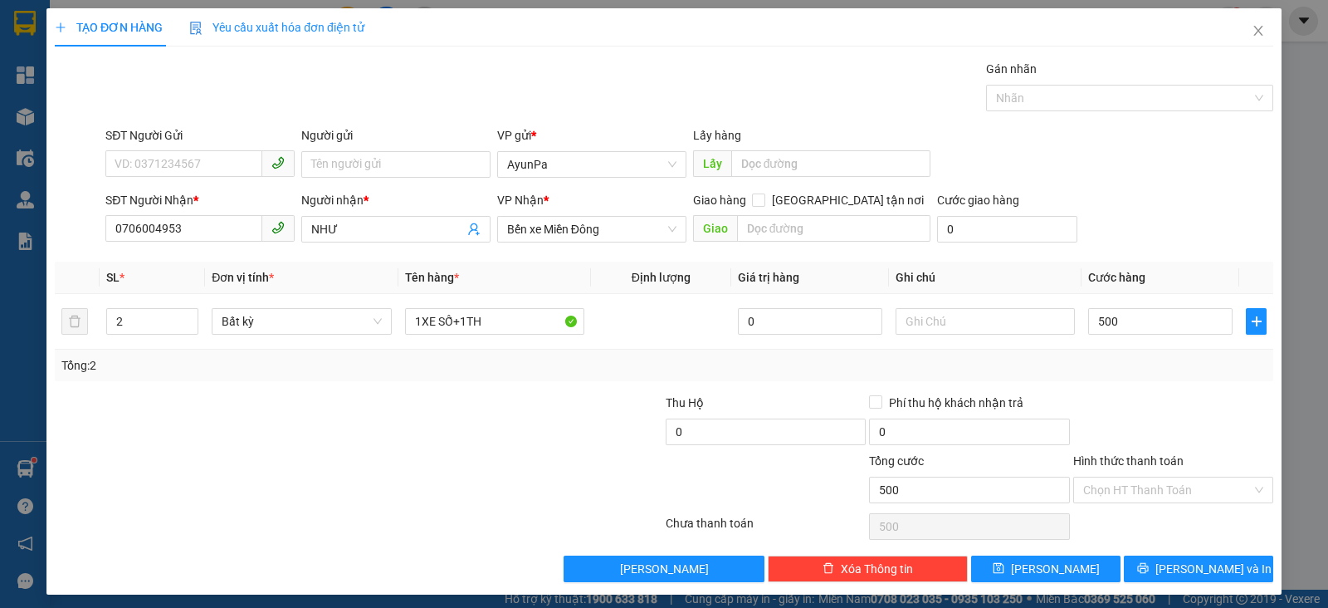
type input "500.000"
click at [1123, 384] on div "Transit Pickup Surcharge Ids Transit Deliver Surcharge Ids Transit Deliver Surc…" at bounding box center [664, 321] width 1219 height 522
click at [384, 471] on div at bounding box center [257, 481] width 408 height 58
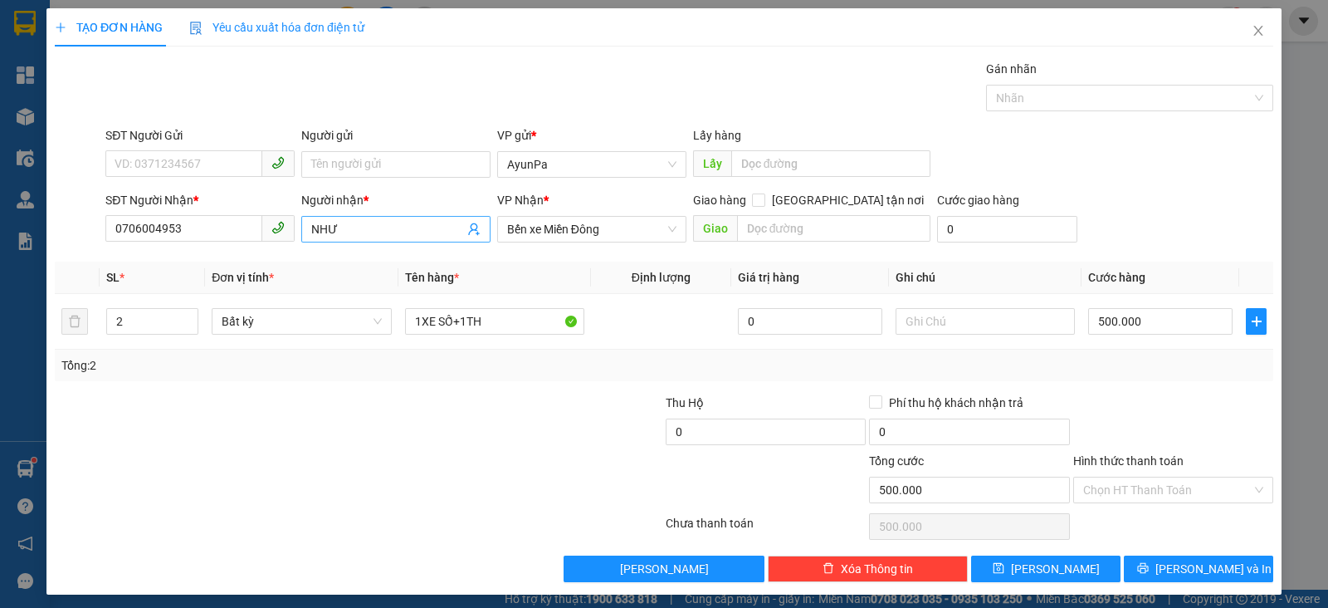
click at [305, 226] on span "NHƯ" at bounding box center [395, 229] width 189 height 27
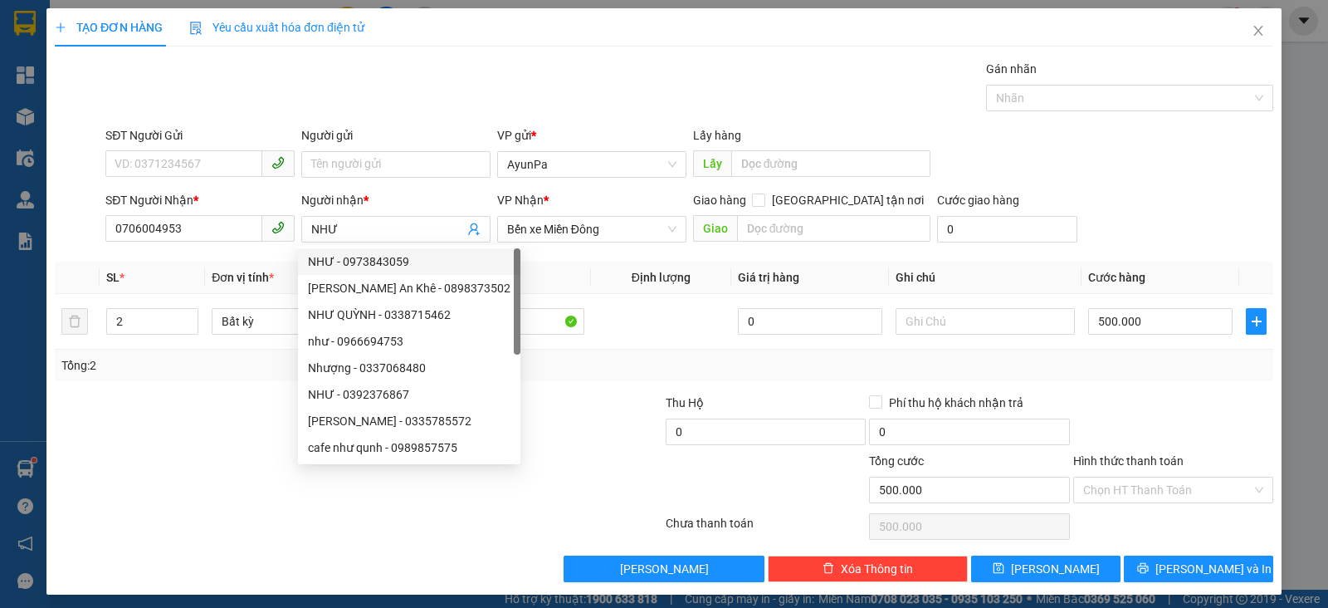
click at [591, 447] on div at bounding box center [562, 422] width 203 height 58
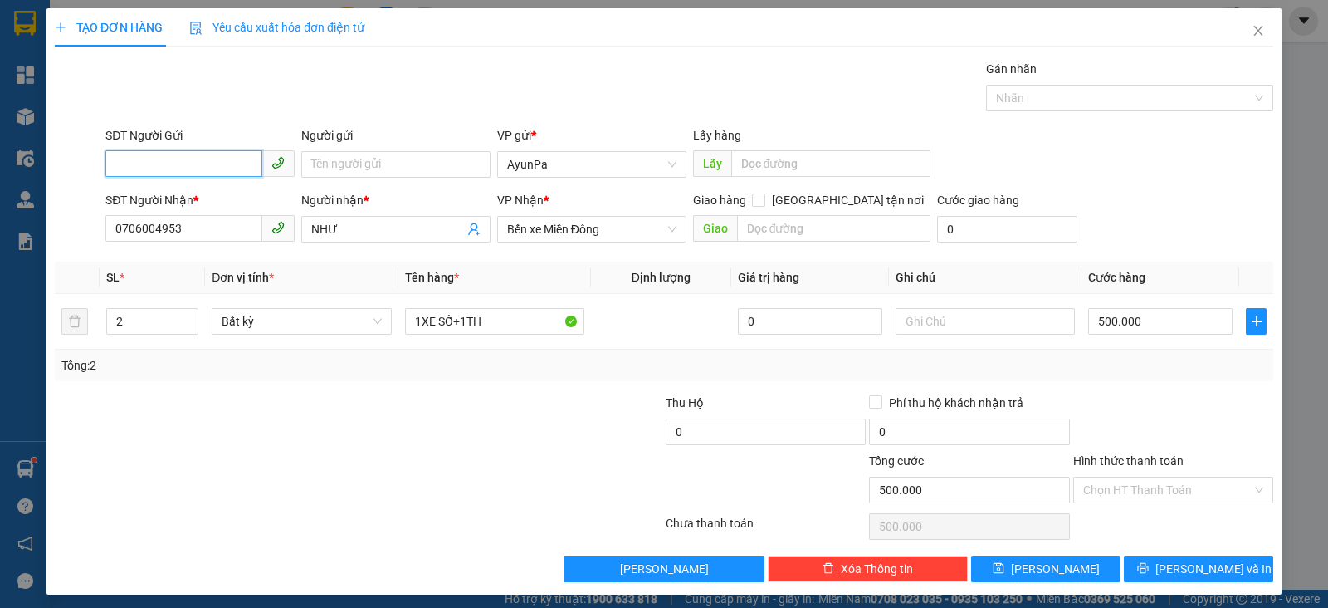
click at [186, 163] on input "SĐT Người Gửi" at bounding box center [183, 163] width 157 height 27
type input "0374382459"
click at [376, 163] on input "Người gửi" at bounding box center [395, 164] width 189 height 27
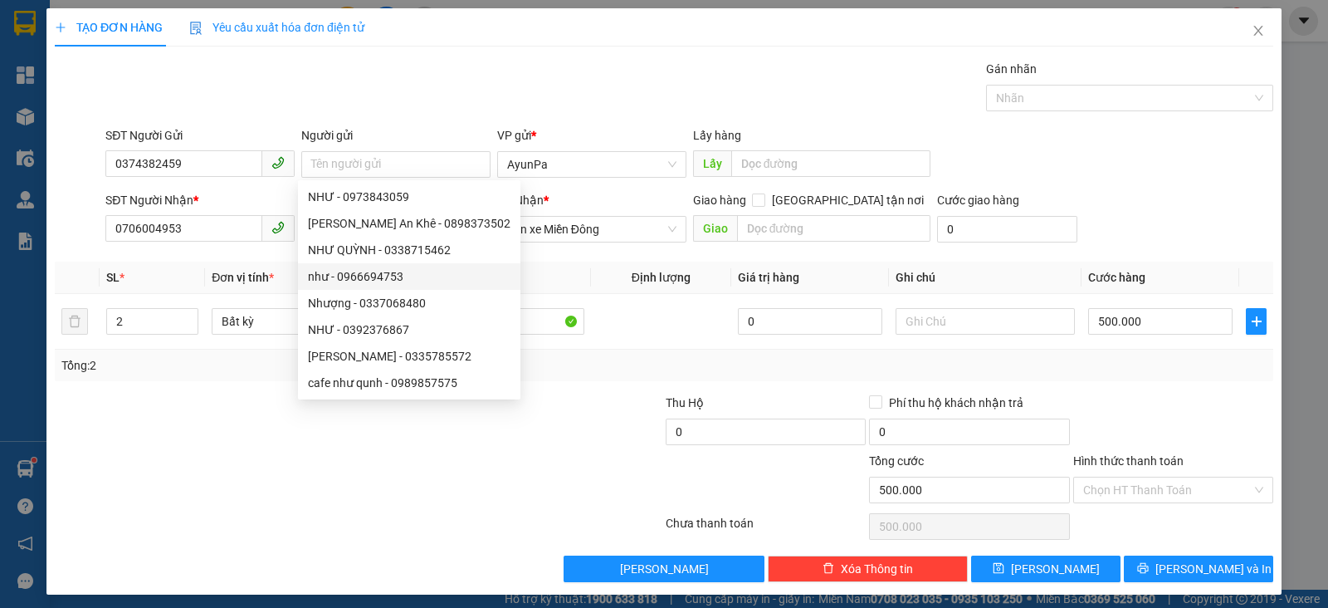
click at [534, 473] on div at bounding box center [562, 481] width 203 height 58
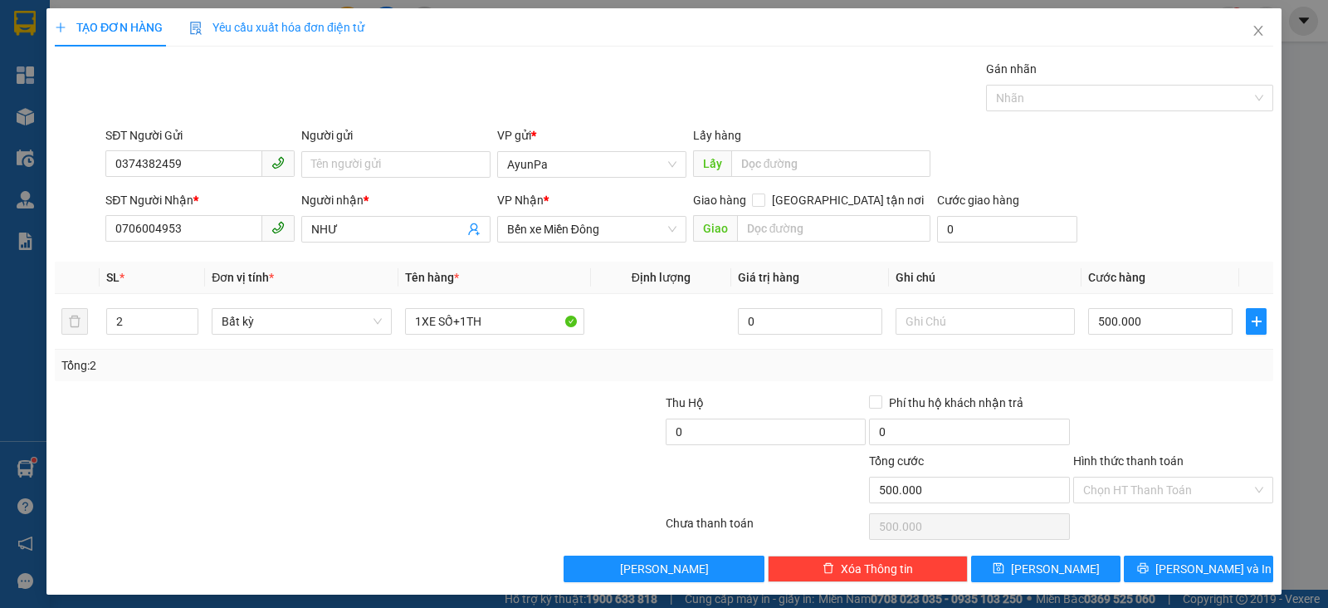
scroll to position [5, 0]
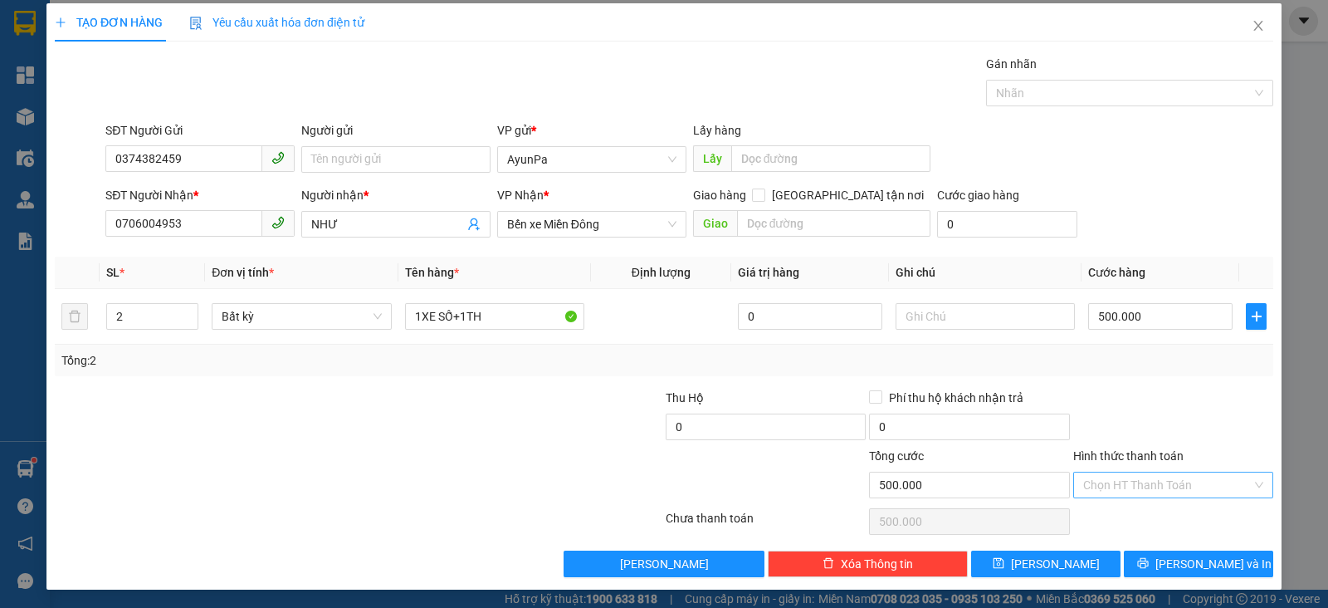
click at [1092, 473] on input "Hình thức thanh toán" at bounding box center [1167, 484] width 169 height 25
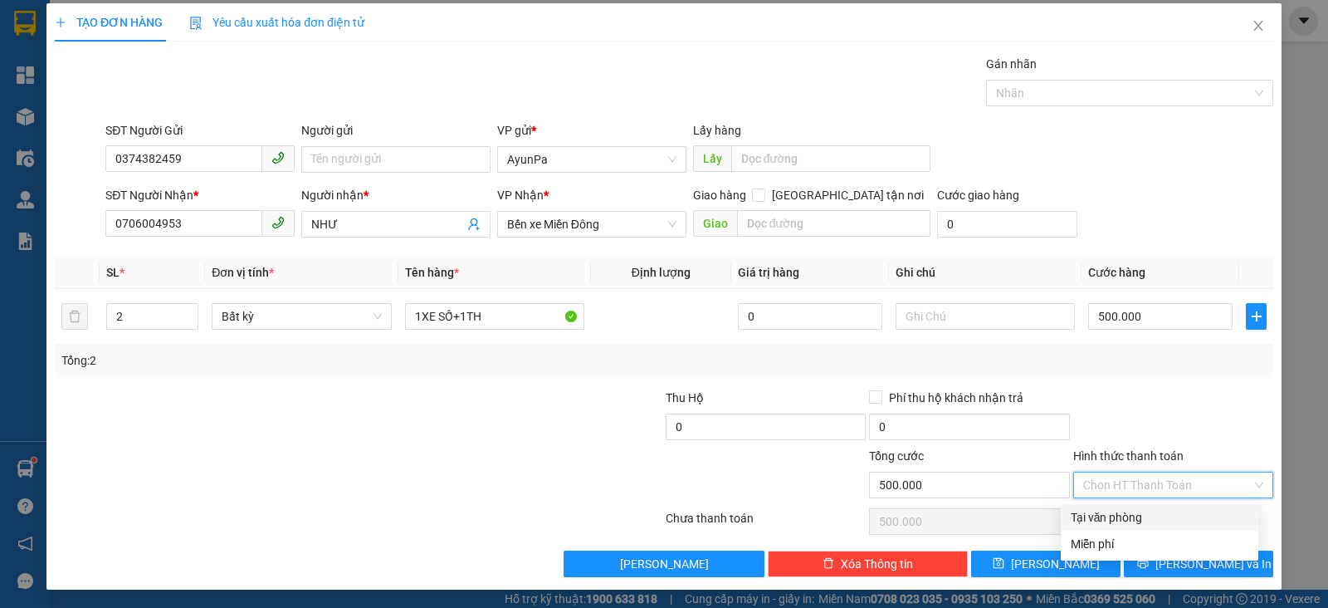
click at [1121, 523] on div "Tại văn phòng" at bounding box center [1160, 517] width 178 height 18
type input "0"
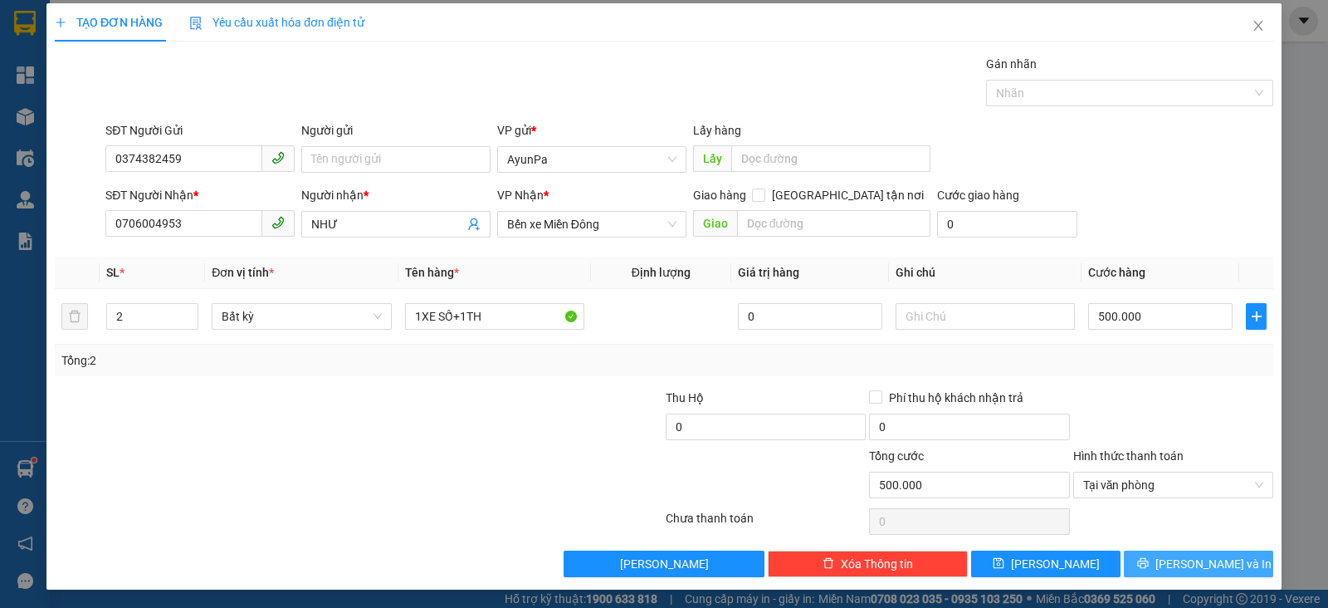
click at [1138, 562] on button "Lưu và In" at bounding box center [1198, 563] width 149 height 27
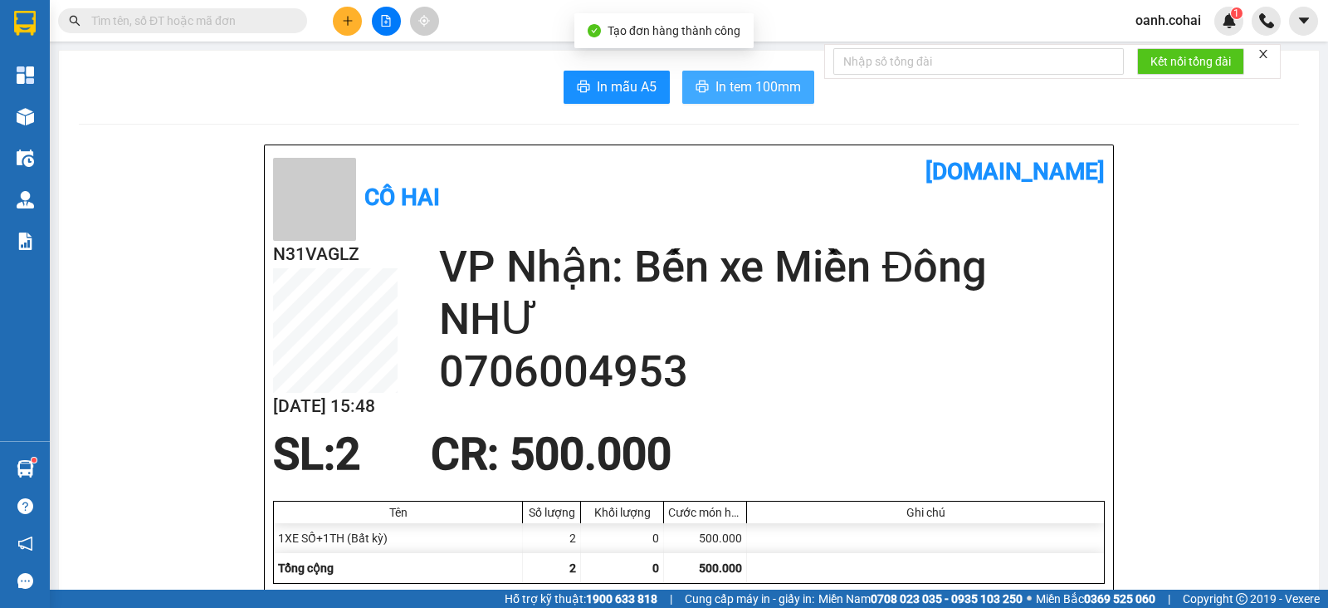
click at [755, 93] on span "In tem 100mm" at bounding box center [759, 86] width 86 height 21
click at [739, 81] on span "In tem 100mm" at bounding box center [759, 86] width 86 height 21
click at [723, 94] on span "In tem 100mm" at bounding box center [759, 86] width 86 height 21
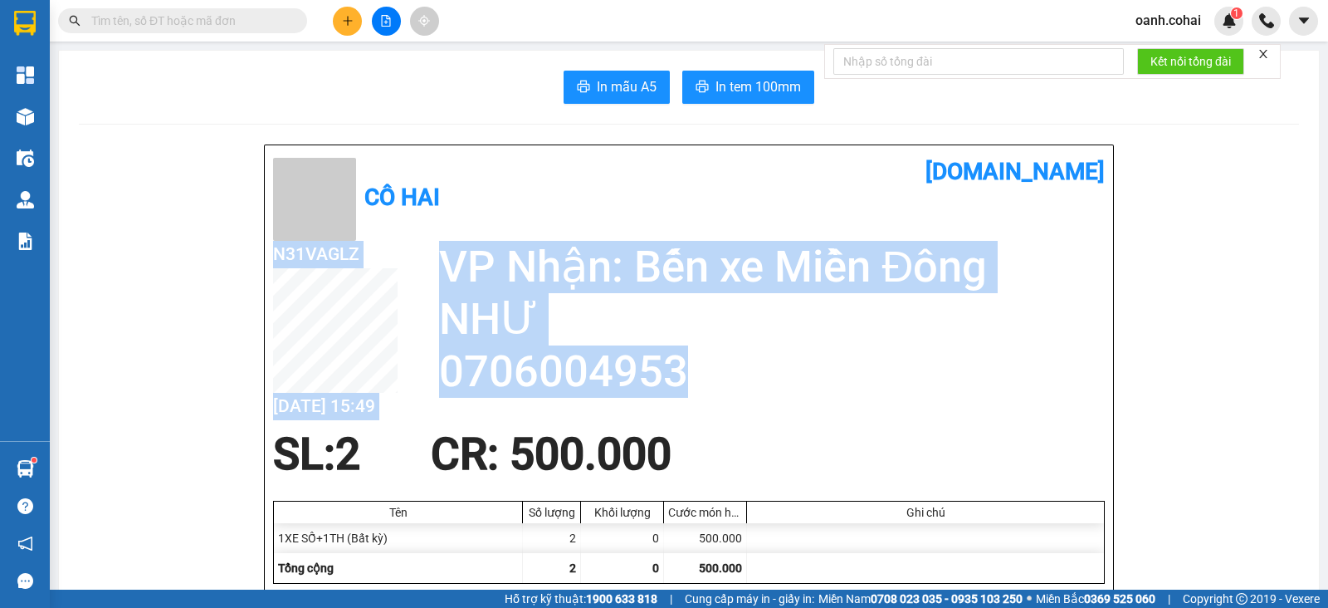
drag, startPoint x: 423, startPoint y: 374, endPoint x: 799, endPoint y: 407, distance: 376.7
click at [799, 407] on div "N31VAGLZ 13/09 15:49 VP Nhận: Bến xe Miền Đông NHƯ 0706004953" at bounding box center [689, 335] width 832 height 188
click at [802, 393] on h2 "0706004953" at bounding box center [772, 371] width 666 height 52
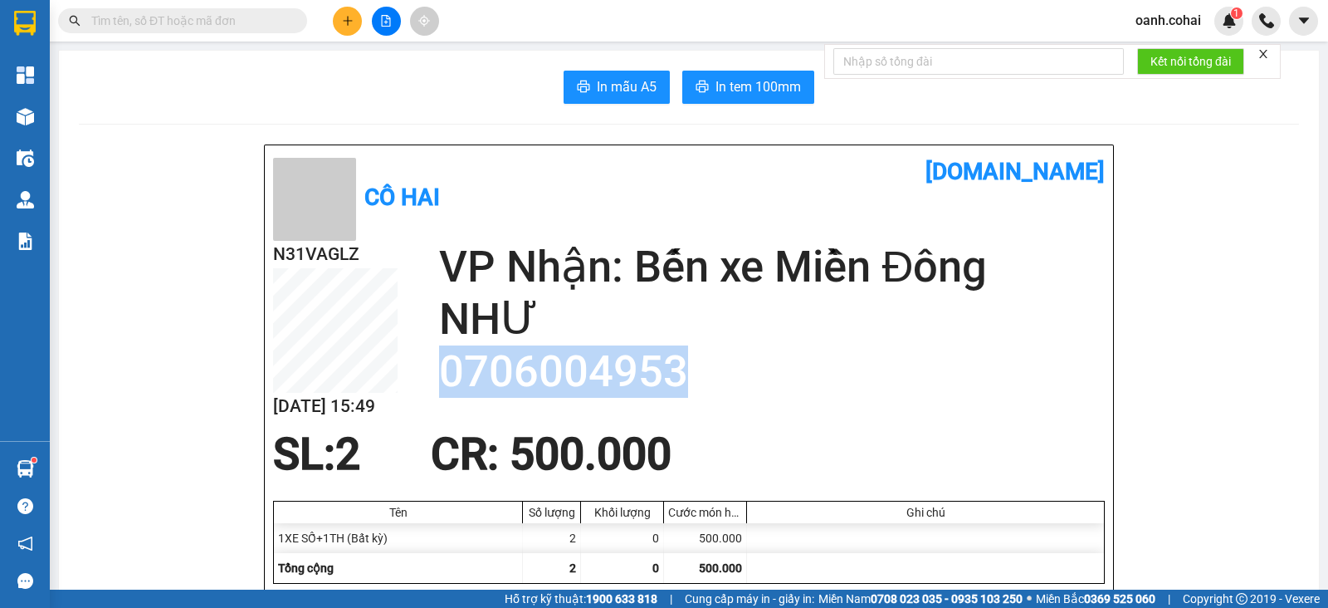
drag, startPoint x: 442, startPoint y: 369, endPoint x: 772, endPoint y: 367, distance: 329.6
click at [772, 367] on h2 "0706004953" at bounding box center [772, 371] width 666 height 52
copy h2 "0706004953"
click at [384, 22] on icon "file-add" at bounding box center [386, 21] width 9 height 12
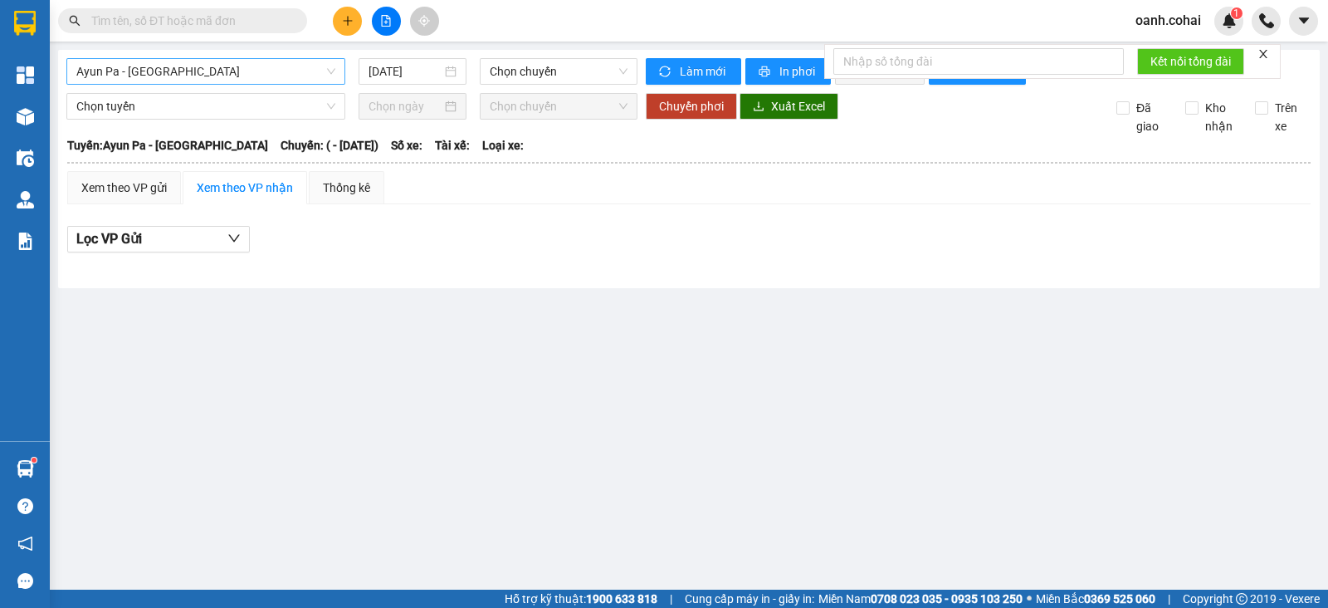
click at [278, 71] on span "Ayun Pa - Sài Gòn" at bounding box center [205, 71] width 259 height 25
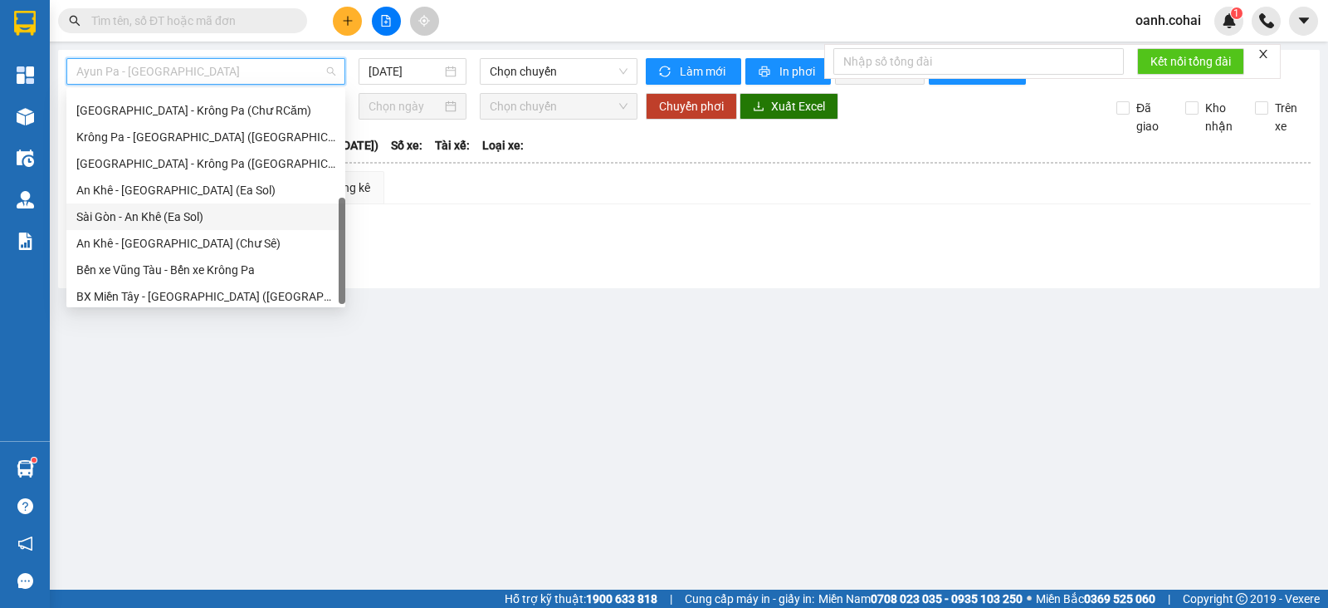
scroll to position [239, 0]
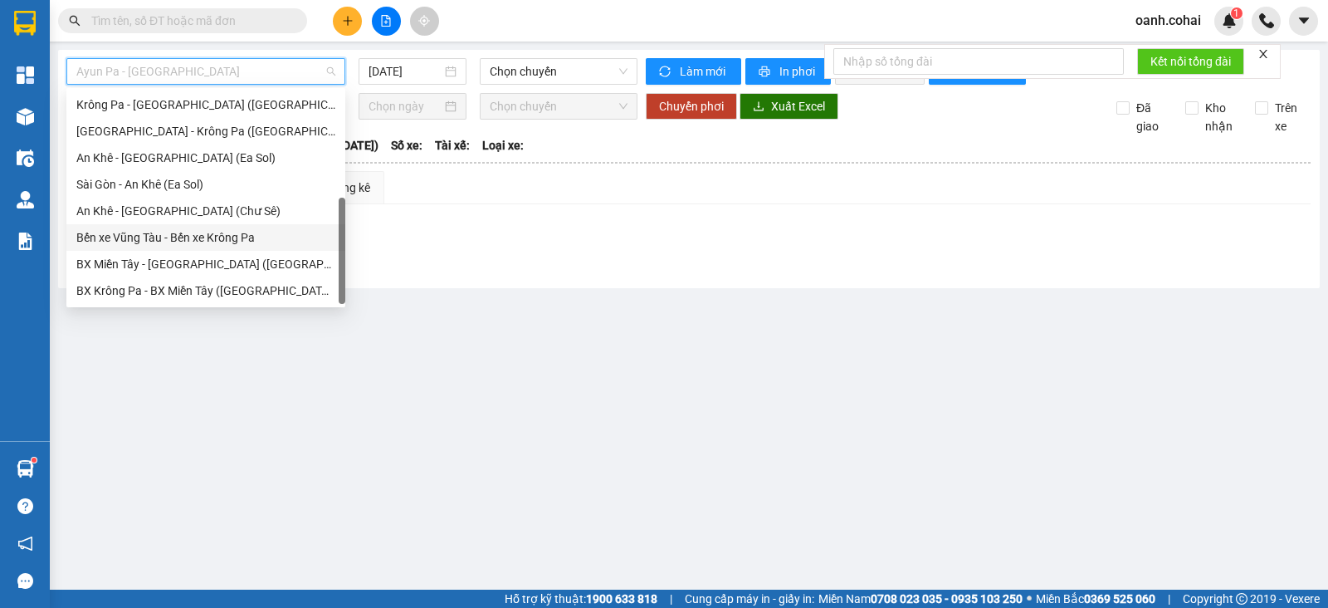
click at [209, 237] on div "Bến xe Vũng Tàu - Bến xe Krông Pa" at bounding box center [205, 237] width 259 height 18
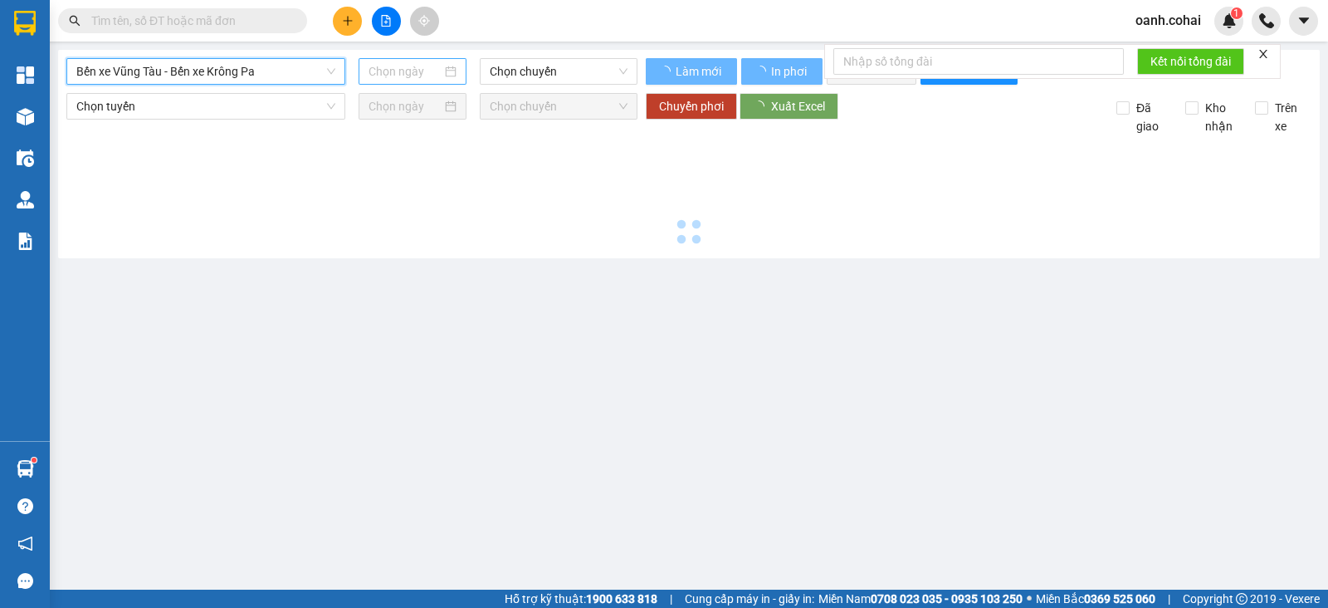
click at [423, 69] on input at bounding box center [406, 71] width 74 height 18
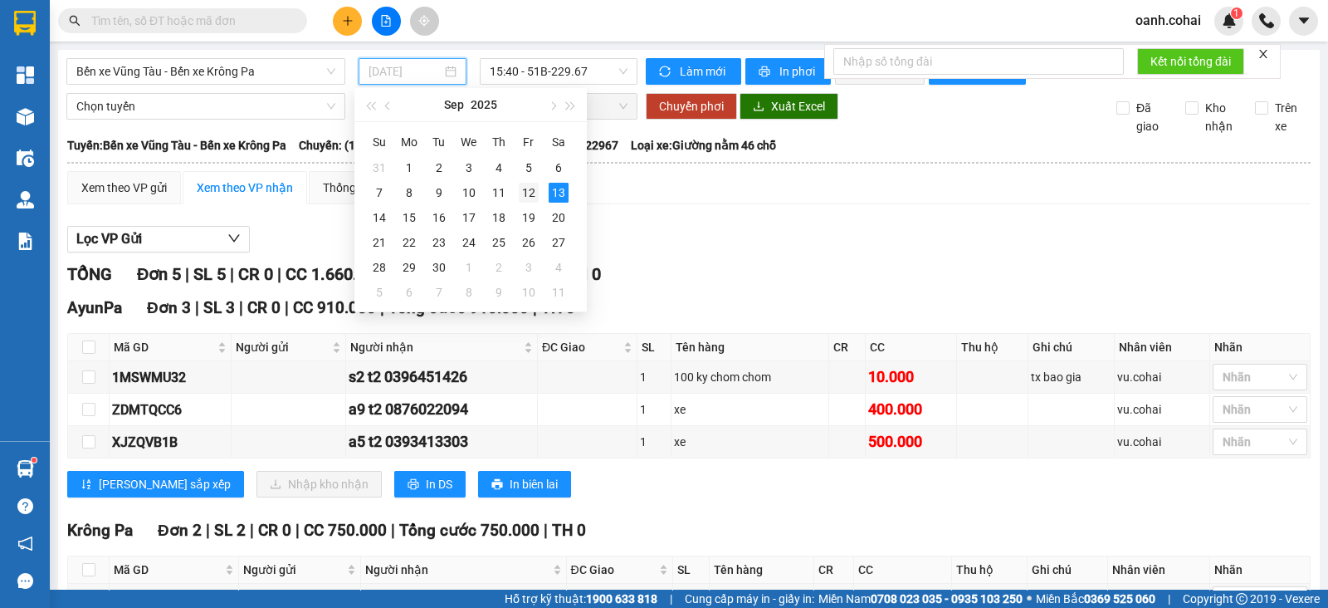
click at [527, 190] on div "12" at bounding box center [529, 193] width 20 height 20
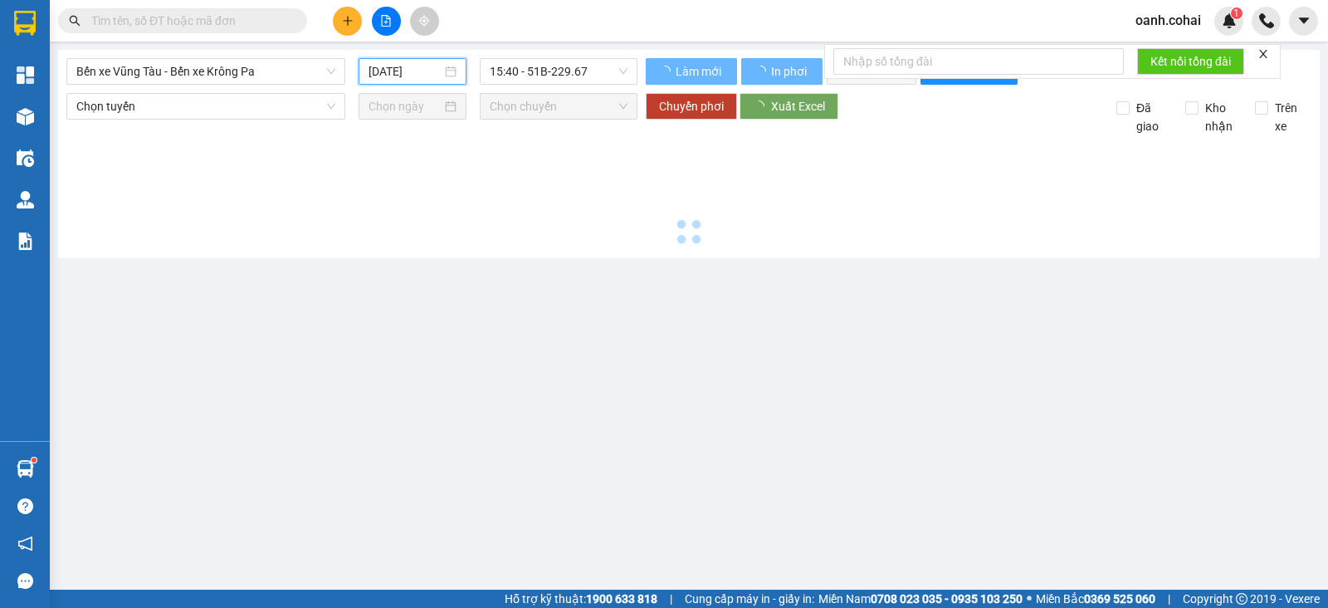
type input "12/09/2025"
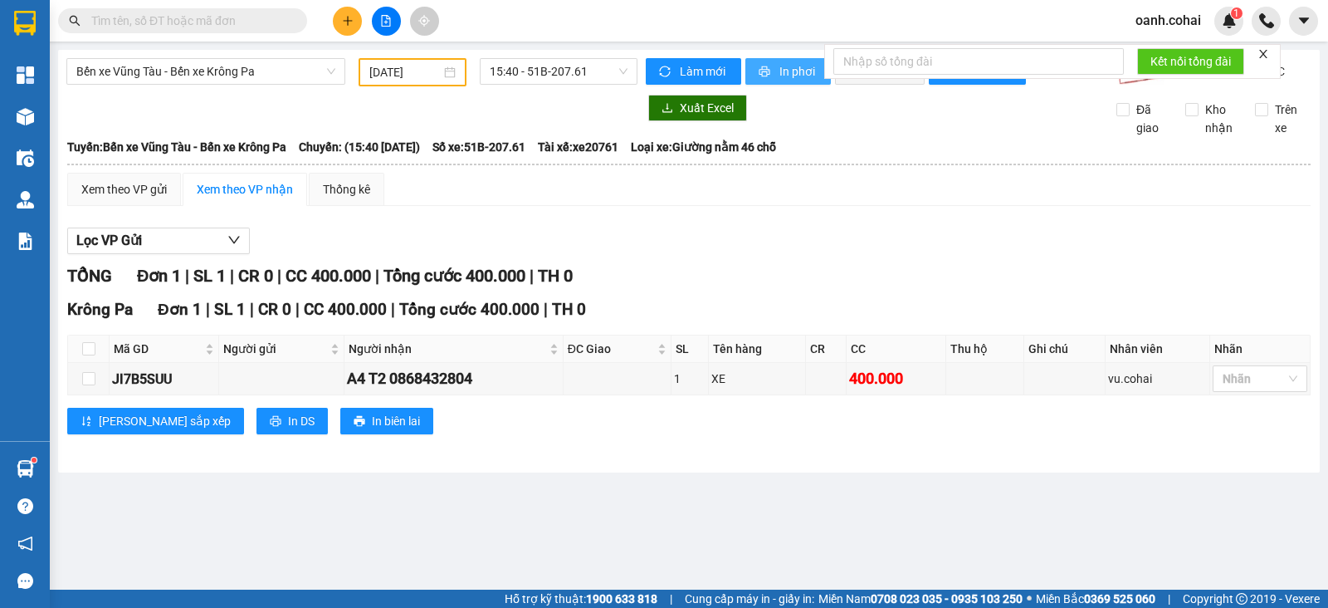
click at [792, 66] on span "In phơi" at bounding box center [798, 71] width 38 height 18
click at [286, 66] on span "Bến xe Vũng Tàu - Bến xe Krông Pa" at bounding box center [205, 71] width 259 height 25
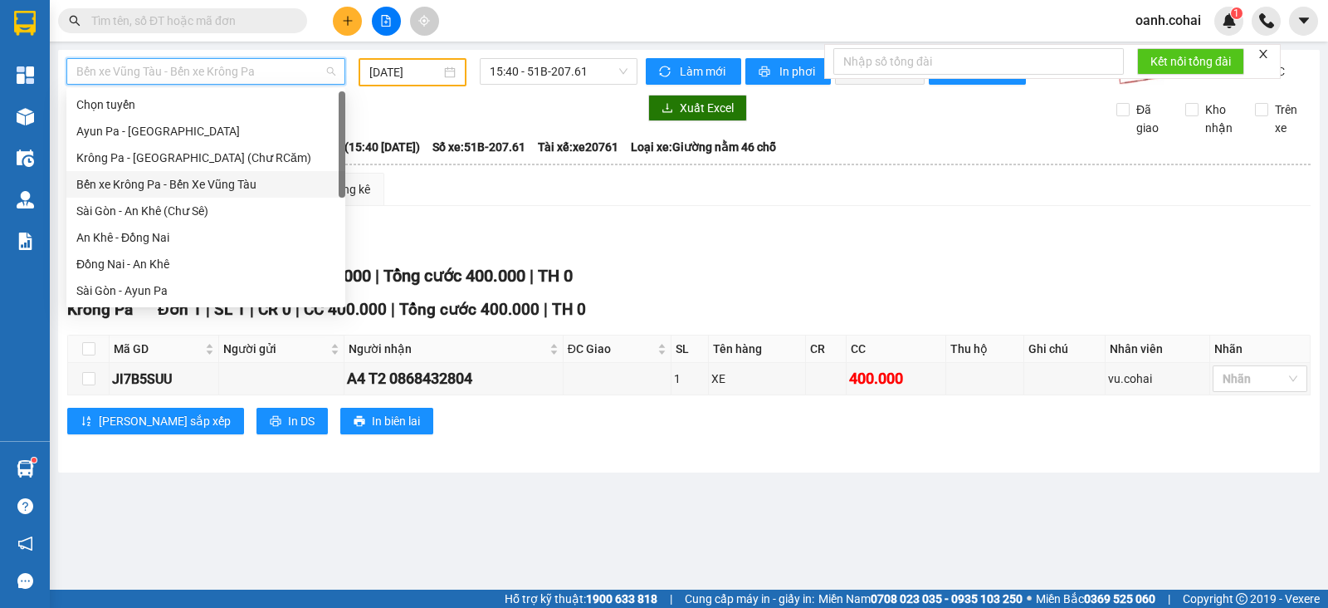
click at [224, 180] on div "Bến xe Krông Pa - Bến Xe Vũng Tàu" at bounding box center [205, 184] width 259 height 18
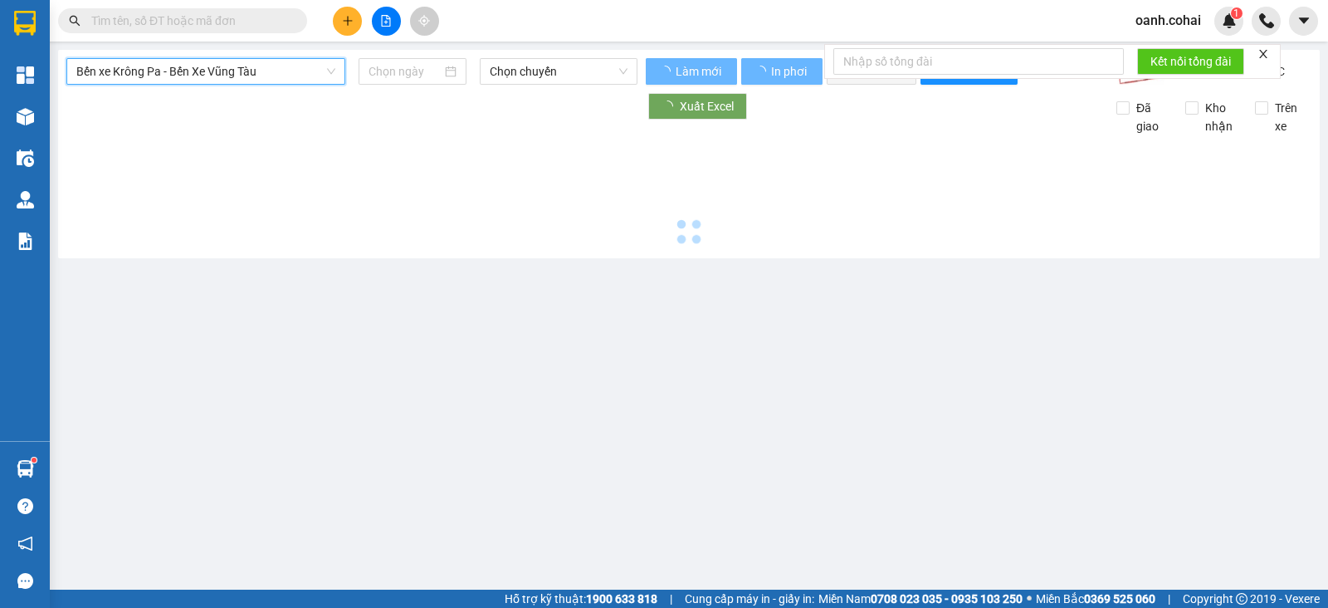
type input "[DATE]"
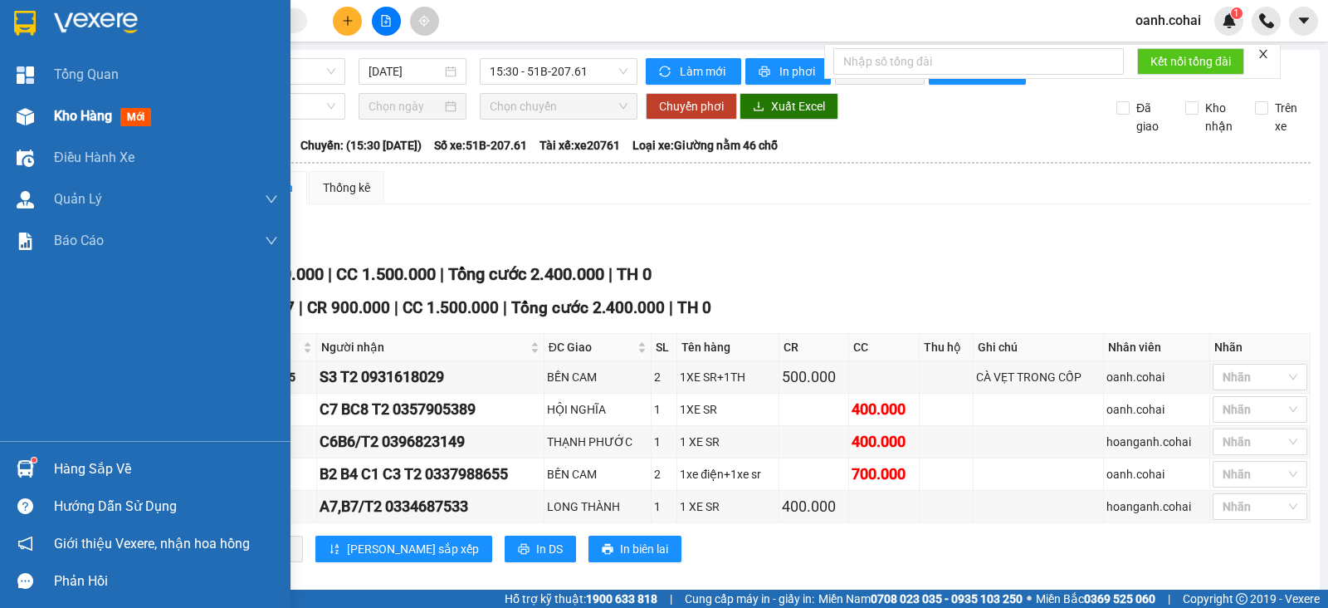
click at [91, 110] on span "Kho hàng" at bounding box center [83, 116] width 58 height 16
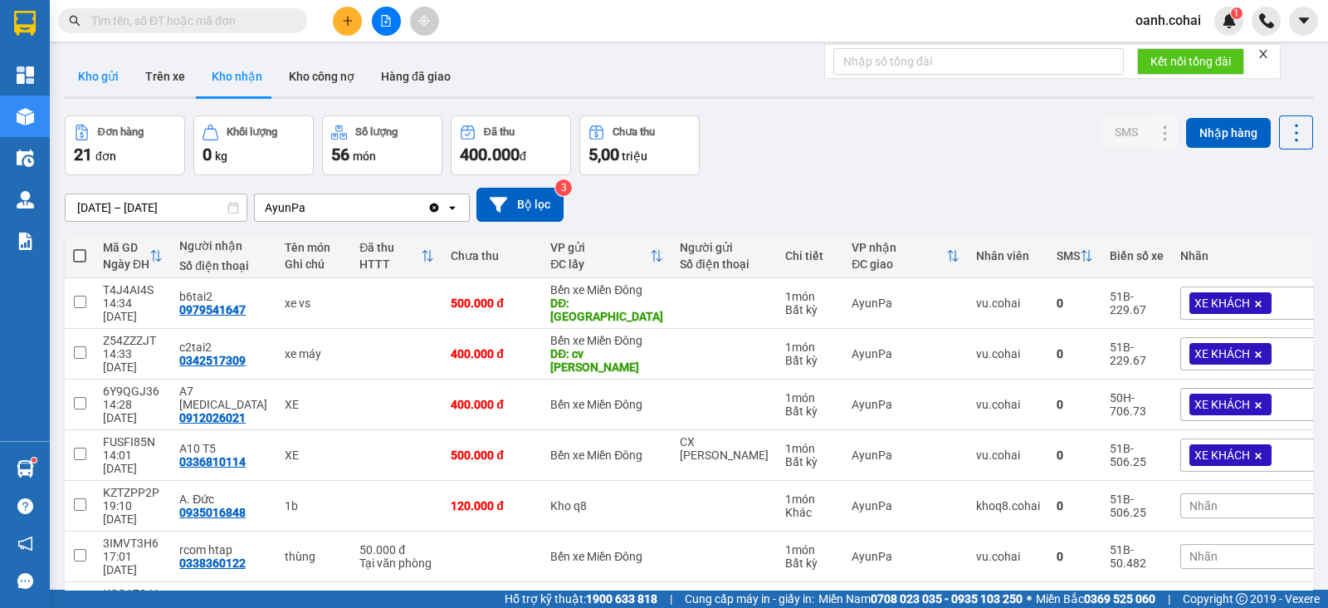
click at [105, 77] on button "Kho gửi" at bounding box center [98, 76] width 67 height 40
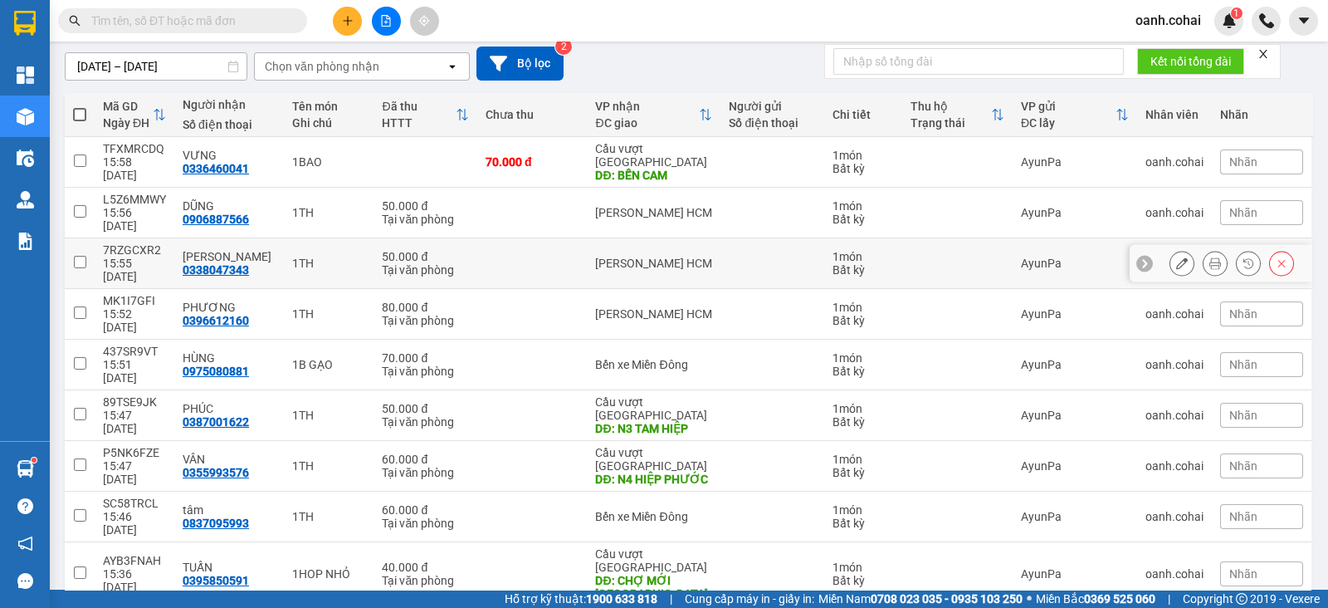
scroll to position [154, 0]
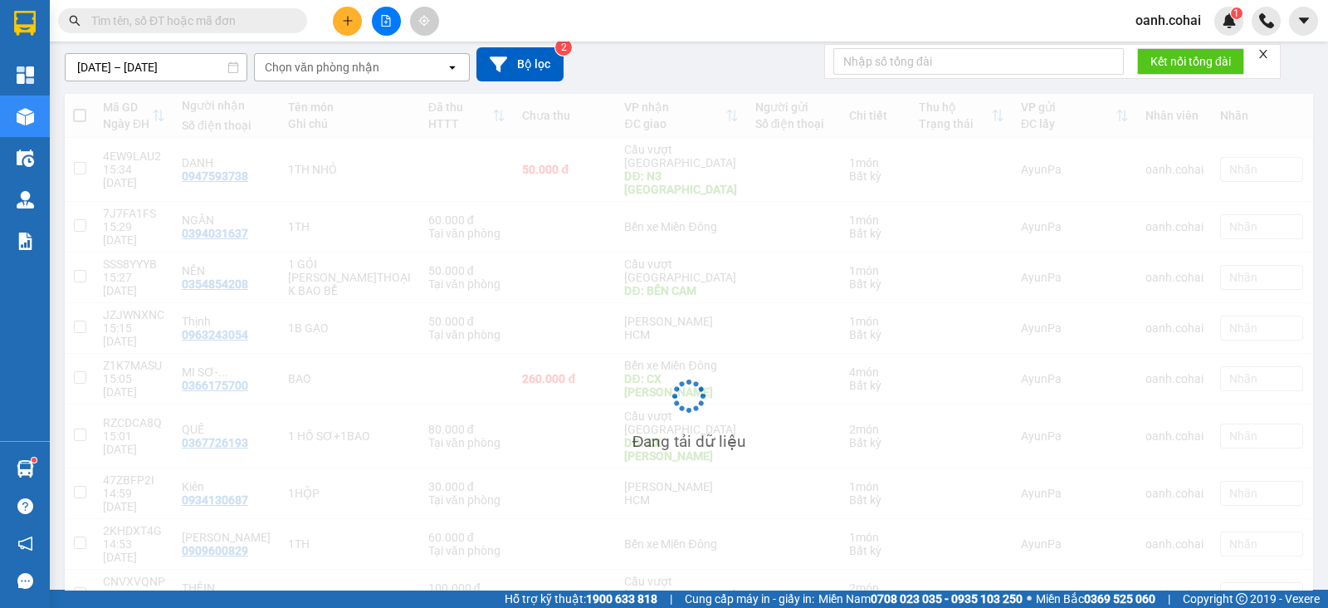
scroll to position [141, 0]
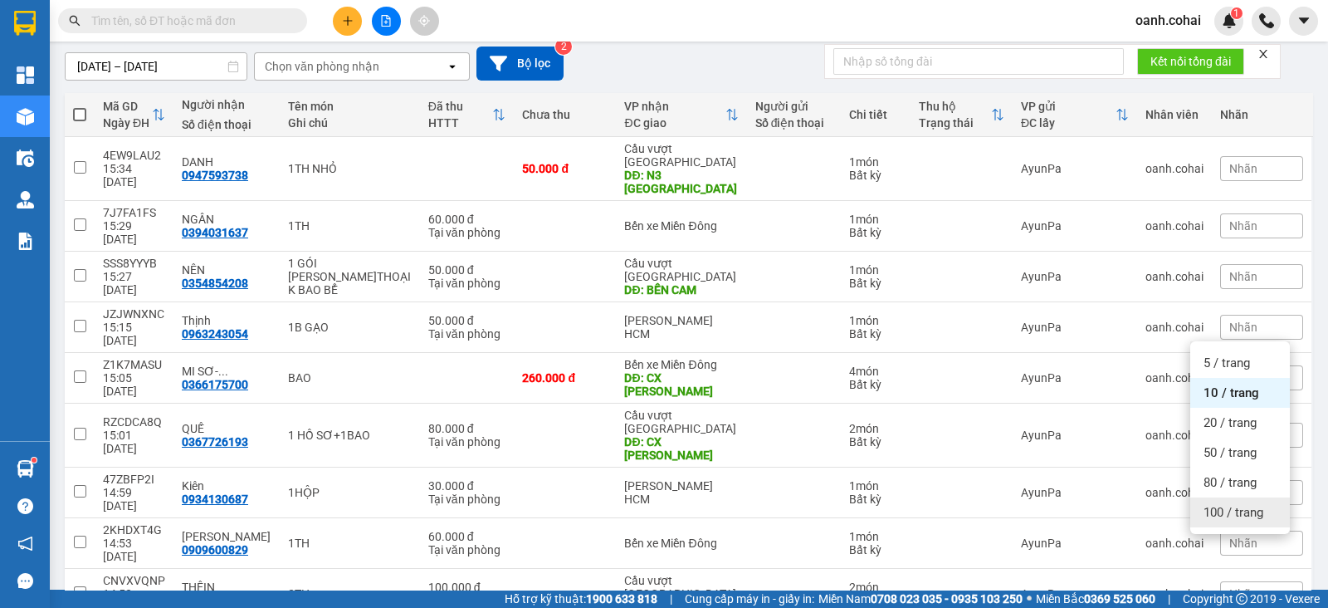
click at [1229, 508] on span "100 / trang" at bounding box center [1234, 512] width 60 height 17
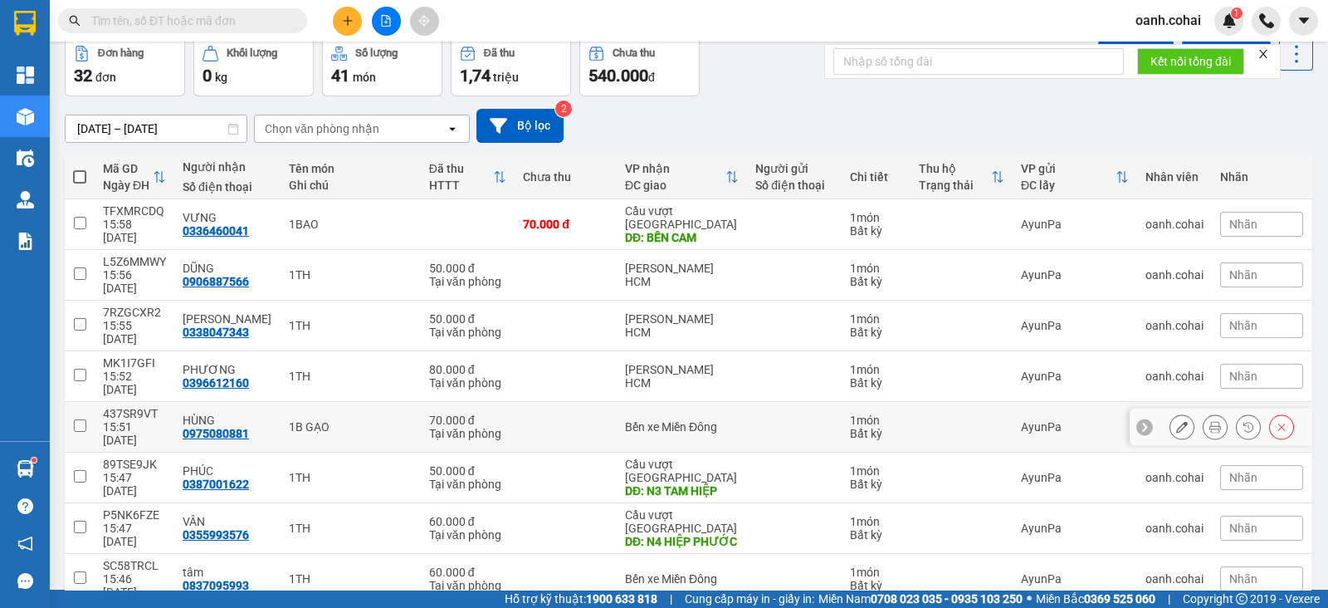
scroll to position [0, 0]
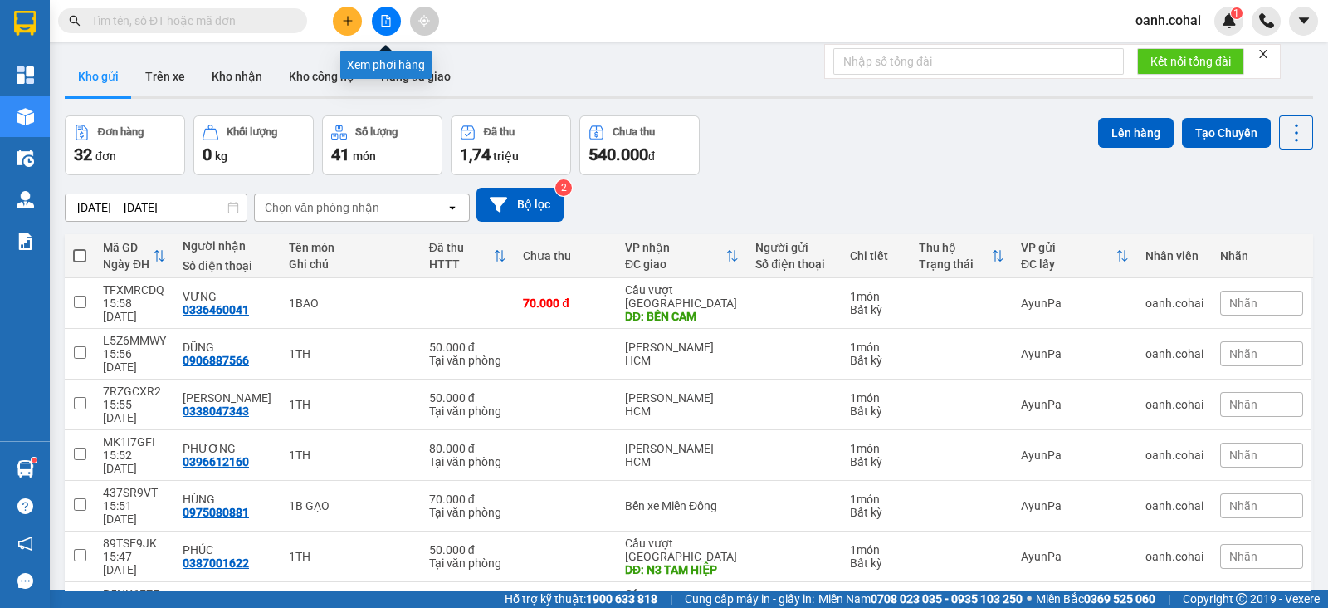
click at [393, 7] on div at bounding box center [386, 21] width 125 height 29
click at [388, 18] on icon "file-add" at bounding box center [386, 21] width 12 height 12
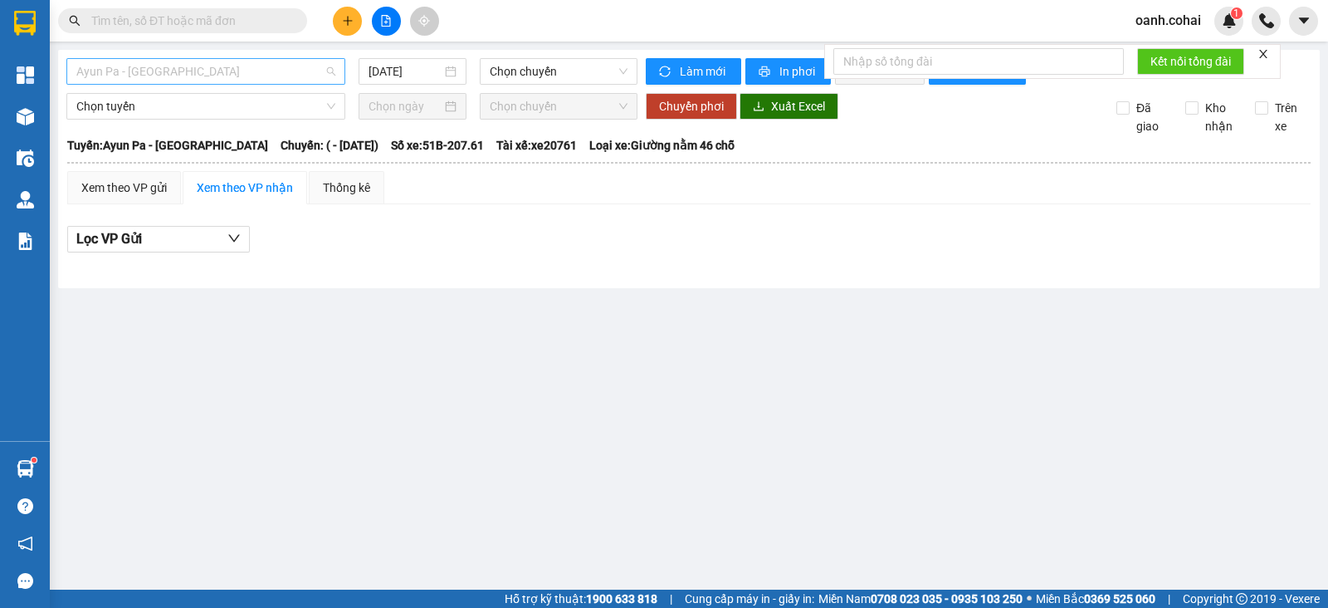
click at [274, 65] on span "Ayun Pa - Sài Gòn" at bounding box center [205, 71] width 259 height 25
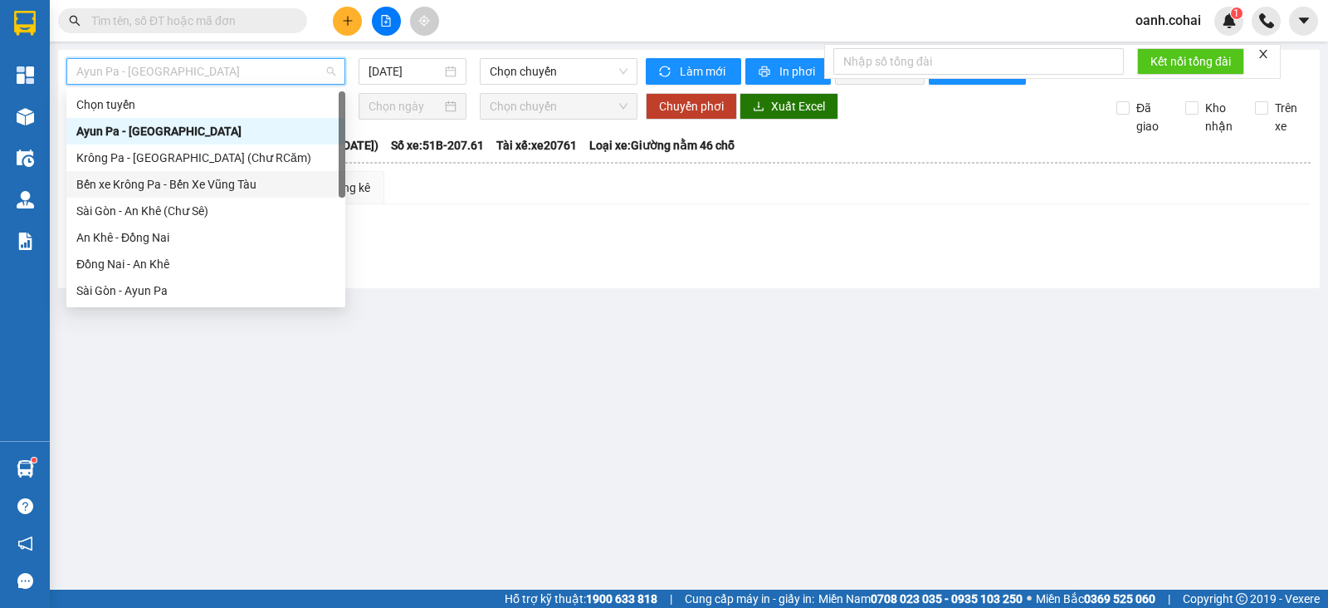
click at [220, 177] on div "Bến xe Krông Pa - Bến Xe Vũng Tàu" at bounding box center [205, 184] width 259 height 18
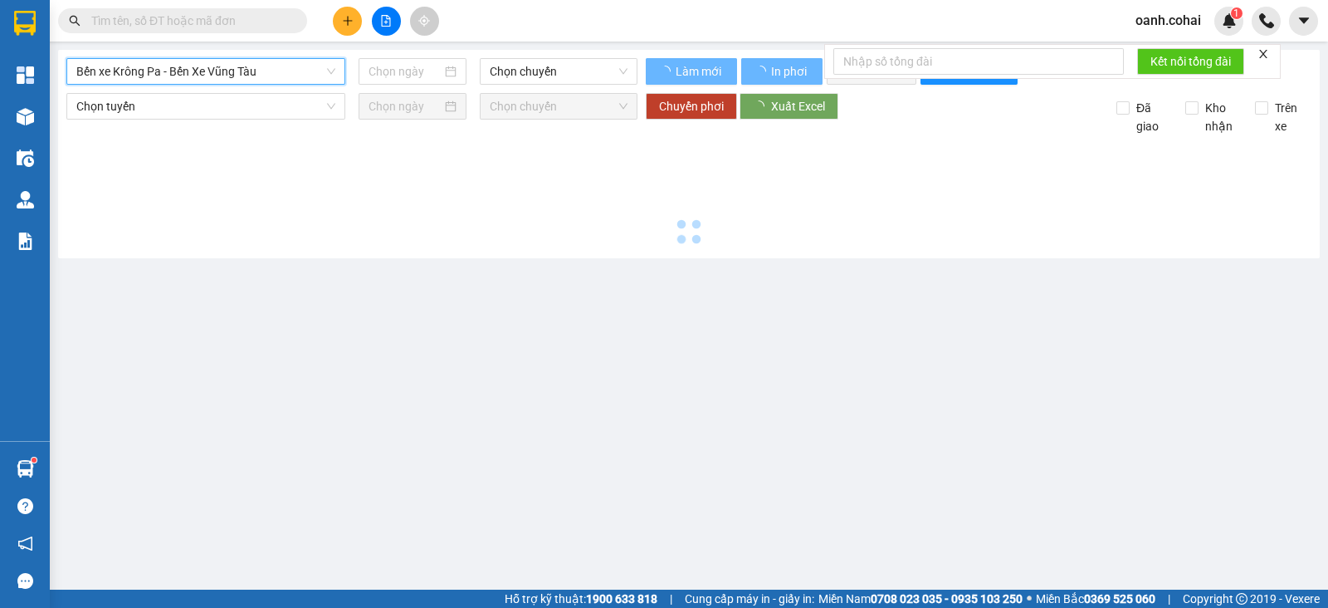
type input "[DATE]"
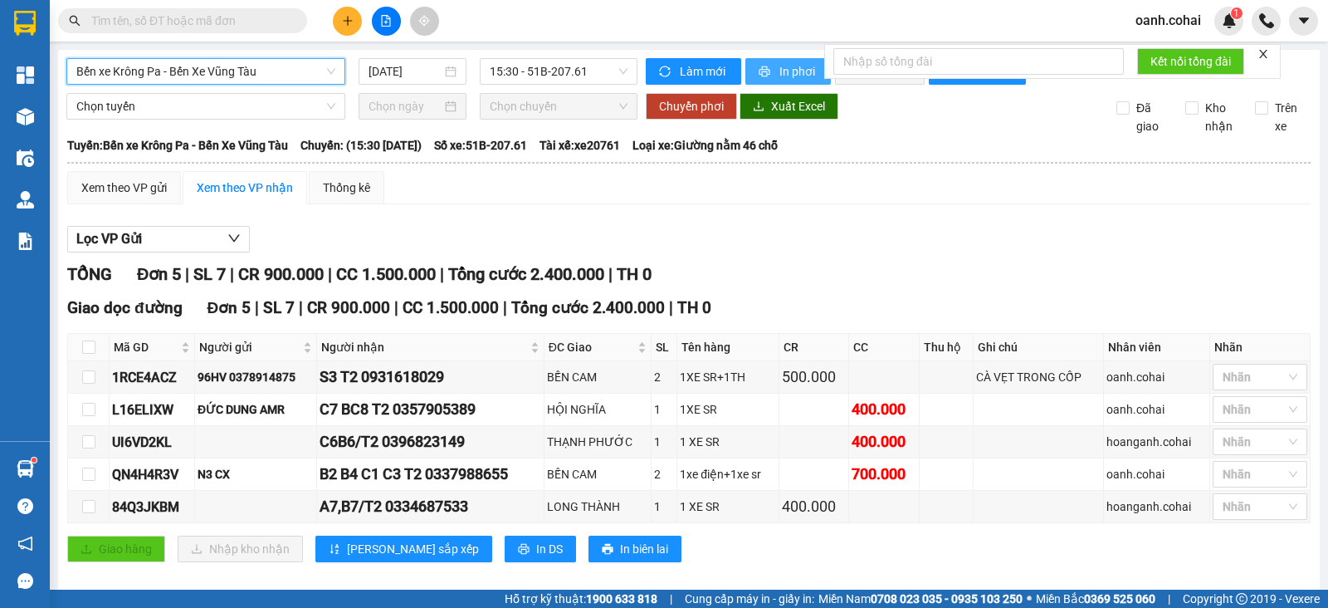
click at [781, 73] on span "In phơi" at bounding box center [798, 71] width 38 height 18
click at [1073, 253] on div "Lọc VP Gửi" at bounding box center [689, 239] width 1244 height 27
click at [294, 71] on span "Bến xe Krông Pa - Bến Xe Vũng Tàu" at bounding box center [205, 71] width 259 height 25
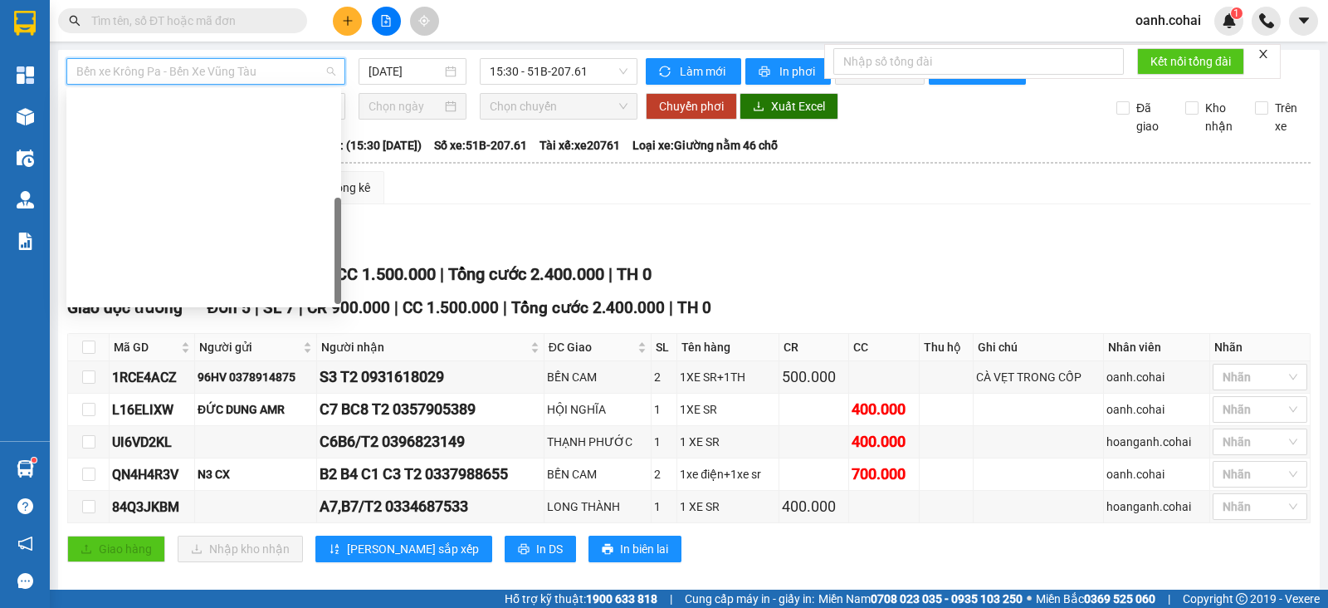
scroll to position [239, 0]
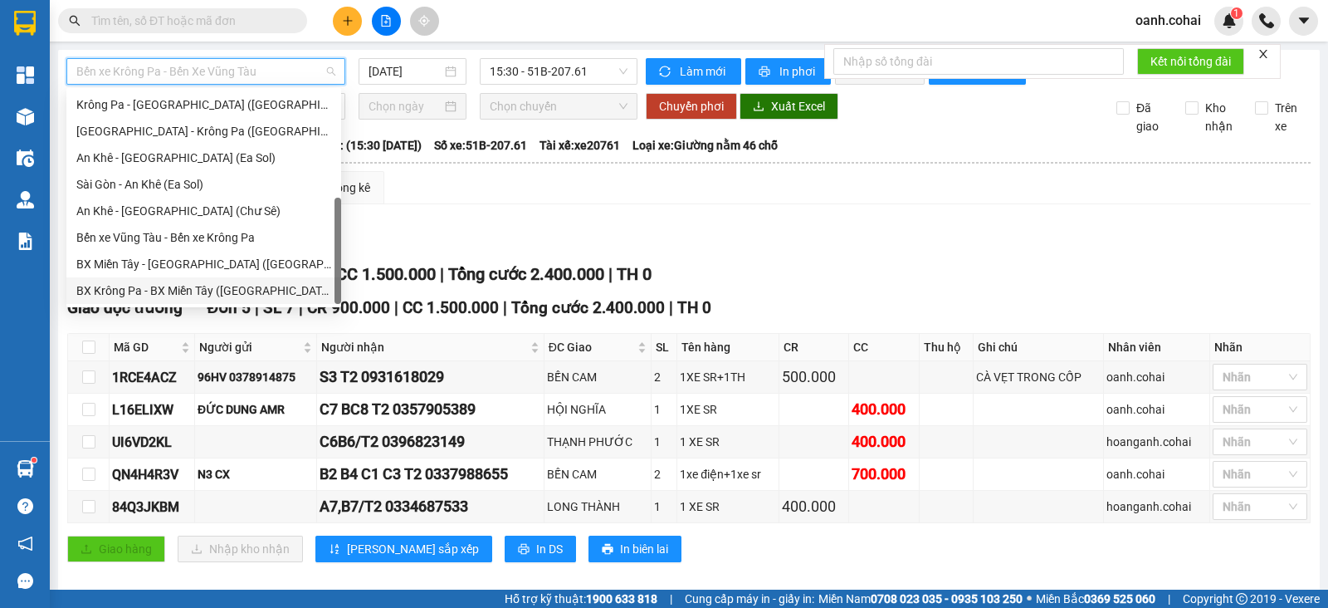
click at [171, 286] on div "BX Krông Pa - BX Miền Tây (Chơn Thành - Chư Rcăm)" at bounding box center [203, 290] width 255 height 18
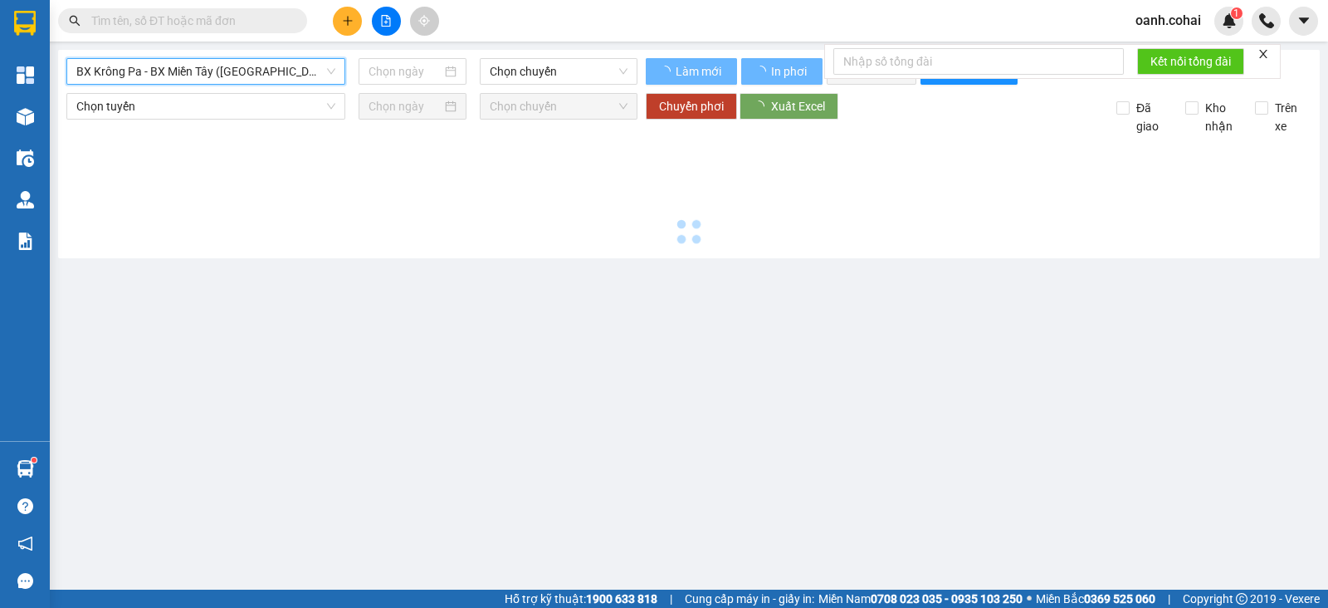
type input "[DATE]"
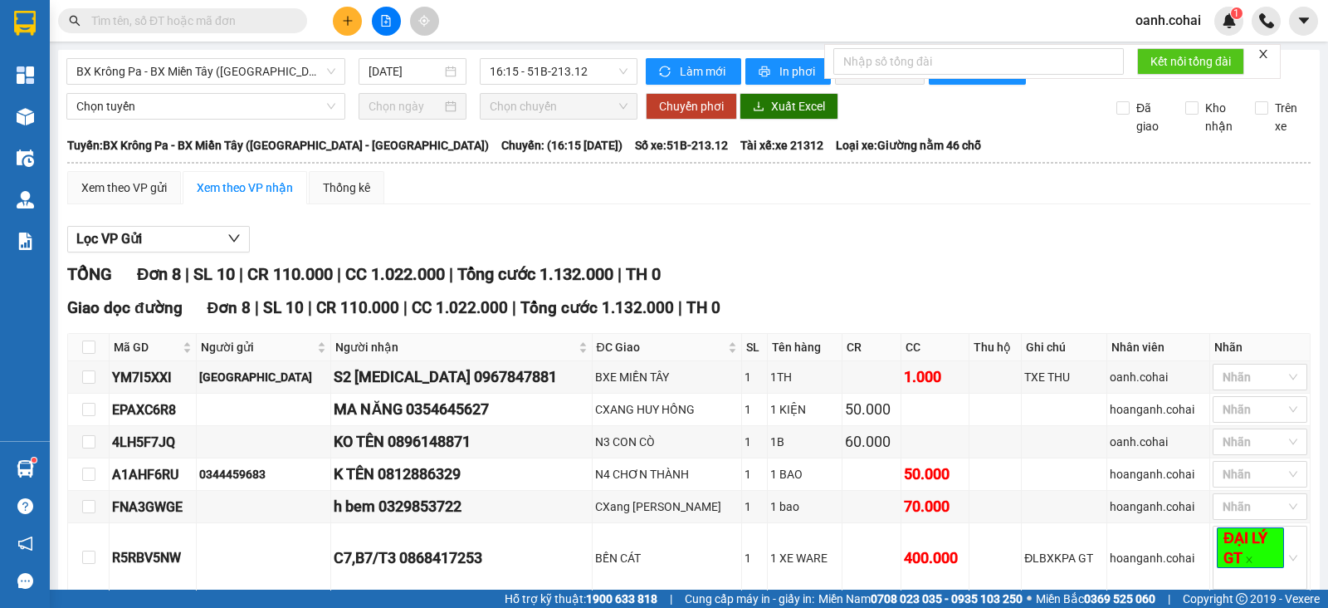
click at [577, 234] on div "Lọc VP Gửi TỔNG Đơn 8 | SL 10 | CR 110.000 | CC 1.022.000 | Tổng cước 1.132.00…" at bounding box center [689, 467] width 1244 height 500
click at [342, 15] on icon "plus" at bounding box center [348, 21] width 12 height 12
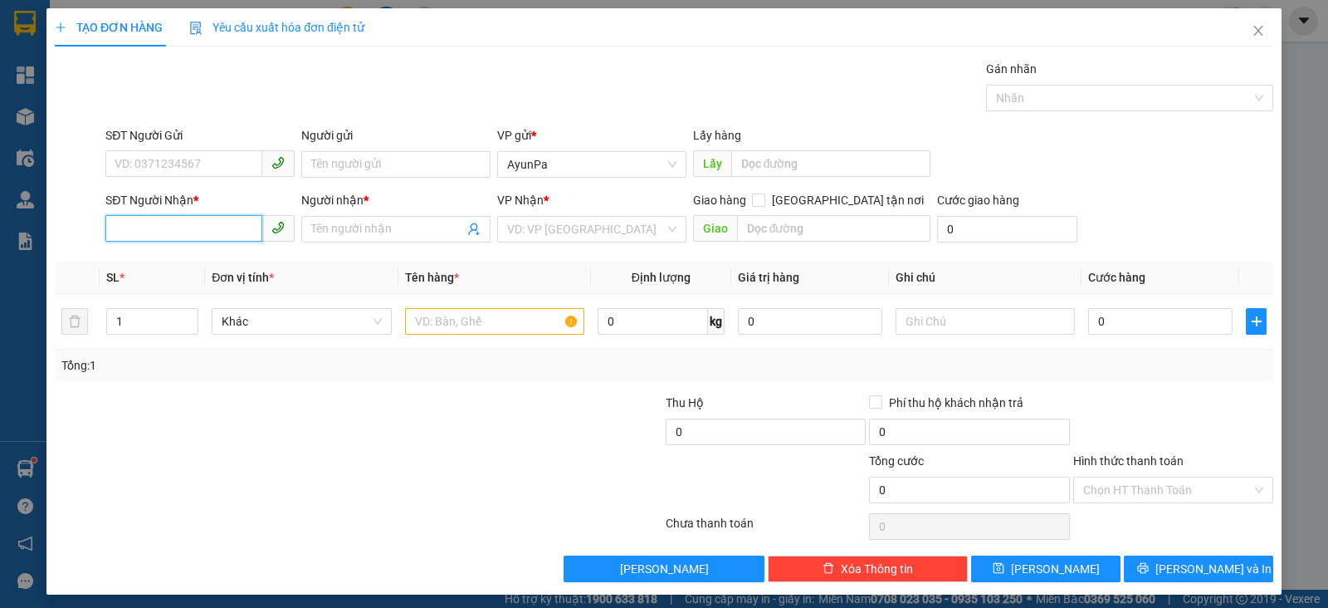
click at [200, 230] on input "SĐT Người Nhận *" at bounding box center [183, 228] width 157 height 27
type input "0905992469"
click at [159, 263] on div "0905992469 - đạt" at bounding box center [198, 261] width 167 height 18
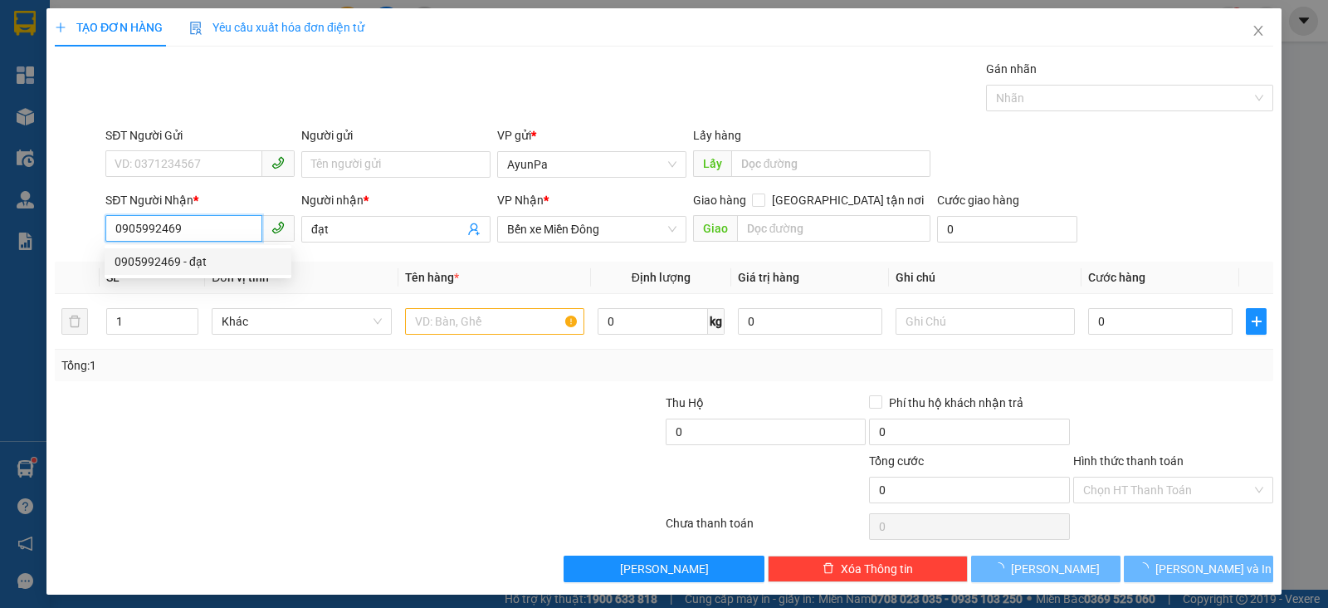
type input "đạt"
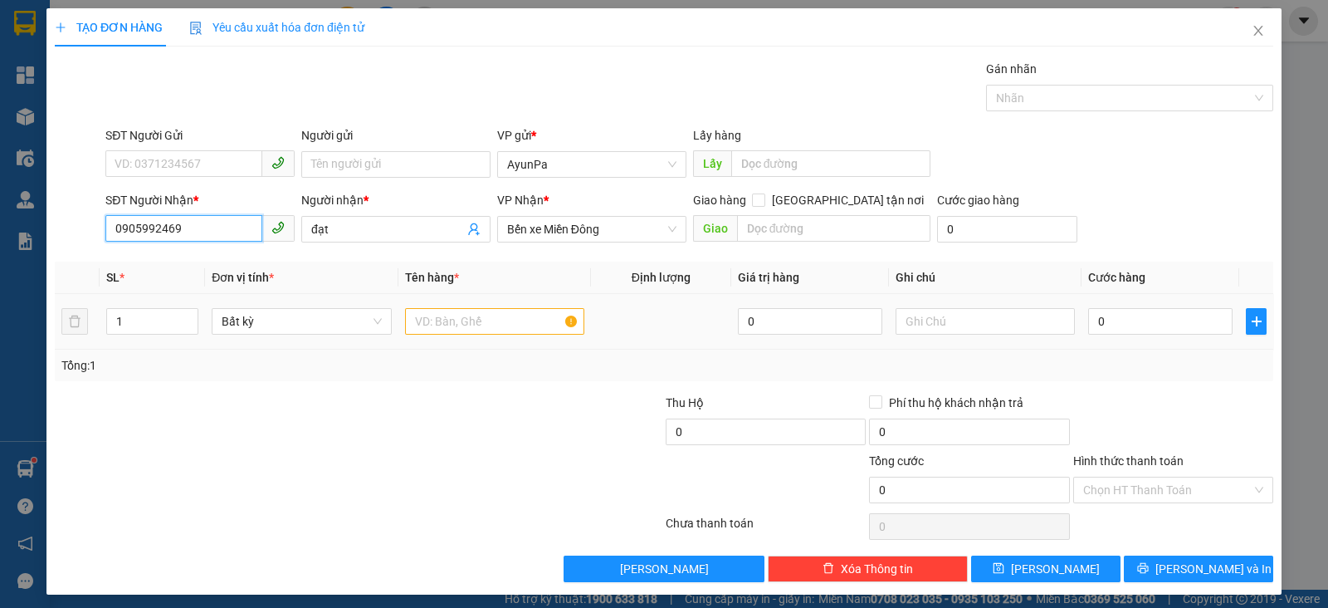
type input "0905992469"
click at [520, 317] on input "text" at bounding box center [494, 321] width 179 height 27
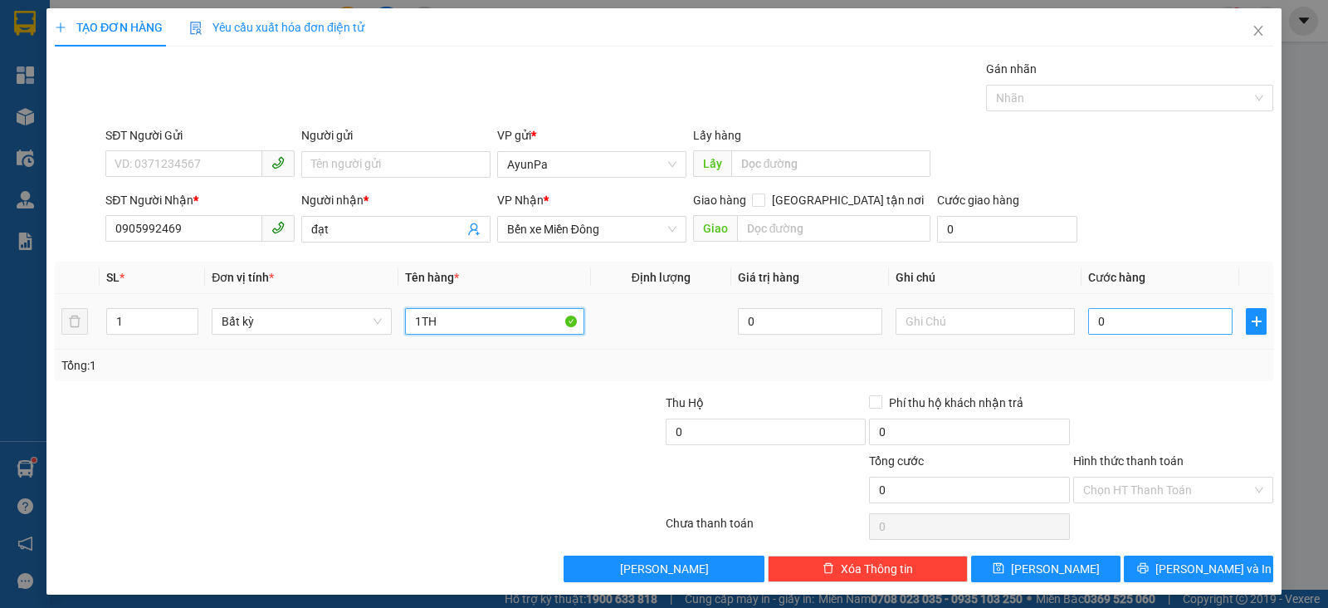
type input "1TH"
click at [1162, 324] on input "0" at bounding box center [1160, 321] width 144 height 27
type input "5"
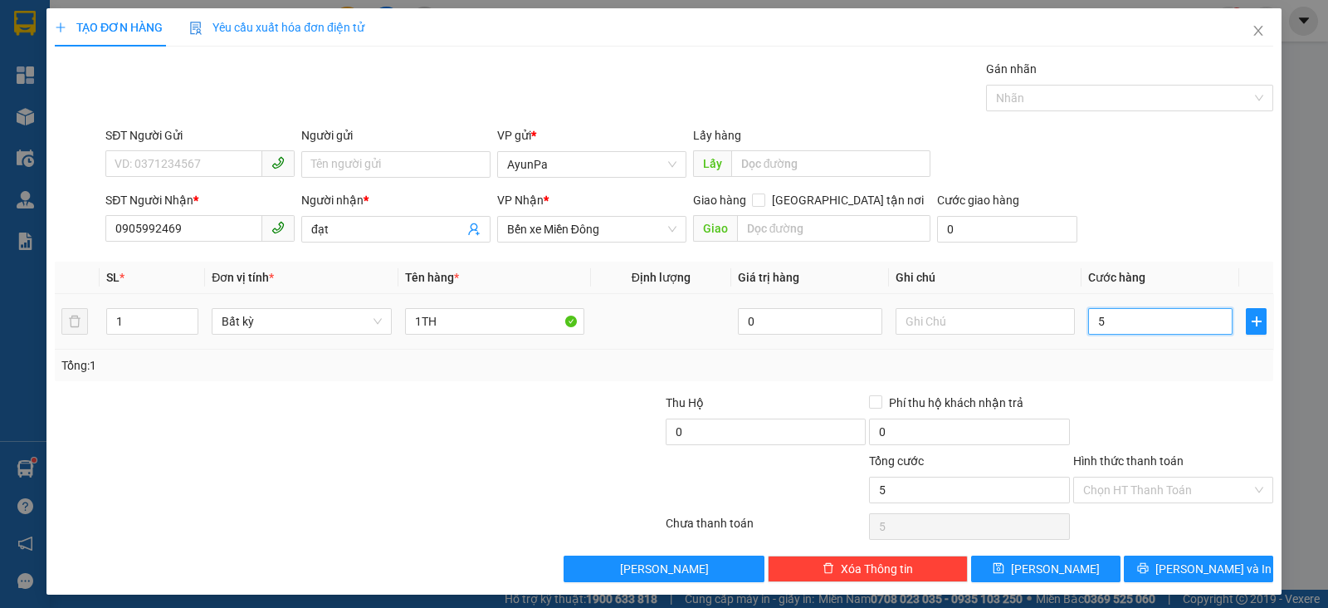
type input "50"
type input "50.000"
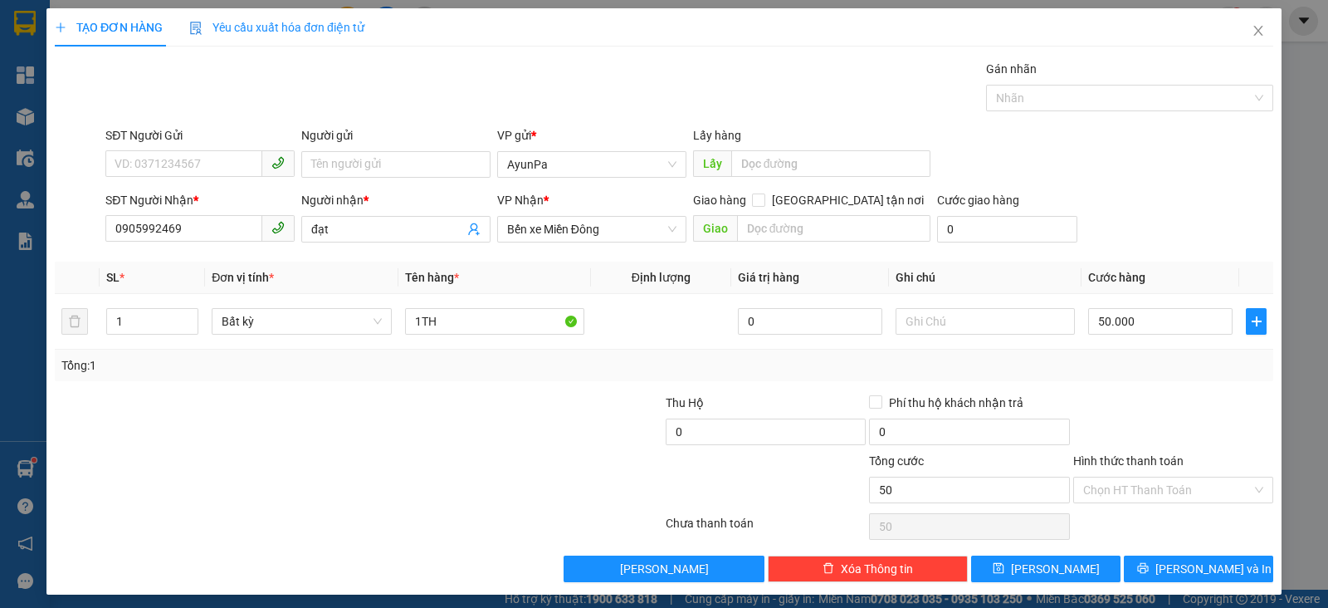
type input "50.000"
click at [1131, 391] on div "Transit Pickup Surcharge Ids Transit Deliver Surcharge Ids Transit Deliver Surc…" at bounding box center [664, 321] width 1219 height 522
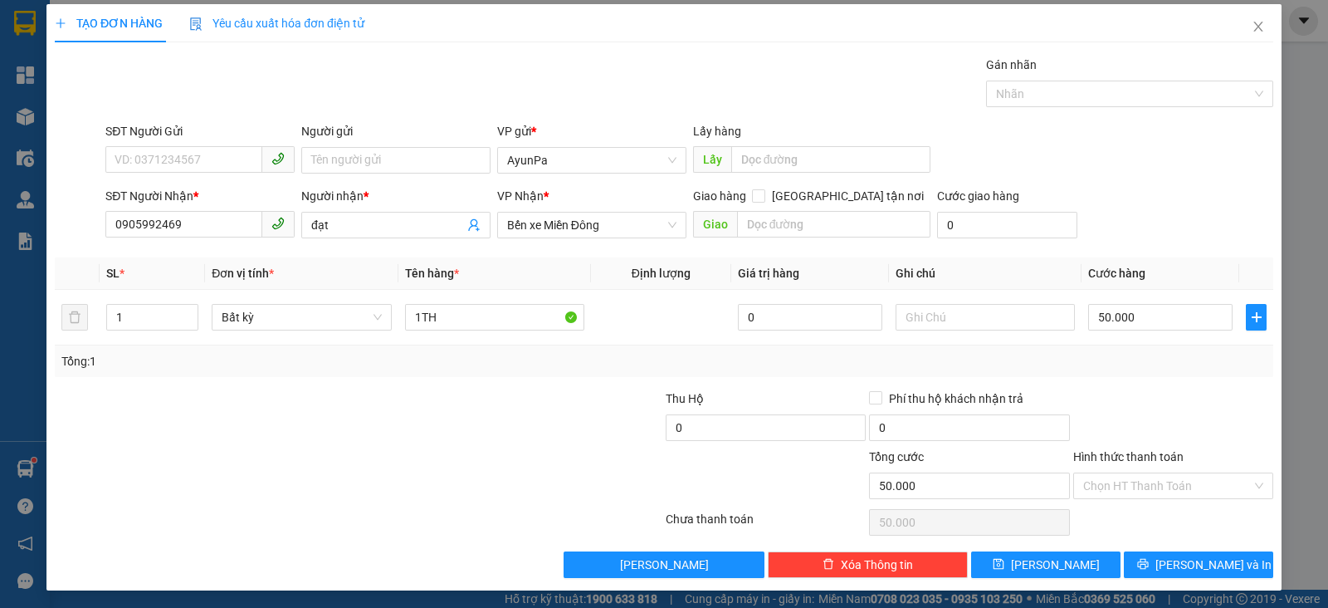
scroll to position [5, 0]
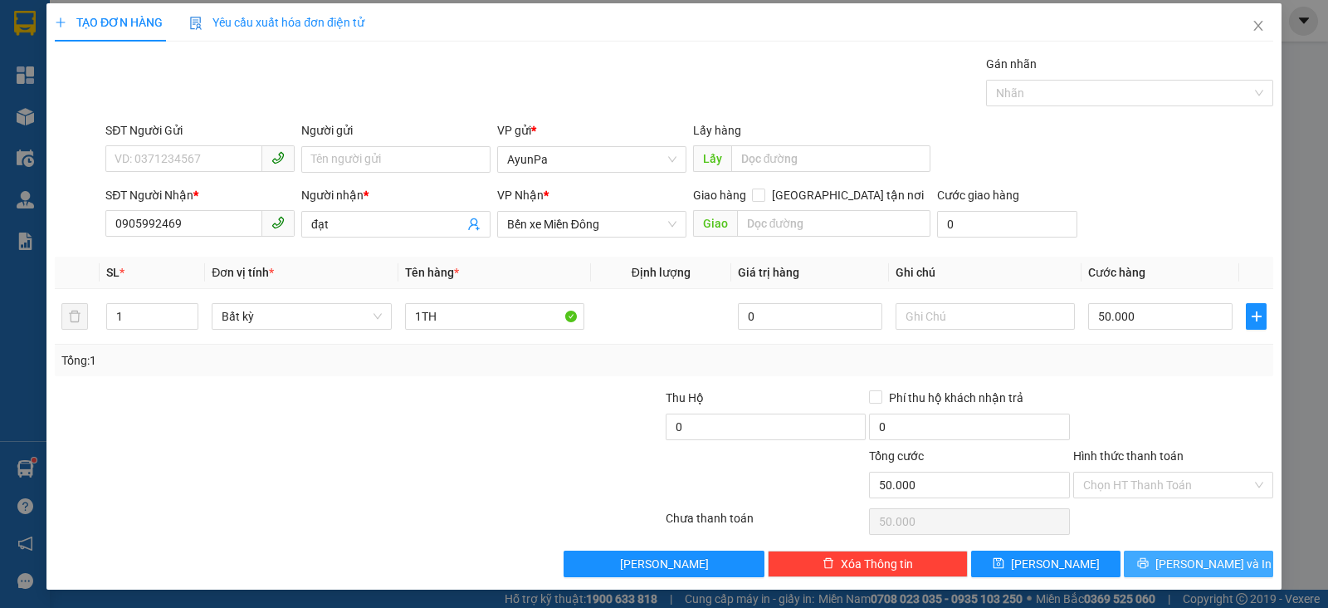
click at [1139, 565] on button "Lưu và In" at bounding box center [1198, 563] width 149 height 27
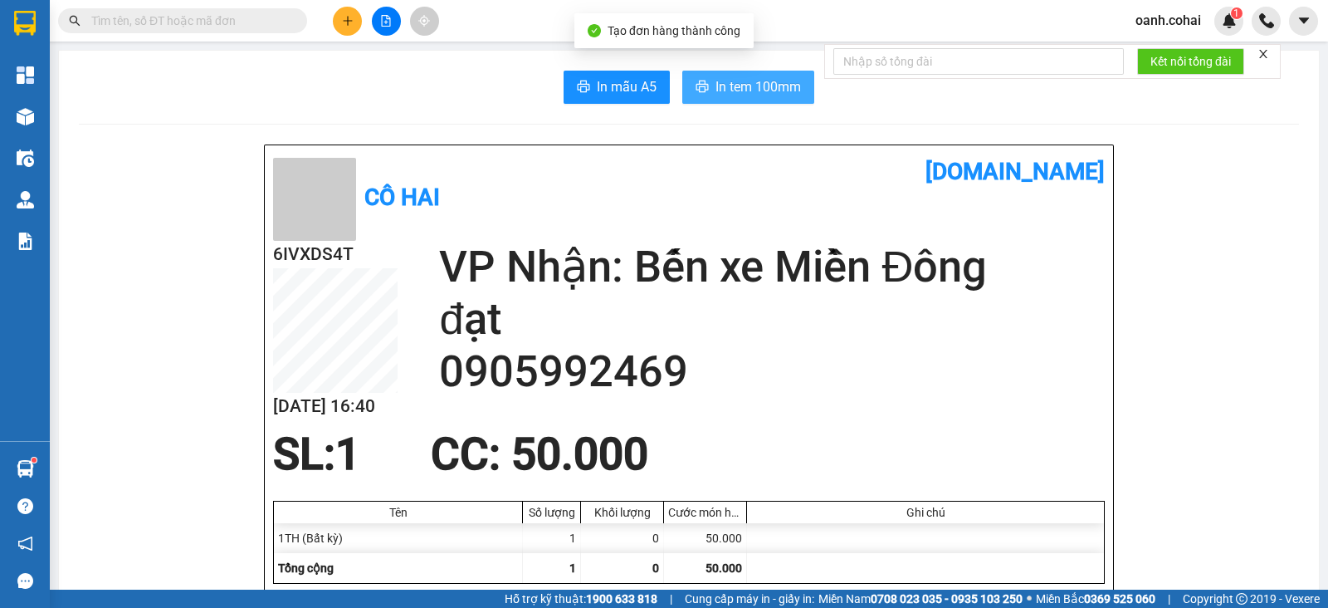
click at [735, 80] on span "In tem 100mm" at bounding box center [759, 86] width 86 height 21
click at [384, 18] on icon "file-add" at bounding box center [386, 21] width 12 height 12
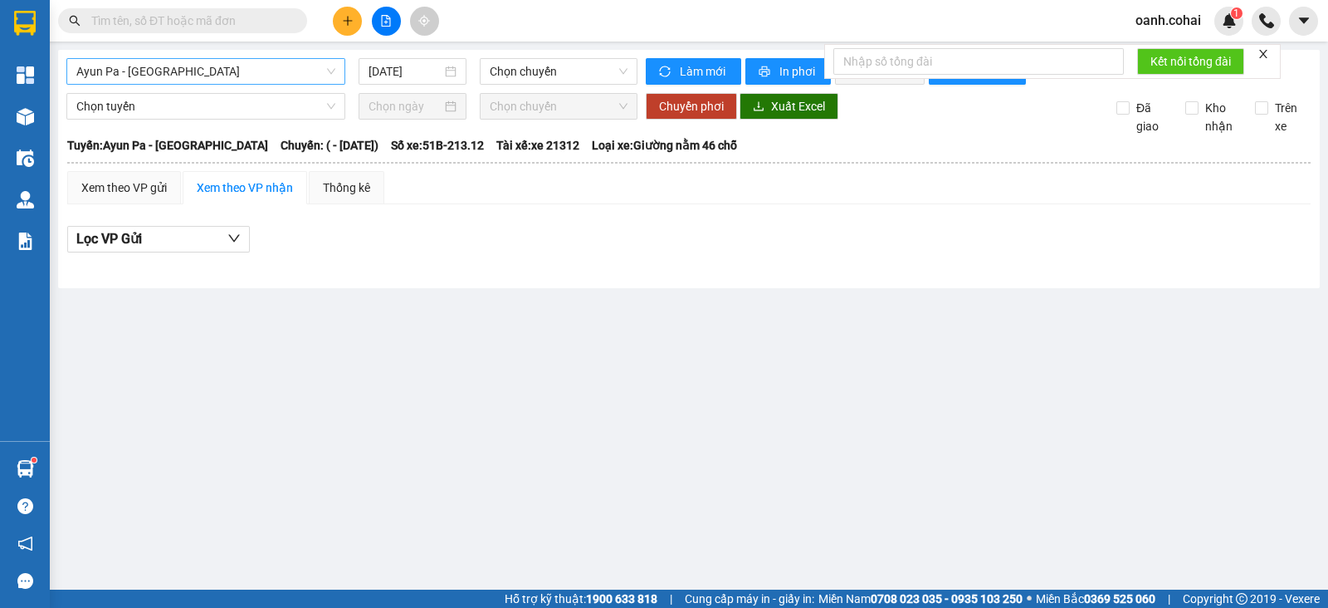
click at [280, 71] on span "Ayun Pa - Sài Gòn" at bounding box center [205, 71] width 259 height 25
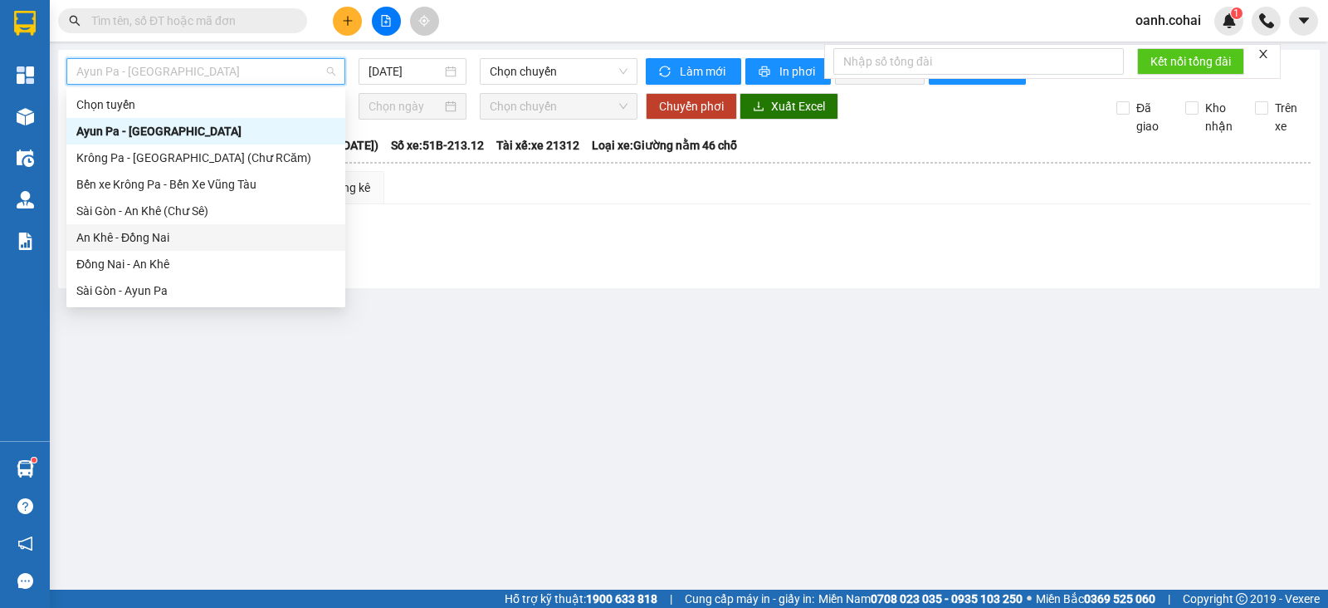
click at [147, 239] on div "An Khê - Đồng Nai" at bounding box center [205, 237] width 259 height 18
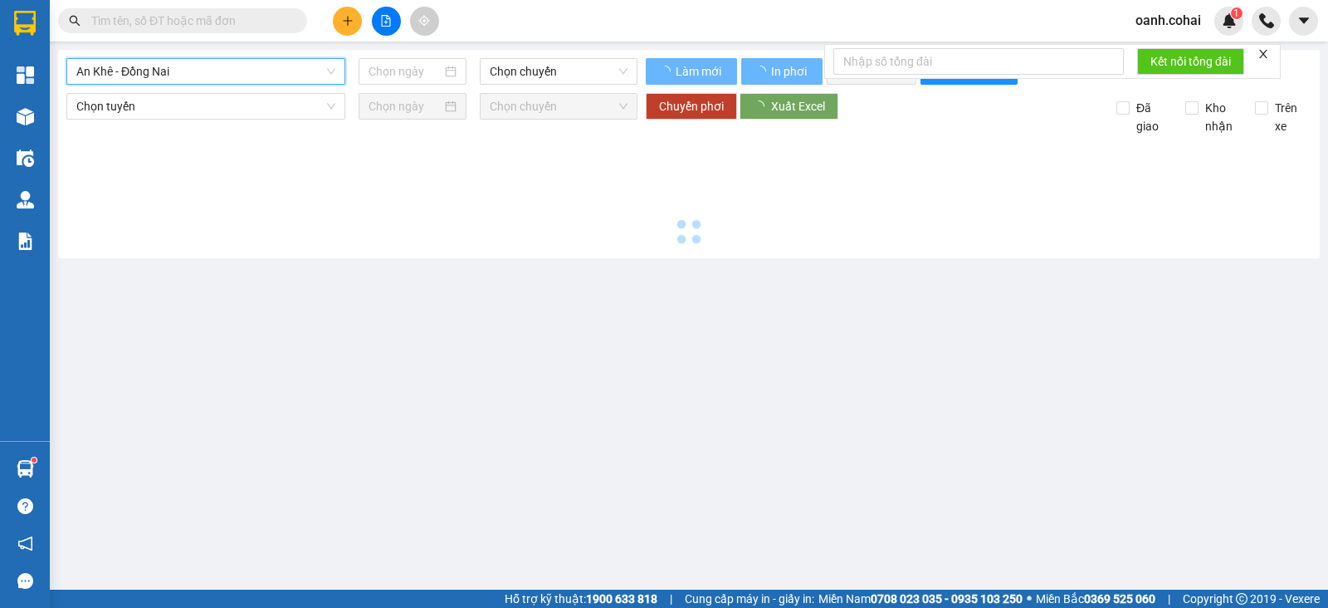
type input "[DATE]"
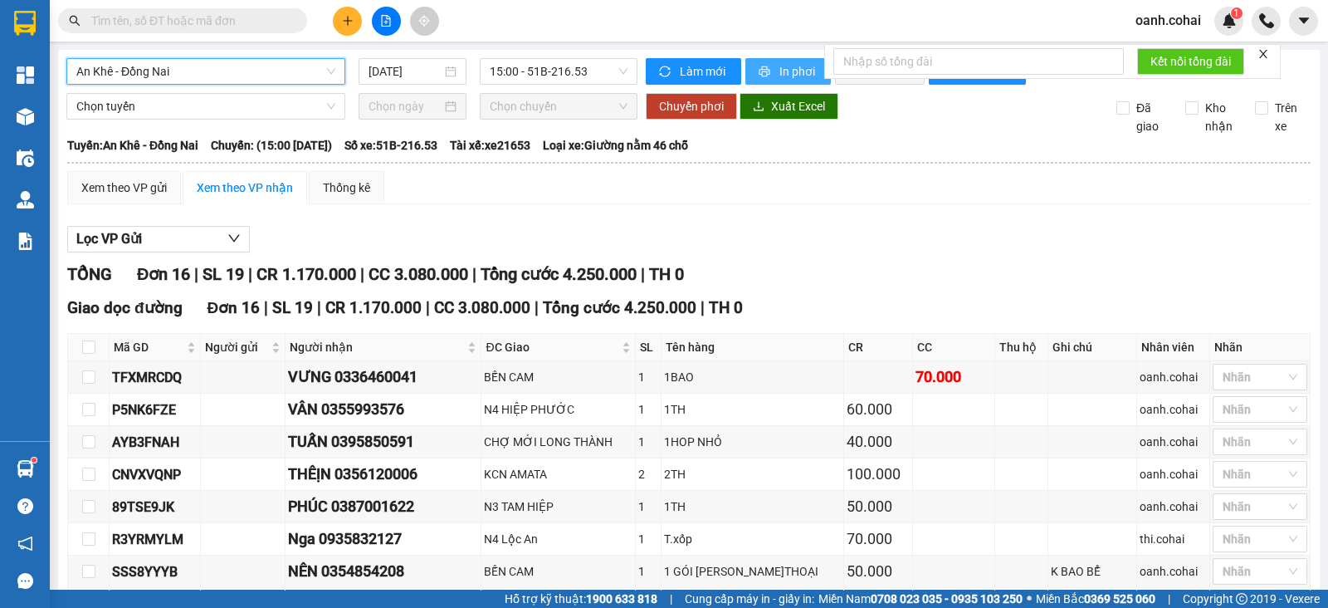
click at [779, 69] on span "In phơi" at bounding box center [798, 71] width 38 height 18
click at [292, 72] on span "An Khê - Đồng Nai" at bounding box center [205, 71] width 259 height 25
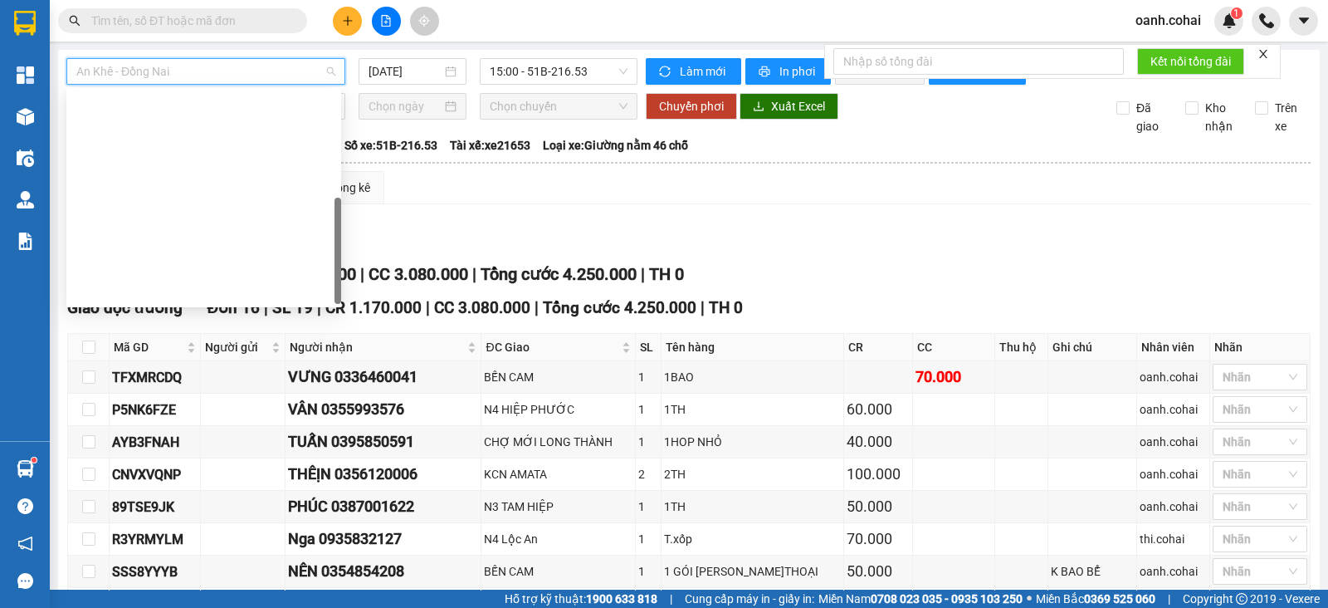
scroll to position [239, 0]
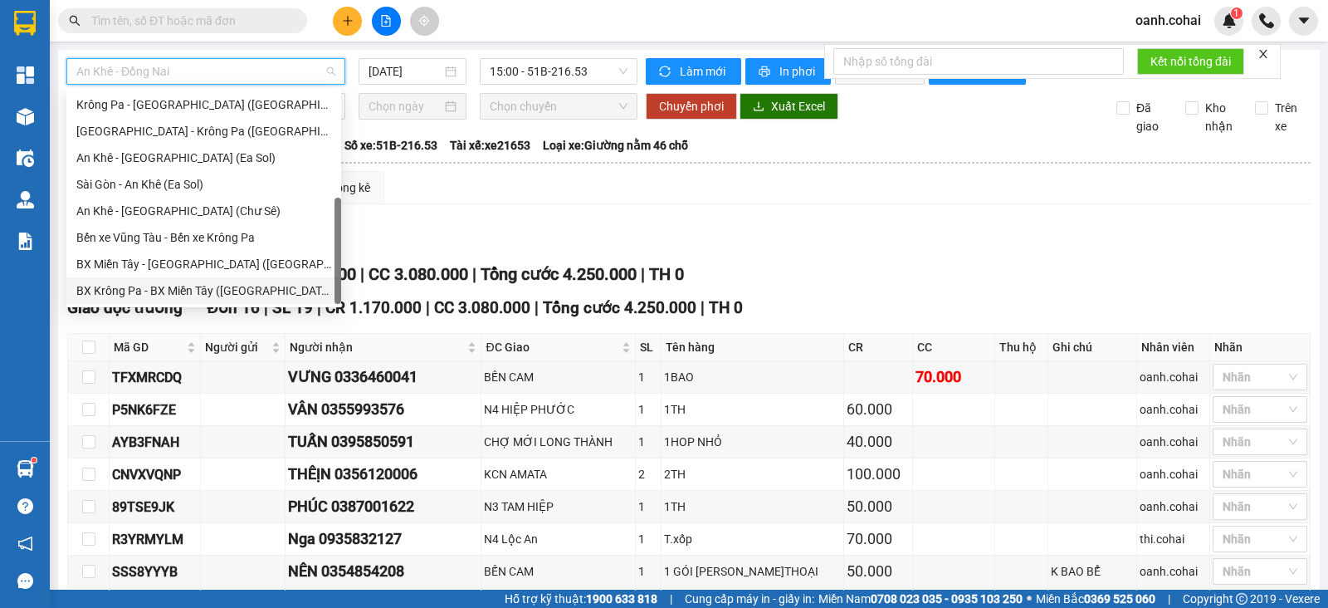
click at [193, 287] on div "BX Krông Pa - BX Miền Tây (Chơn Thành - Chư Rcăm)" at bounding box center [203, 290] width 255 height 18
type input "[DATE]"
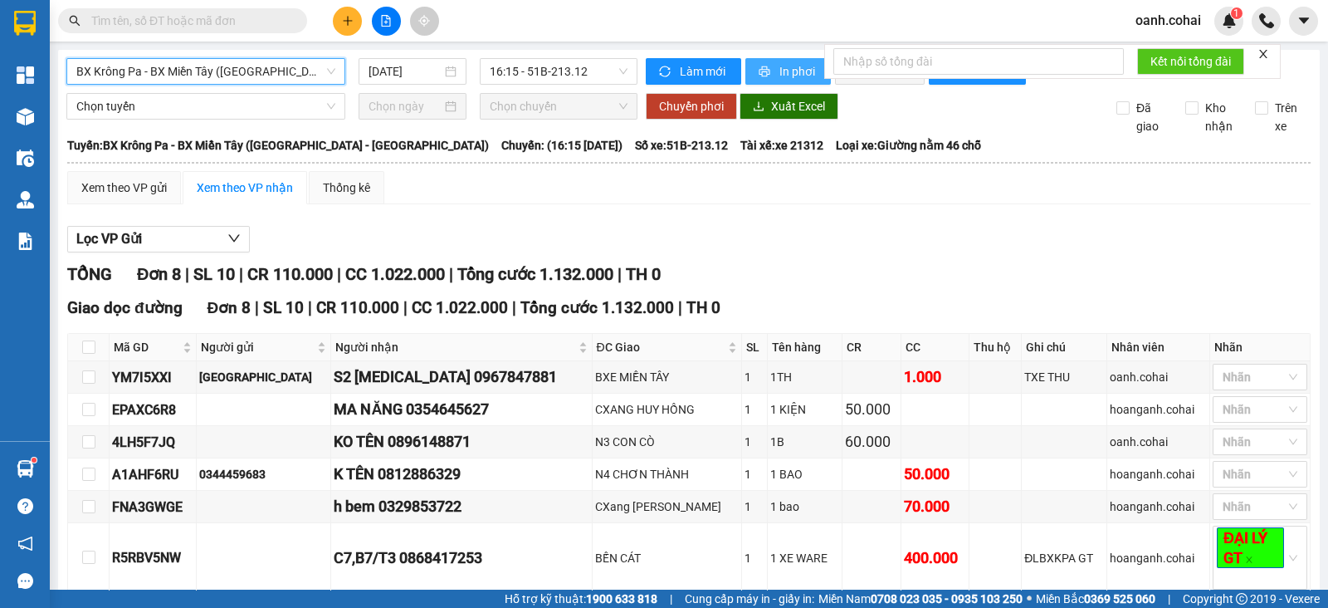
click at [788, 71] on span "In phơi" at bounding box center [798, 71] width 38 height 18
click at [705, 61] on button "Làm mới" at bounding box center [693, 71] width 95 height 27
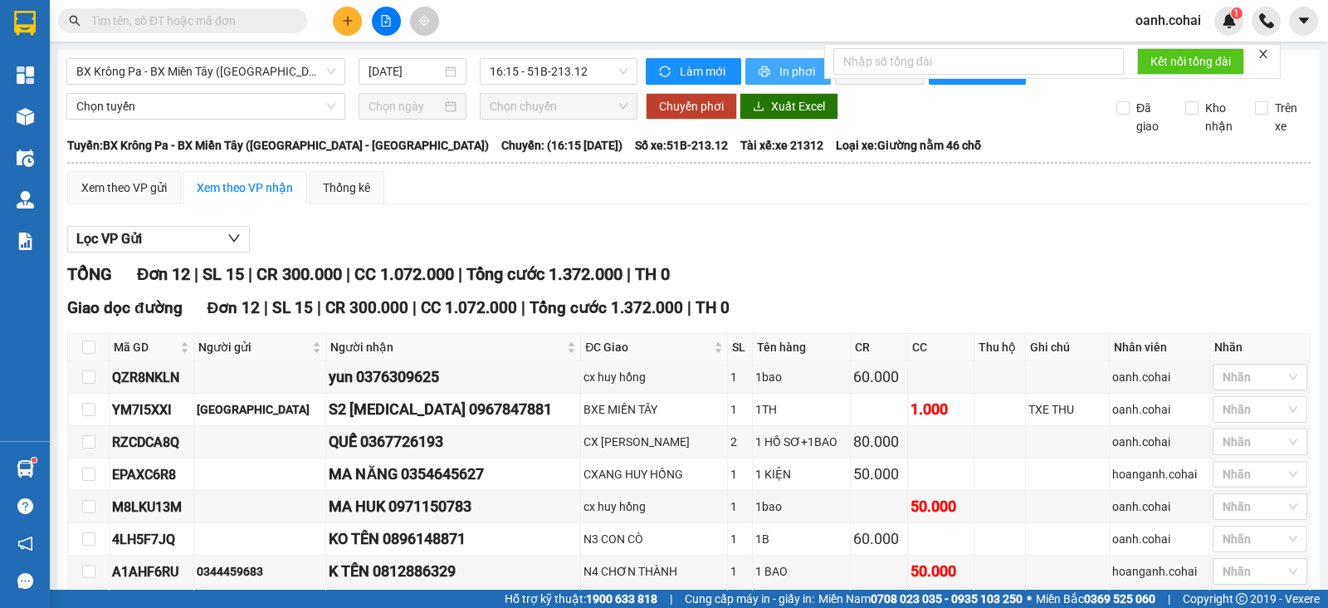
click at [789, 72] on span "In phơi" at bounding box center [798, 71] width 38 height 18
click at [1100, 253] on div "Lọc VP Gửi" at bounding box center [689, 239] width 1244 height 27
click at [265, 19] on input "text" at bounding box center [189, 21] width 196 height 18
click at [225, 27] on input "0" at bounding box center [189, 21] width 196 height 18
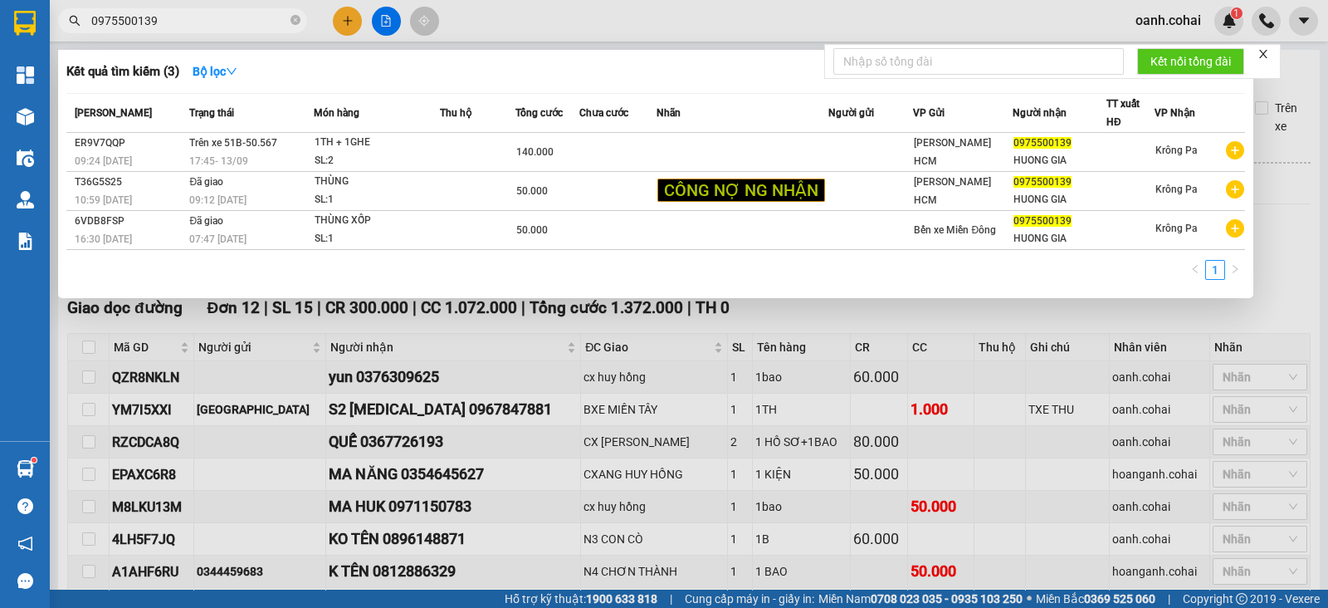
type input "0975500139"
click at [296, 19] on icon "close-circle" at bounding box center [296, 20] width 10 height 10
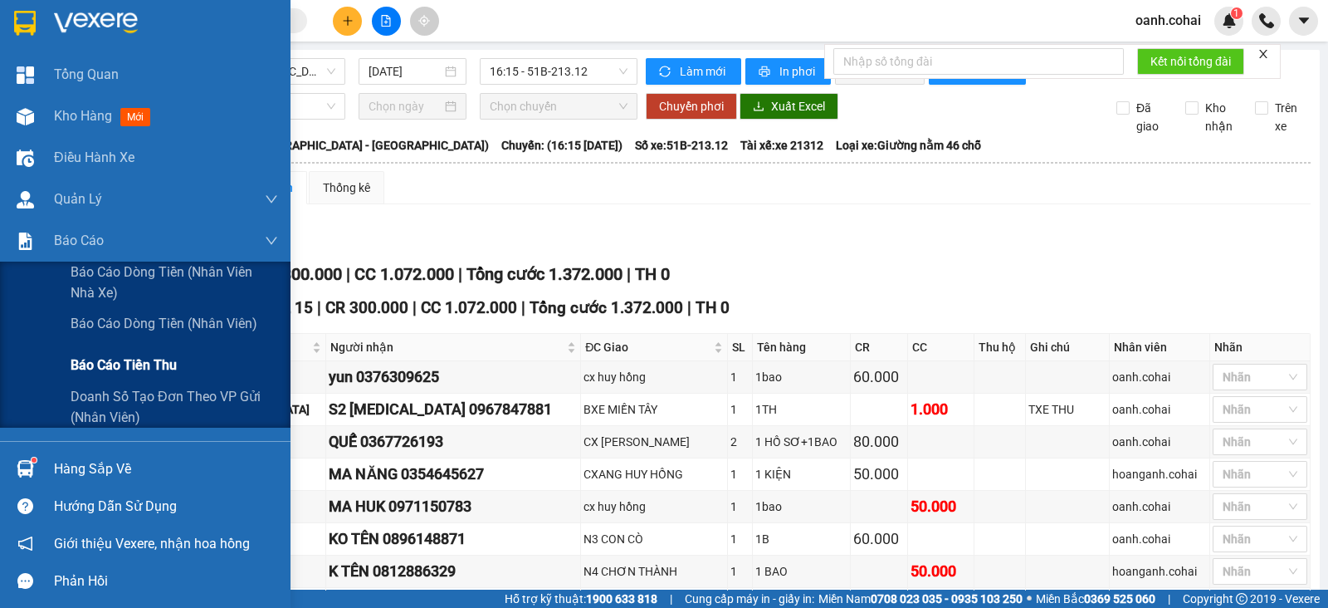
click at [109, 358] on span "Báo cáo tiền thu" at bounding box center [124, 364] width 106 height 21
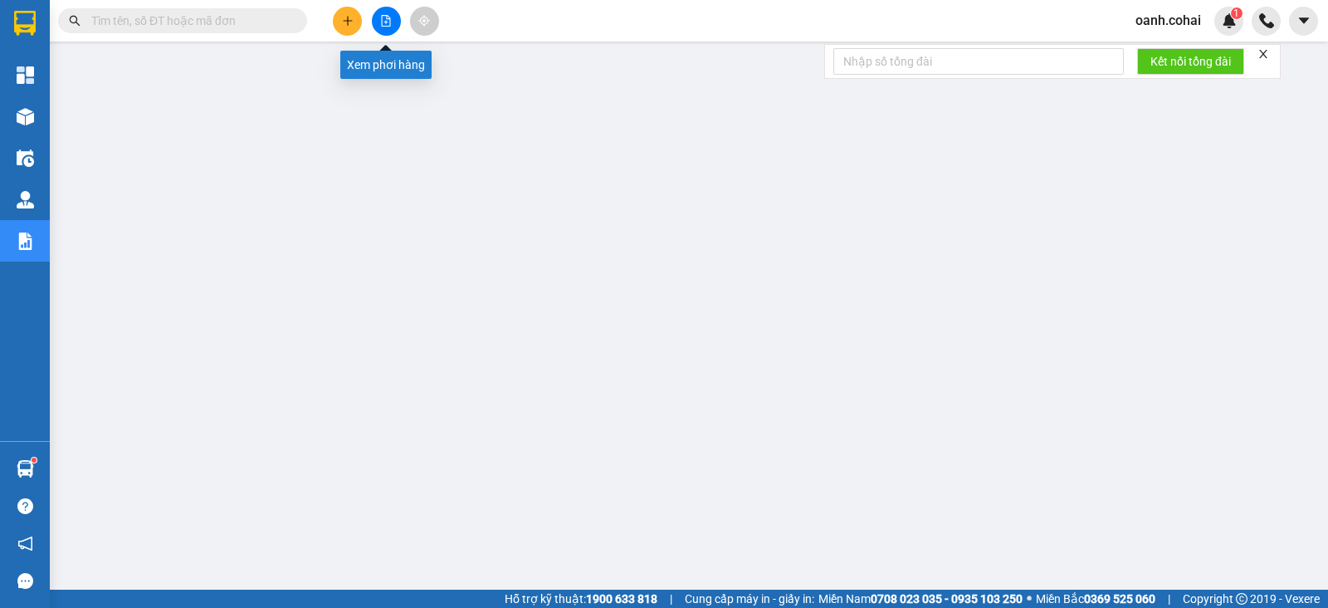
click at [389, 15] on icon "file-add" at bounding box center [386, 21] width 12 height 12
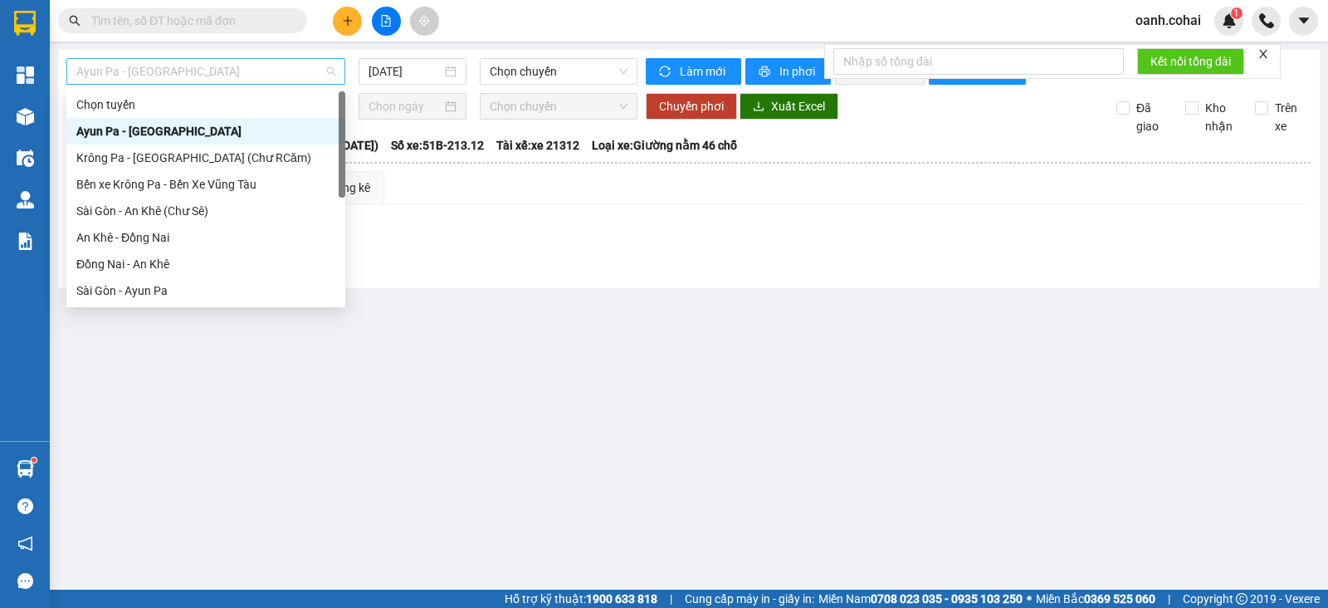
click at [279, 72] on span "Ayun Pa - Sài Gòn" at bounding box center [205, 71] width 259 height 25
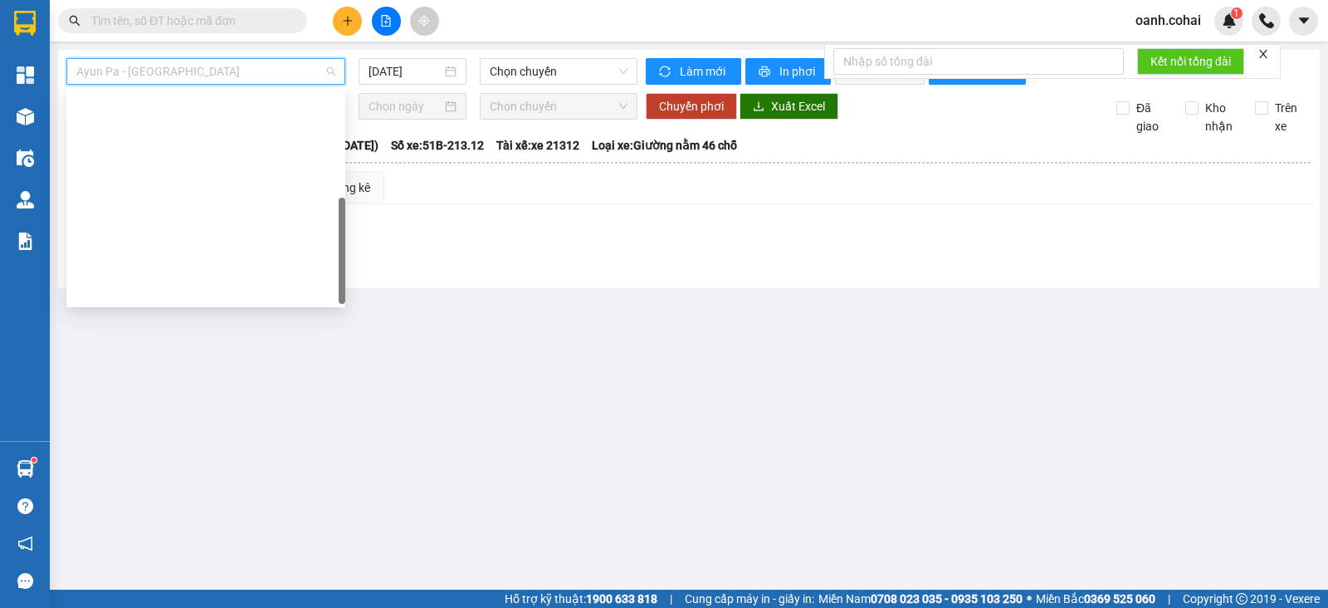
scroll to position [239, 0]
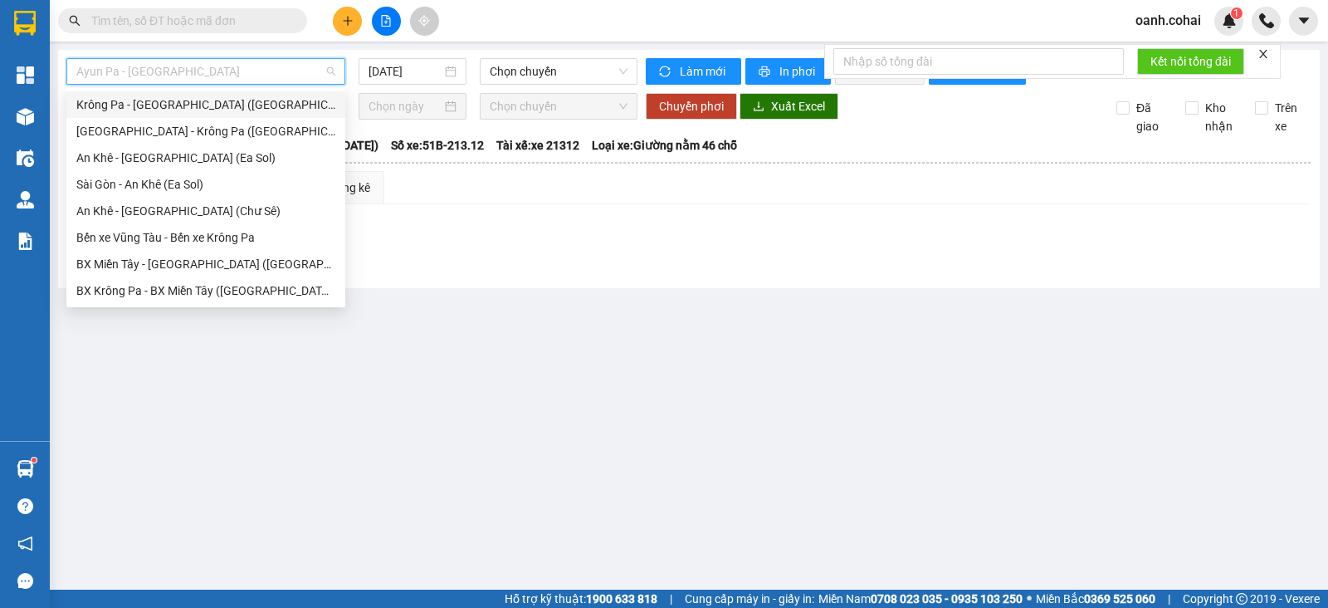
click at [180, 105] on div "Krông Pa - Sài Gòn (Uar)" at bounding box center [205, 104] width 259 height 18
type input "[DATE]"
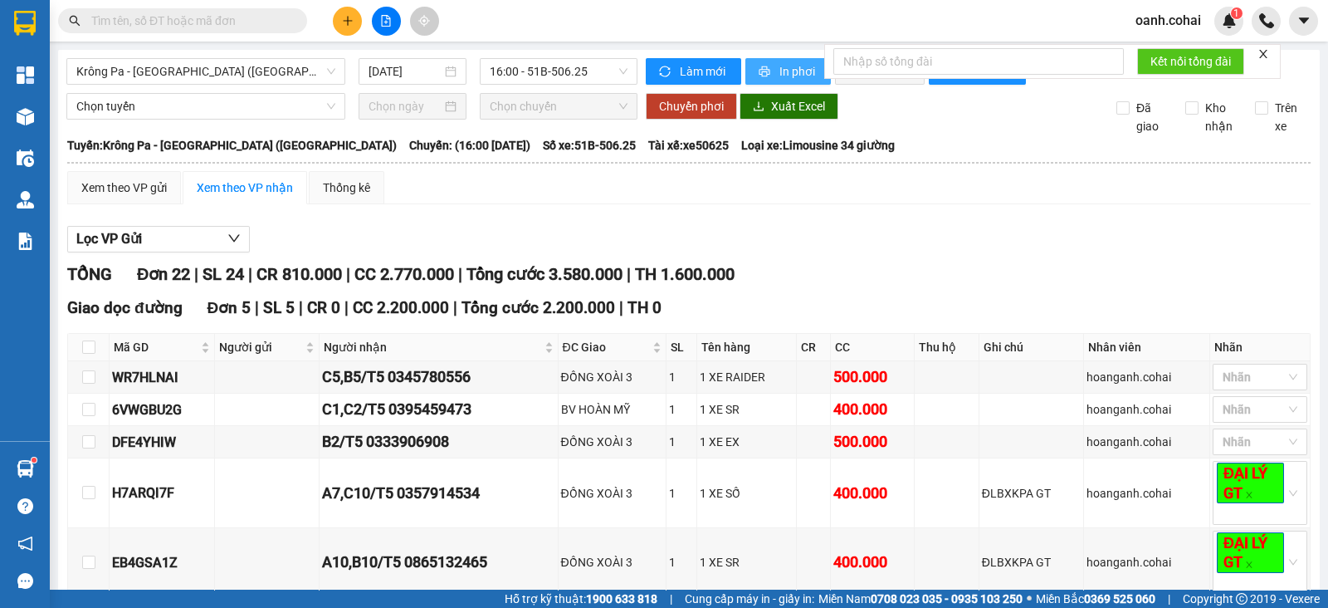
click at [784, 69] on span "In phơi" at bounding box center [798, 71] width 38 height 18
drag, startPoint x: 262, startPoint y: 51, endPoint x: 266, endPoint y: 70, distance: 18.6
click at [266, 70] on span "Krông Pa - Sài Gòn (Uar)" at bounding box center [205, 71] width 259 height 25
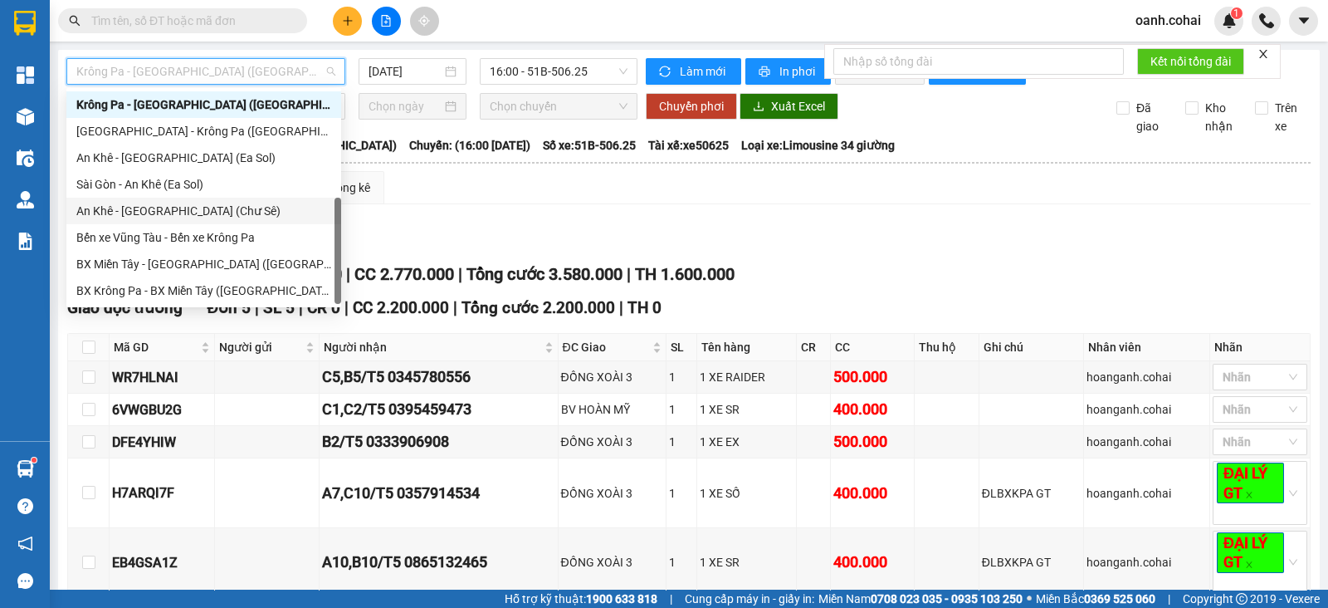
click at [149, 216] on div "An Khê - Sài Gòn (Chư Sê)" at bounding box center [203, 211] width 255 height 18
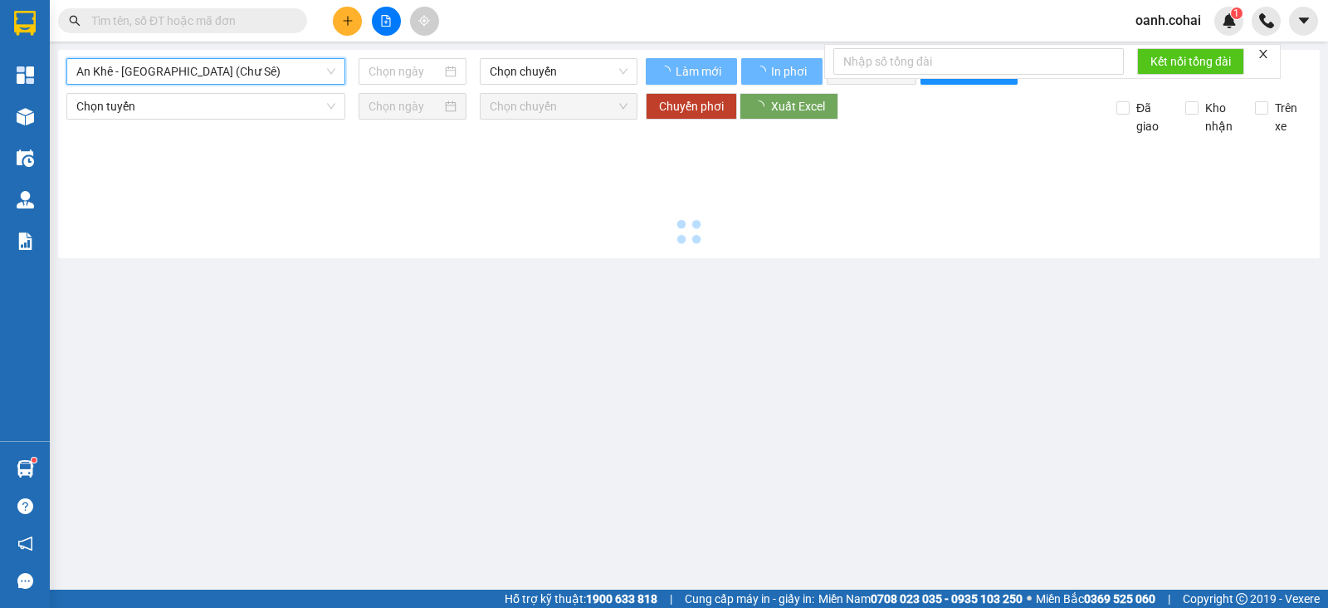
type input "[DATE]"
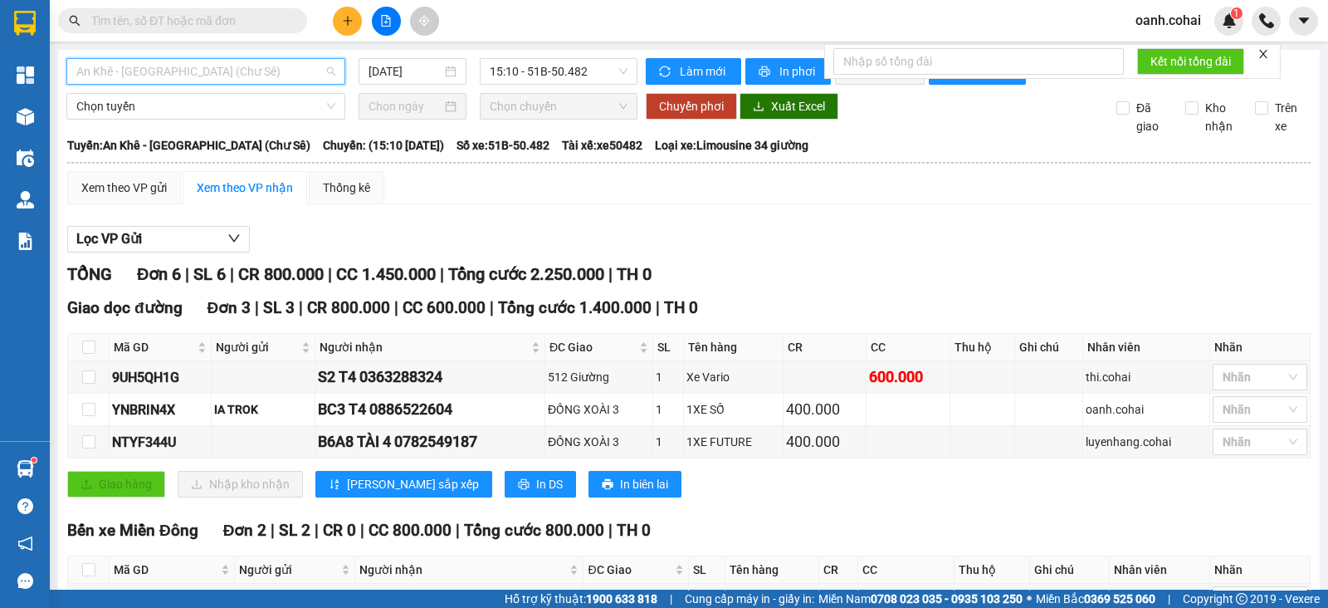
click at [304, 65] on span "An Khê - Sài Gòn (Chư Sê)" at bounding box center [205, 71] width 259 height 25
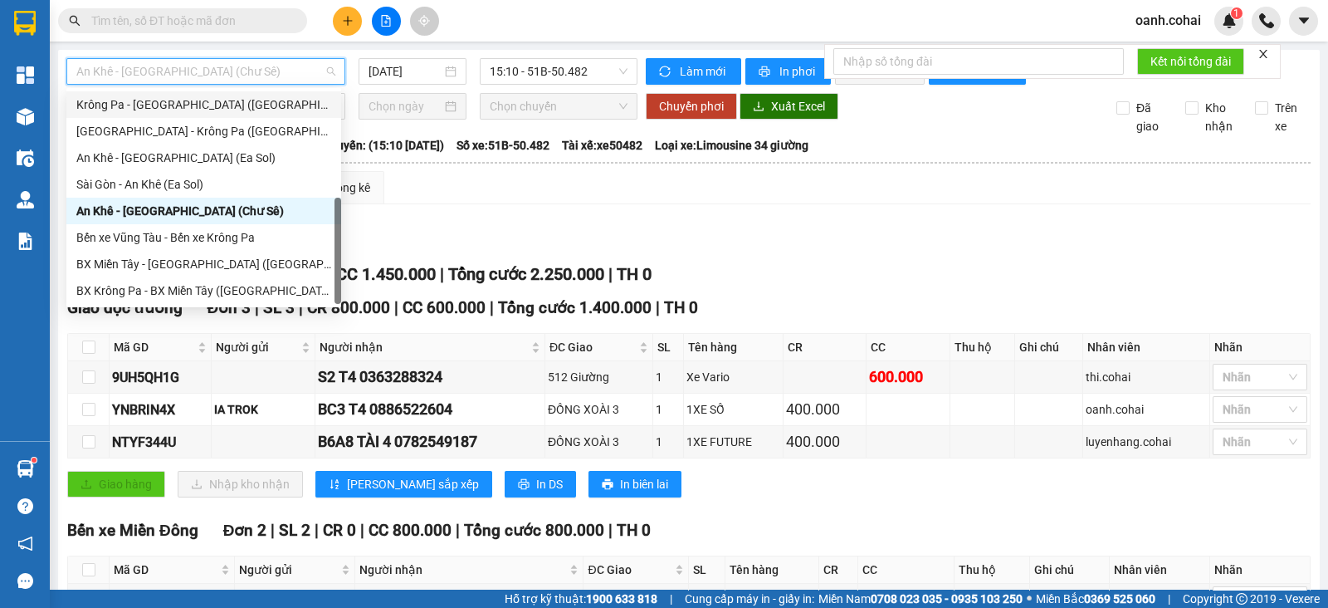
click at [178, 91] on div "Krông Pa - Sài Gòn (Uar)" at bounding box center [203, 104] width 275 height 27
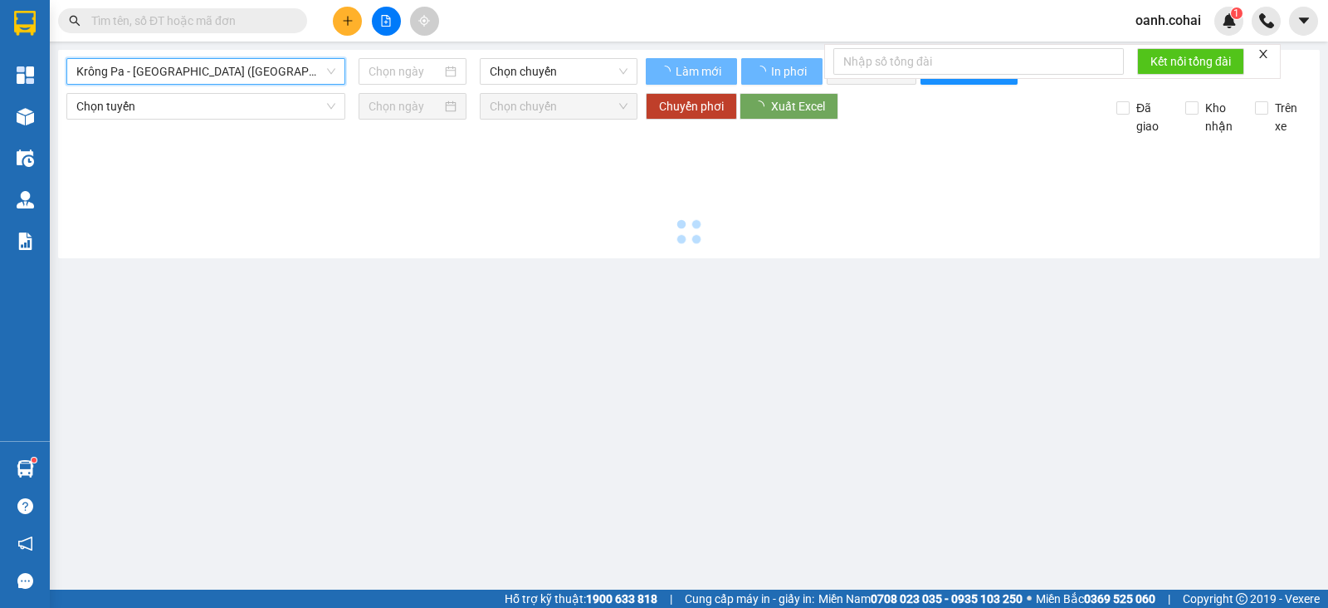
type input "[DATE]"
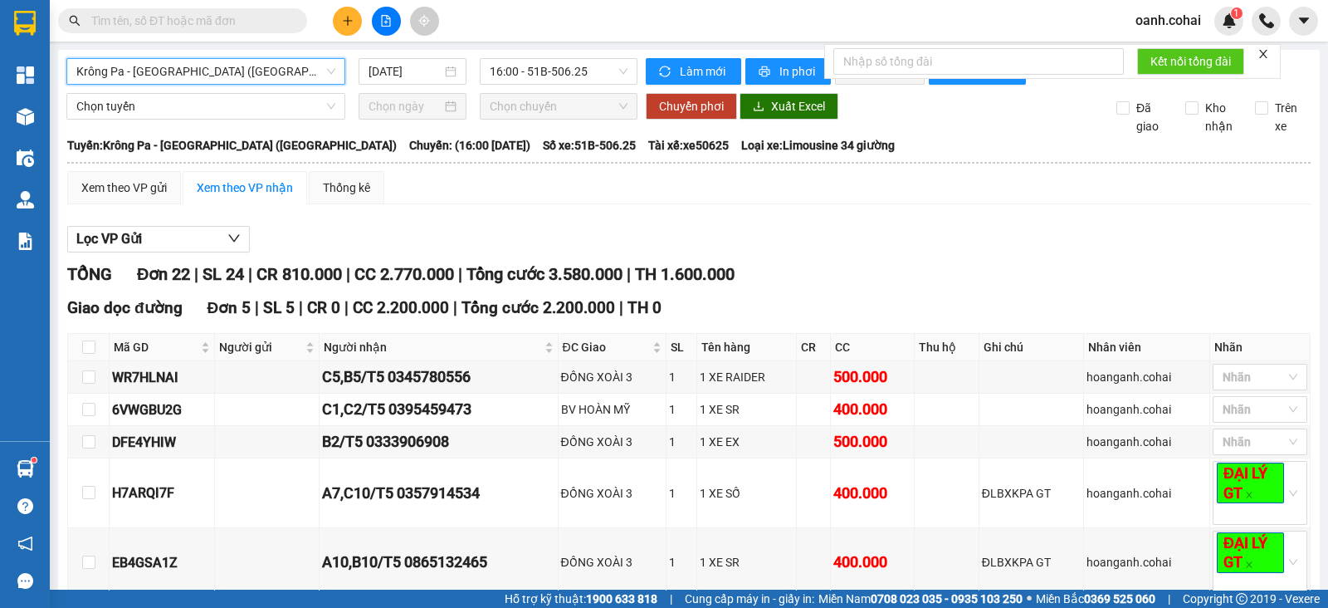
click at [262, 85] on div "Krông Pa - Sài Gòn (Uar) Krông Pa - Sài Gòn (Uar) 13/09/2025 16:00 - 51B-506.25" at bounding box center [351, 71] width 571 height 27
click at [275, 75] on span "Krông Pa - Sài Gòn (Uar)" at bounding box center [205, 71] width 259 height 25
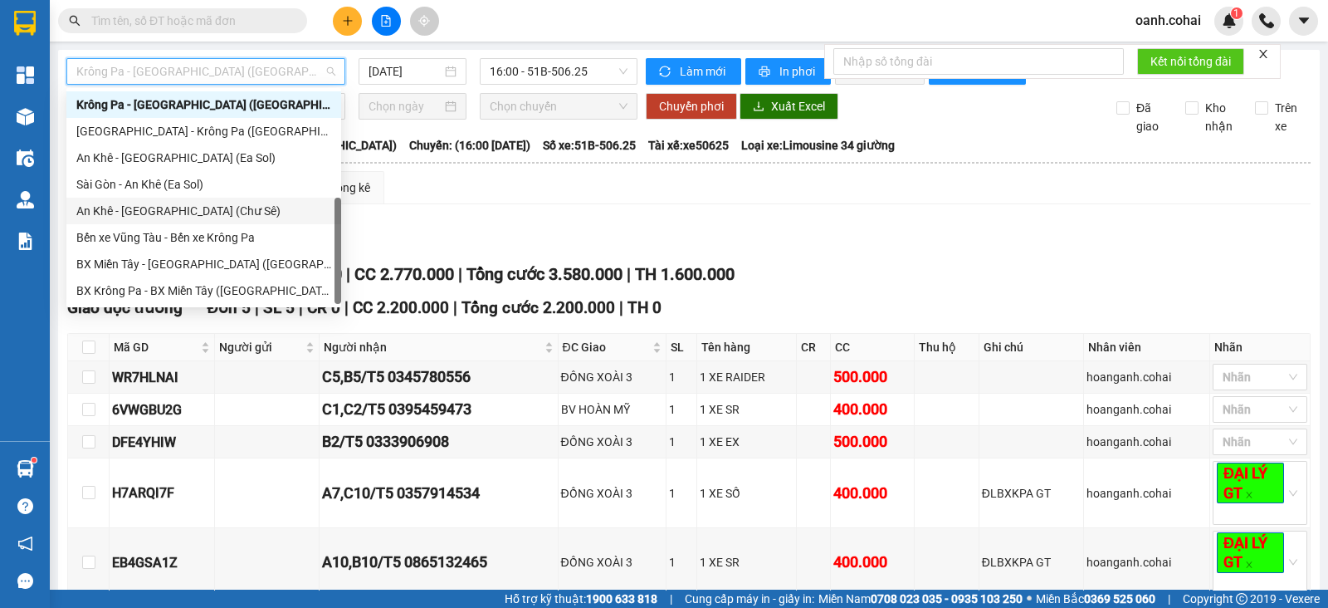
click at [200, 198] on div "An Khê - Sài Gòn (Chư Sê)" at bounding box center [203, 211] width 275 height 27
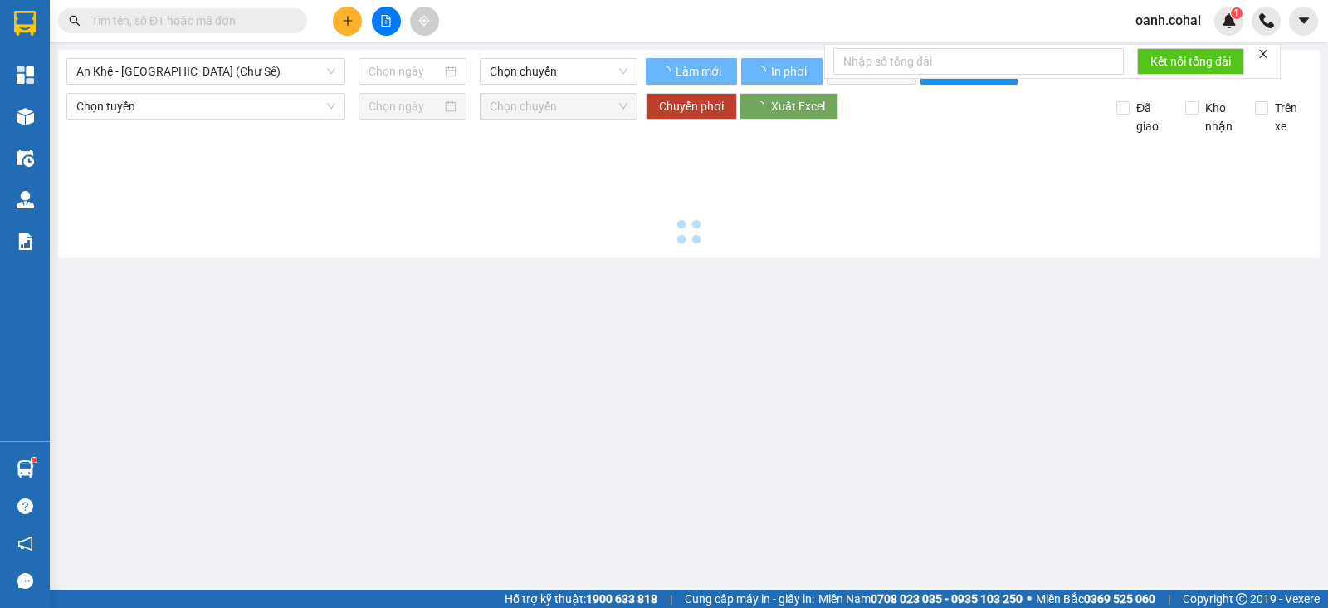
type input "[DATE]"
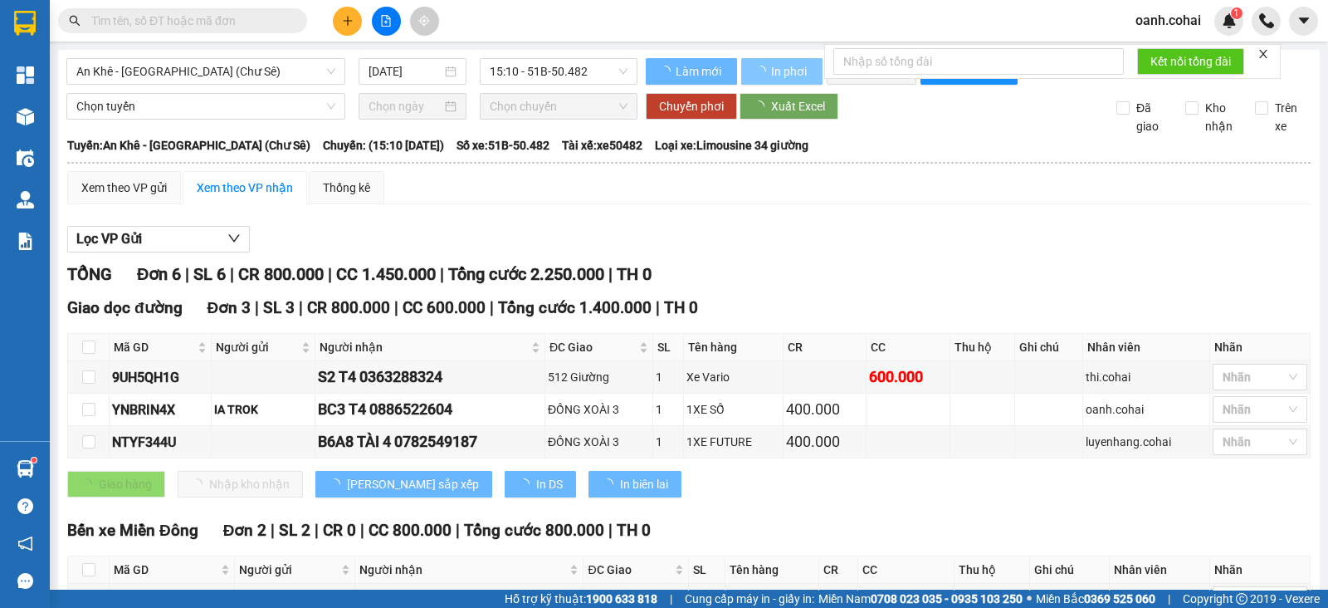
click at [769, 71] on button "In phơi" at bounding box center [781, 71] width 81 height 27
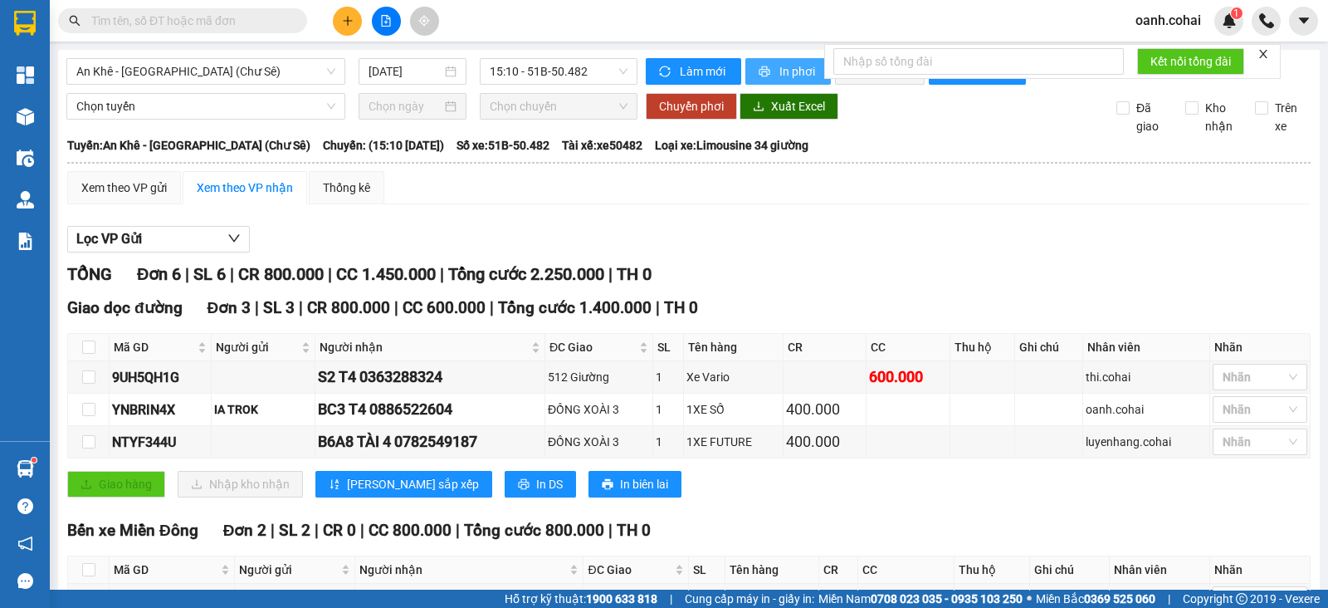
click at [789, 67] on span "In phơi" at bounding box center [798, 71] width 38 height 18
click at [224, 81] on span "An Khê - Sài Gòn (Chư Sê)" at bounding box center [205, 71] width 259 height 25
click at [564, 81] on span "15:10 - 51B-50.482" at bounding box center [558, 71] width 137 height 25
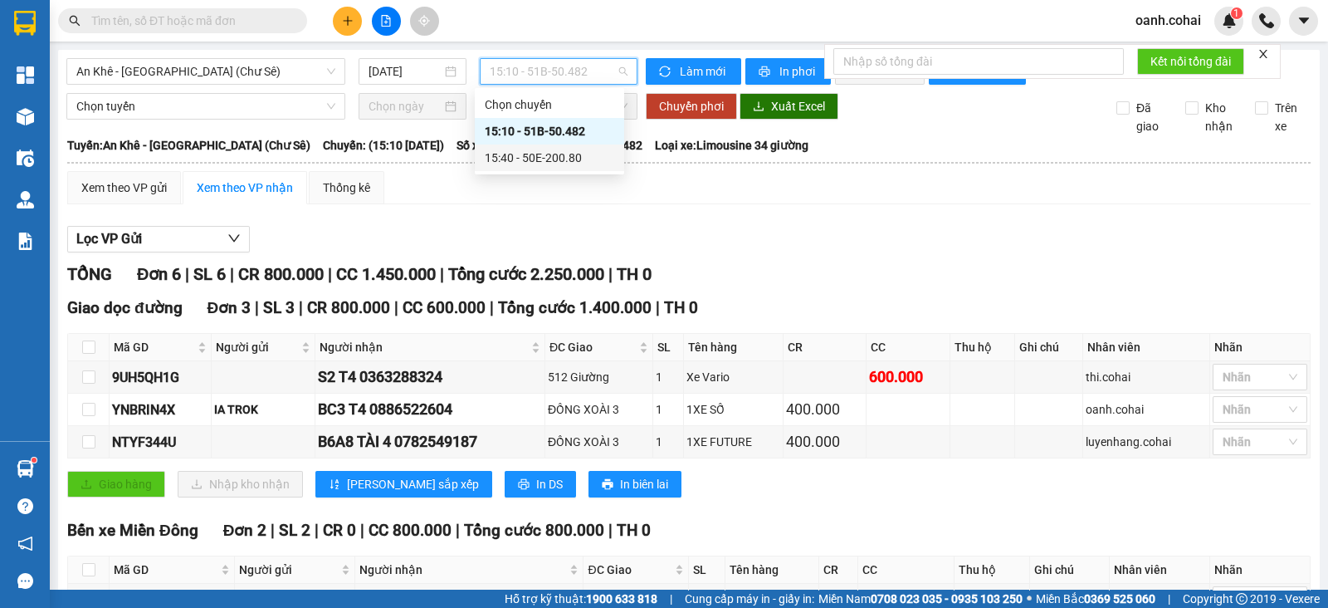
click at [560, 162] on div "15:40 - 50E-200.80" at bounding box center [549, 158] width 129 height 18
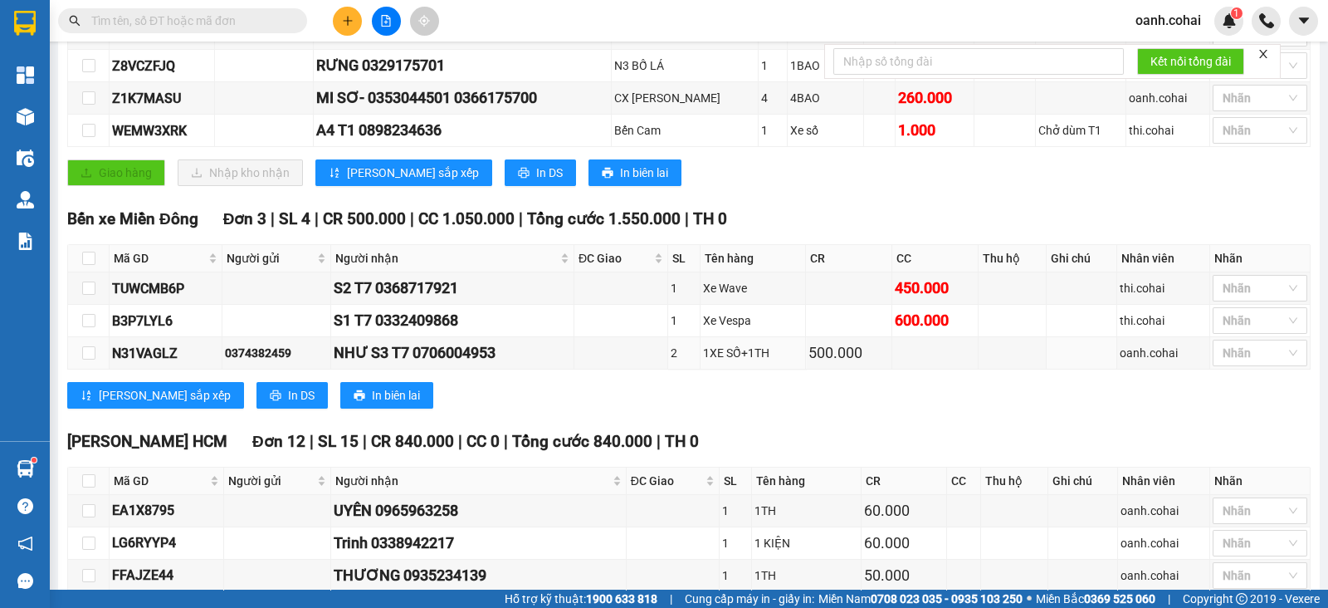
scroll to position [311, 0]
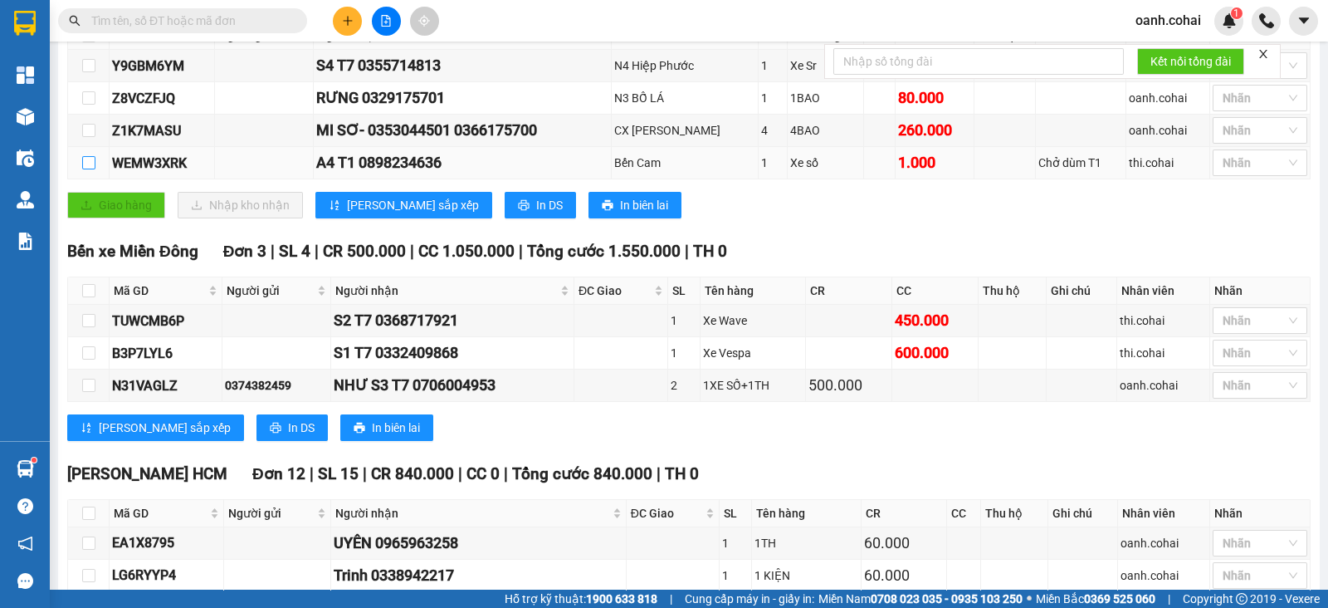
click at [87, 169] on input "checkbox" at bounding box center [88, 162] width 13 height 13
checkbox input "true"
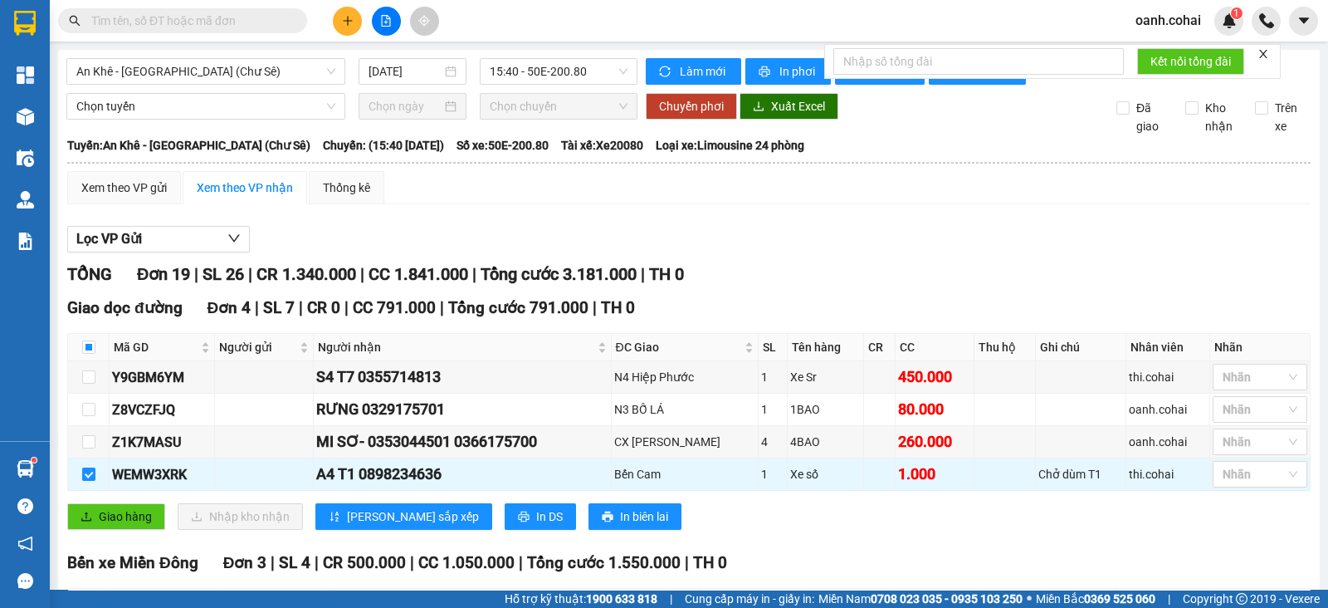
scroll to position [0, 0]
click at [246, 119] on span "Chọn tuyến" at bounding box center [205, 106] width 259 height 25
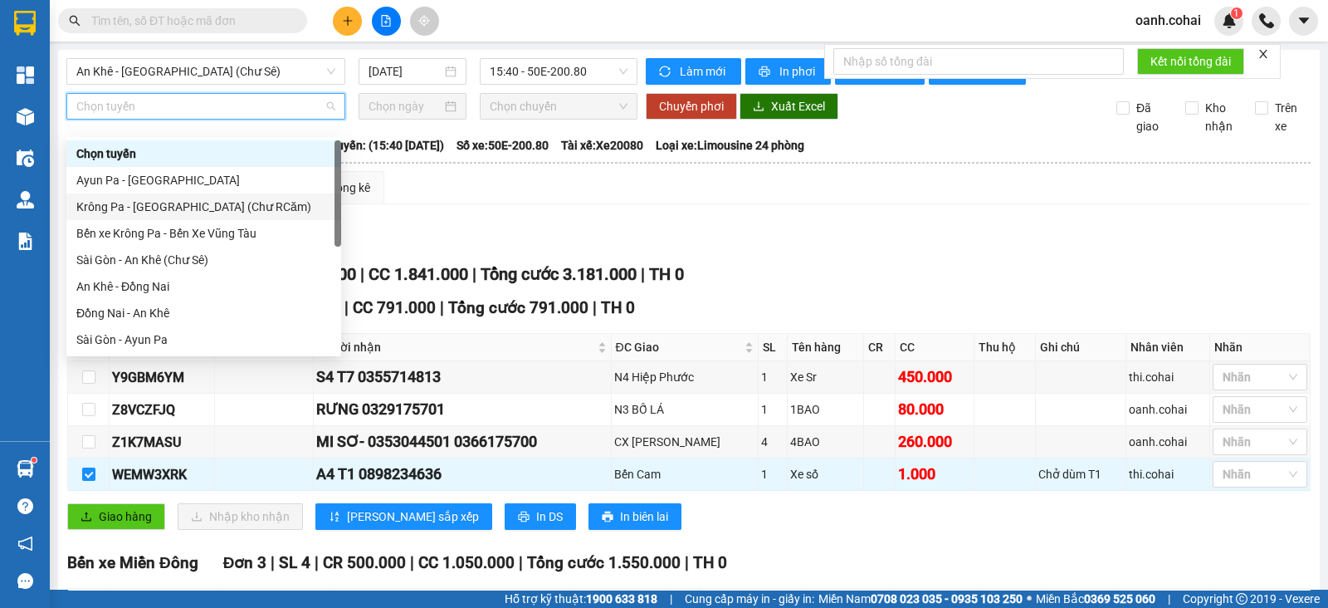
click at [194, 208] on div "Krông Pa - Sài Gòn (Chư RCăm)" at bounding box center [203, 207] width 255 height 18
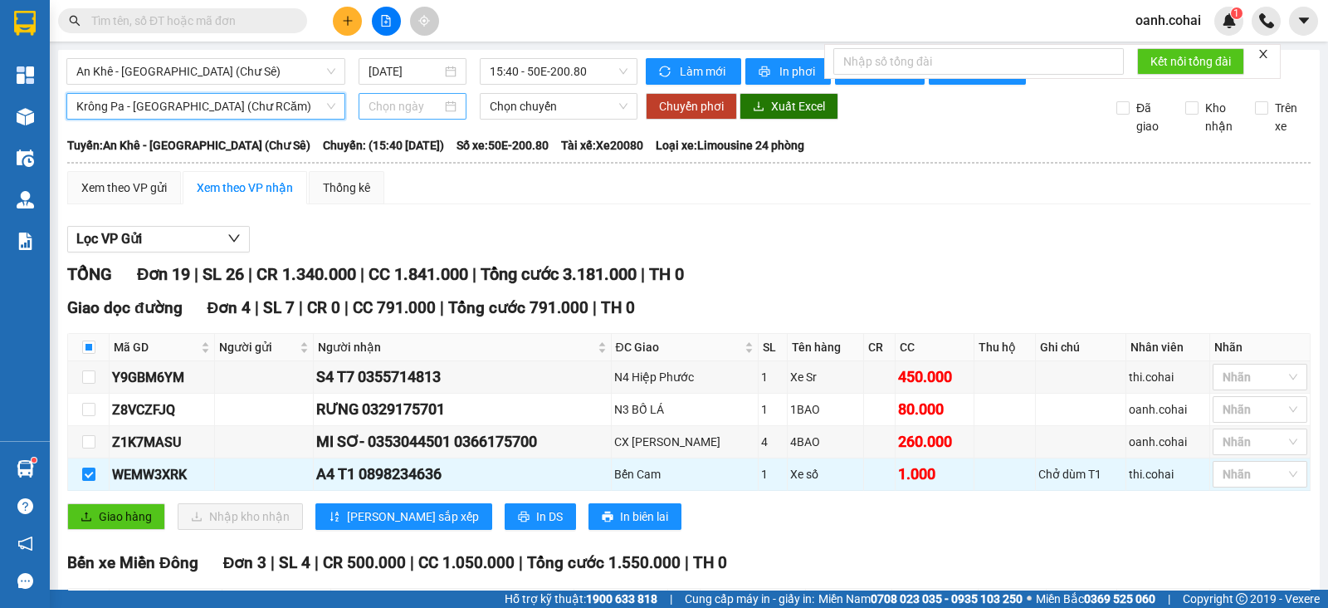
drag, startPoint x: 398, startPoint y: 110, endPoint x: 410, endPoint y: 119, distance: 14.8
click at [401, 110] on div at bounding box center [413, 106] width 109 height 27
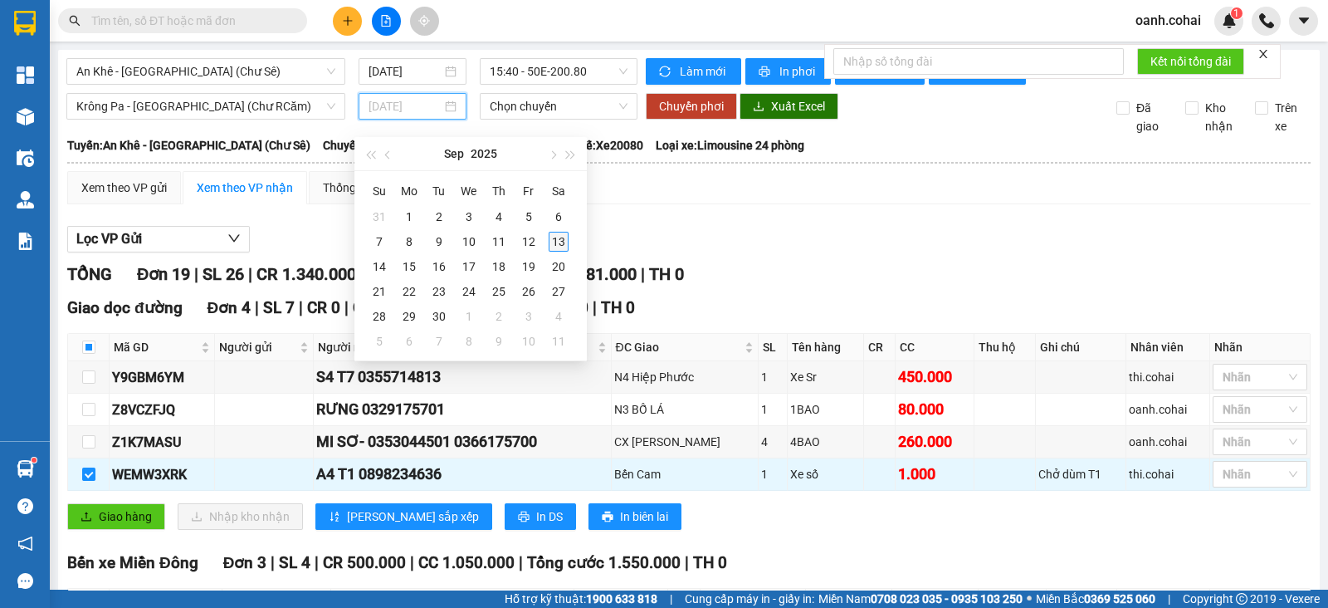
type input "[DATE]"
click at [556, 243] on div "13" at bounding box center [559, 242] width 20 height 20
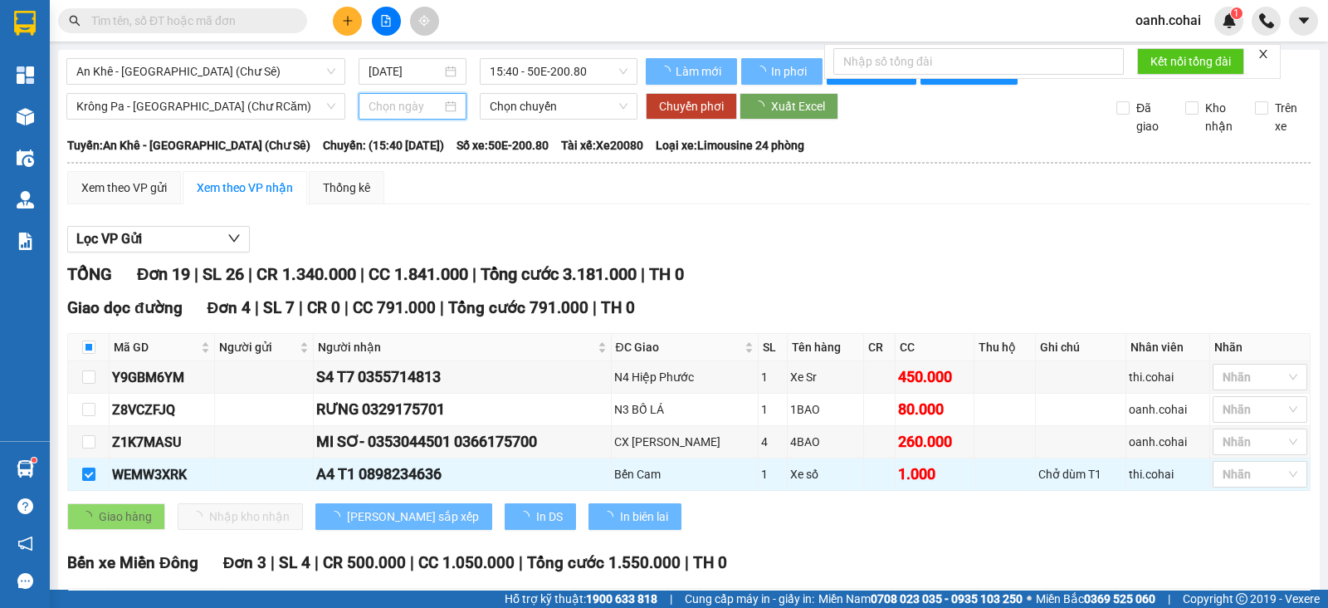
type input "[DATE]"
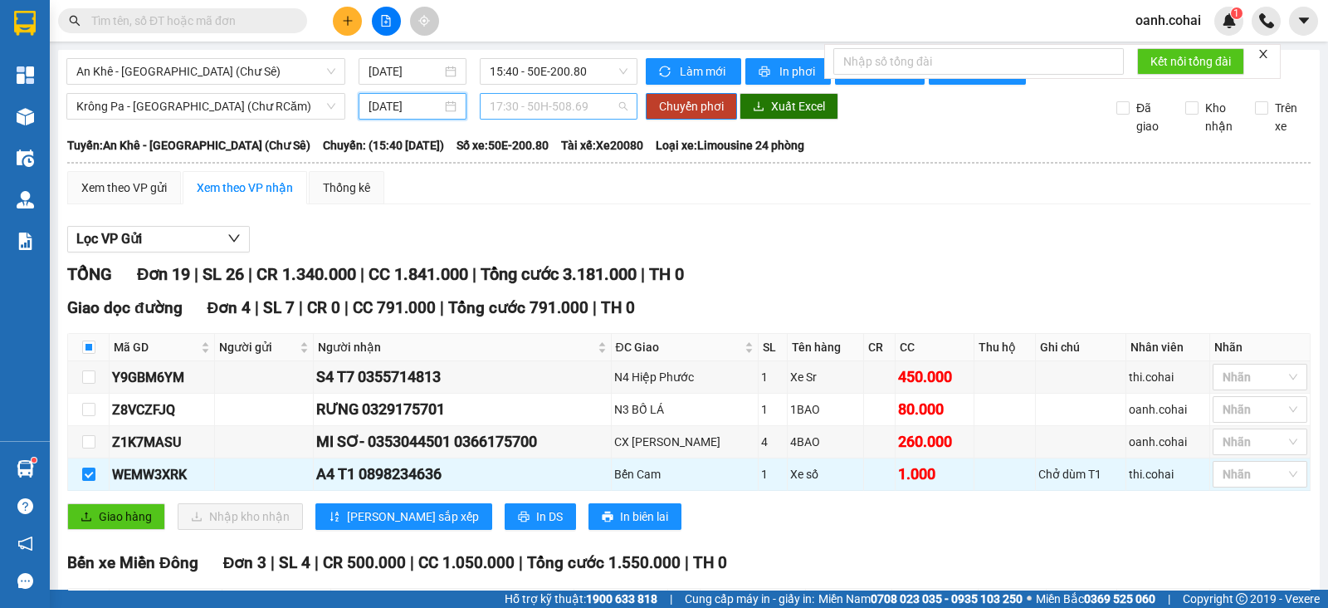
click at [548, 117] on span "17:30 - 50H-508.69" at bounding box center [558, 106] width 137 height 25
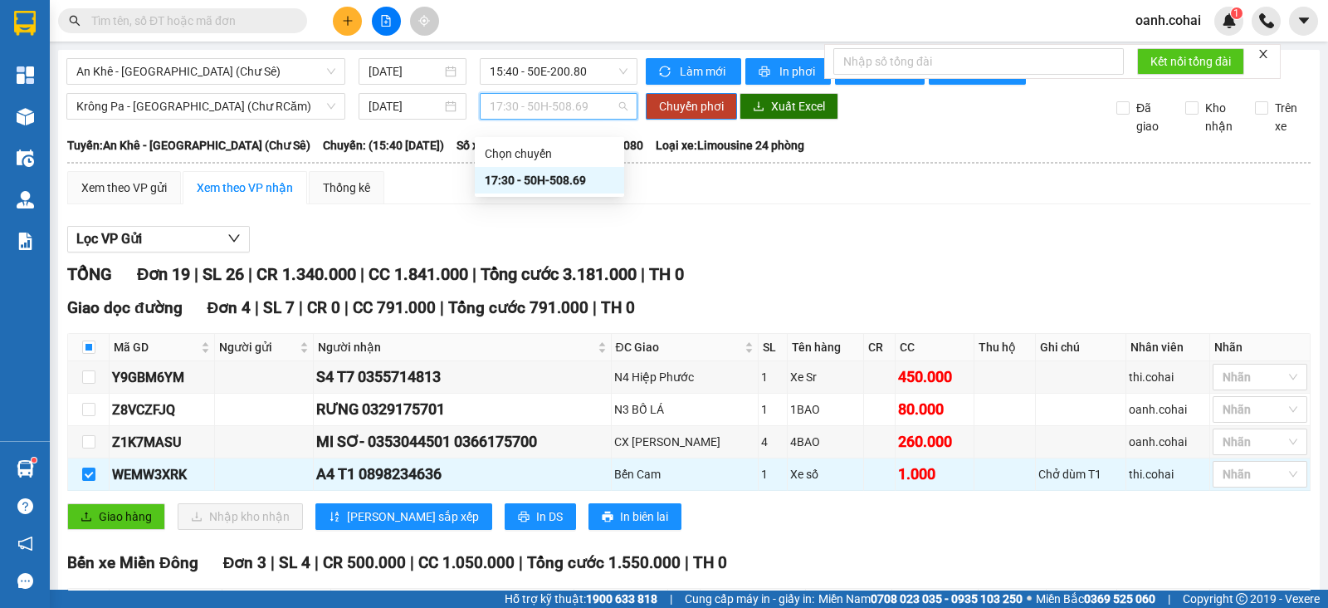
click at [575, 184] on div "17:30 - 50H-508.69" at bounding box center [549, 180] width 129 height 18
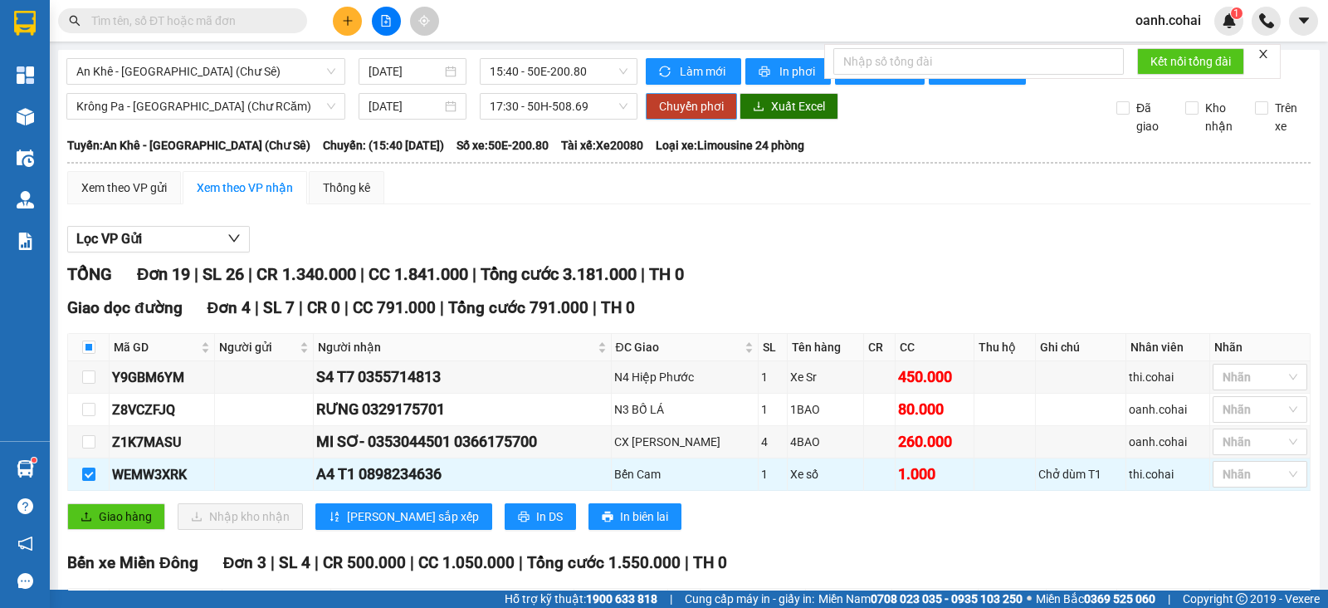
click at [685, 115] on span "Chuyển phơi" at bounding box center [691, 106] width 65 height 18
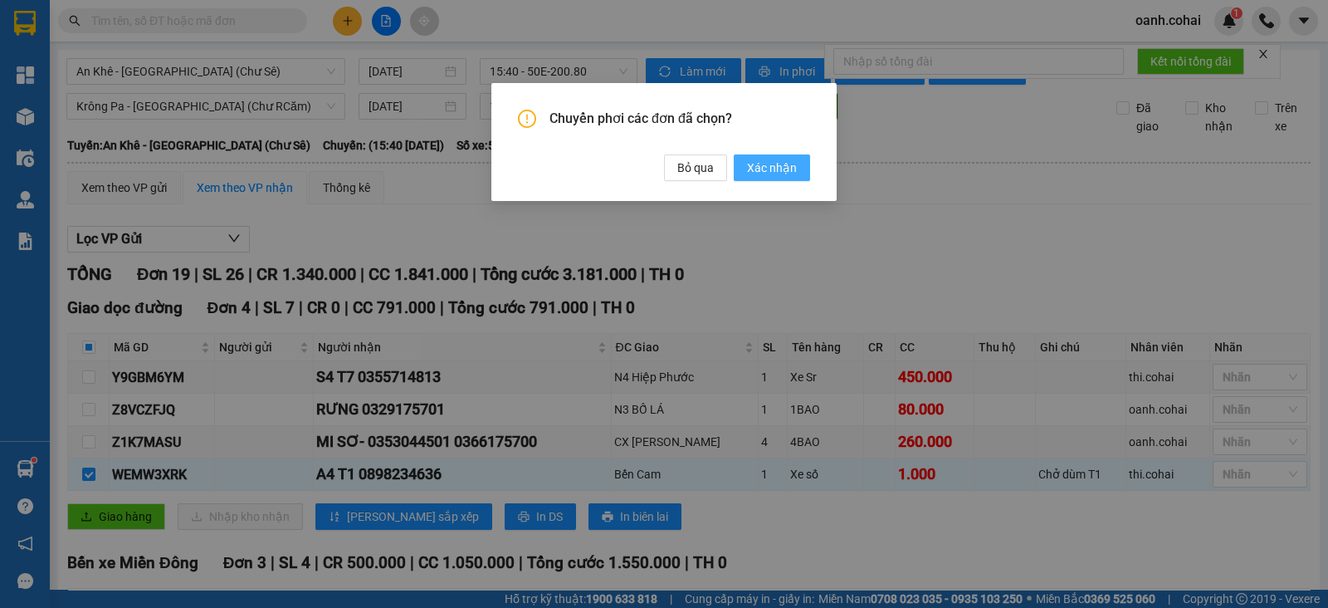
click at [770, 172] on span "Xác nhận" at bounding box center [772, 168] width 50 height 18
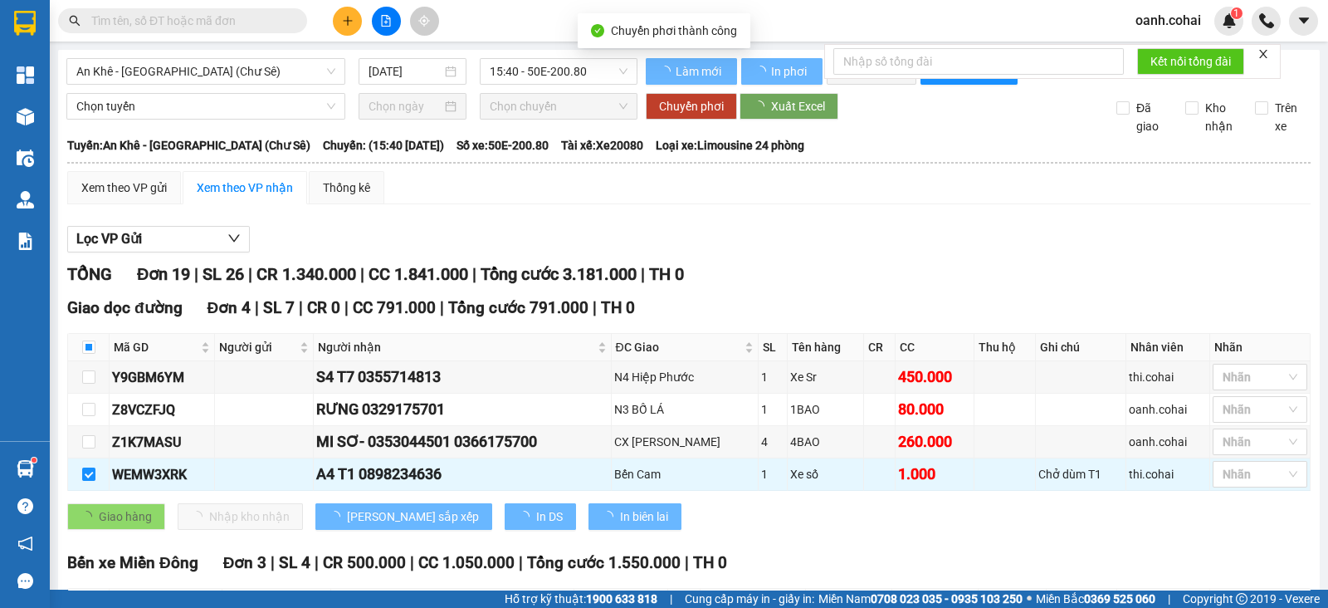
checkbox input "false"
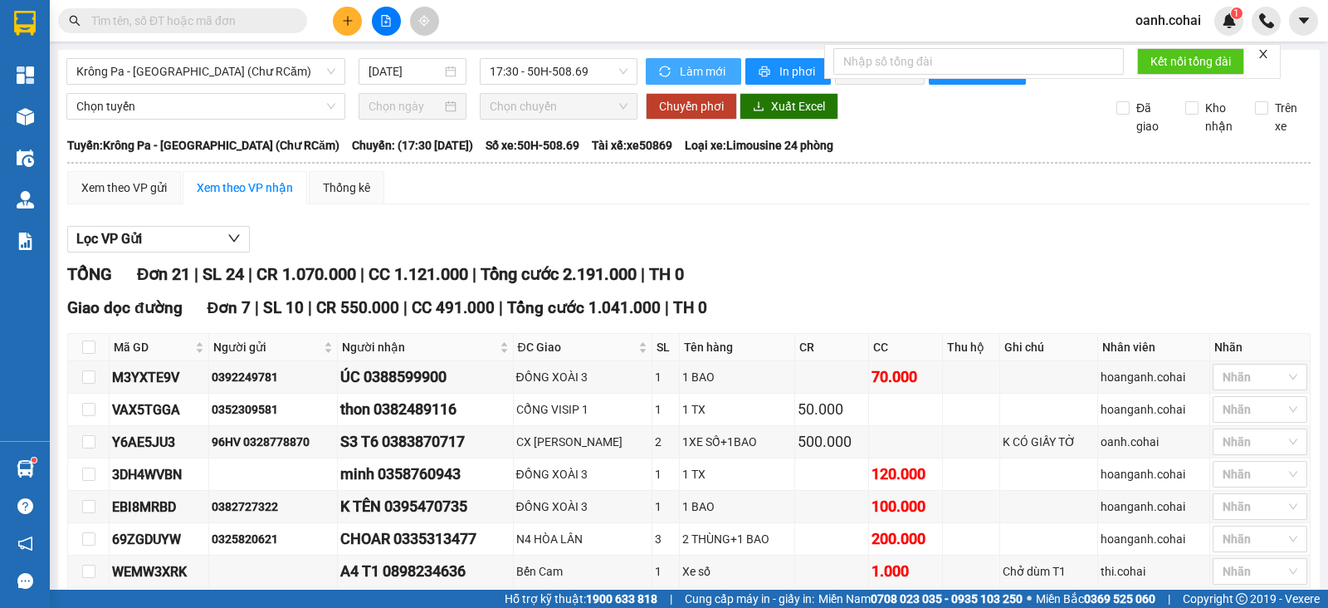
click at [684, 78] on span "Làm mới" at bounding box center [704, 71] width 48 height 18
click at [791, 73] on span "In phơi" at bounding box center [798, 71] width 38 height 18
click at [789, 72] on span "In phơi" at bounding box center [798, 71] width 38 height 18
click at [232, 81] on span "Krông Pa - Sài Gòn (Chư RCăm)" at bounding box center [205, 71] width 259 height 25
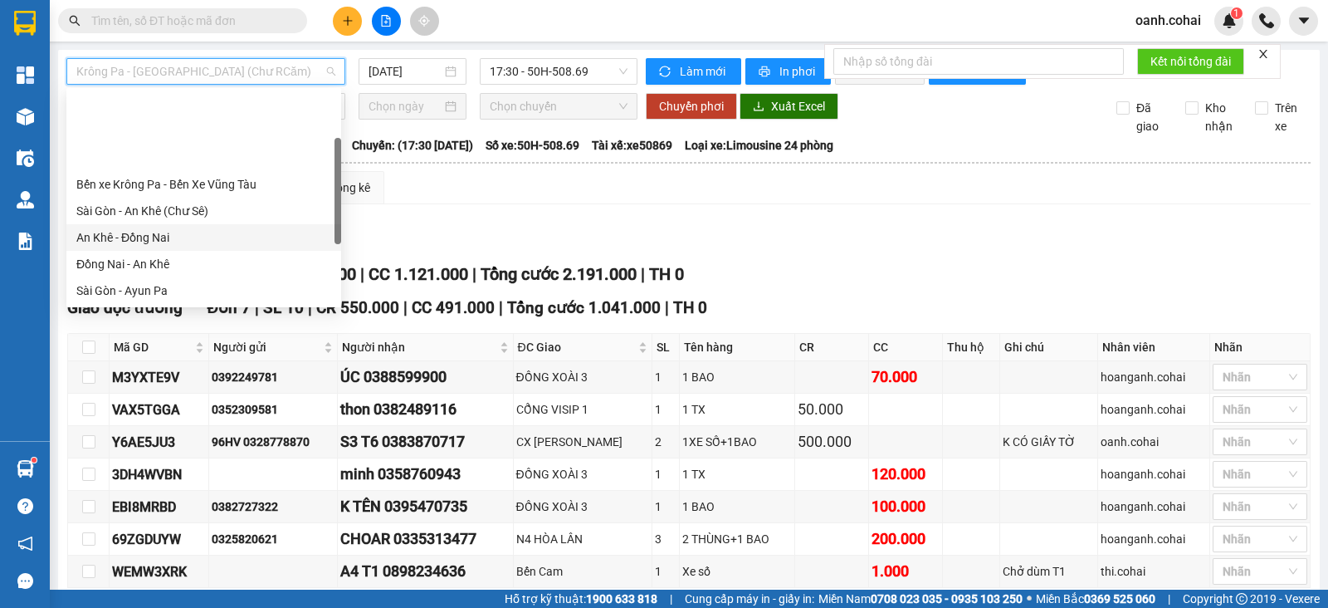
scroll to position [103, 0]
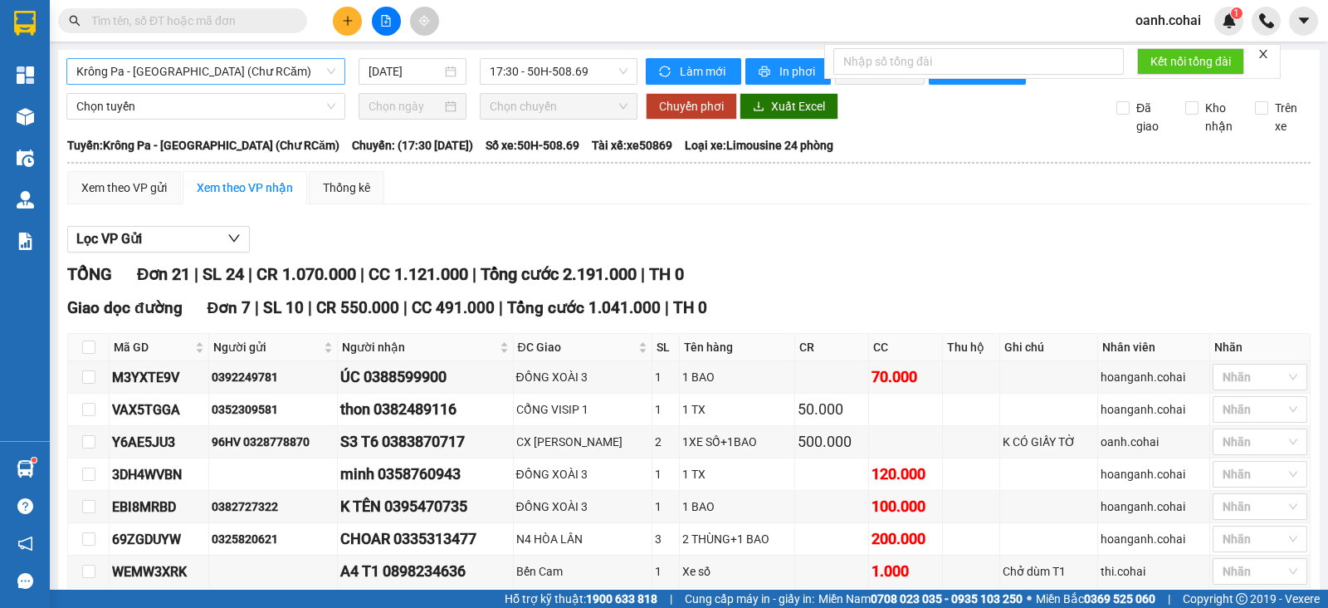
click at [232, 64] on span "Krông Pa - Sài Gòn (Chư RCăm)" at bounding box center [205, 71] width 259 height 25
click at [248, 69] on span "Krông Pa - Sài Gòn (Chư RCăm)" at bounding box center [205, 71] width 259 height 25
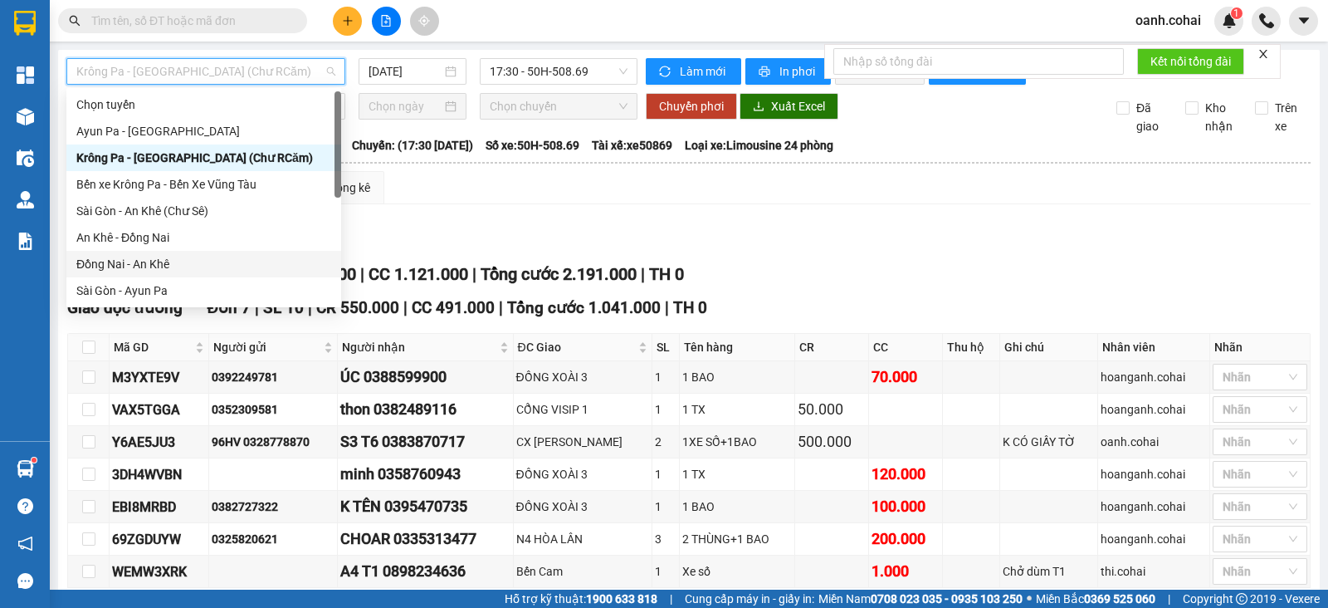
scroll to position [207, 0]
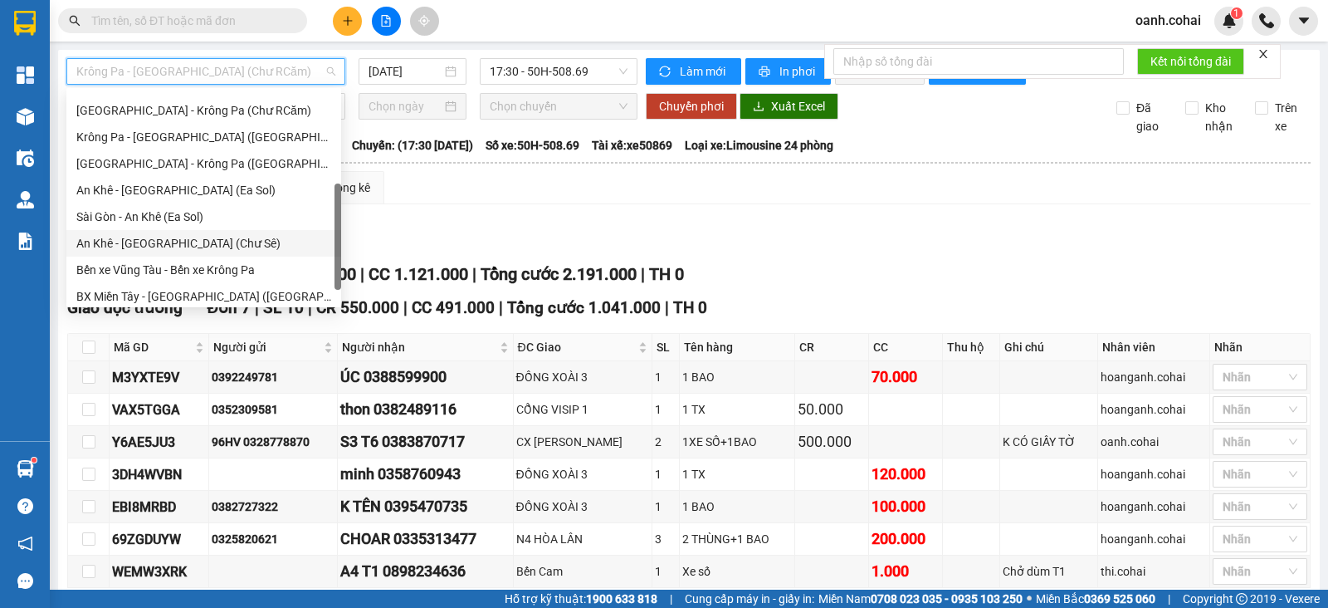
click at [174, 242] on div "An Khê - Sài Gòn (Chư Sê)" at bounding box center [203, 243] width 255 height 18
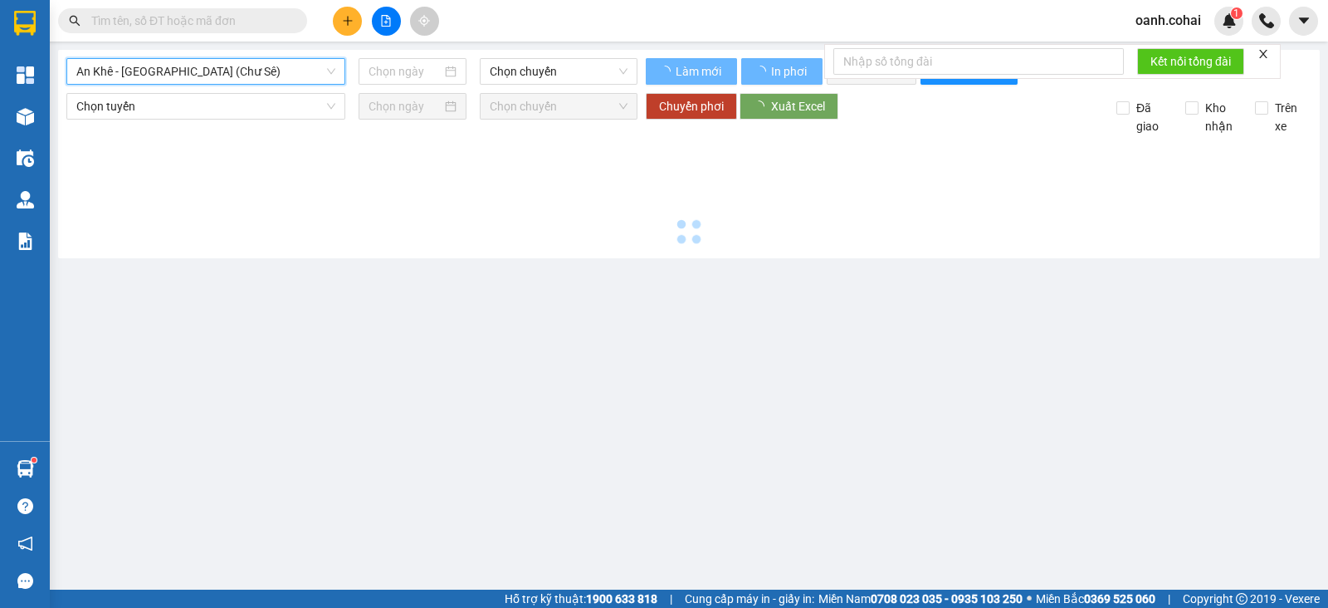
type input "[DATE]"
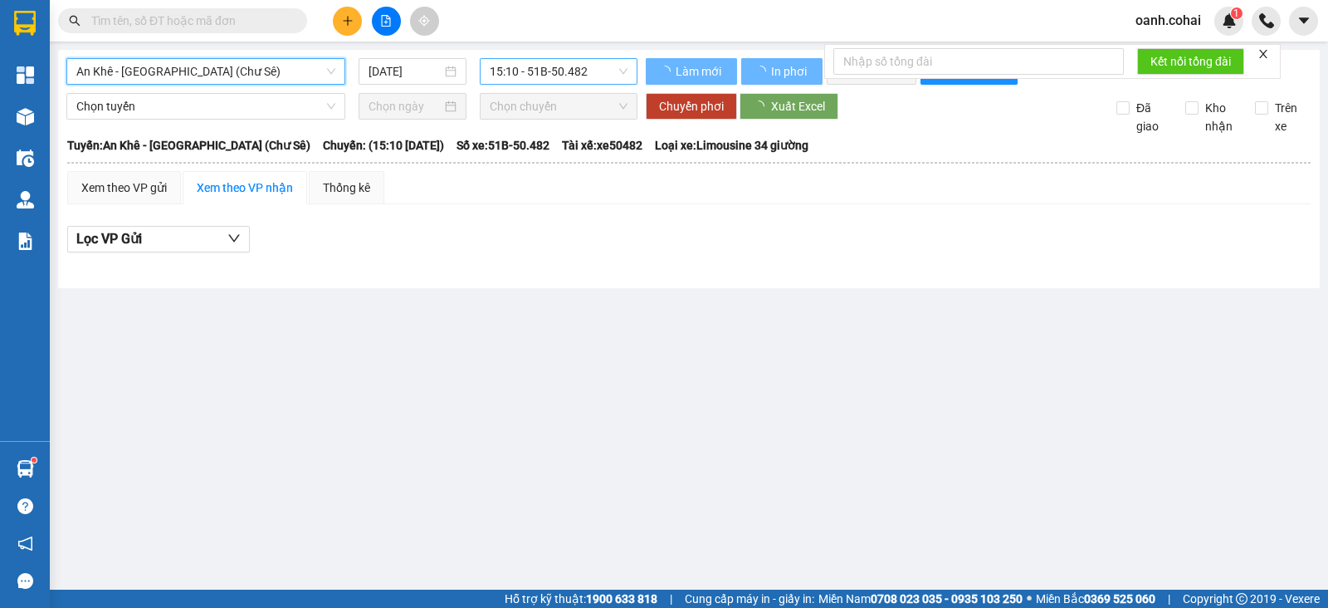
click at [535, 72] on span "15:10 - 51B-50.482" at bounding box center [558, 71] width 137 height 25
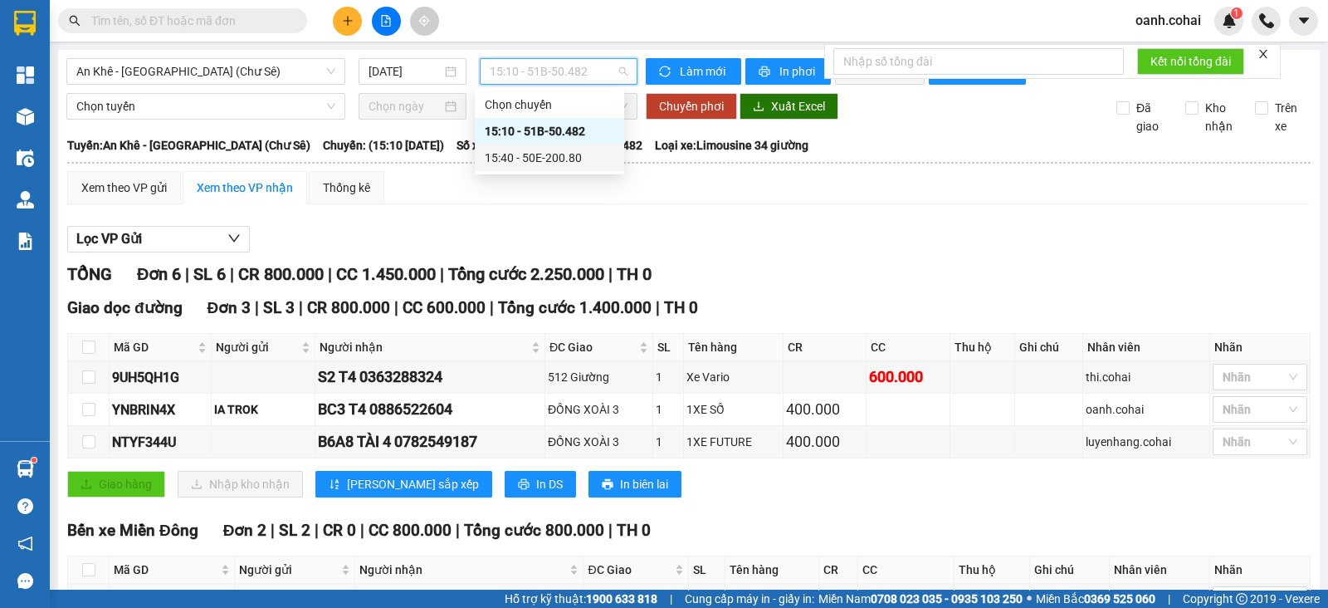
click at [552, 157] on div "15:40 - 50E-200.80" at bounding box center [549, 158] width 129 height 18
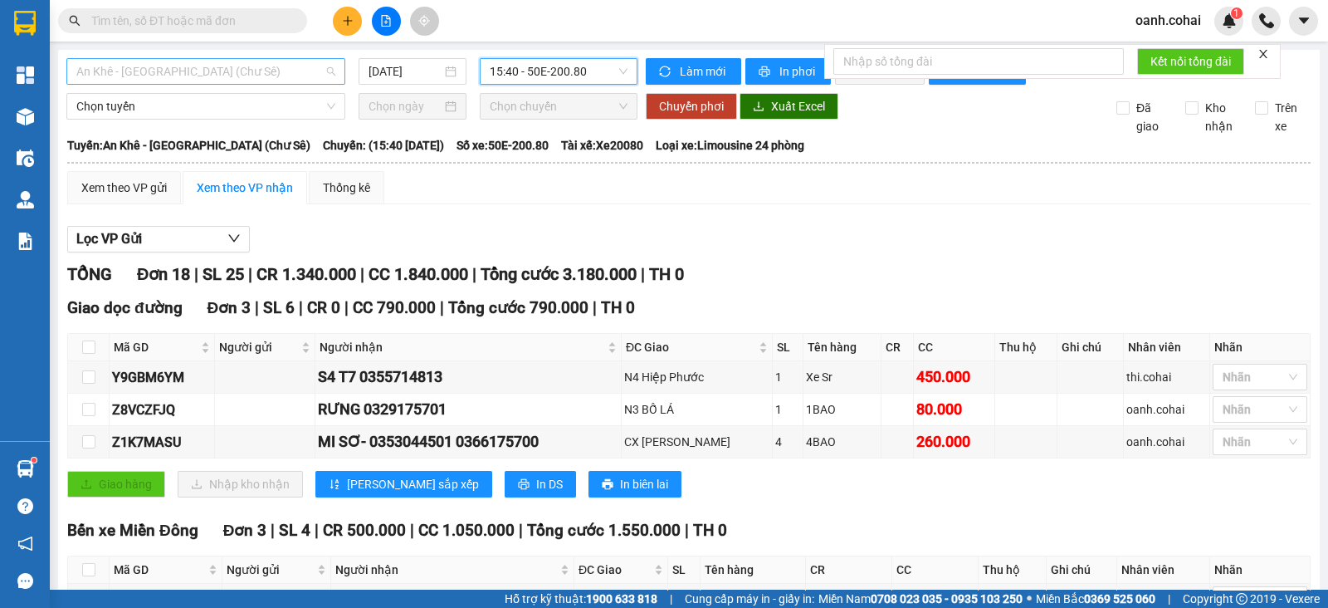
click at [238, 79] on span "An Khê - Sài Gòn (Chư Sê)" at bounding box center [205, 71] width 259 height 25
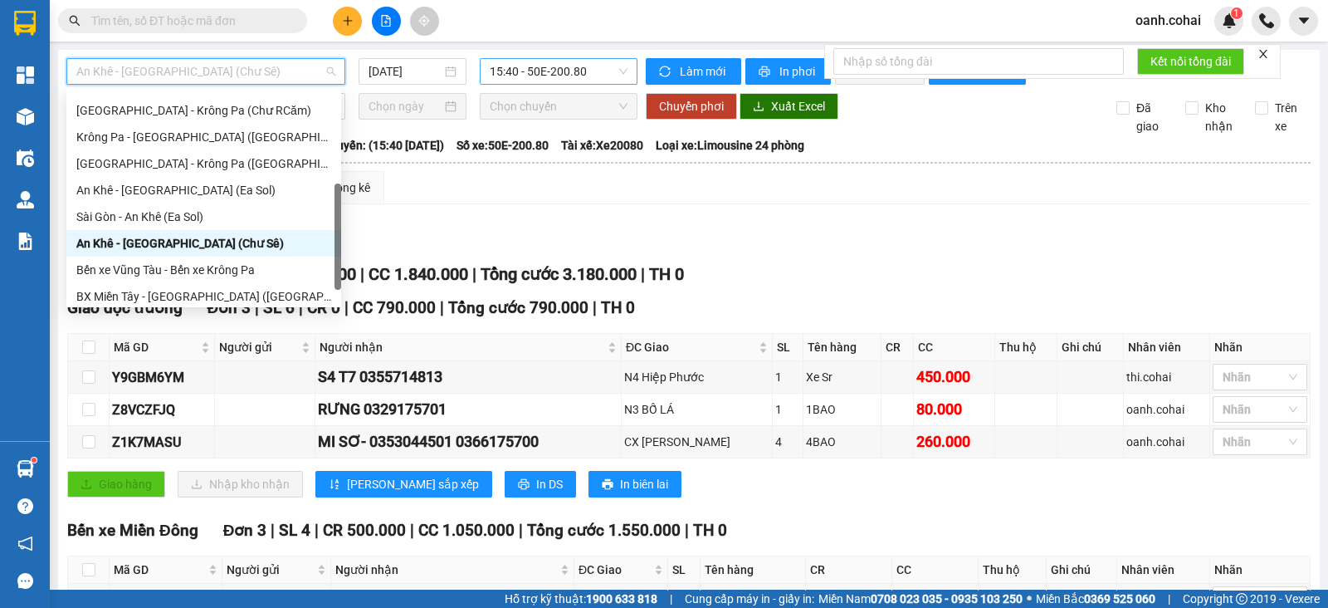
click at [602, 71] on span "15:40 - 50E-200.80" at bounding box center [558, 71] width 137 height 25
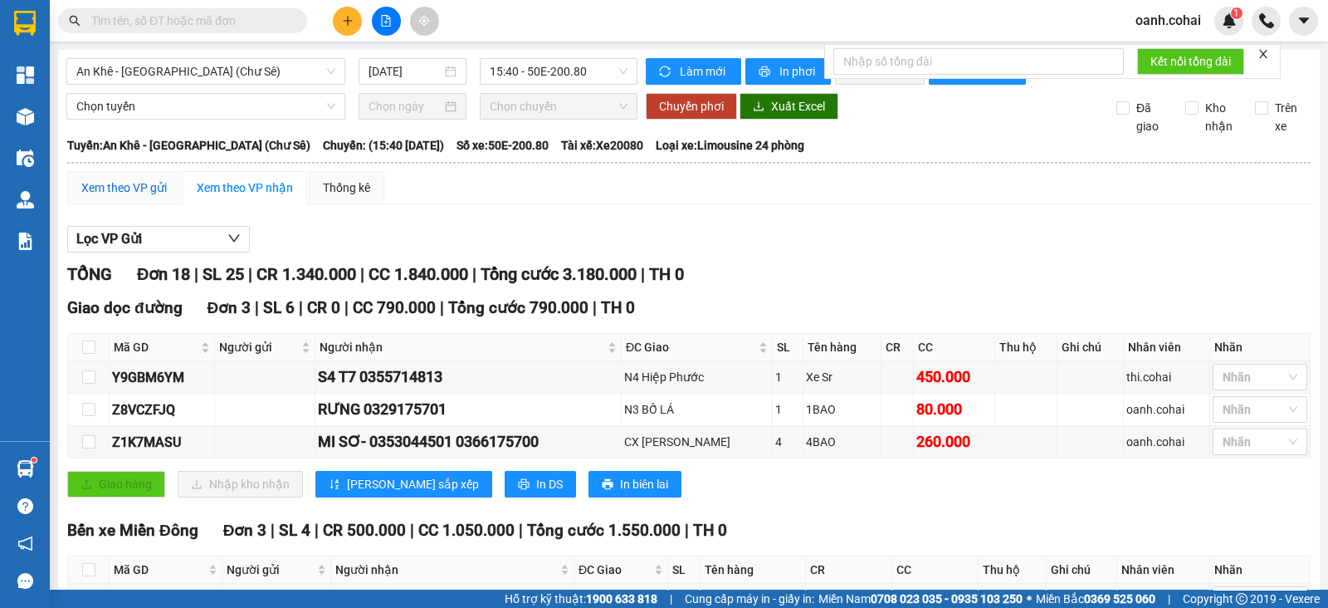
click at [101, 197] on div "Xem theo VP gửi" at bounding box center [124, 187] width 86 height 18
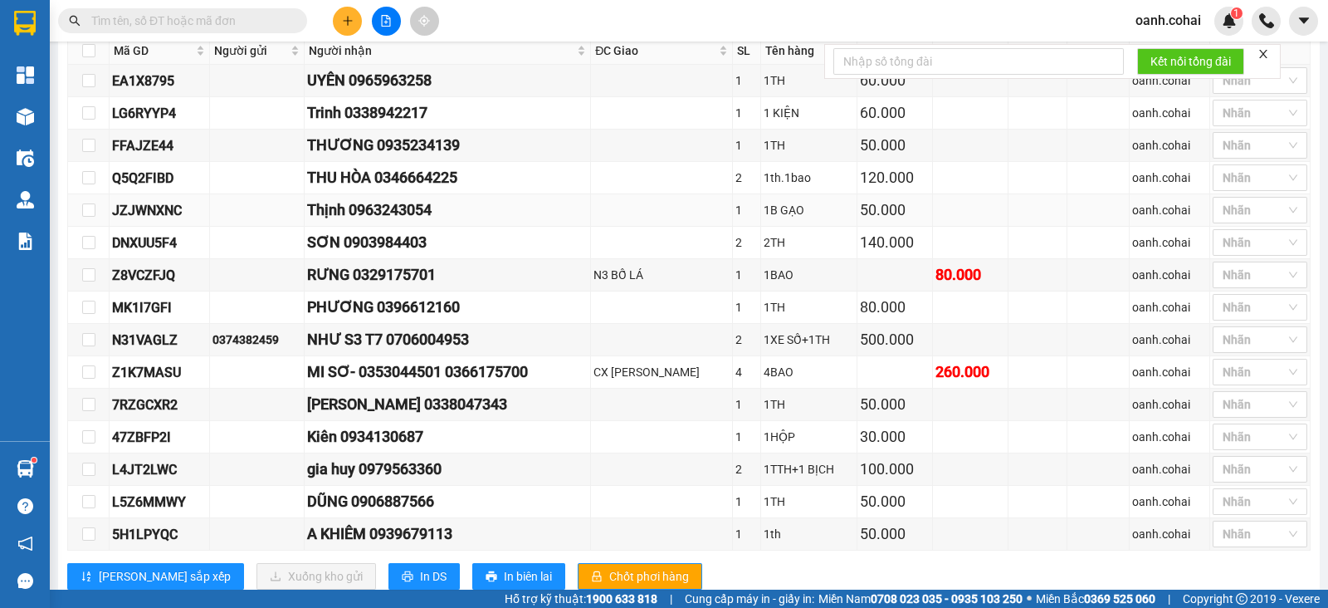
scroll to position [414, 0]
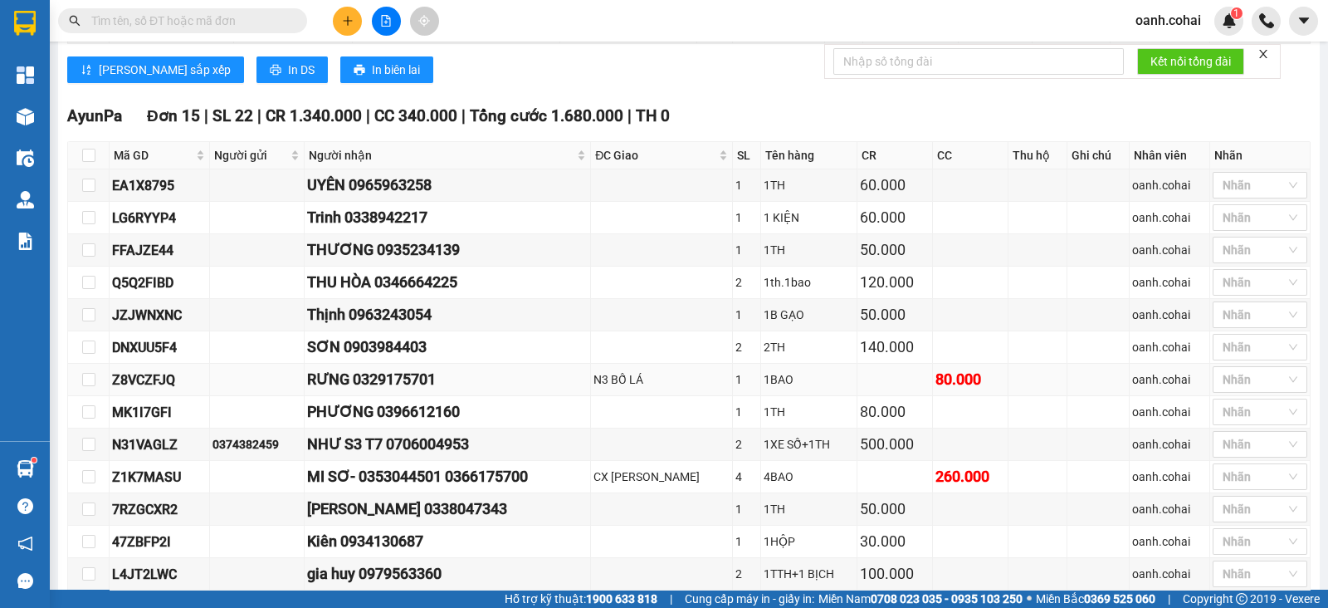
click at [215, 388] on td at bounding box center [257, 380] width 95 height 32
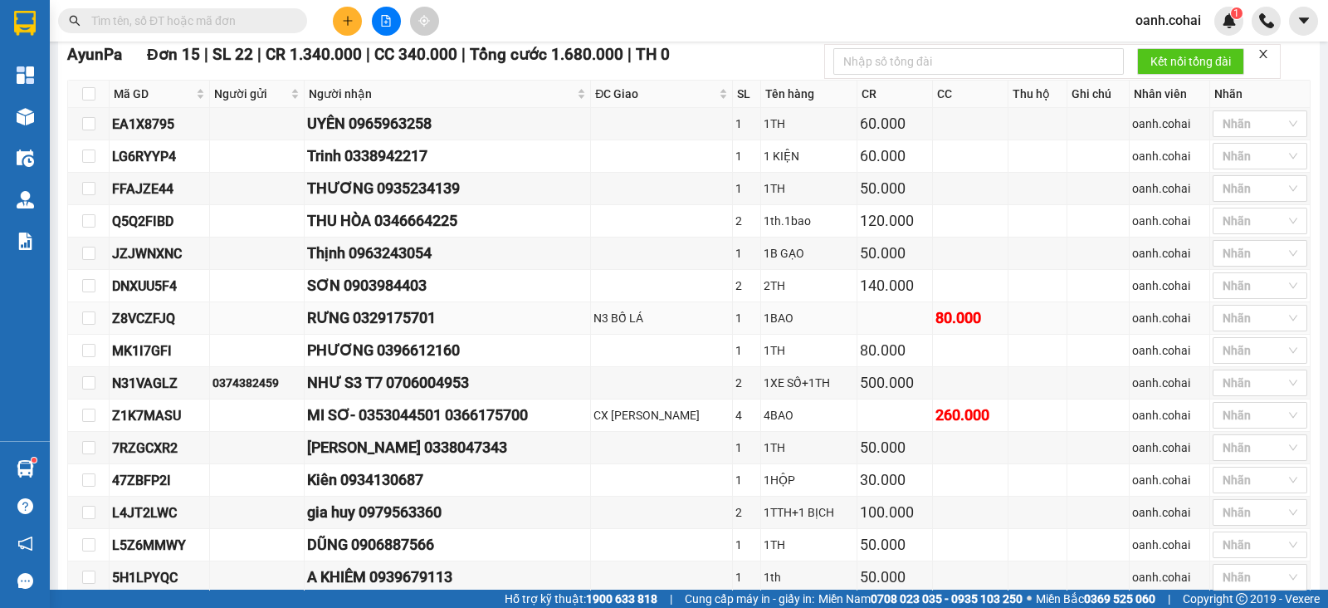
scroll to position [519, 0]
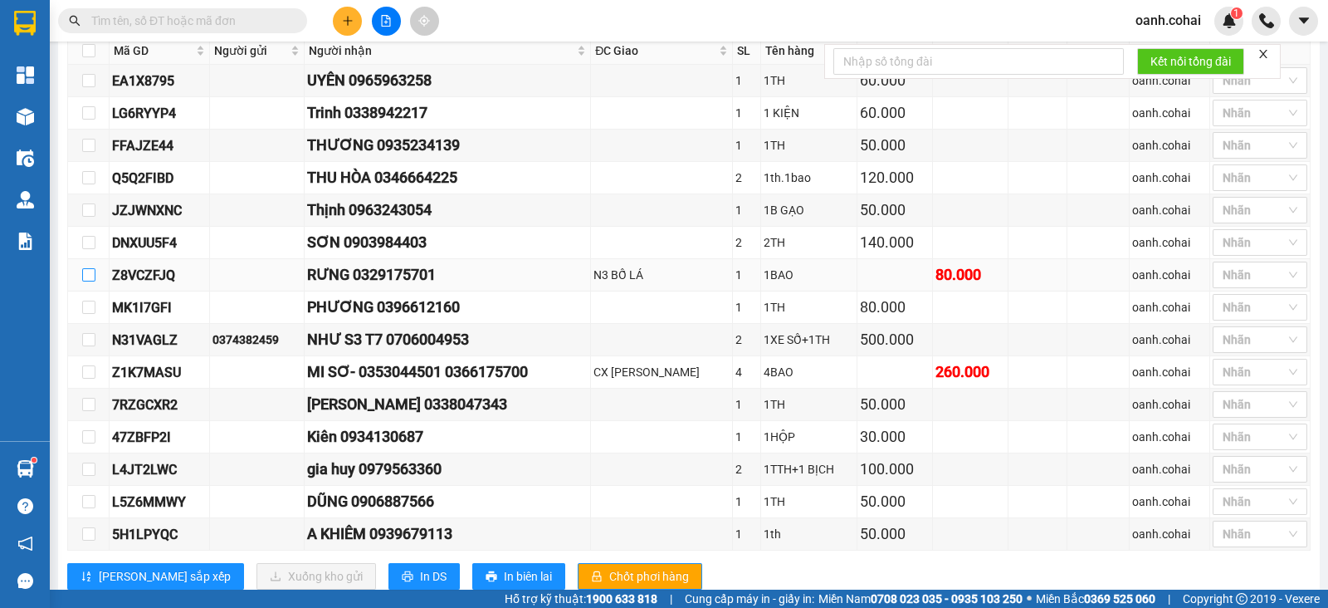
click at [84, 281] on input "checkbox" at bounding box center [88, 274] width 13 height 13
checkbox input "true"
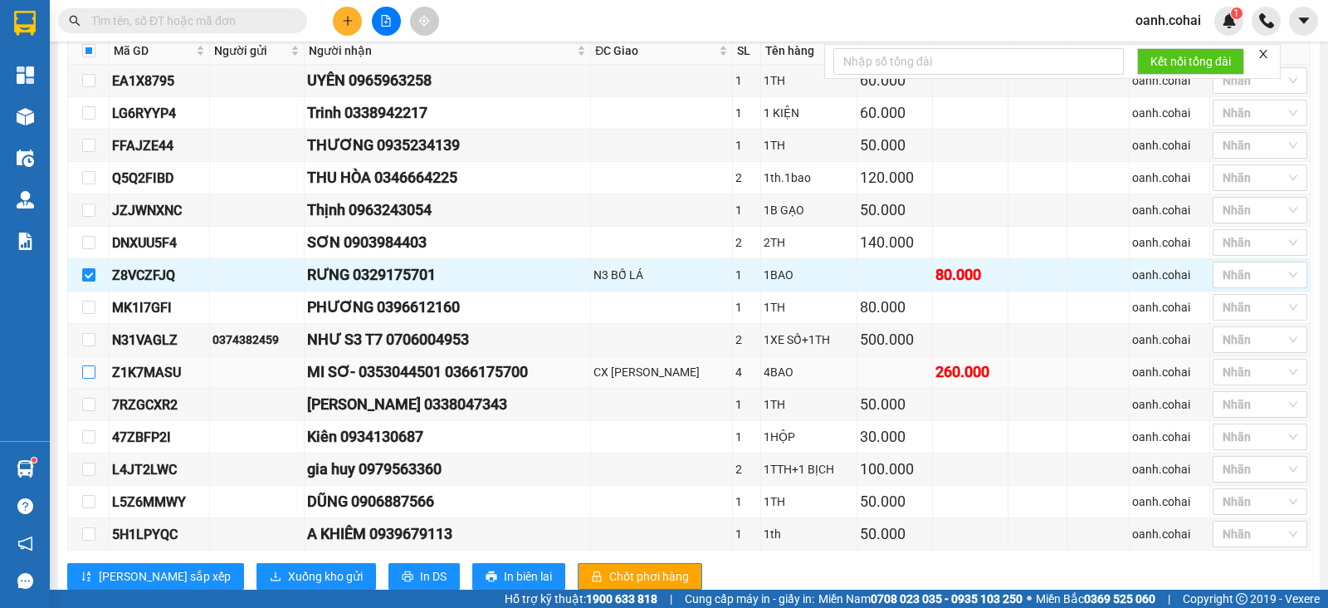
click at [91, 379] on input "checkbox" at bounding box center [88, 371] width 13 height 13
checkbox input "true"
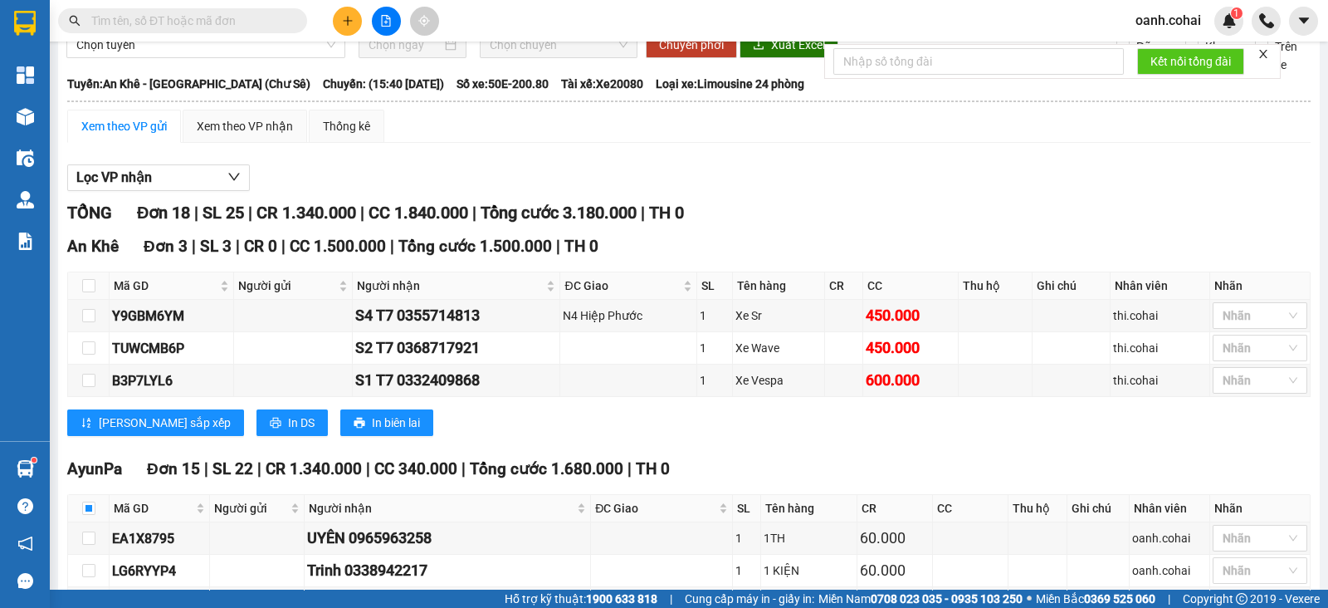
scroll to position [0, 0]
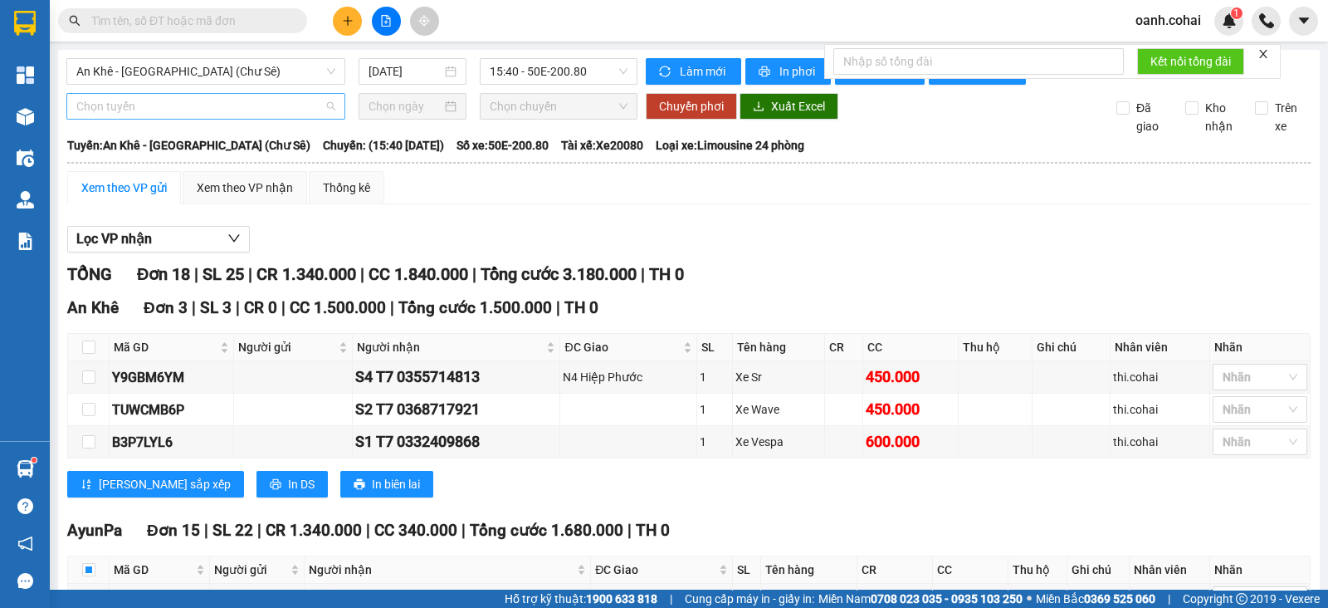
click at [243, 119] on span "Chọn tuyến" at bounding box center [205, 106] width 259 height 25
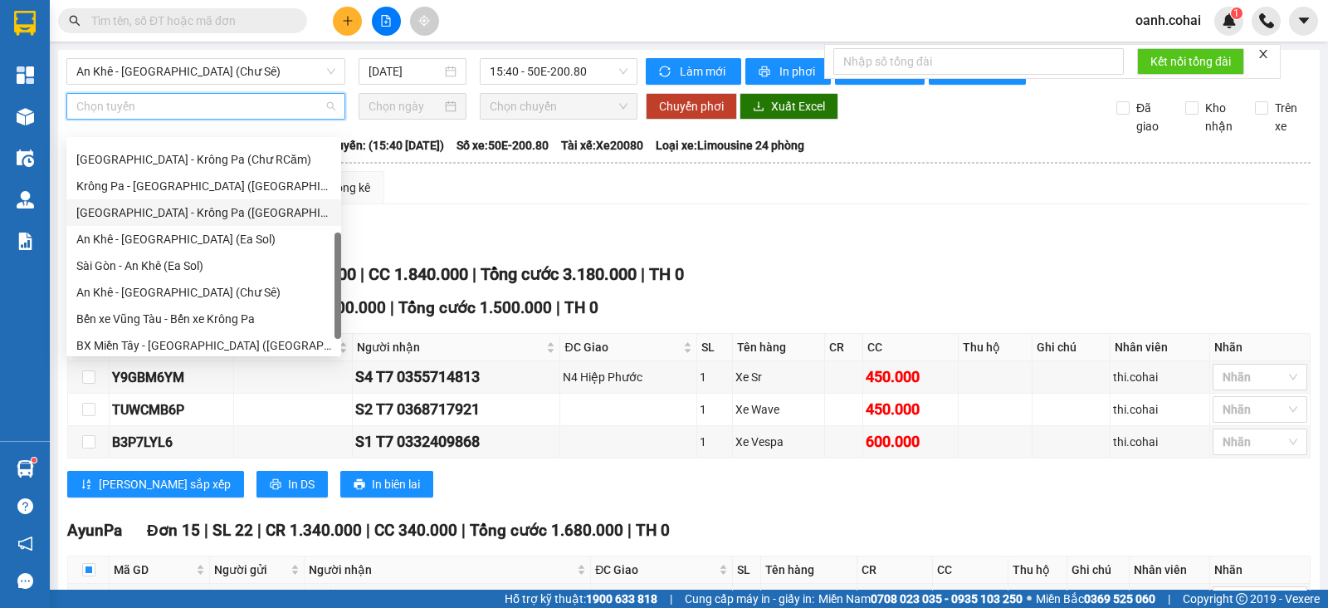
scroll to position [239, 0]
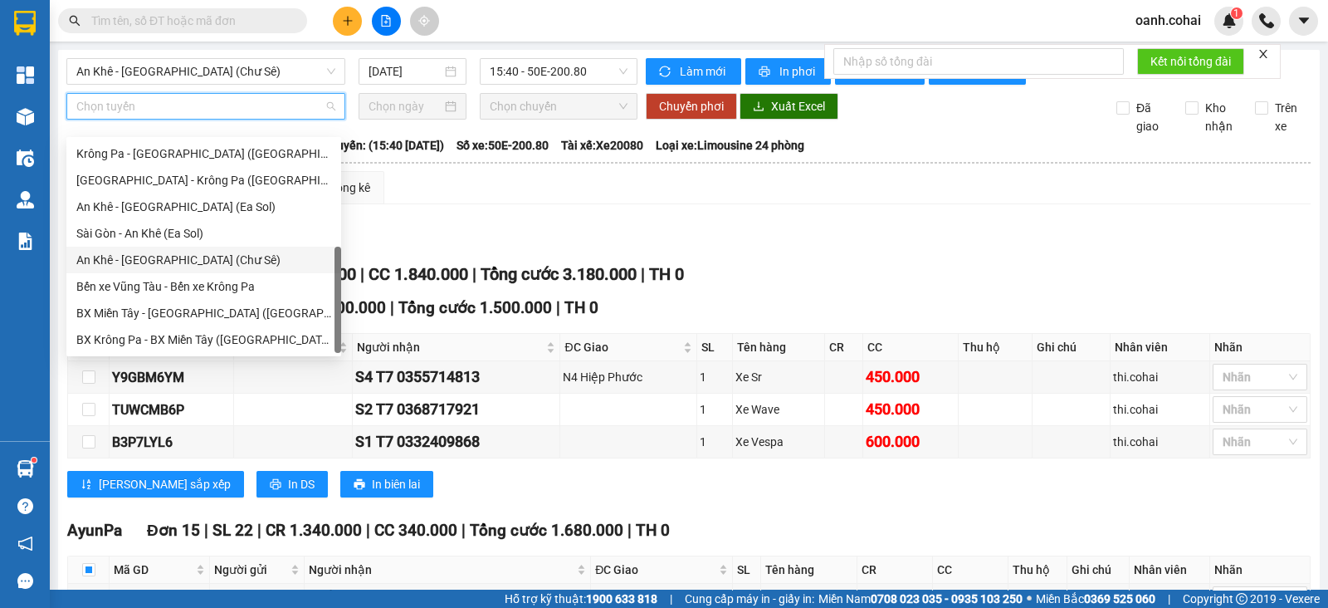
click at [177, 256] on div "An Khê - Sài Gòn (Chư Sê)" at bounding box center [203, 260] width 255 height 18
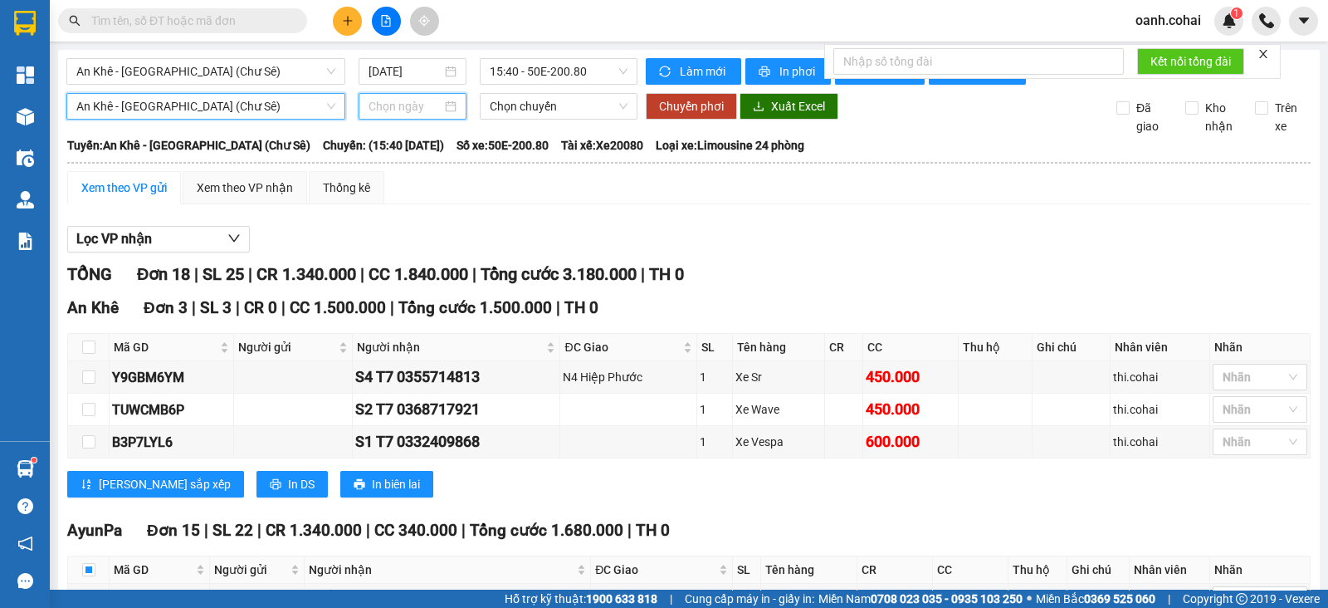
click at [398, 115] on input at bounding box center [406, 106] width 74 height 18
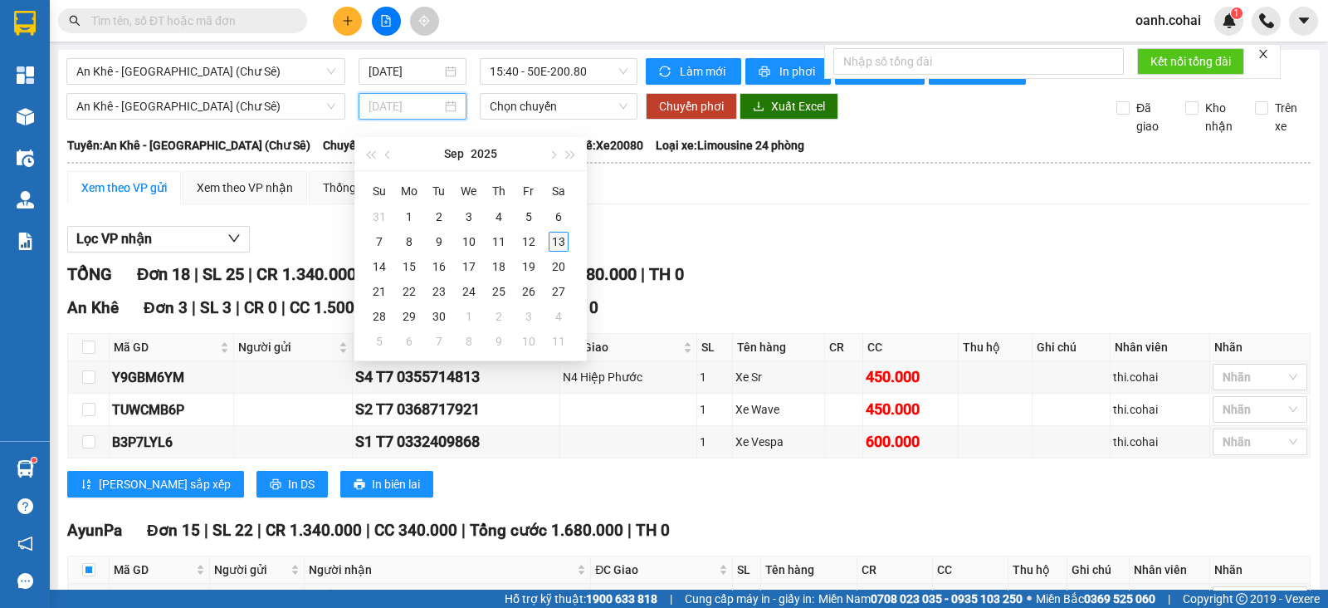
type input "[DATE]"
click at [551, 246] on div "13" at bounding box center [559, 242] width 20 height 20
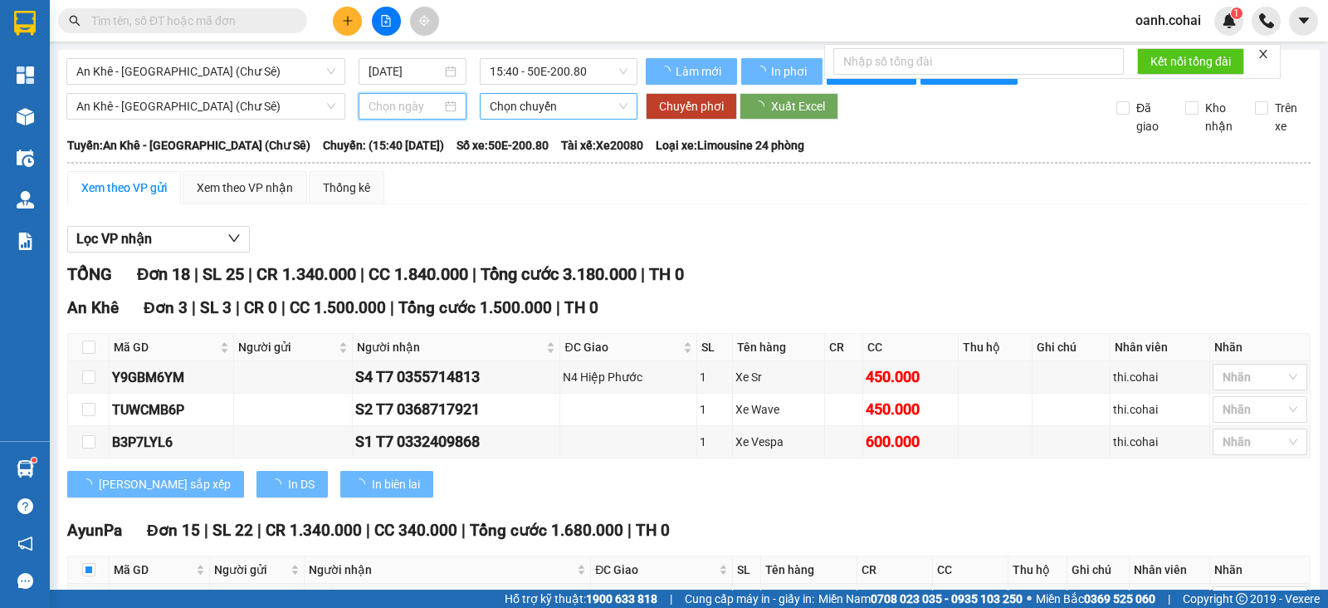
type input "[DATE]"
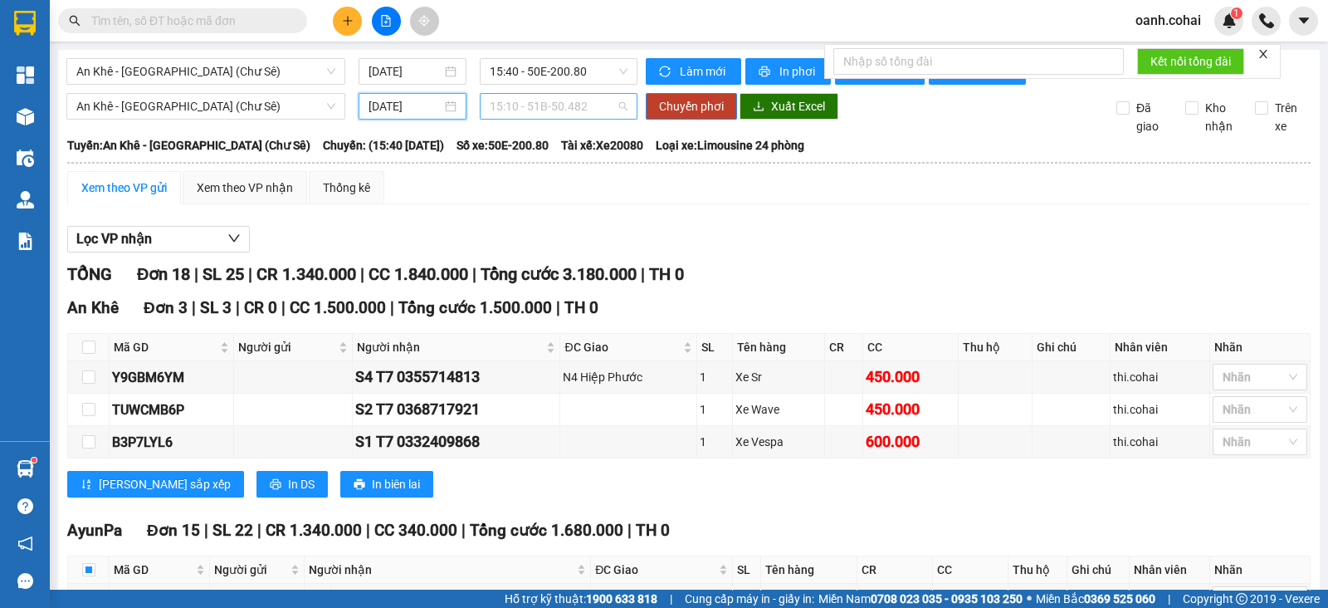
click at [560, 119] on span "15:10 - 51B-50.482" at bounding box center [558, 106] width 137 height 25
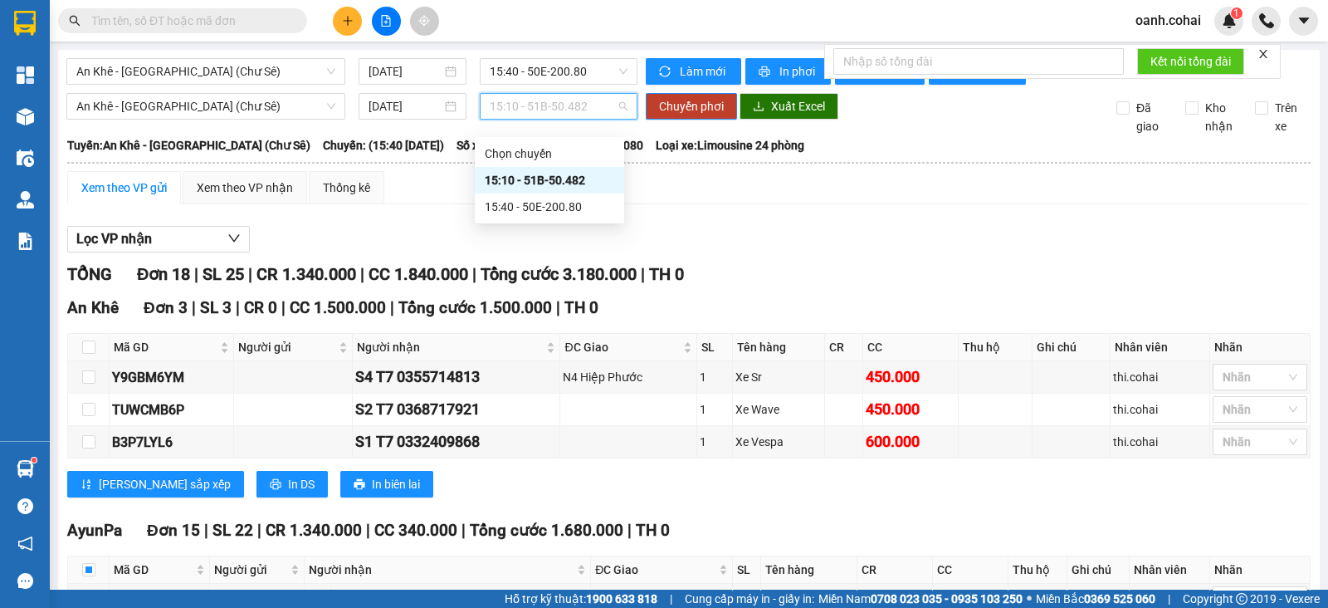
click at [563, 178] on div "15:10 - 51B-50.482" at bounding box center [549, 180] width 129 height 18
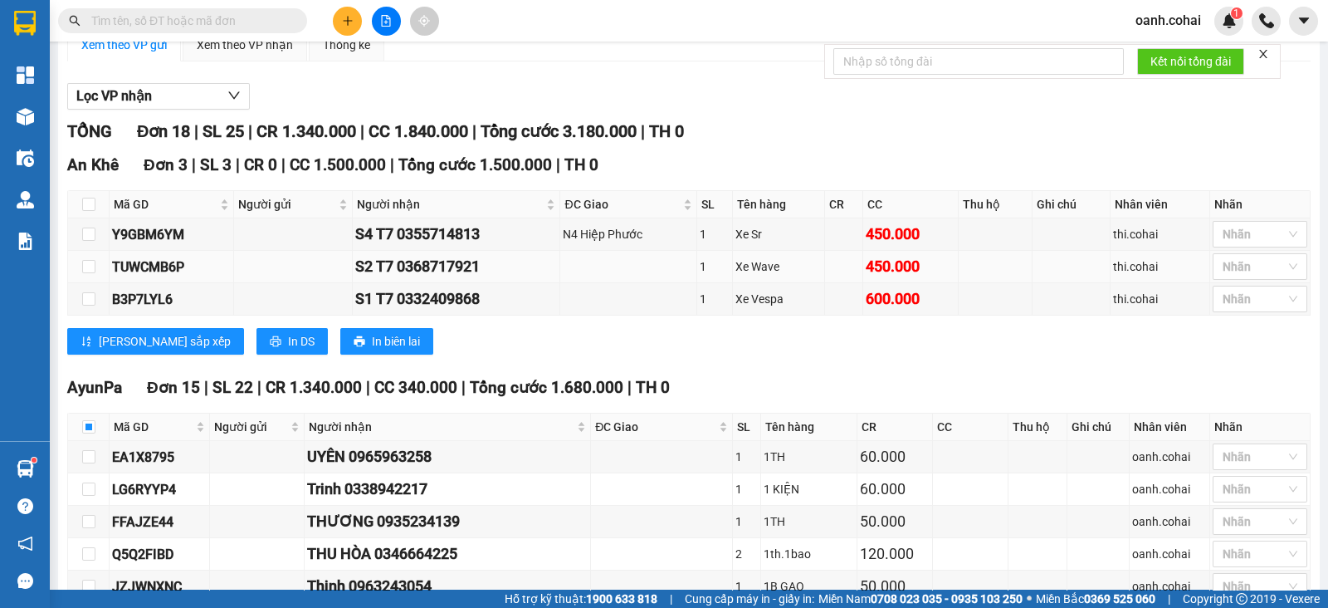
scroll to position [0, 0]
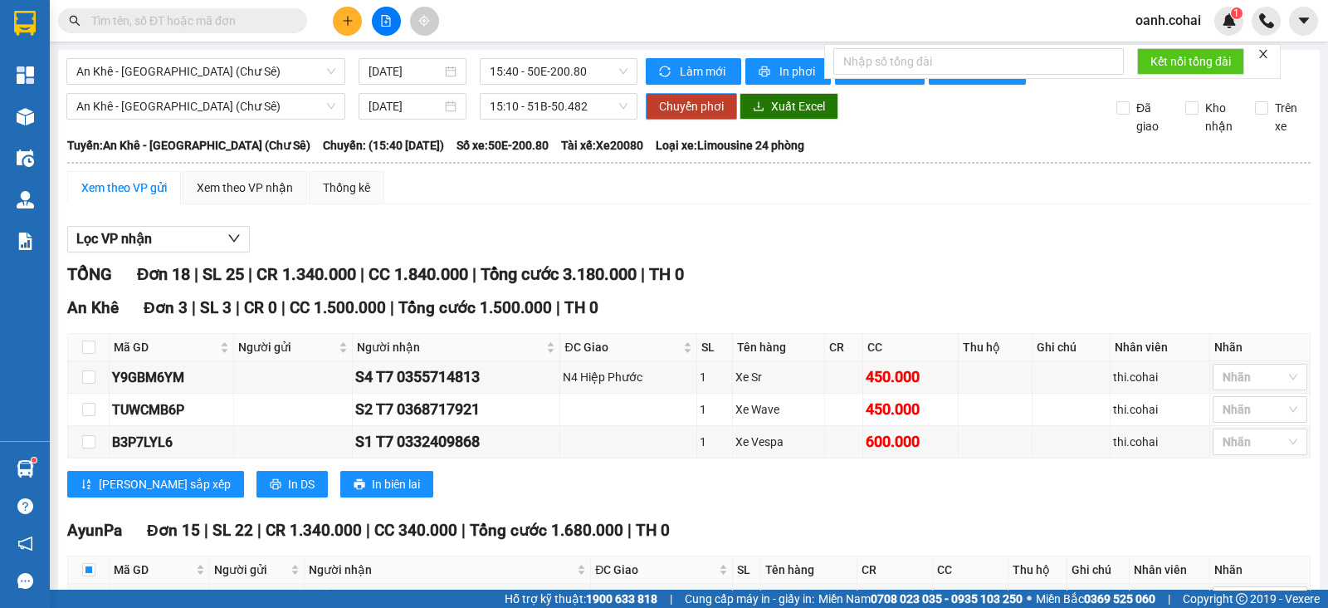
click at [683, 112] on span "Chuyển phơi" at bounding box center [691, 106] width 65 height 18
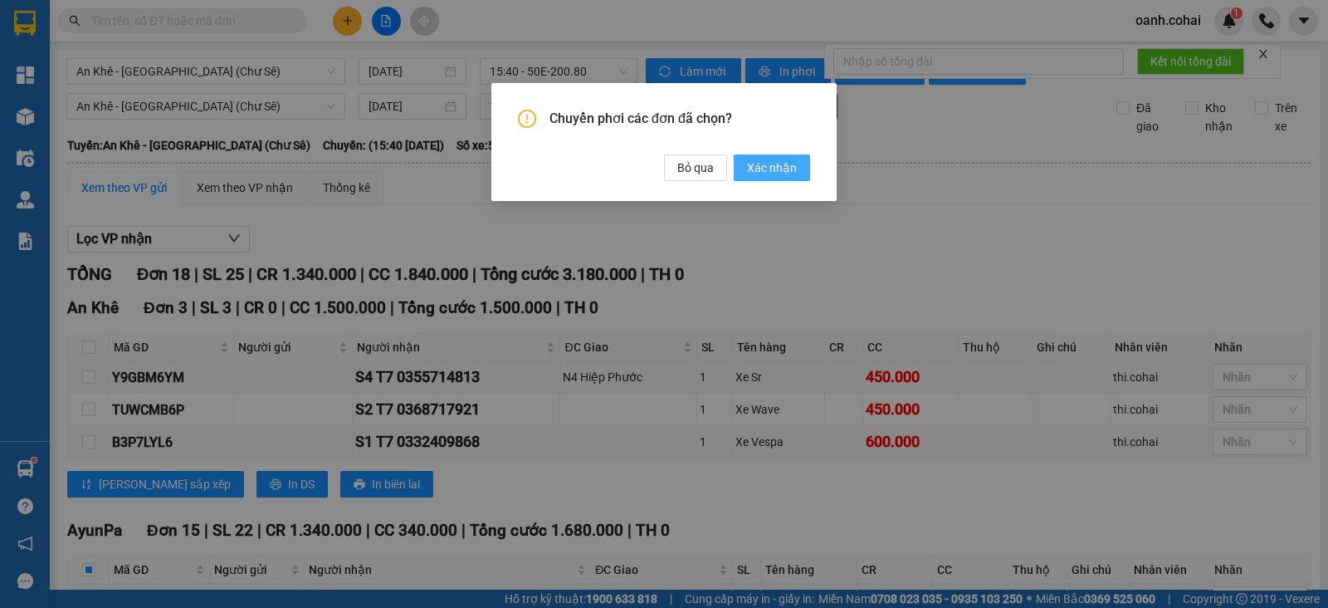
click at [746, 180] on button "Xác nhận" at bounding box center [772, 167] width 76 height 27
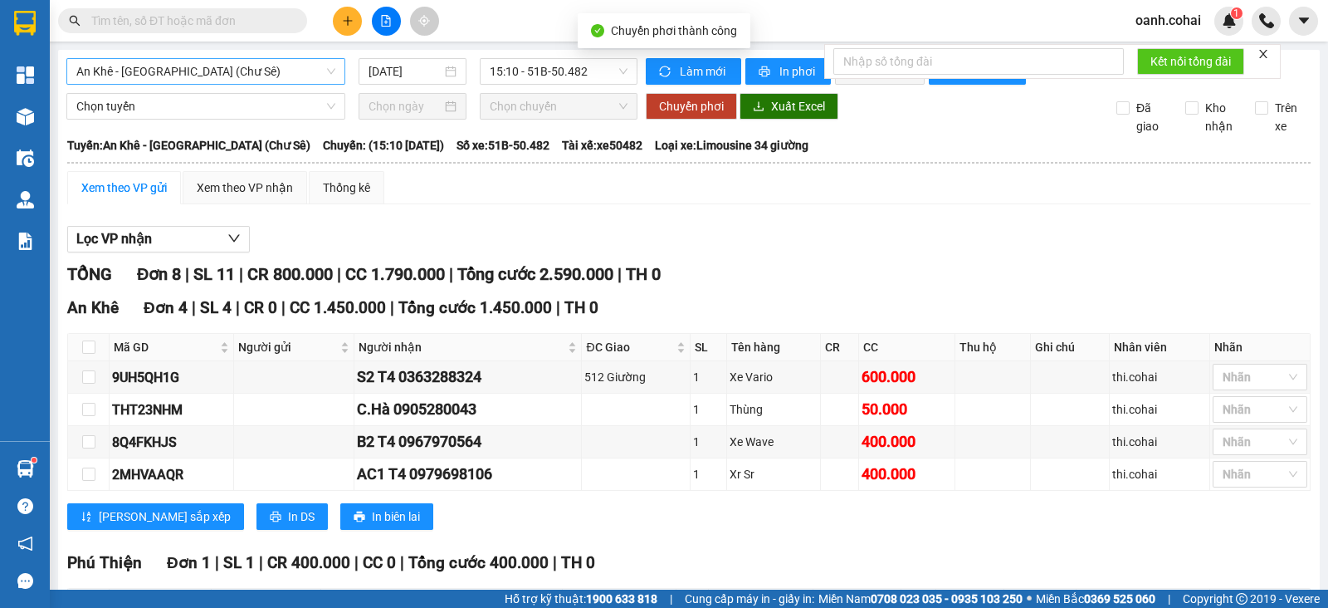
click at [218, 68] on span "An Khê - Sài Gòn (Chư Sê)" at bounding box center [205, 71] width 259 height 25
click at [520, 66] on span "15:10 - 51B-50.482" at bounding box center [558, 71] width 137 height 25
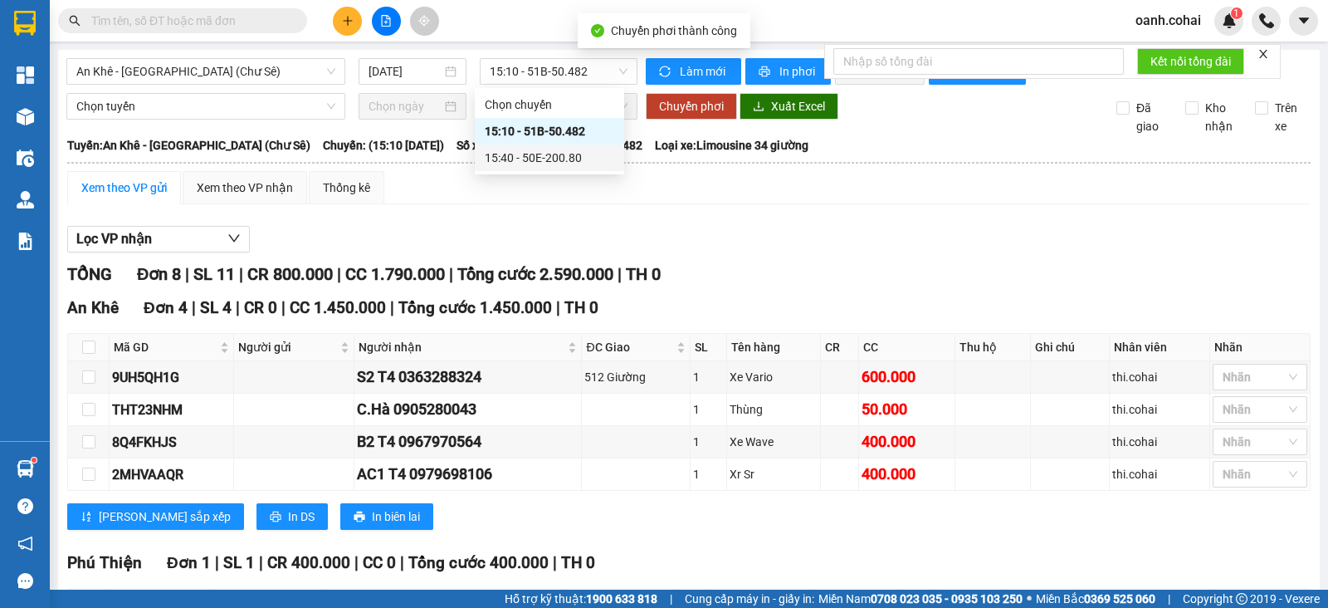
drag, startPoint x: 667, startPoint y: 222, endPoint x: 586, endPoint y: 242, distance: 83.2
click at [665, 222] on div "Xem theo VP gửi Xem theo VP nhận Thống kê Lọc VP nhận TỔNG Đơn 8 | SL 11 | CR 8…" at bounding box center [689, 551] width 1244 height 760
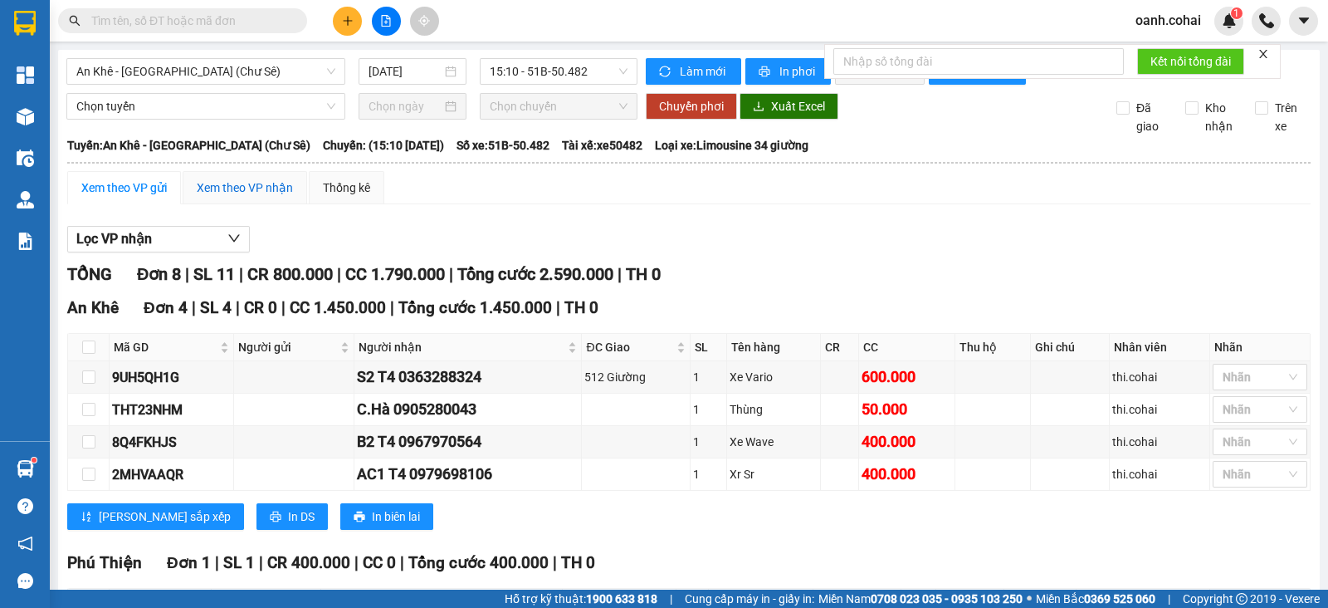
click at [243, 197] on div "Xem theo VP nhận" at bounding box center [245, 187] width 96 height 18
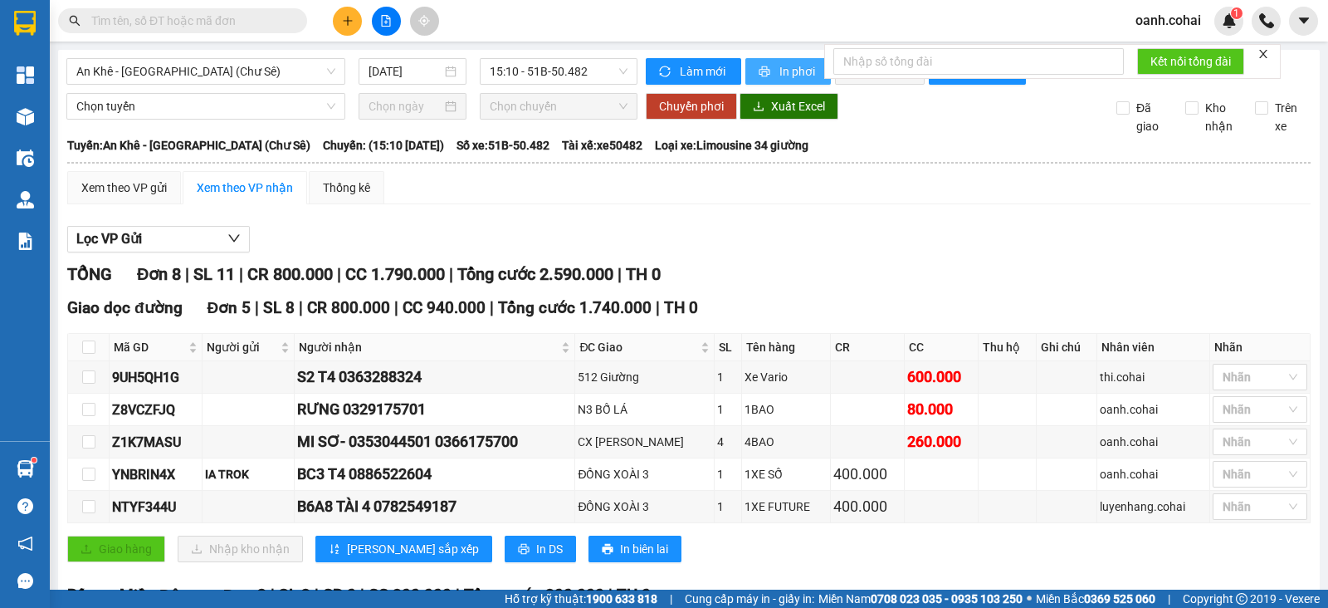
click at [784, 71] on span "In phơi" at bounding box center [798, 71] width 38 height 18
click at [240, 75] on span "An Khê - Sài Gòn (Chư Sê)" at bounding box center [205, 71] width 259 height 25
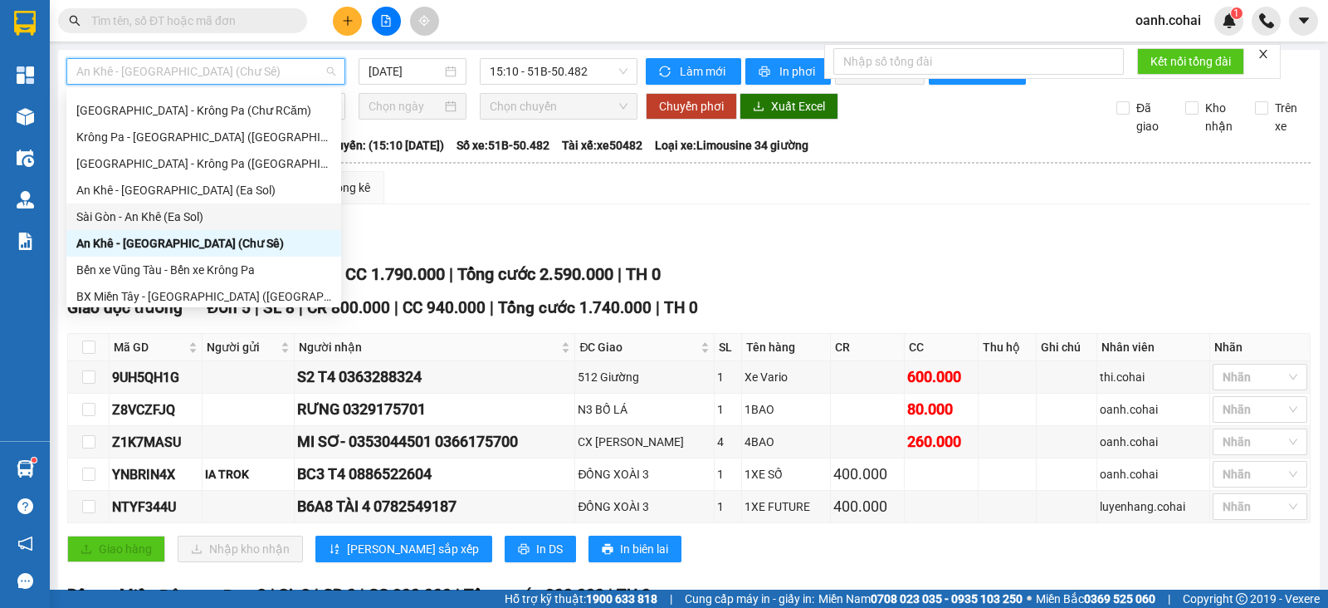
click at [523, 204] on div "Xem theo VP gửi Xem theo VP nhận Thống kê" at bounding box center [689, 187] width 1244 height 33
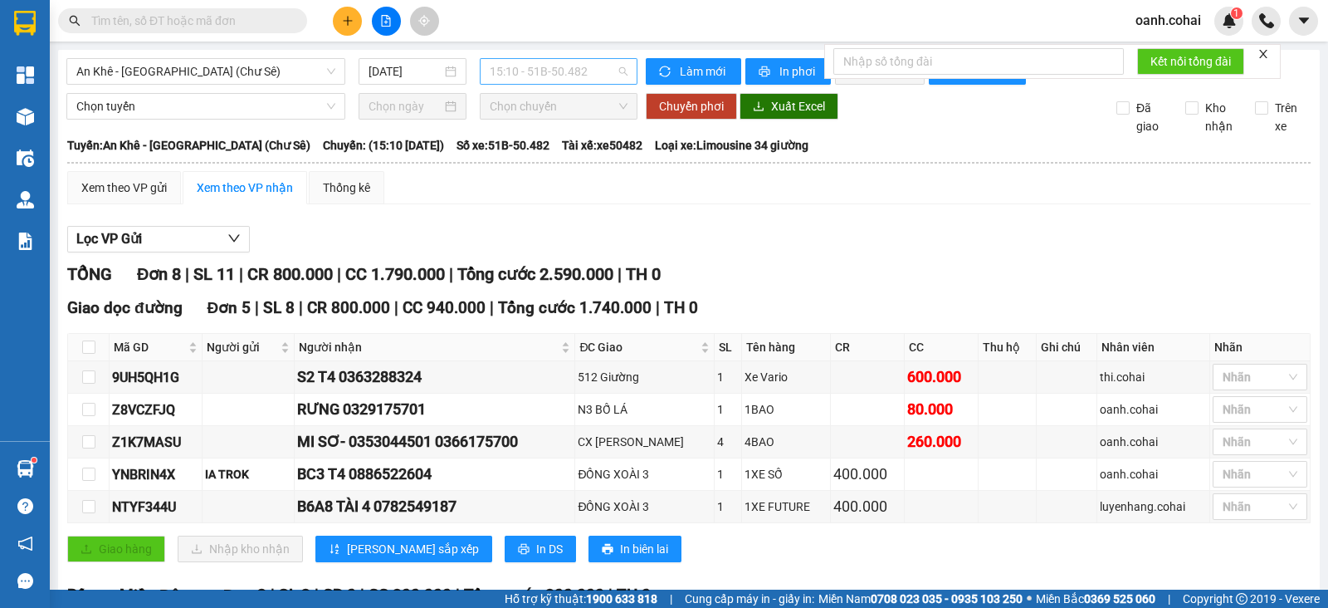
click at [602, 61] on span "15:10 - 51B-50.482" at bounding box center [558, 71] width 137 height 25
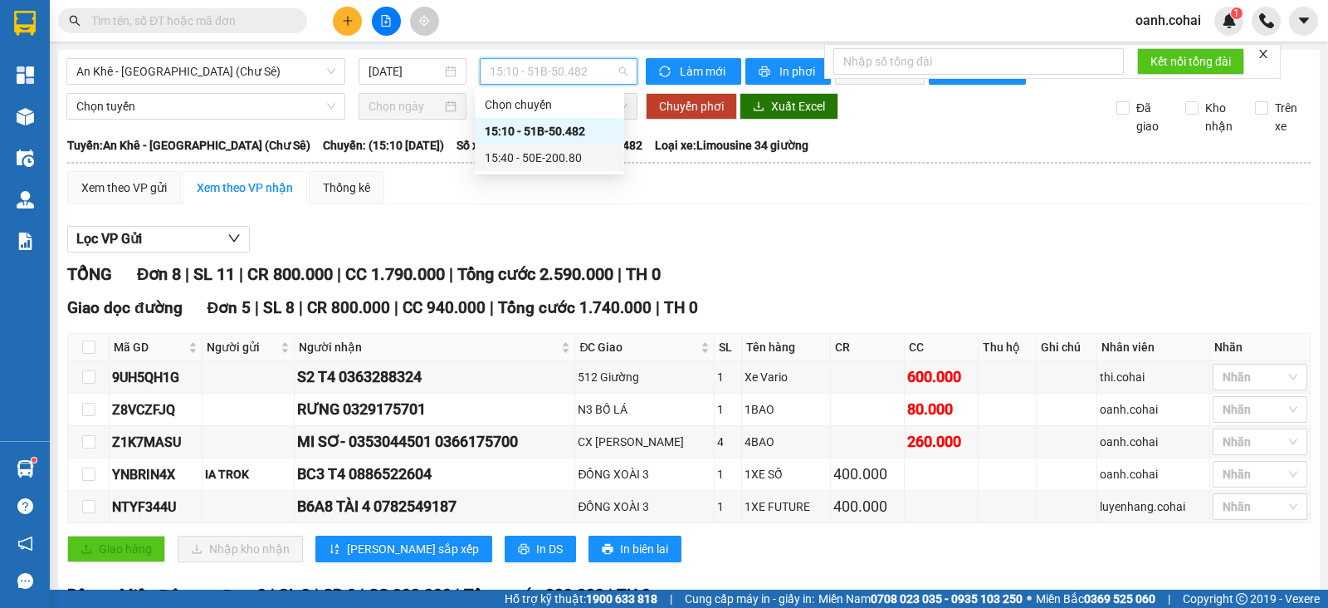
click at [521, 163] on div "15:40 - 50E-200.80" at bounding box center [549, 158] width 129 height 18
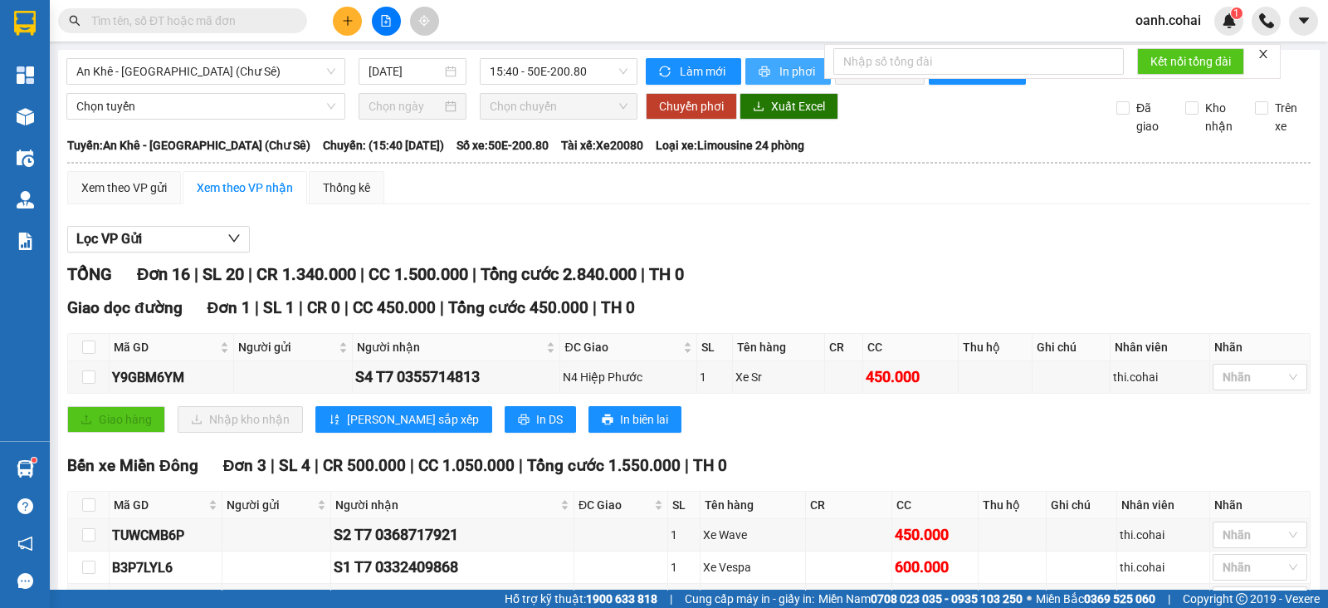
click at [779, 66] on span "In phơi" at bounding box center [798, 71] width 38 height 18
drag, startPoint x: 709, startPoint y: 228, endPoint x: 602, endPoint y: 259, distance: 111.4
click at [579, 71] on span "15:40 - 50E-200.80" at bounding box center [558, 71] width 137 height 25
click at [684, 238] on div "Lọc VP Gửi" at bounding box center [689, 239] width 1244 height 27
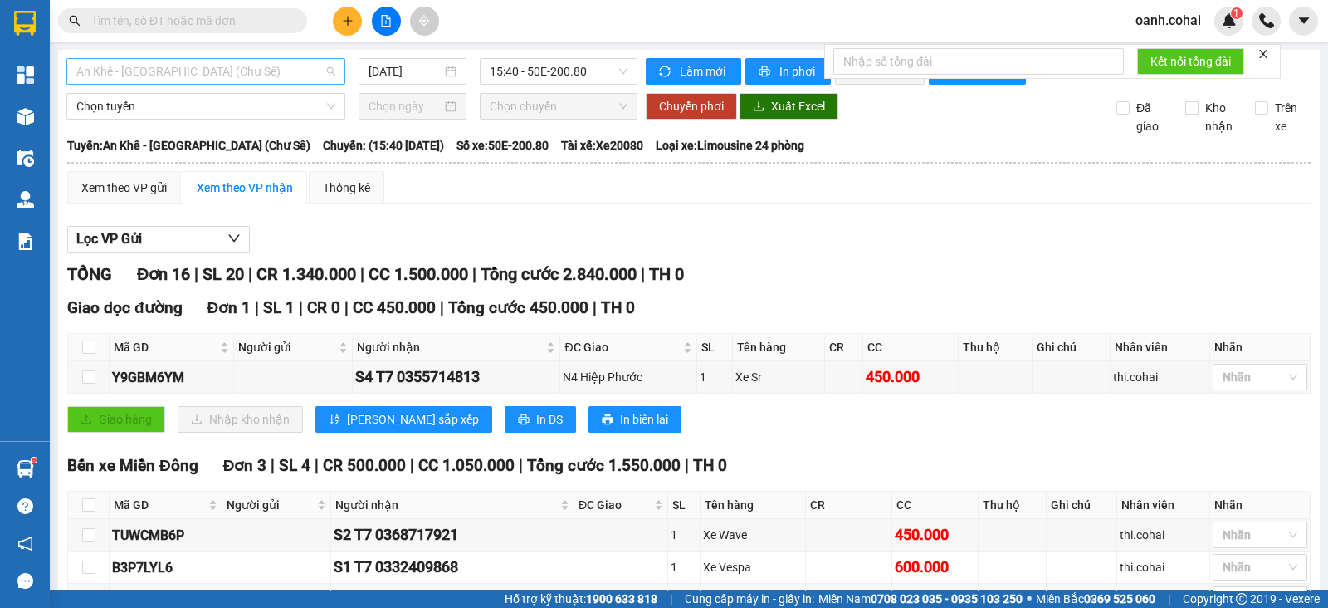
click at [295, 72] on span "An Khê - Sài Gòn (Chư Sê)" at bounding box center [205, 71] width 259 height 25
click at [293, 67] on span "An Khê - Sài Gòn (Chư Sê)" at bounding box center [205, 71] width 259 height 25
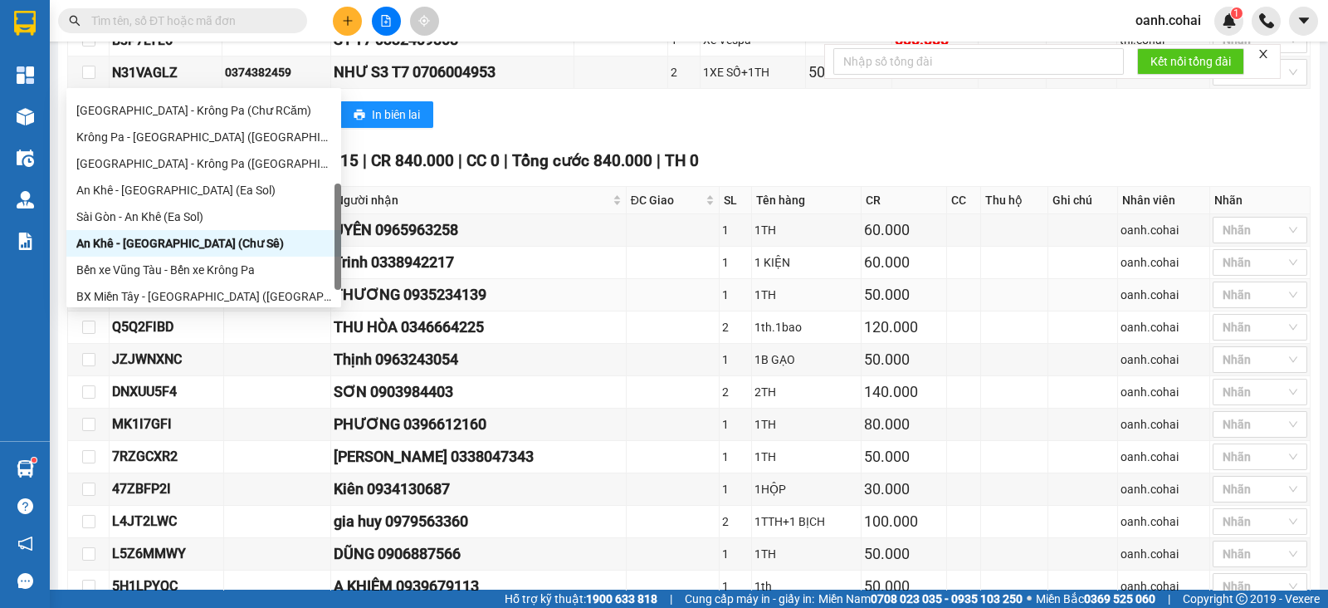
scroll to position [631, 0]
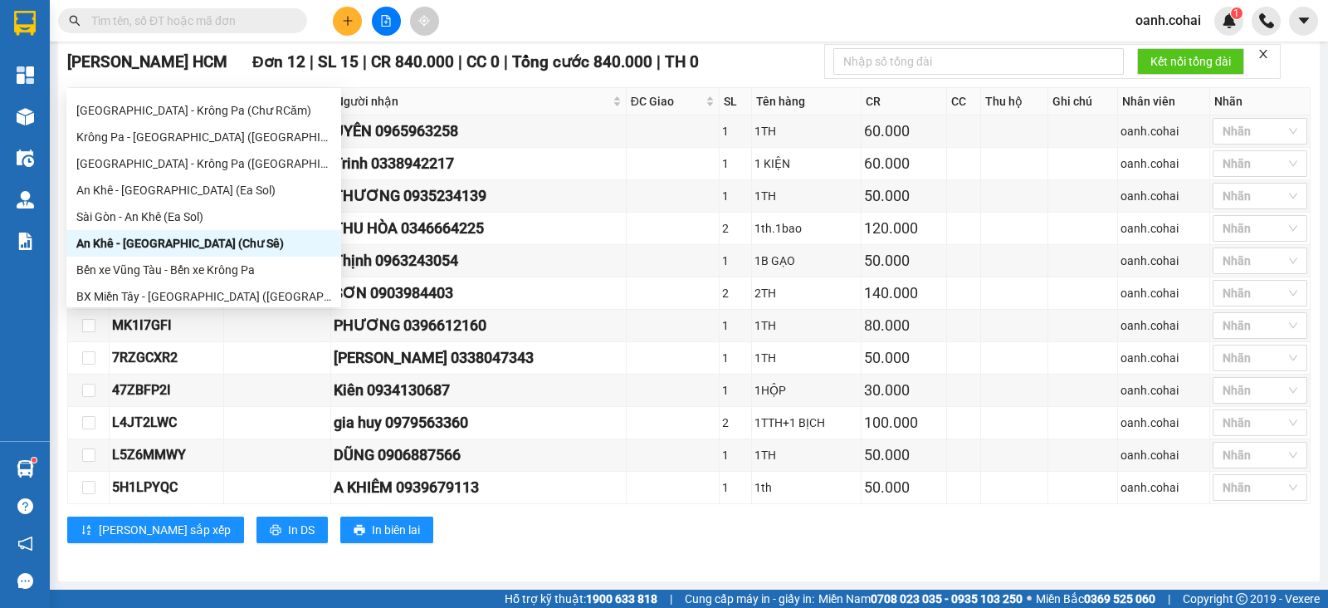
click at [616, 530] on div "Lưu sắp xếp In DS In biên lai" at bounding box center [689, 529] width 1244 height 27
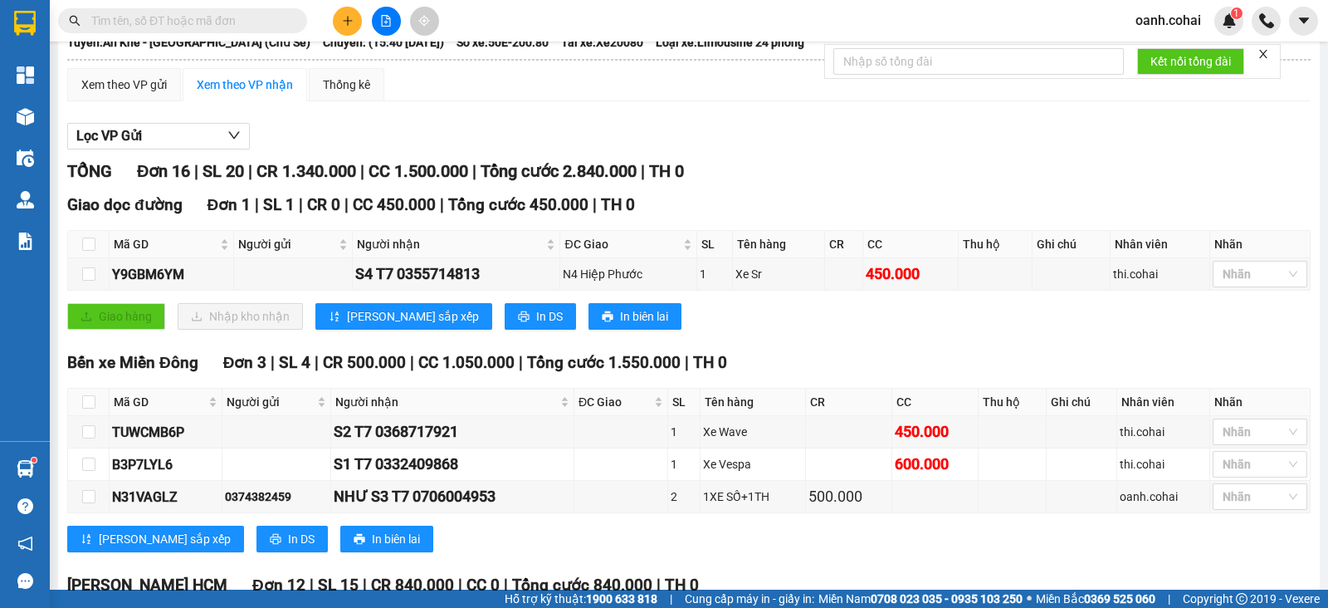
scroll to position [0, 0]
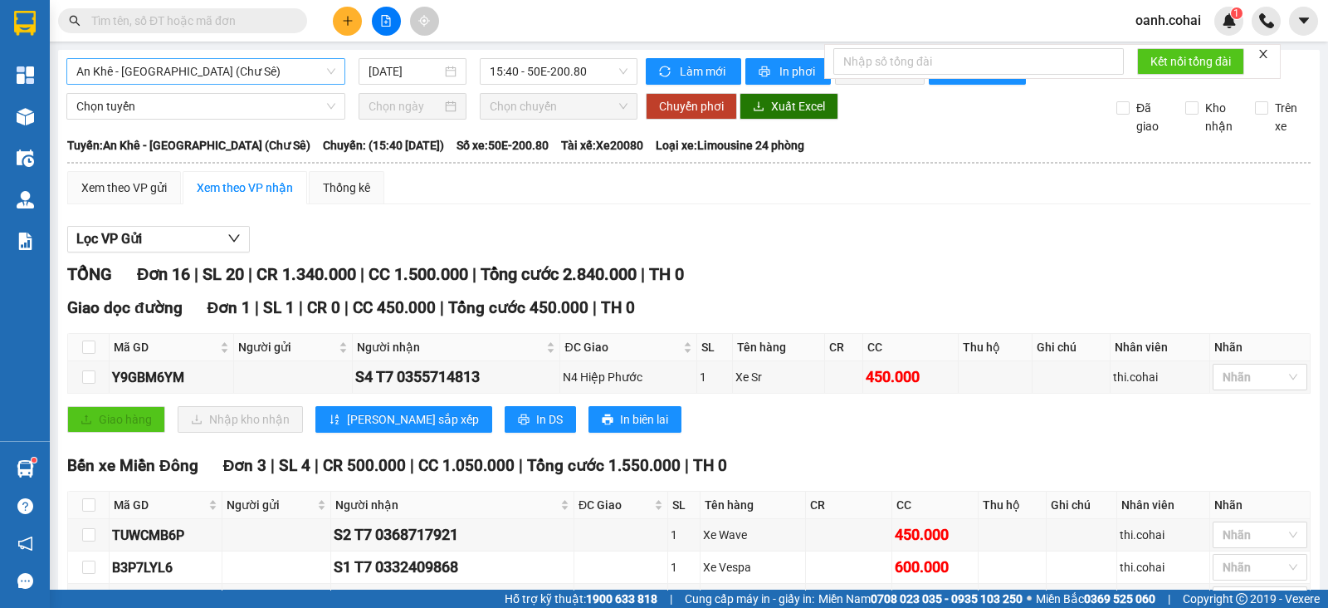
click at [287, 73] on span "An Khê - Sài Gòn (Chư Sê)" at bounding box center [205, 71] width 259 height 25
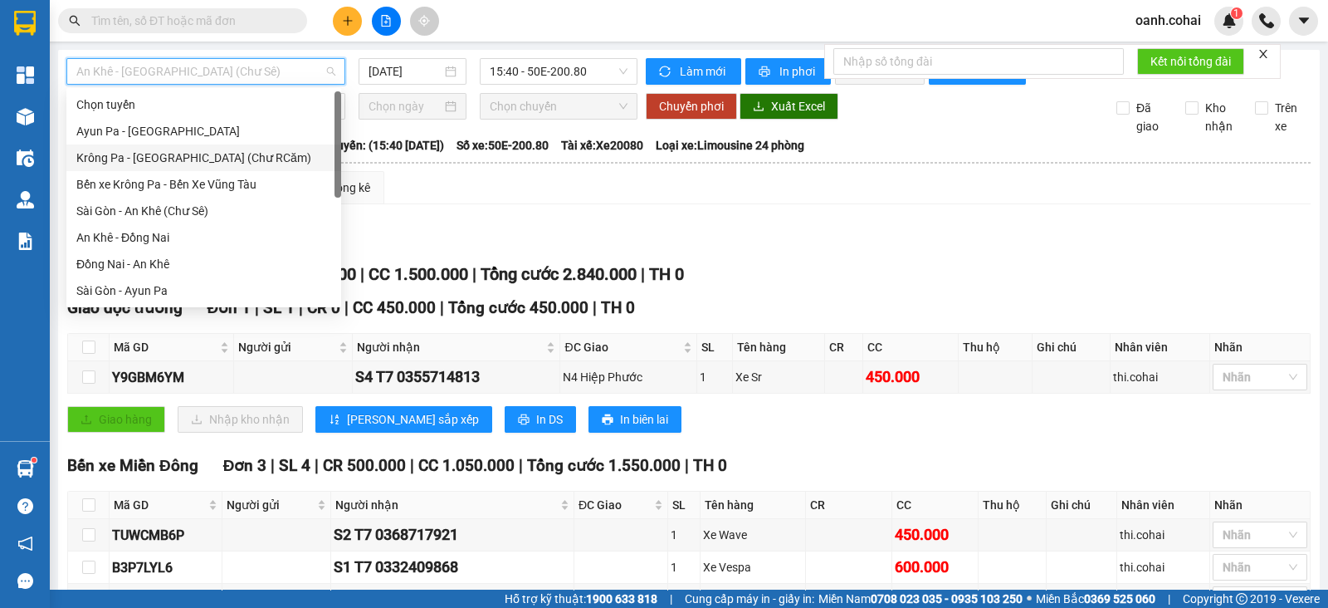
click at [214, 157] on div "Krông Pa - Sài Gòn (Chư RCăm)" at bounding box center [203, 158] width 255 height 18
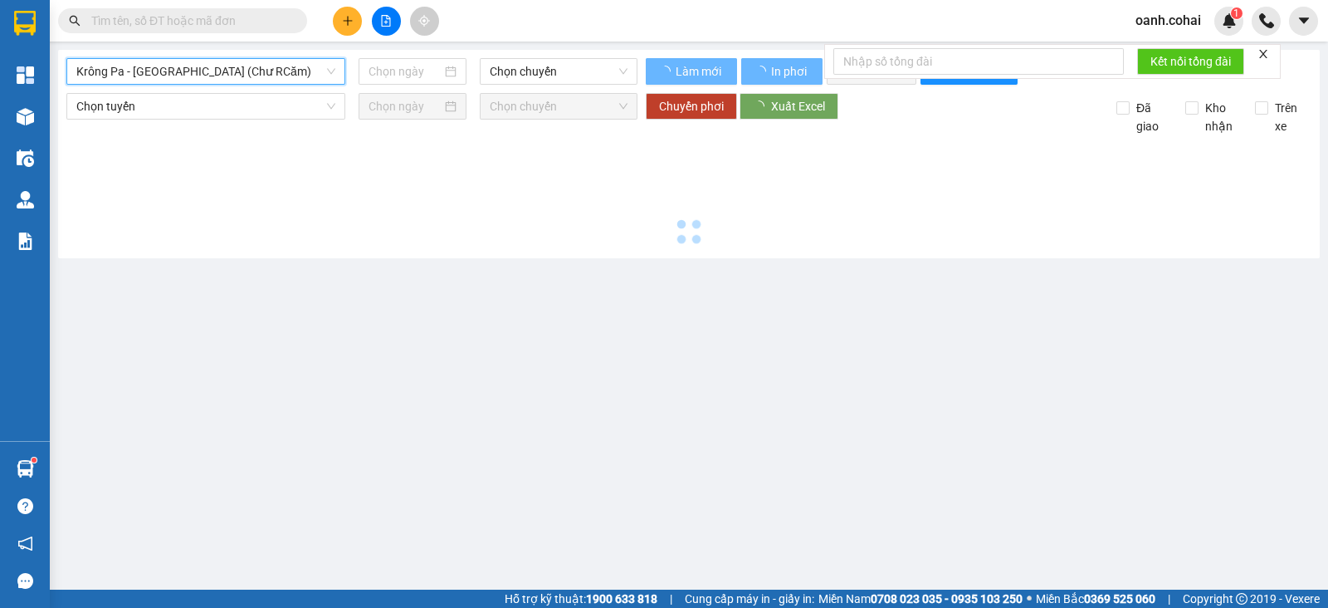
type input "[DATE]"
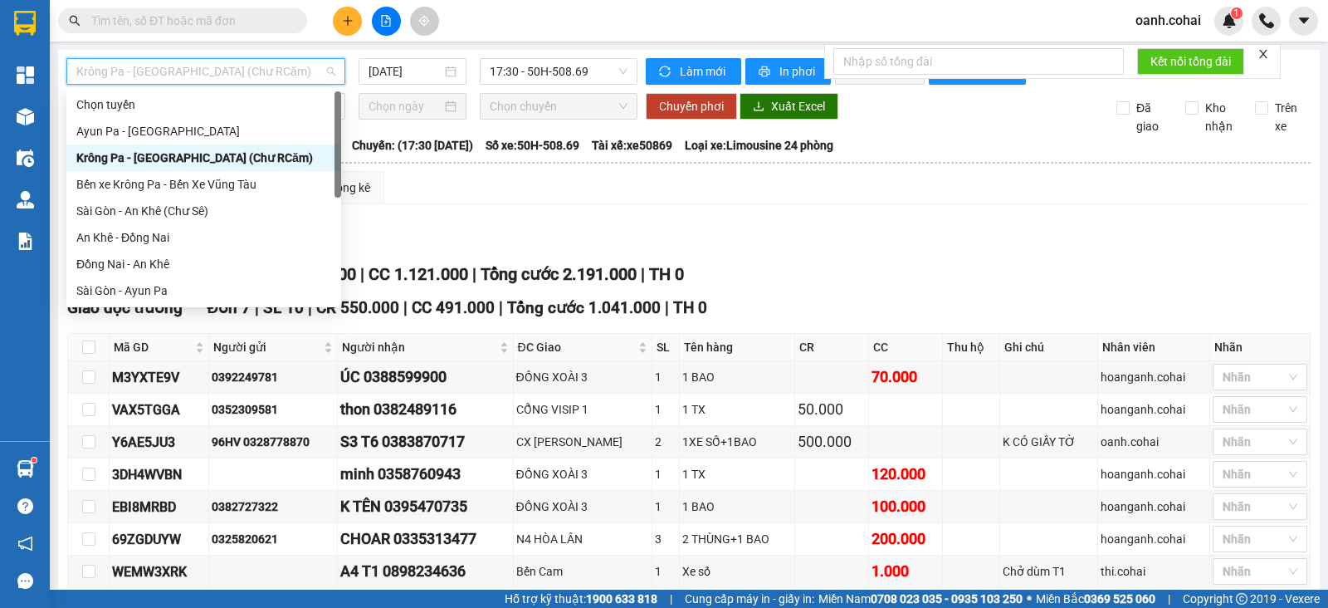
click at [291, 75] on span "Krông Pa - Sài Gòn (Chư RCăm)" at bounding box center [205, 71] width 259 height 25
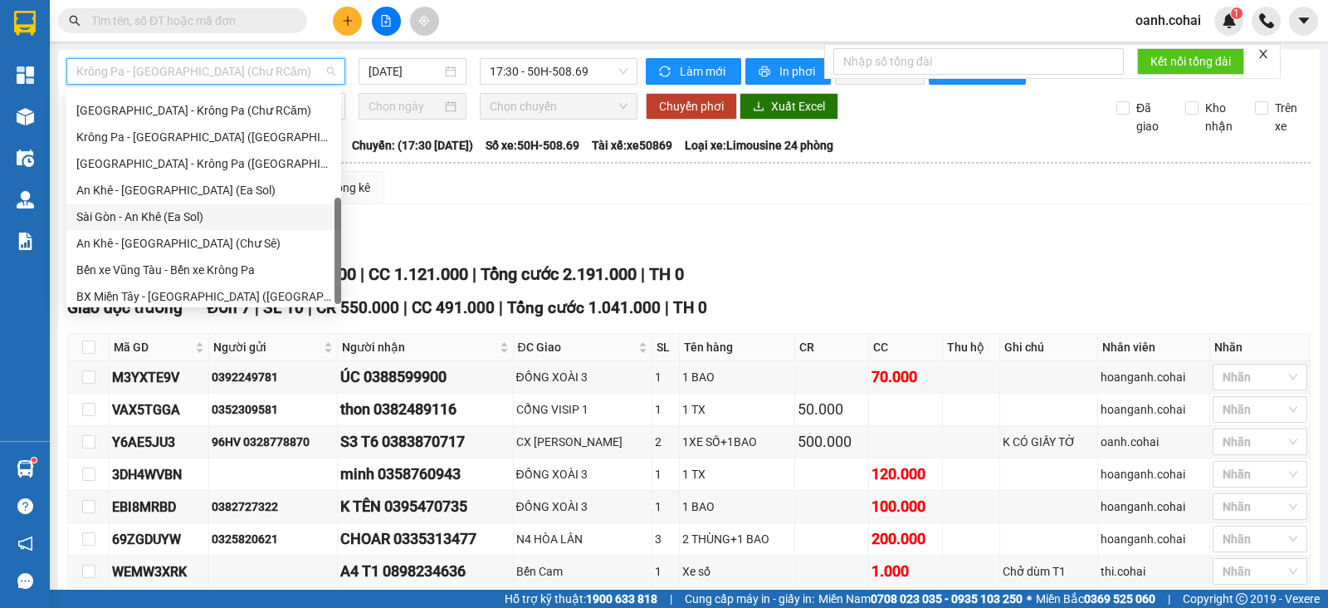
scroll to position [239, 0]
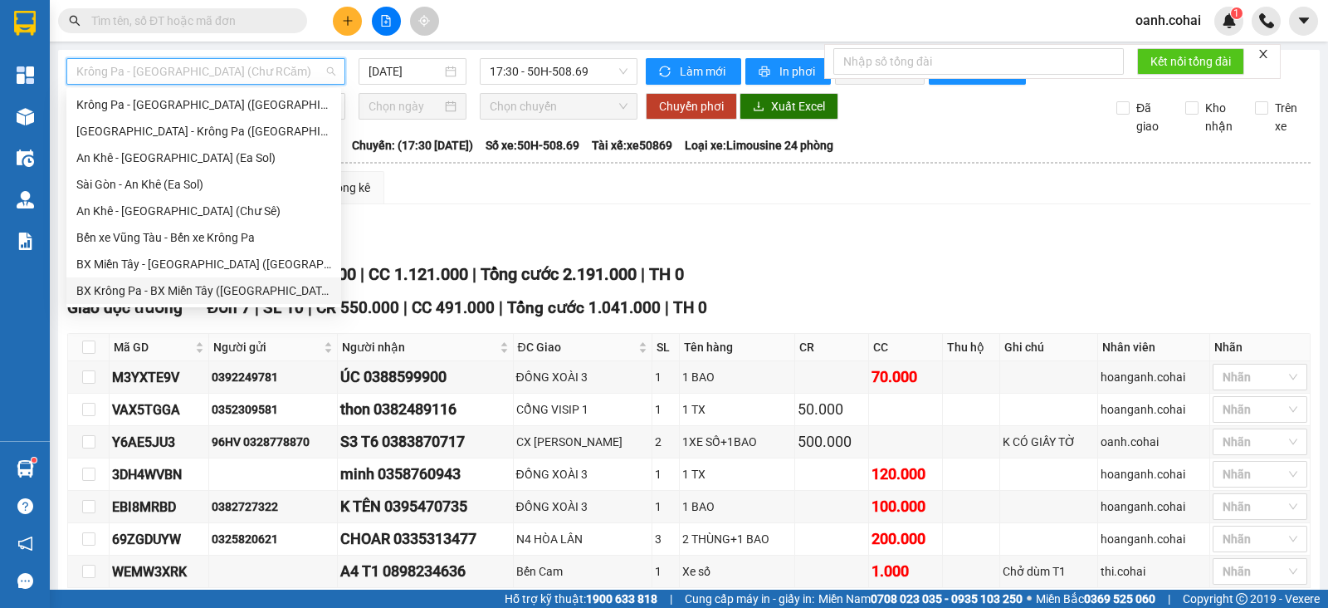
click at [179, 286] on div "BX Krông Pa - BX Miền Tây (Chơn Thành - Chư Rcăm)" at bounding box center [203, 290] width 255 height 18
type input "[DATE]"
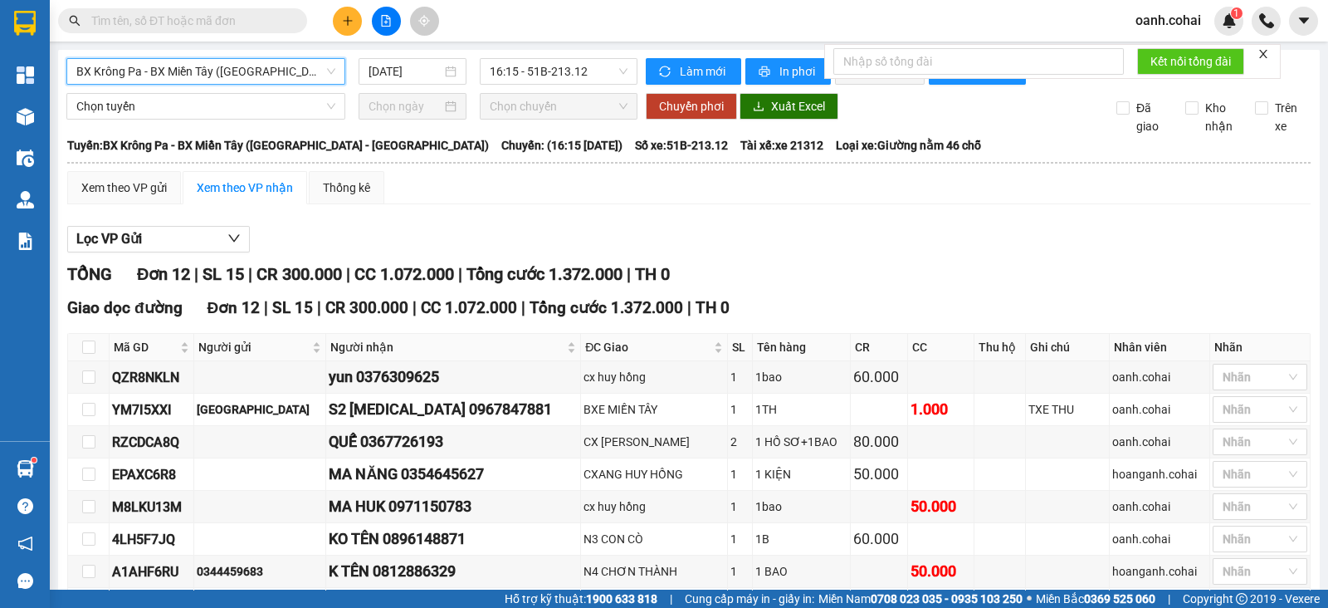
click at [506, 218] on div "Xem theo VP gửi Xem theo VP nhận Thống kê Lọc VP Gửi TỔNG Đơn 12 | SL 15 | CR …" at bounding box center [689, 509] width 1244 height 676
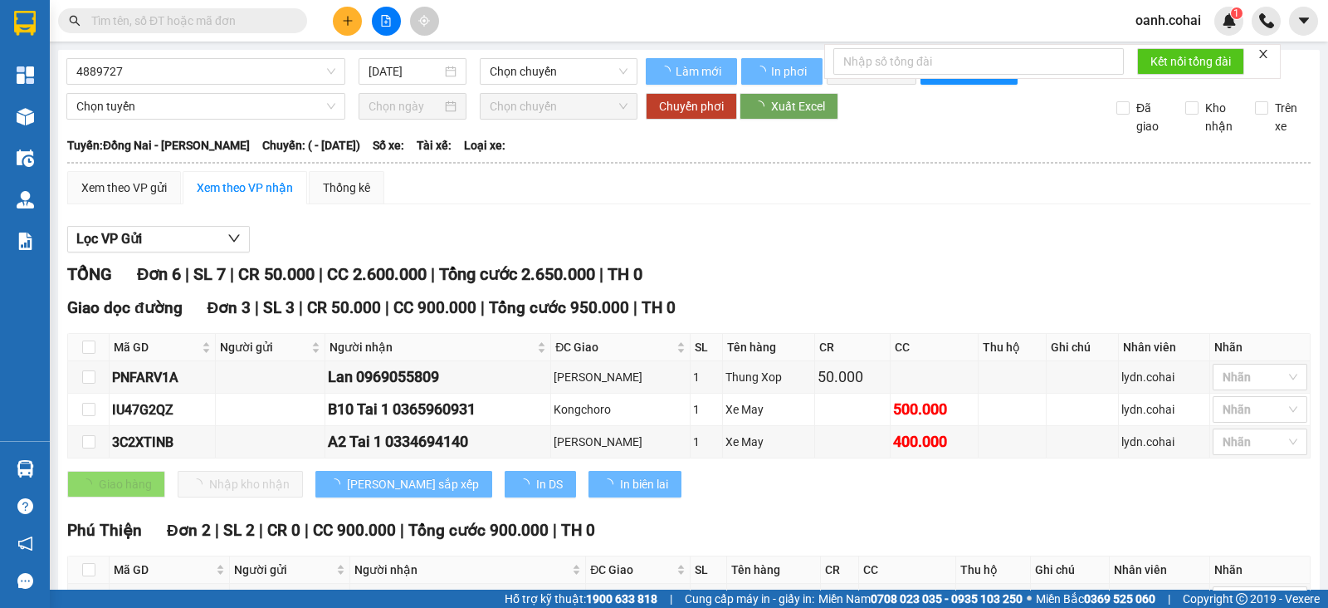
type input "16/10/2022"
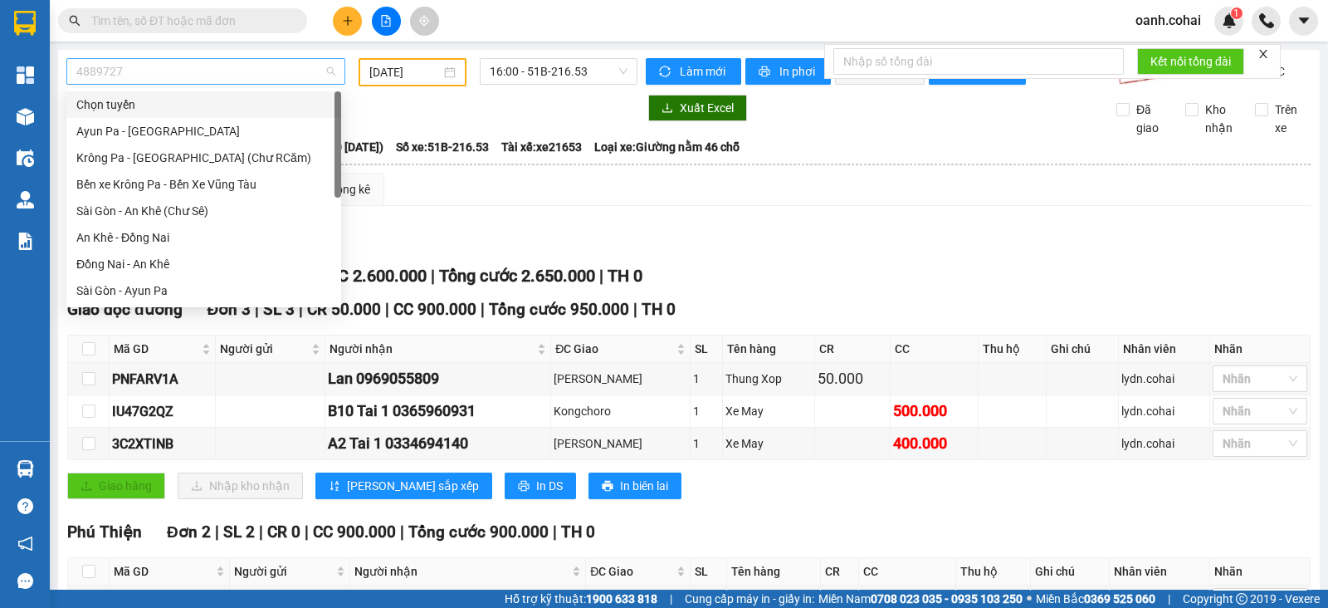
click at [291, 73] on span "4889727" at bounding box center [205, 71] width 259 height 25
click at [137, 232] on div "An Khê - Đồng Nai" at bounding box center [203, 237] width 255 height 18
type input "[DATE]"
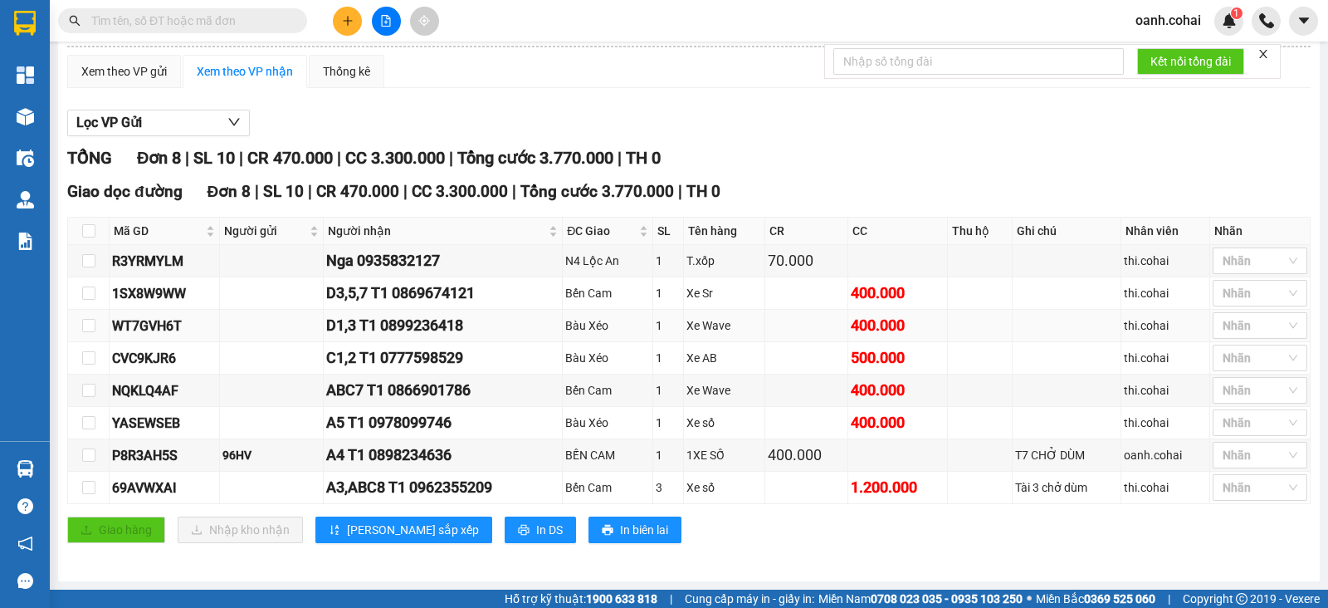
scroll to position [125, 0]
